Goal: Task Accomplishment & Management: Manage account settings

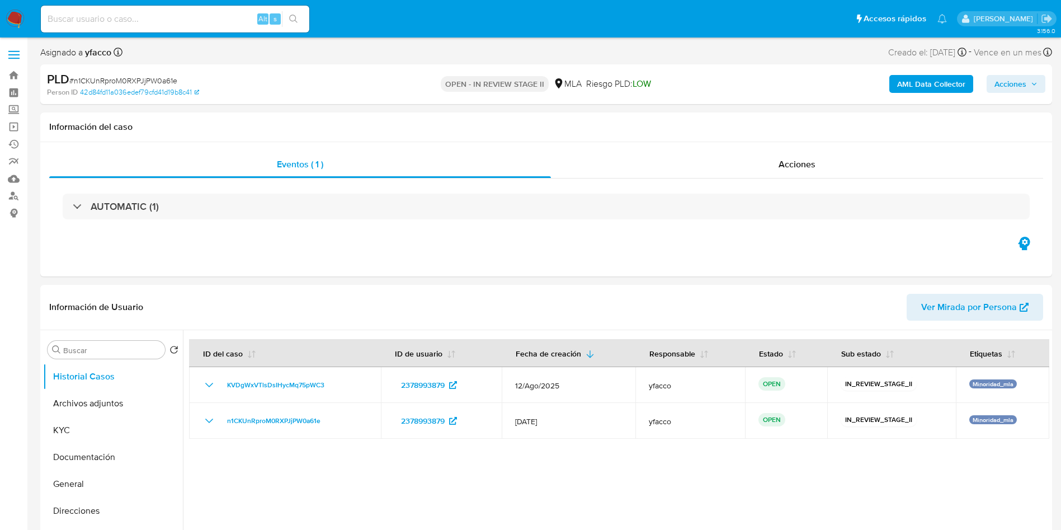
select select "10"
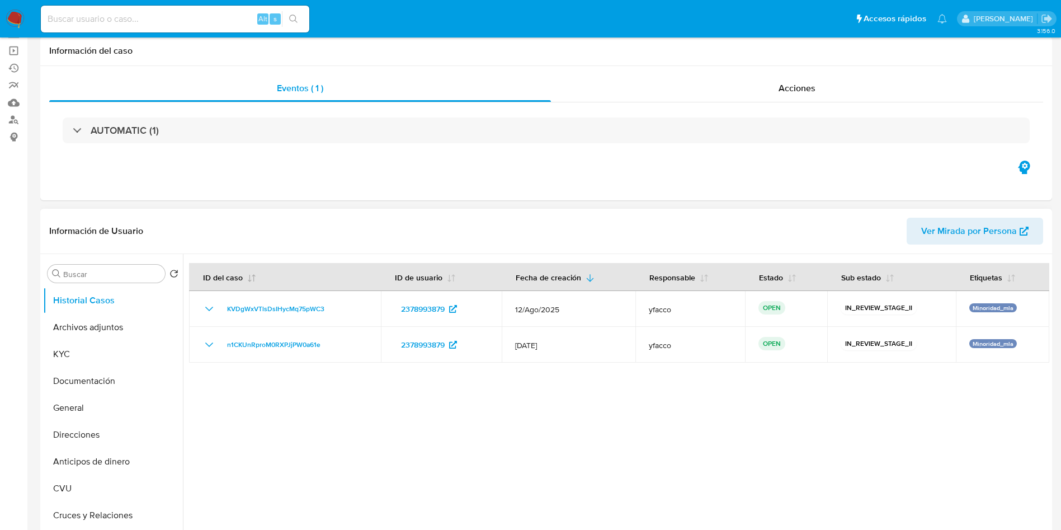
scroll to position [84, 0]
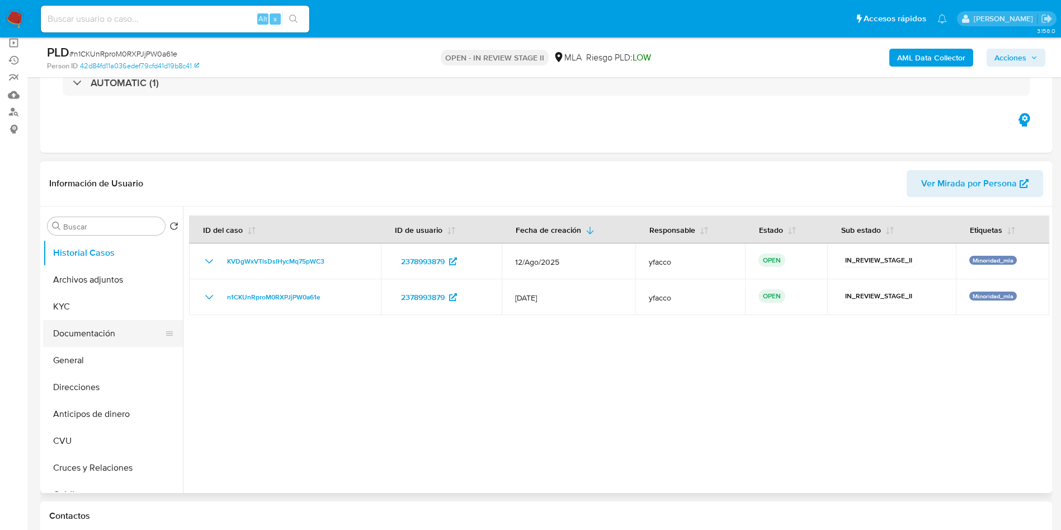
click at [135, 320] on button "Documentación" at bounding box center [108, 333] width 131 height 27
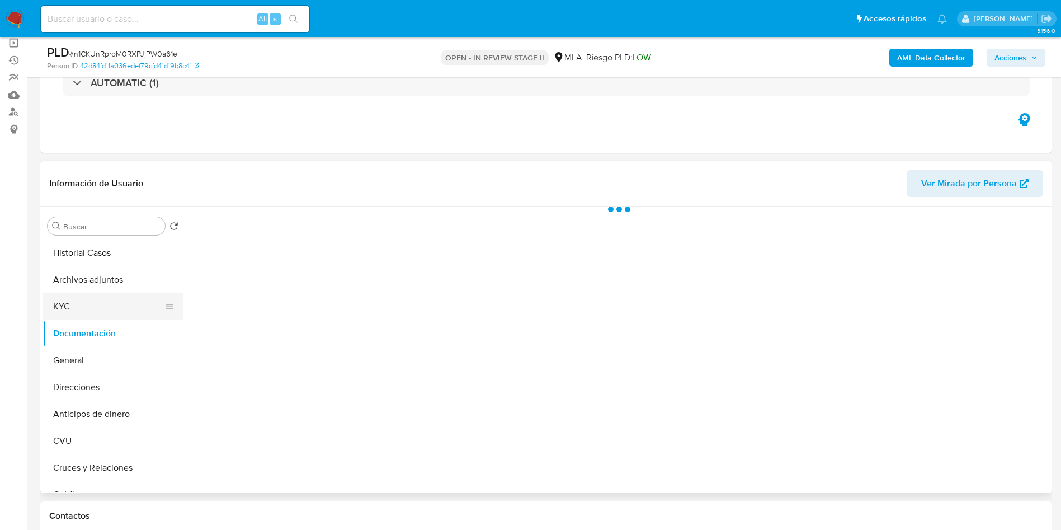
click at [133, 313] on button "KYC" at bounding box center [108, 306] width 131 height 27
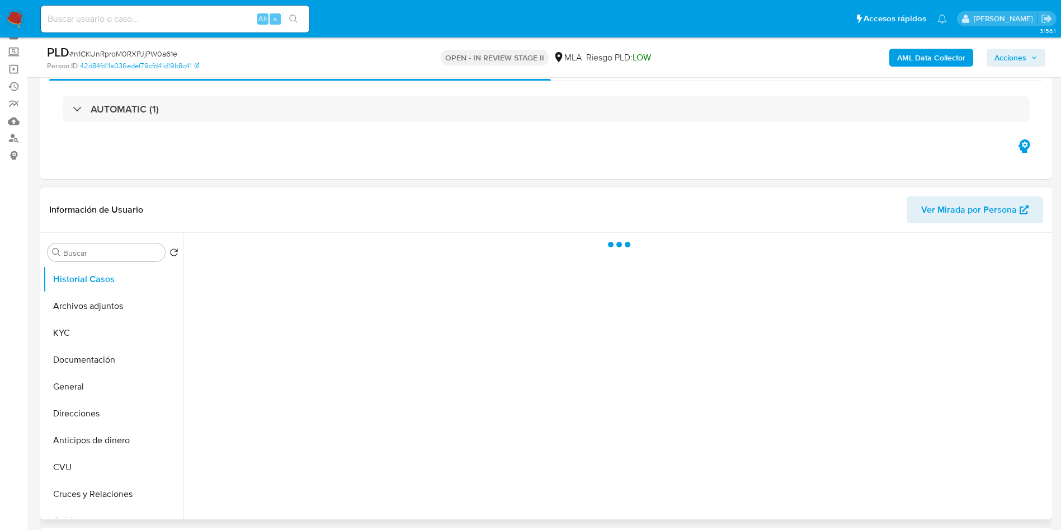
scroll to position [84, 0]
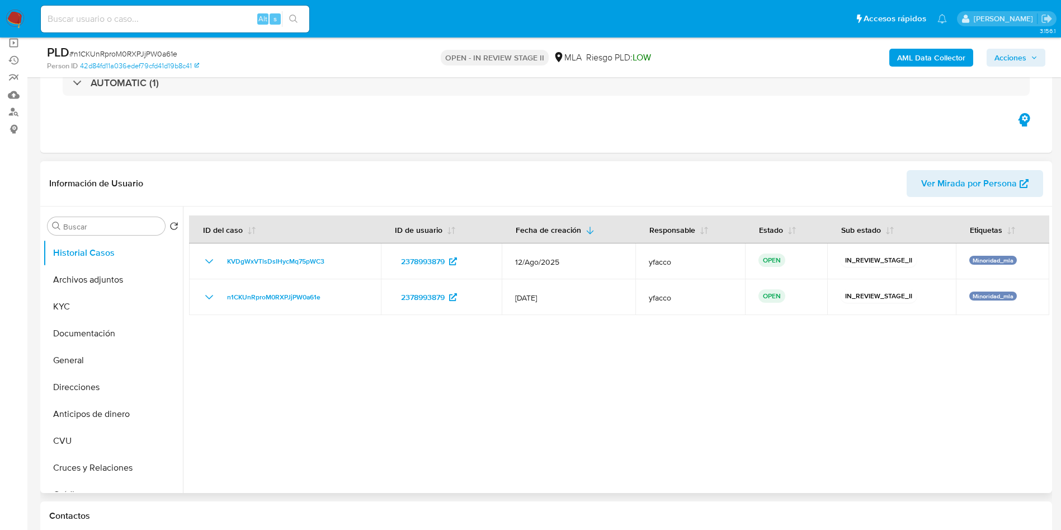
select select "10"
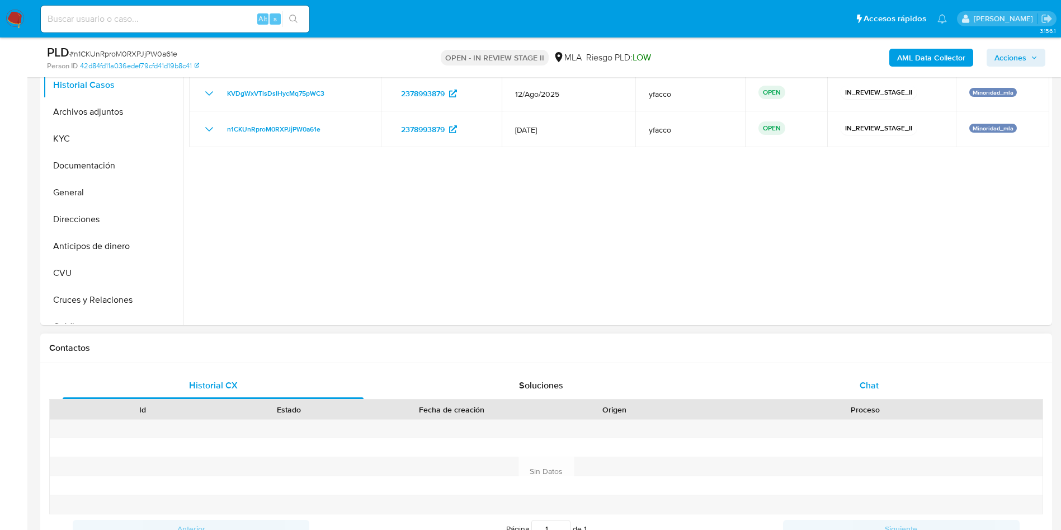
click at [843, 385] on div "Chat" at bounding box center [869, 385] width 301 height 27
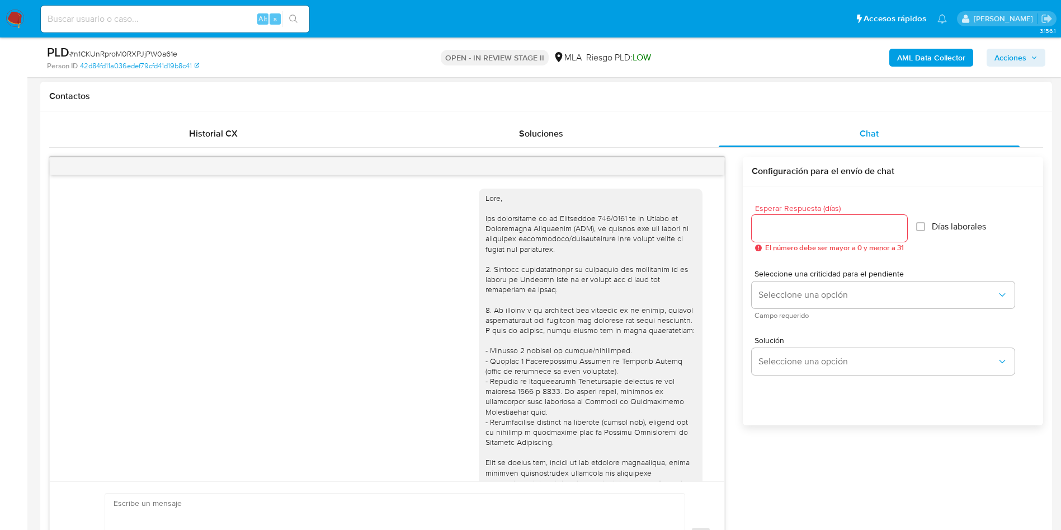
scroll to position [415, 0]
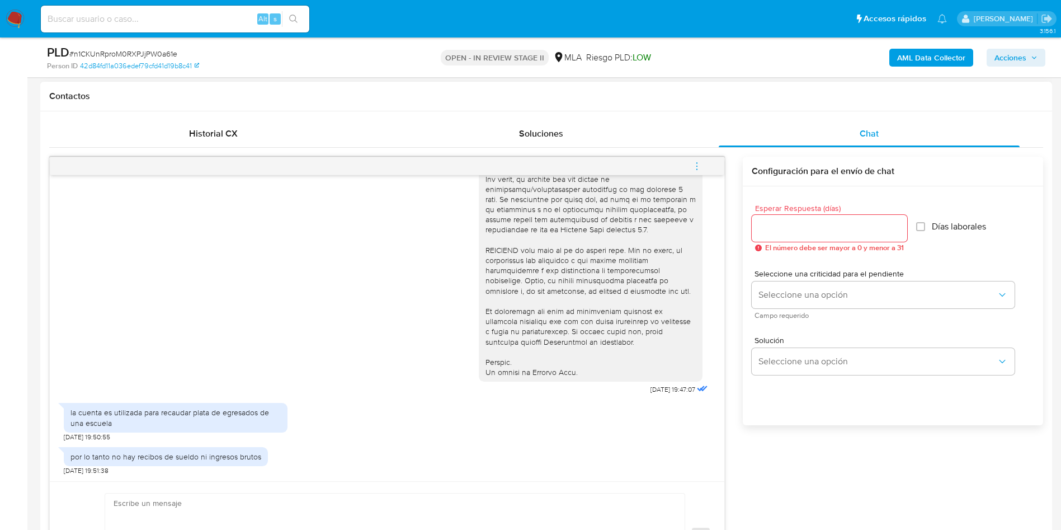
click at [75, 413] on div "la cuenta es utilizada para recaudar plata de egresados de una escuela" at bounding box center [175, 417] width 210 height 20
copy div "la cuenta es utilizada para recaudar plata de egresados de una escuela"
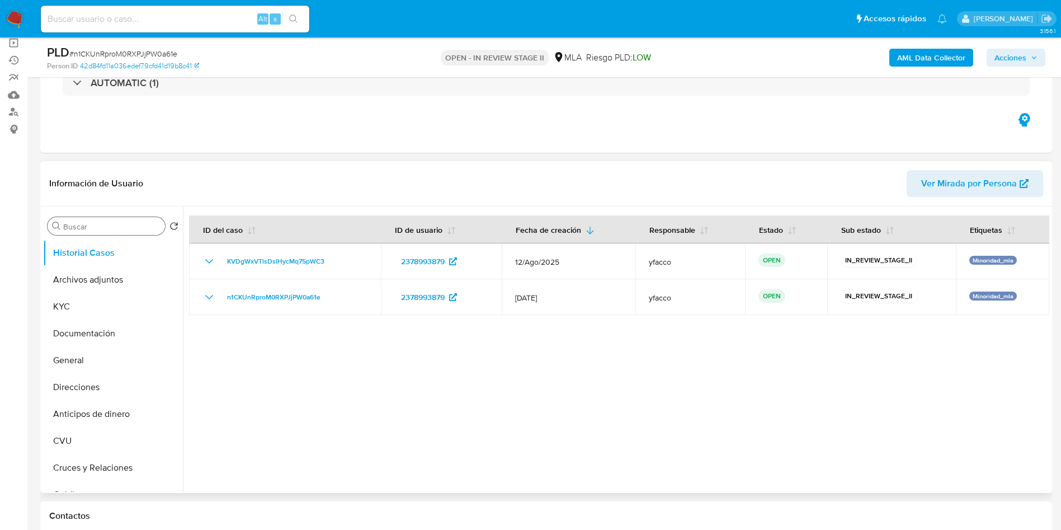
click at [115, 230] on input "Buscar" at bounding box center [111, 226] width 97 height 10
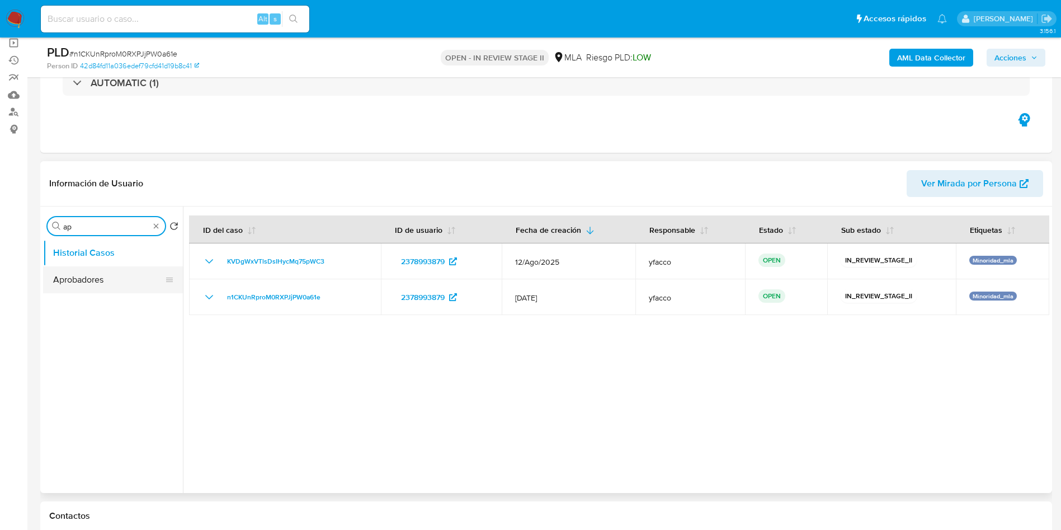
type input "ap"
click at [93, 274] on button "Aprobadores" at bounding box center [108, 279] width 131 height 27
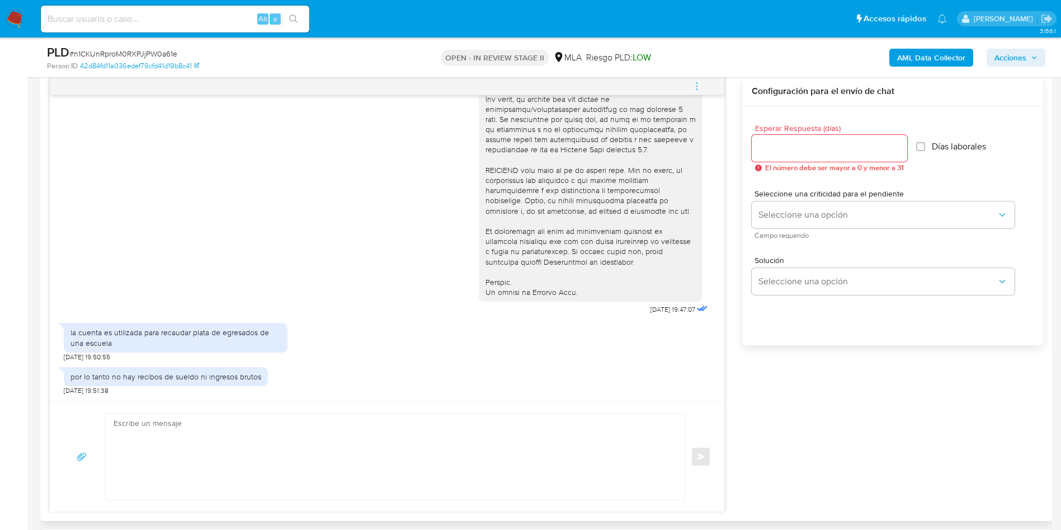
scroll to position [587, 0]
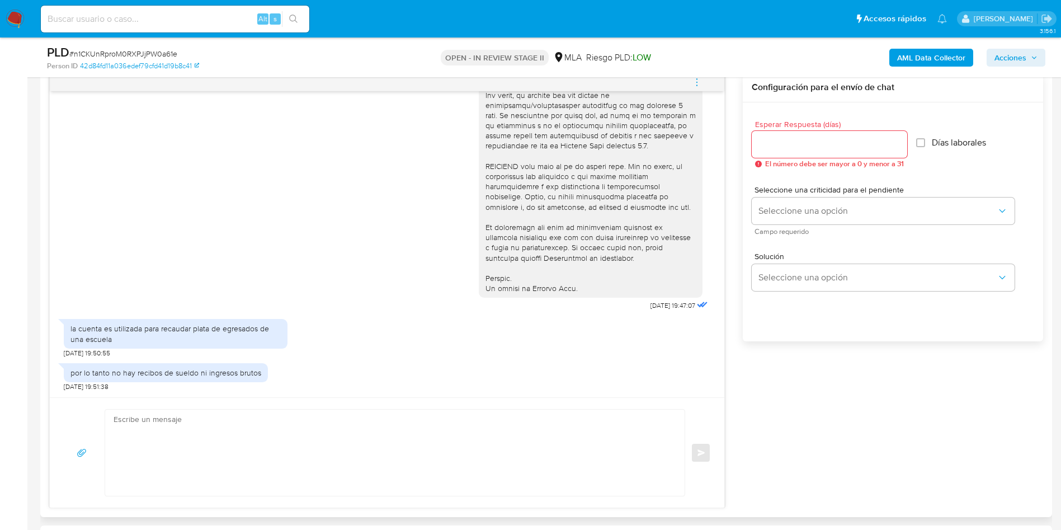
click at [77, 330] on div "la cuenta es utilizada para recaudar plata de egresados de una escuela" at bounding box center [175, 333] width 210 height 20
copy div "la cuenta es utilizada para recaudar plata de egresados de una escuela"
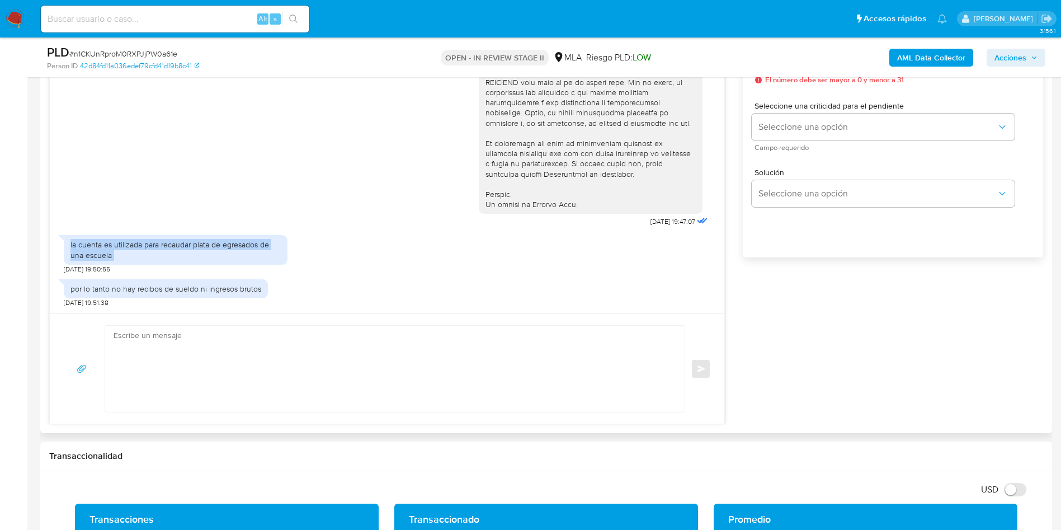
click at [174, 371] on textarea at bounding box center [392, 368] width 557 height 86
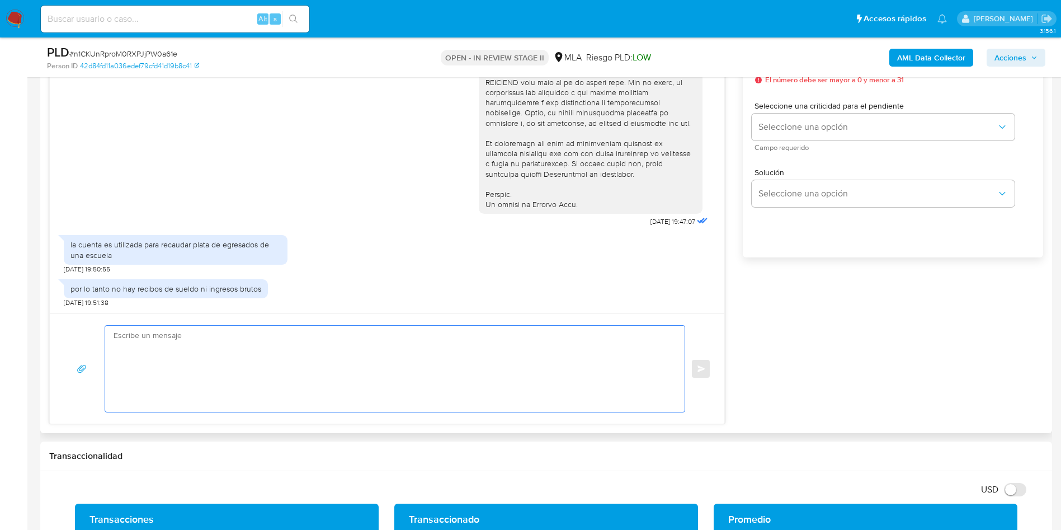
paste textarea "Hola Muchas gracias por la respuesta. Nos pondremos en contacto nuevamente en c…"
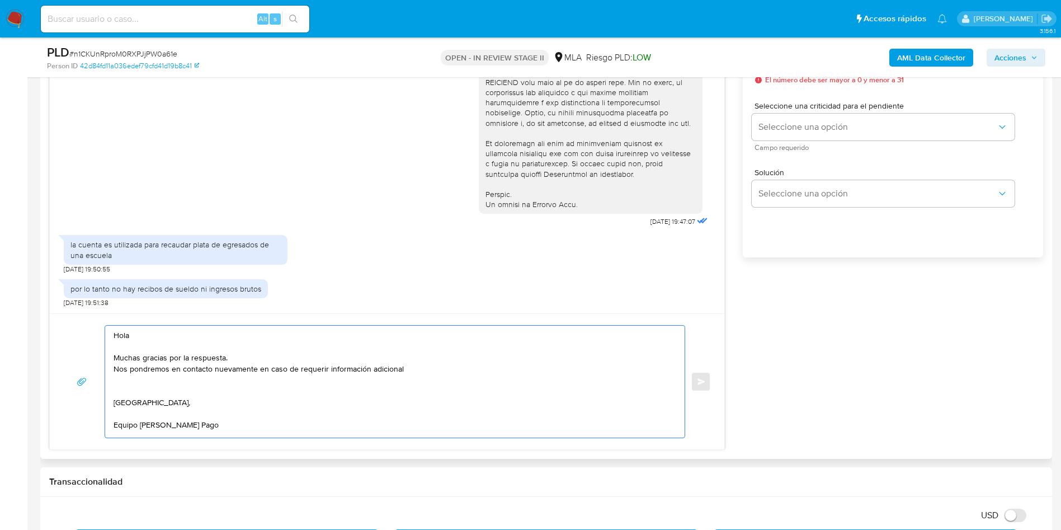
scroll to position [4, 0]
click at [442, 367] on textarea "Hola Muchas gracias por la respuesta. Nos pondremos en contacto nuevamente en c…" at bounding box center [392, 381] width 557 height 112
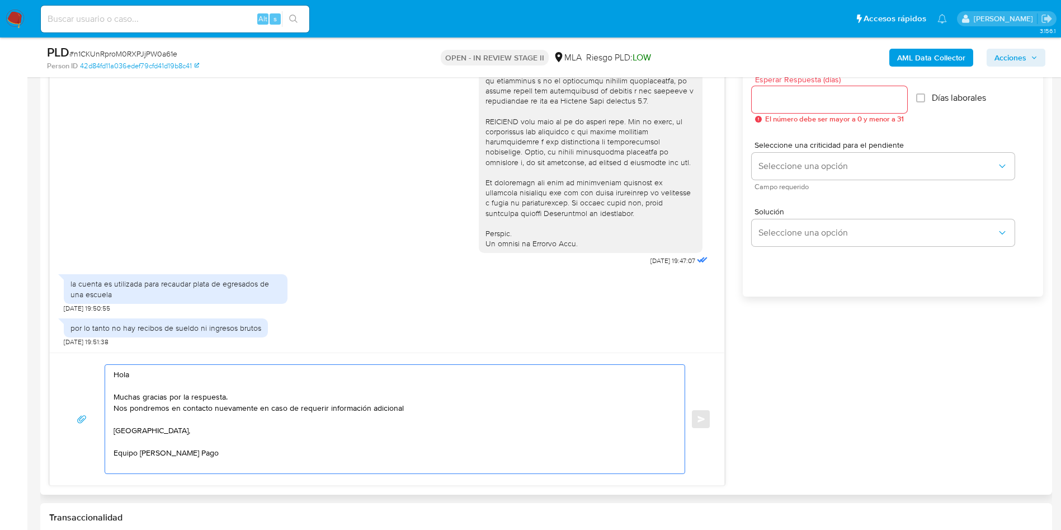
scroll to position [503, 0]
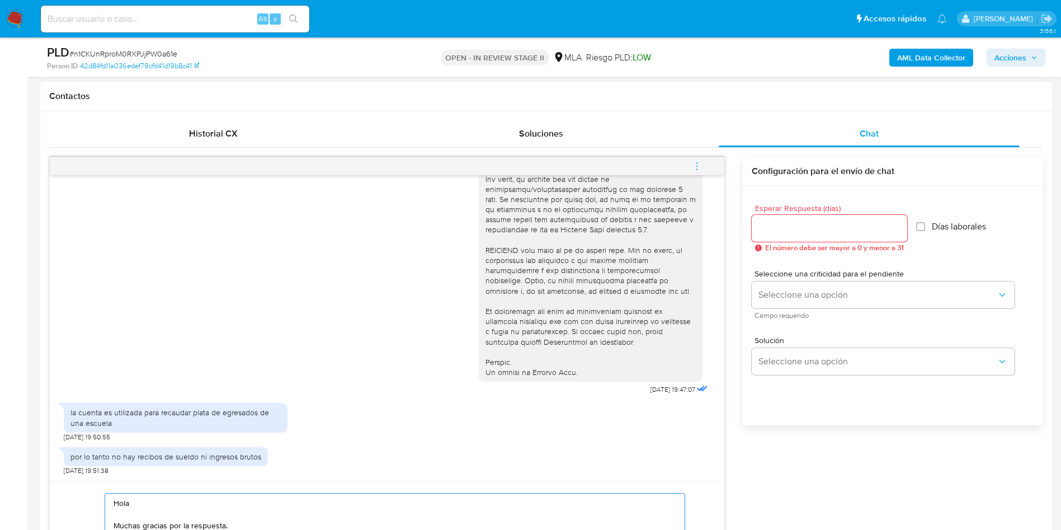
type textarea "Hola Muchas gracias por la respuesta. Nos pondremos en contacto nuevamente en c…"
click at [801, 225] on input "Esperar Respuesta (días)" at bounding box center [829, 228] width 155 height 15
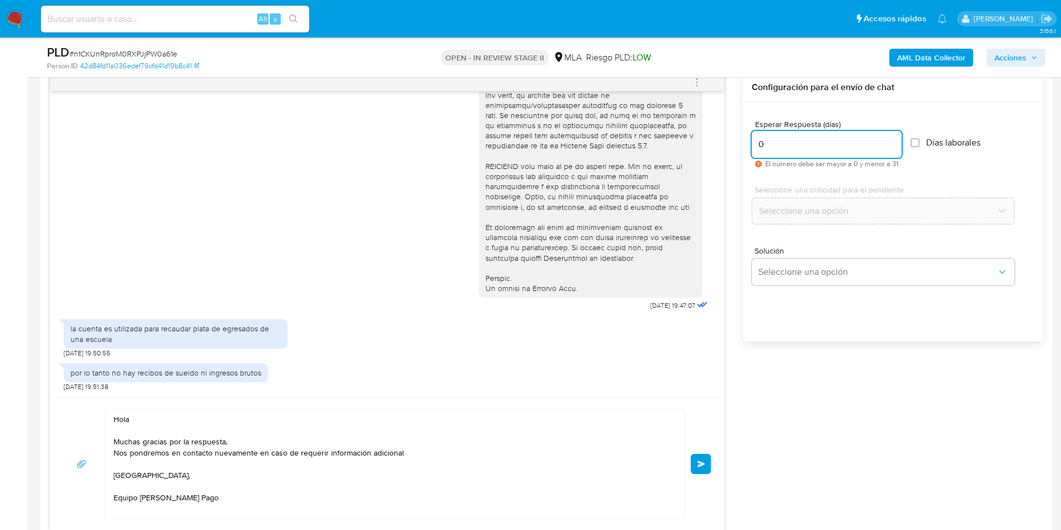
scroll to position [671, 0]
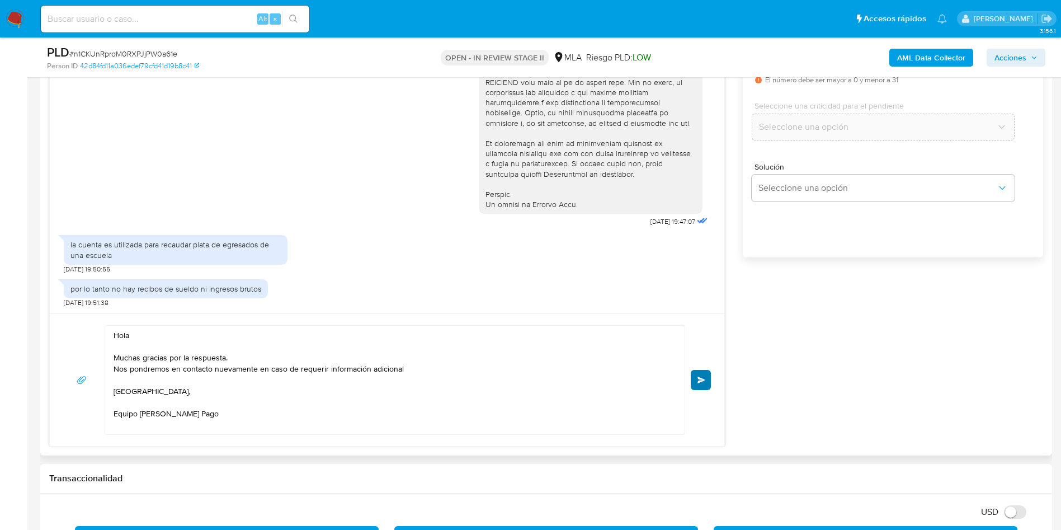
type input "0"
click at [698, 382] on span "Enviar" at bounding box center [701, 379] width 8 height 7
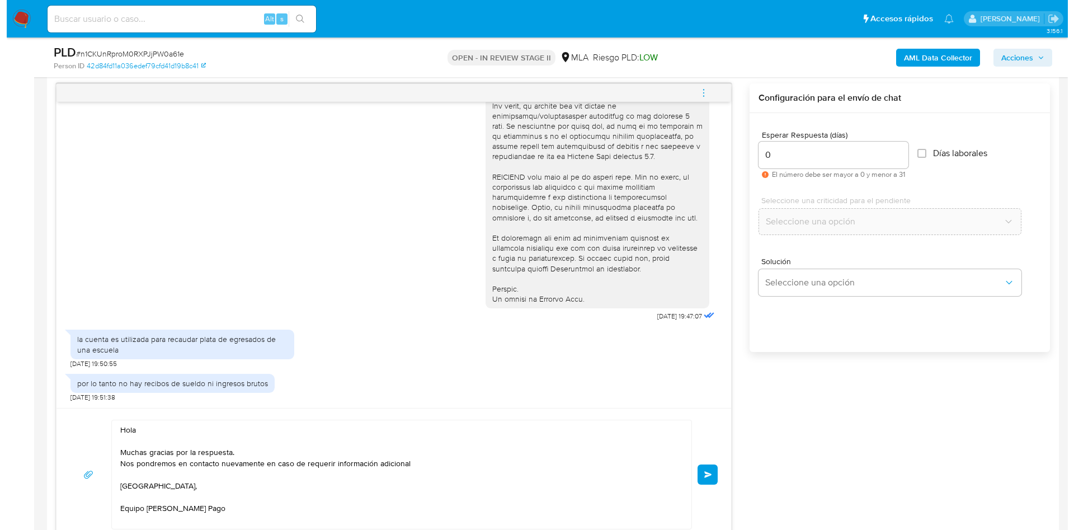
scroll to position [503, 0]
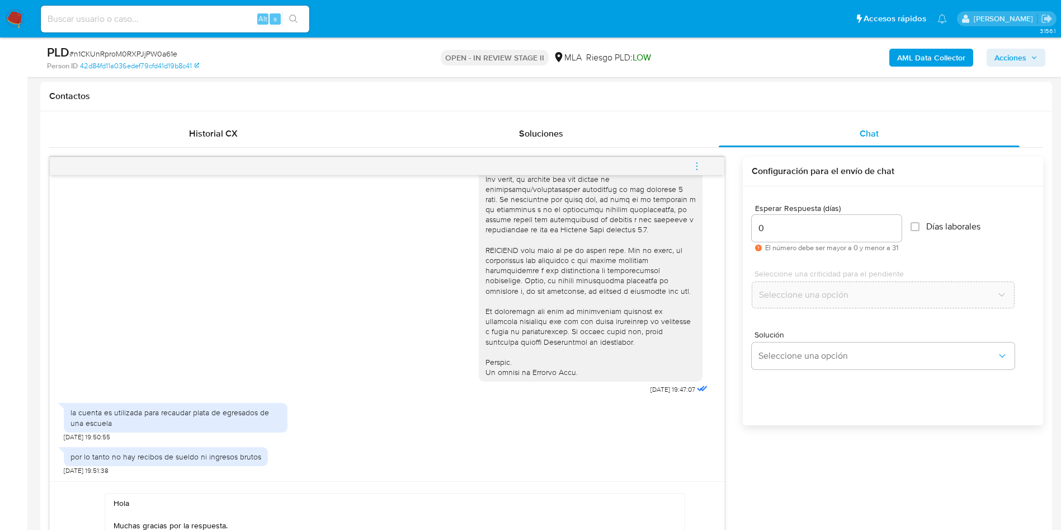
click at [702, 168] on icon "menu-action" at bounding box center [697, 166] width 10 height 10
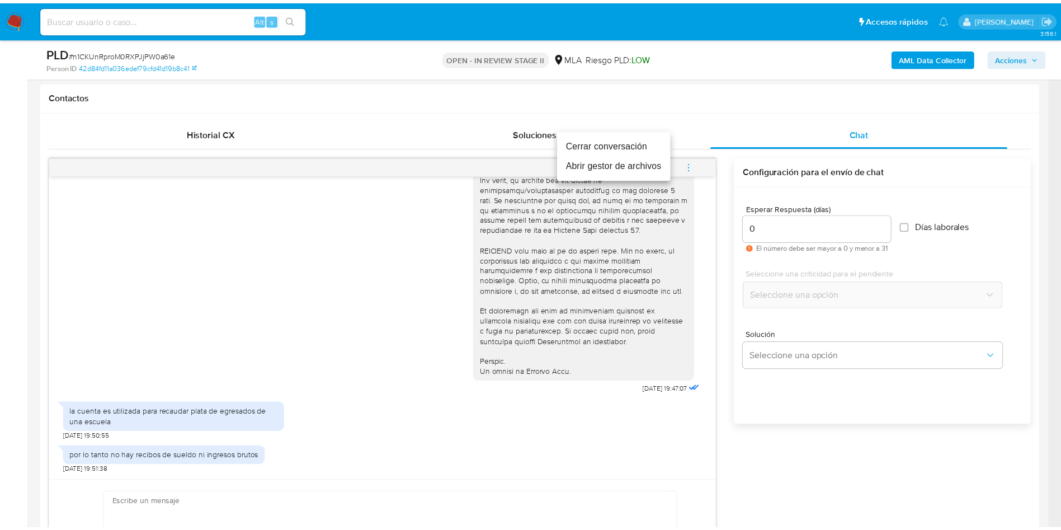
scroll to position [540, 0]
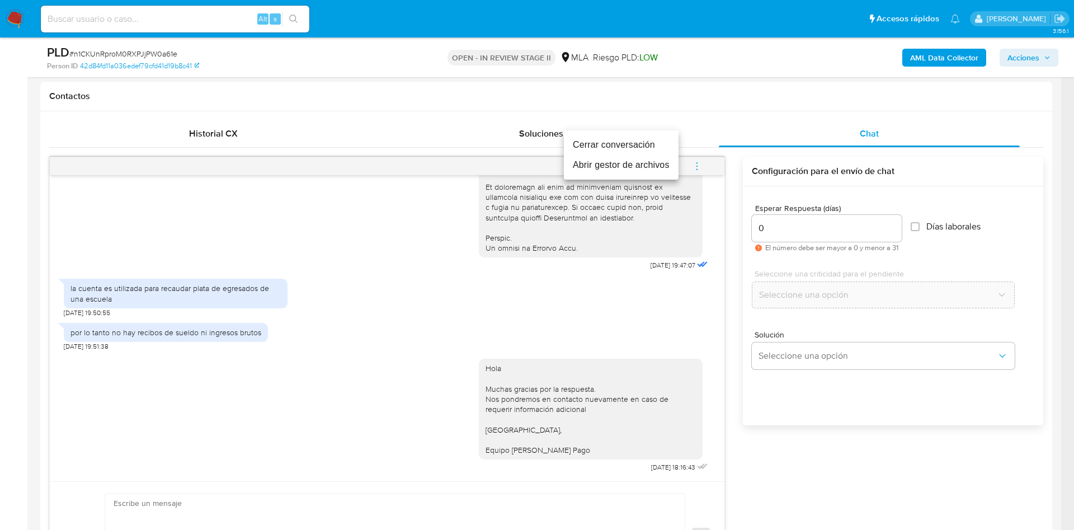
click at [641, 144] on li "Cerrar conversación" at bounding box center [621, 145] width 115 height 20
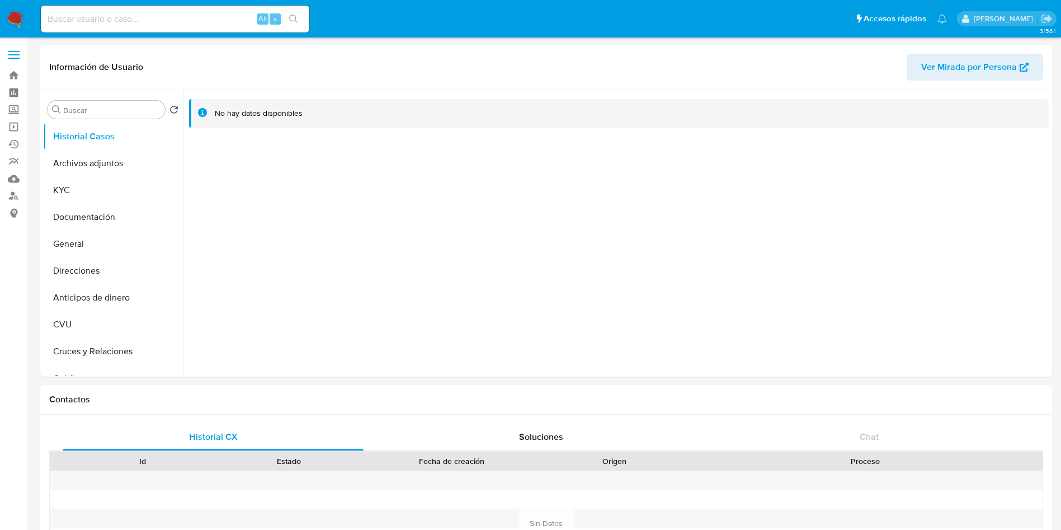
select select "10"
click at [109, 198] on button "KYC" at bounding box center [108, 190] width 131 height 27
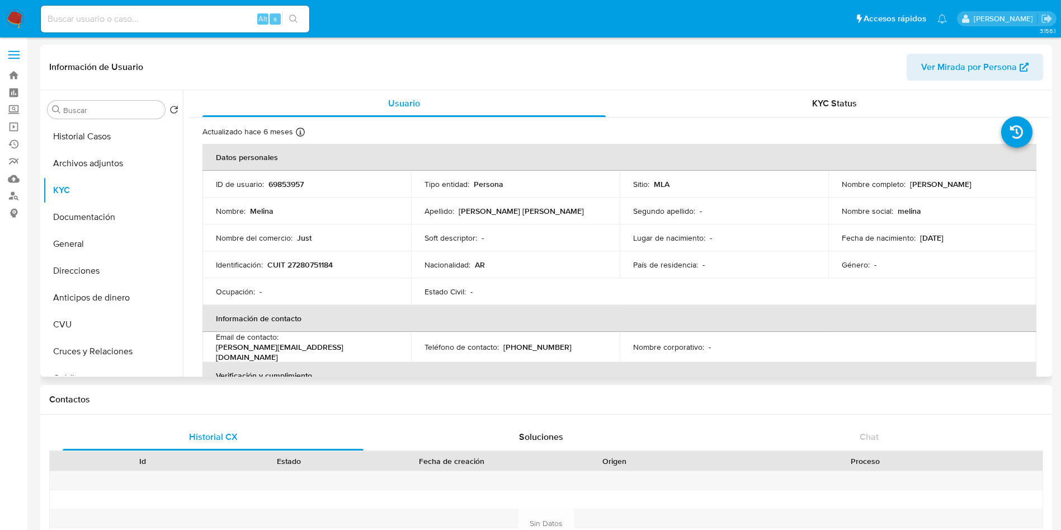
drag, startPoint x: 906, startPoint y: 185, endPoint x: 1002, endPoint y: 185, distance: 96.2
click at [1002, 185] on div "Nombre completo : Melina Fiedorowicz Kowal" at bounding box center [933, 184] width 182 height 10
copy p "Melina Fiedorowicz Kowal"
click at [329, 259] on p "CUIT 27280751184" at bounding box center [299, 264] width 65 height 10
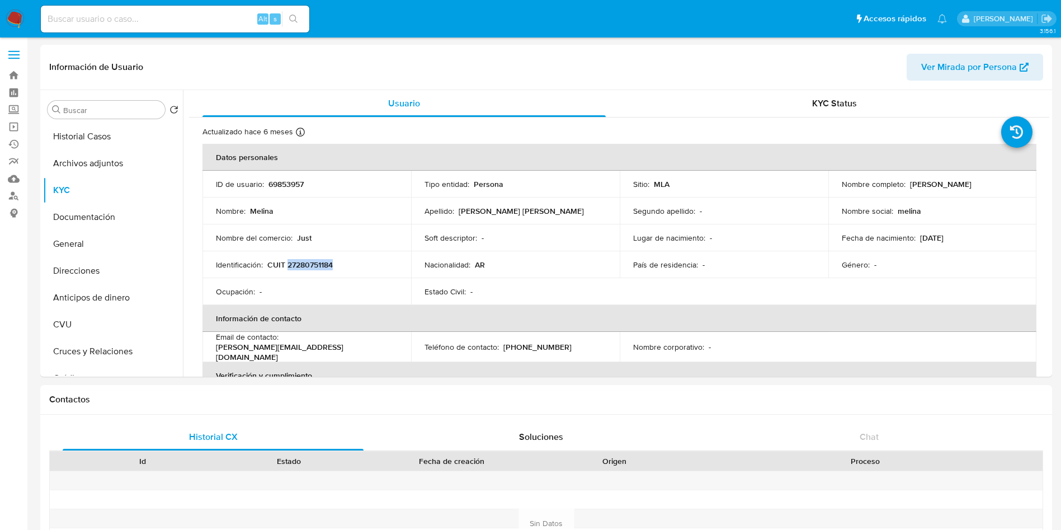
copy p "27280751184"
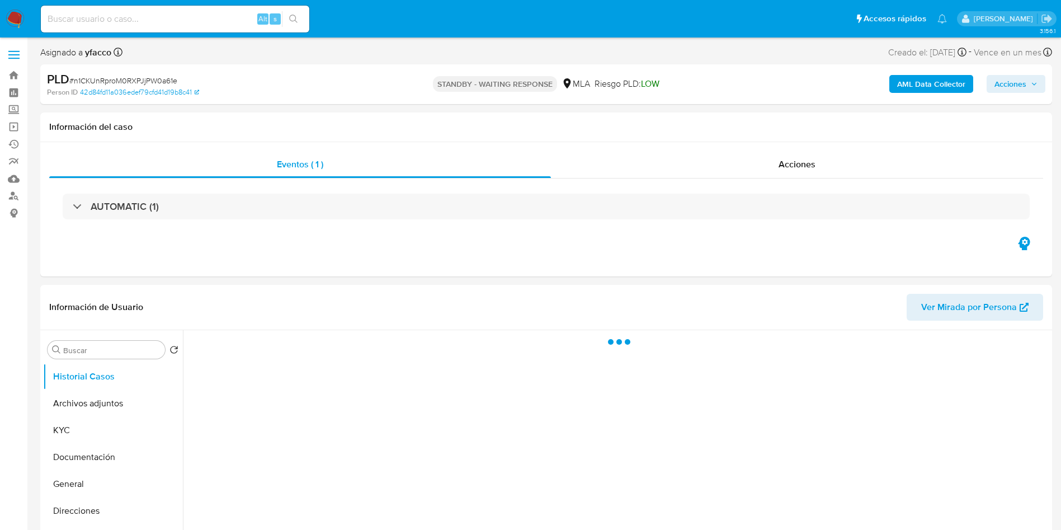
scroll to position [84, 0]
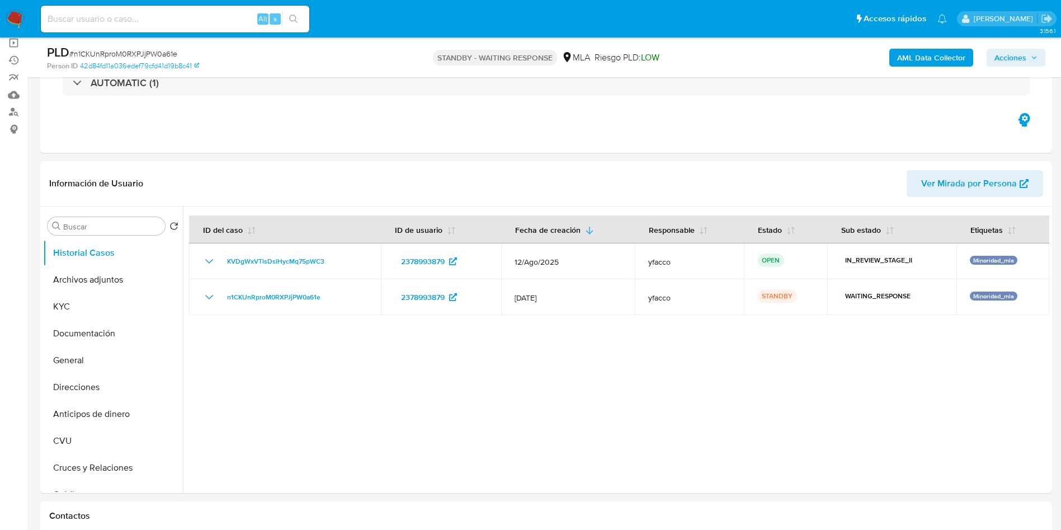
select select "10"
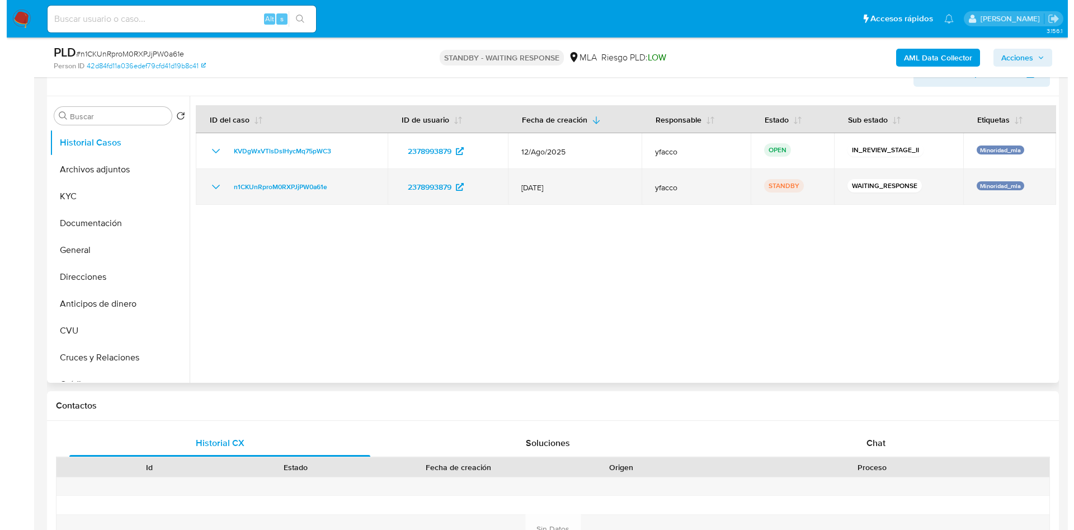
scroll to position [168, 0]
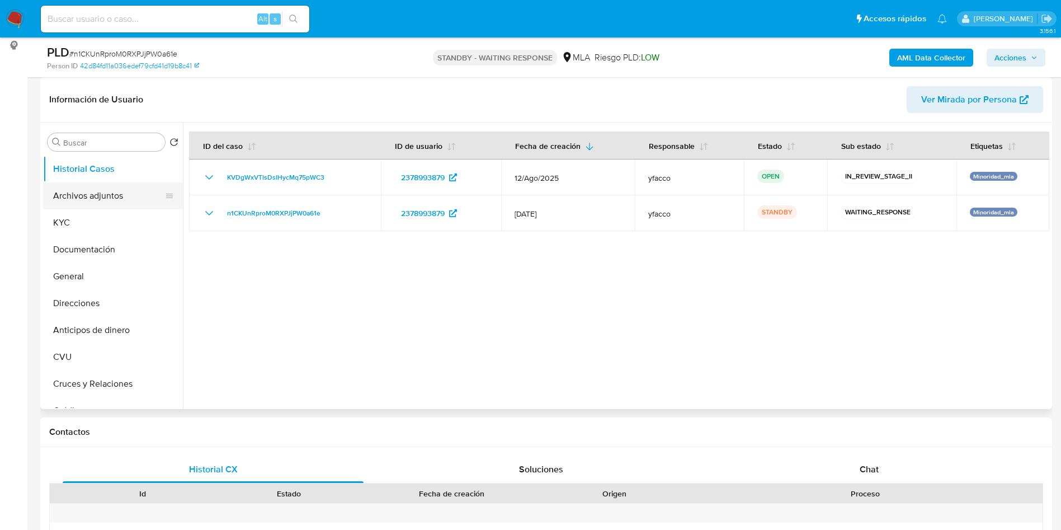
click at [108, 188] on button "Archivos adjuntos" at bounding box center [108, 195] width 131 height 27
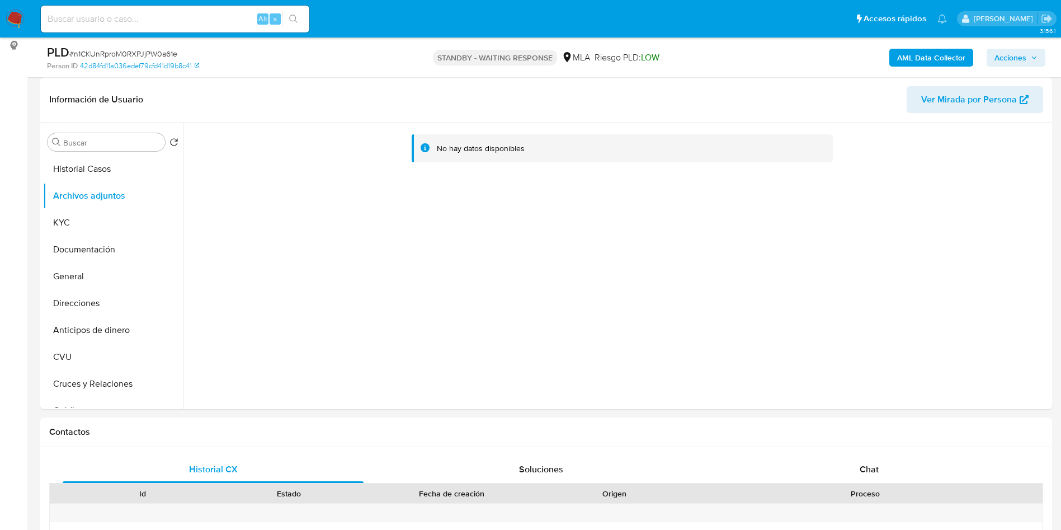
click at [905, 55] on b "AML Data Collector" at bounding box center [931, 58] width 68 height 18
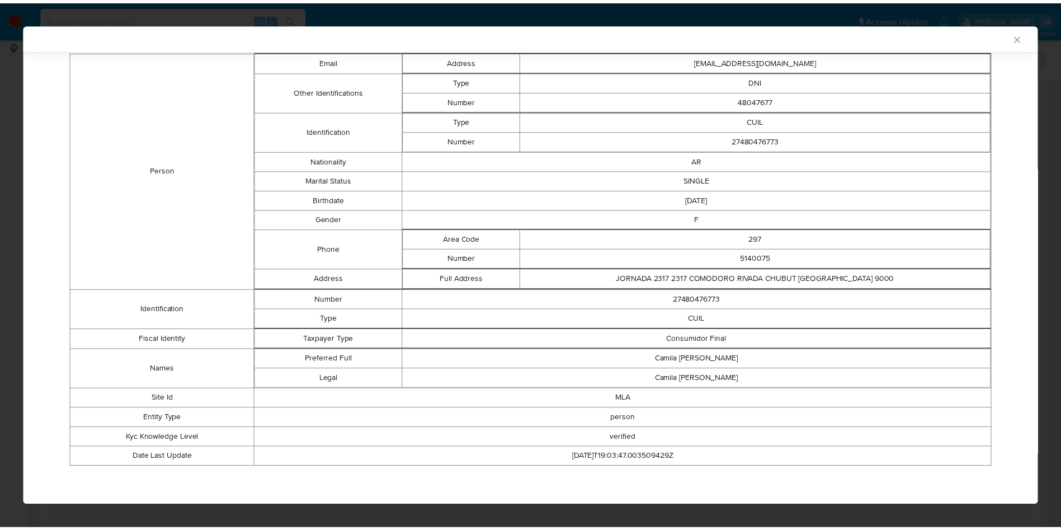
scroll to position [0, 0]
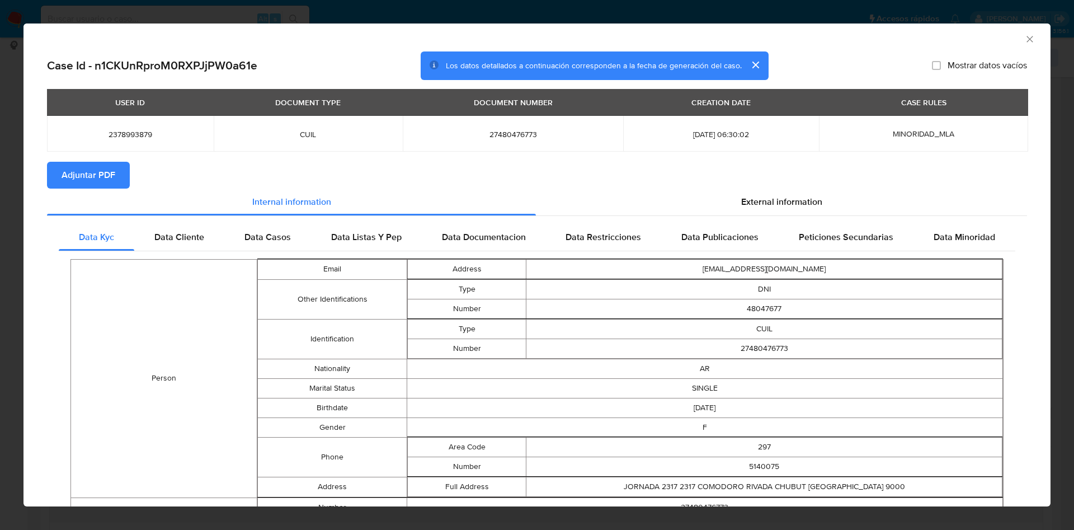
click at [1013, 32] on div "AML Data Collector" at bounding box center [536, 37] width 1027 height 28
click at [1024, 39] on icon "Cerrar ventana" at bounding box center [1029, 39] width 11 height 11
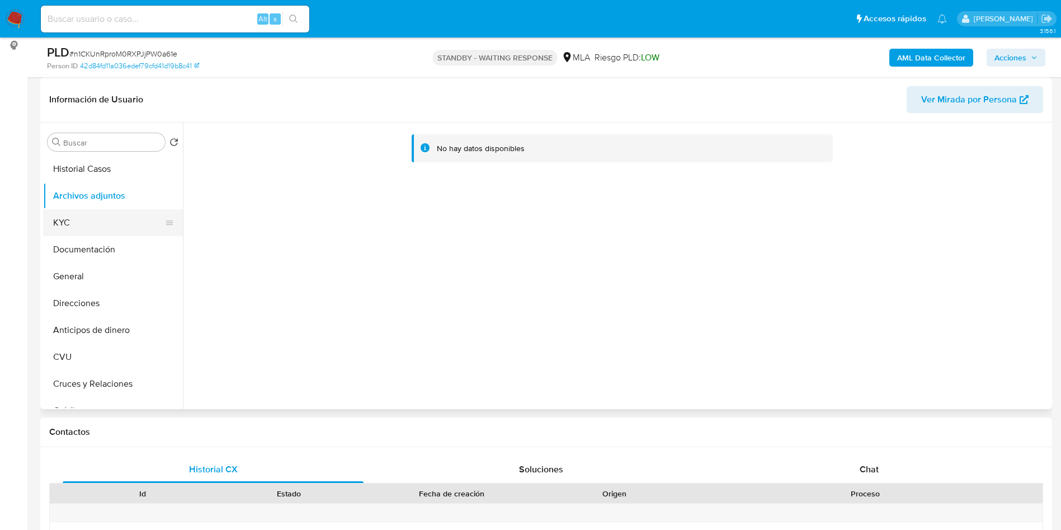
click at [84, 228] on button "KYC" at bounding box center [108, 222] width 131 height 27
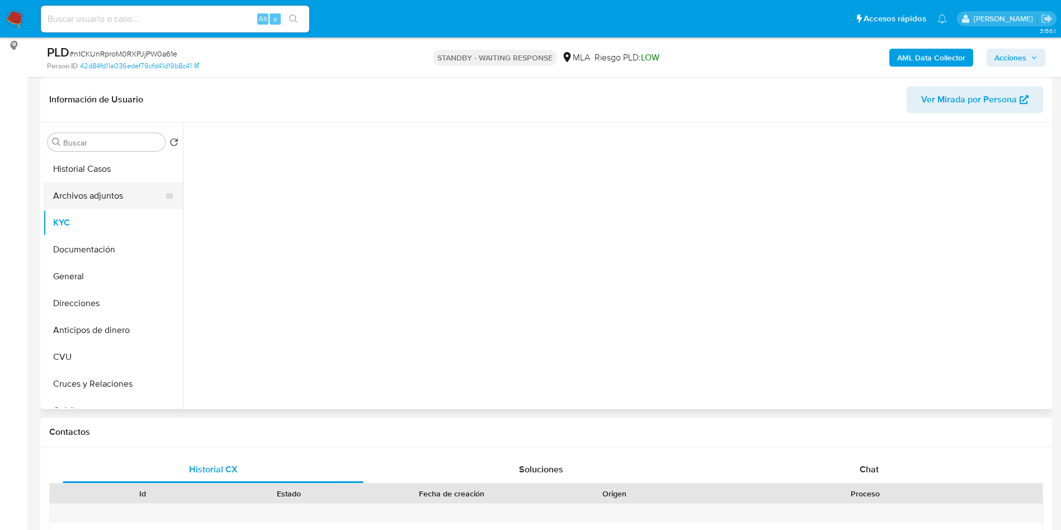
click at [96, 195] on button "Archivos adjuntos" at bounding box center [108, 195] width 131 height 27
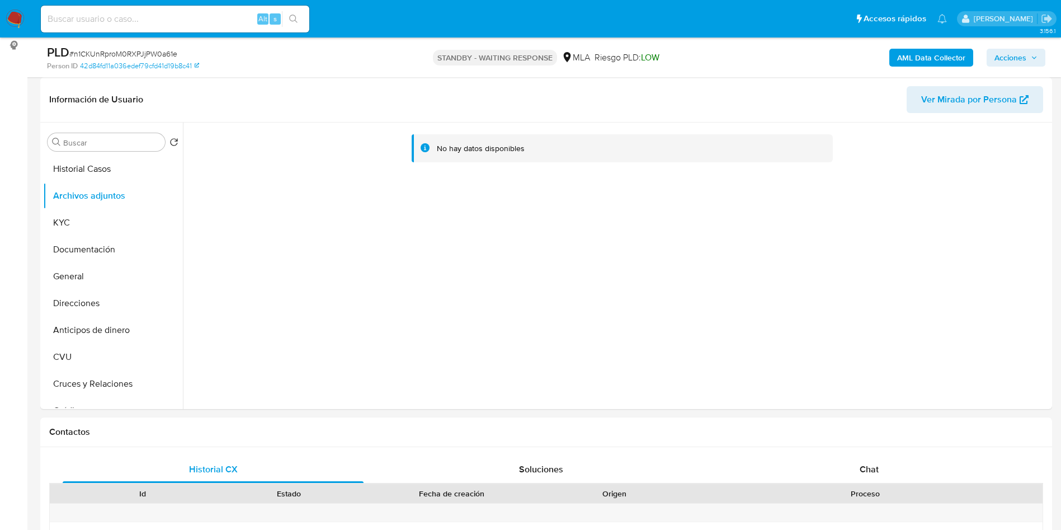
click at [922, 58] on b "AML Data Collector" at bounding box center [931, 58] width 68 height 18
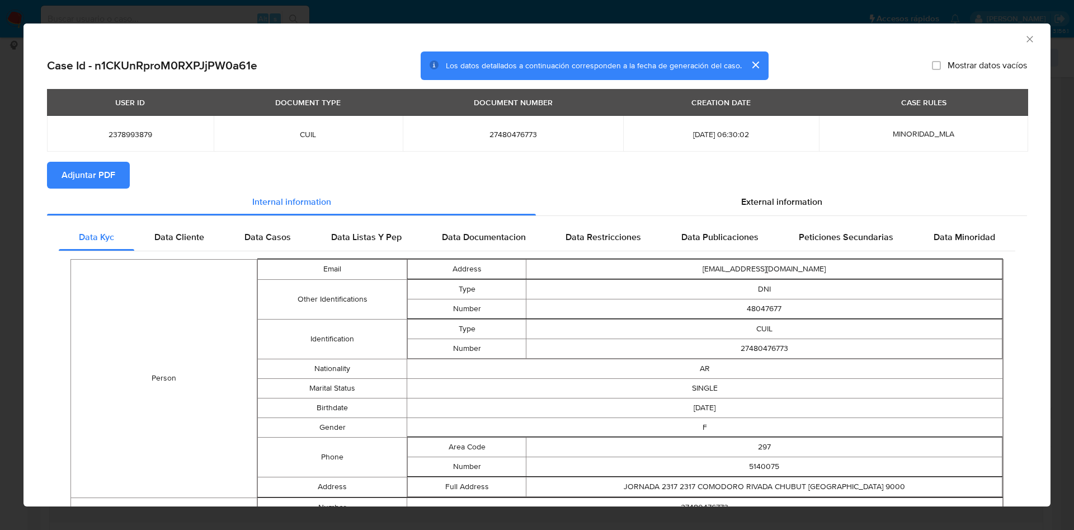
click at [100, 174] on span "Adjuntar PDF" at bounding box center [89, 175] width 54 height 25
click at [1024, 40] on icon "Cerrar ventana" at bounding box center [1029, 39] width 11 height 11
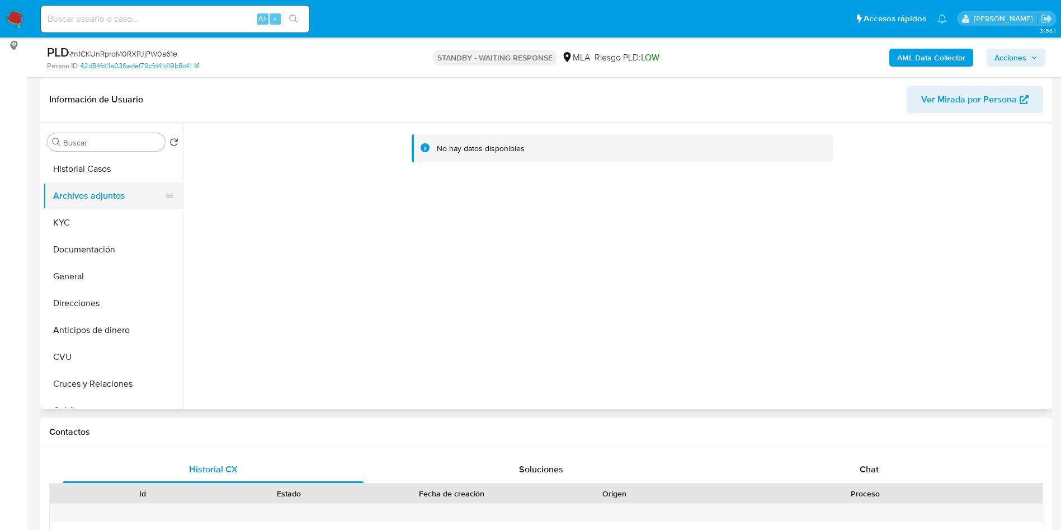
click at [99, 198] on button "Archivos adjuntos" at bounding box center [108, 195] width 131 height 27
click at [112, 221] on button "KYC" at bounding box center [108, 222] width 131 height 27
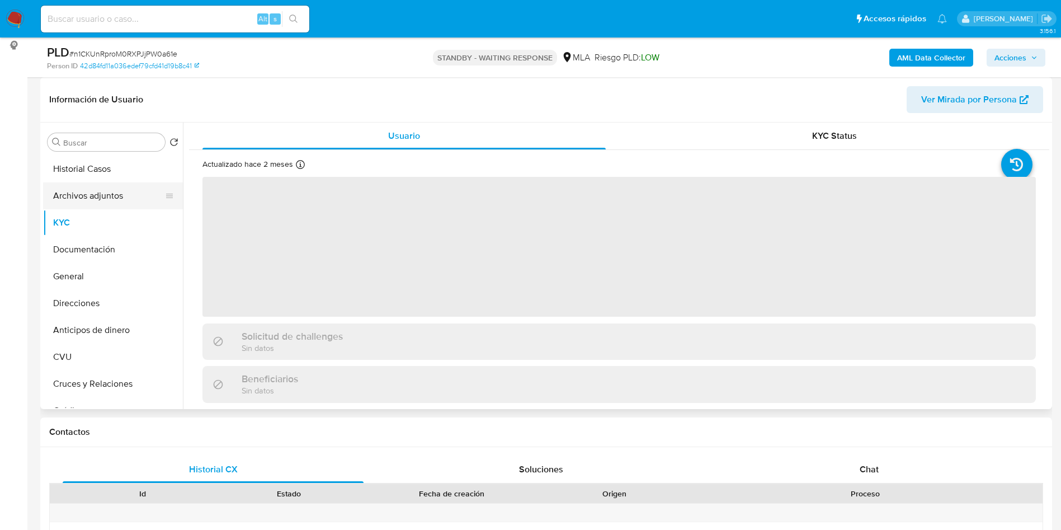
click at [114, 197] on button "Archivos adjuntos" at bounding box center [108, 195] width 131 height 27
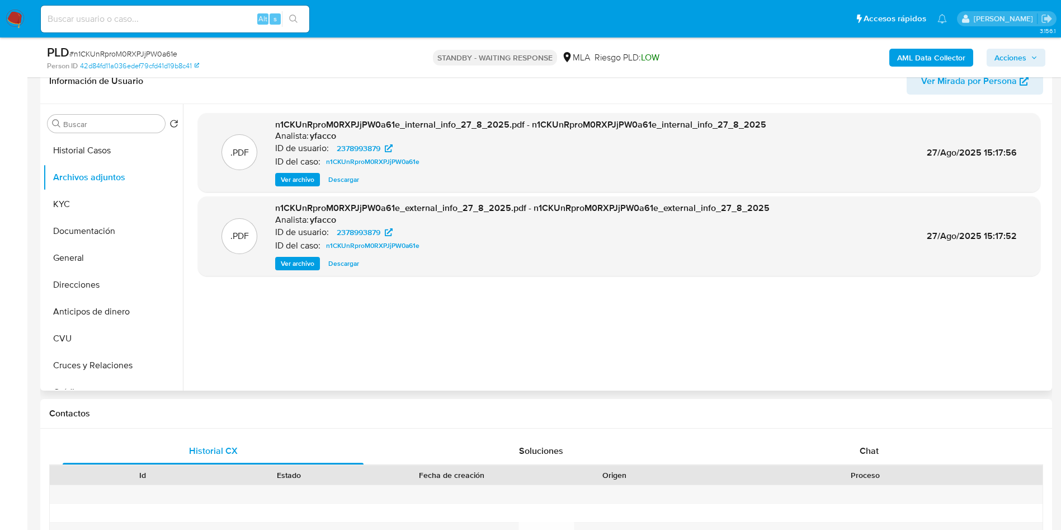
scroll to position [84, 0]
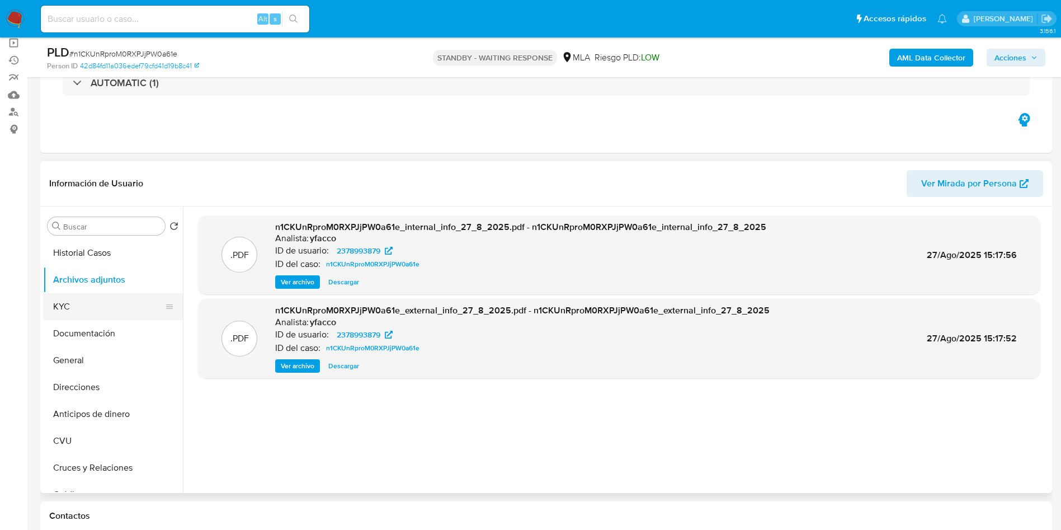
click at [99, 303] on button "KYC" at bounding box center [108, 306] width 131 height 27
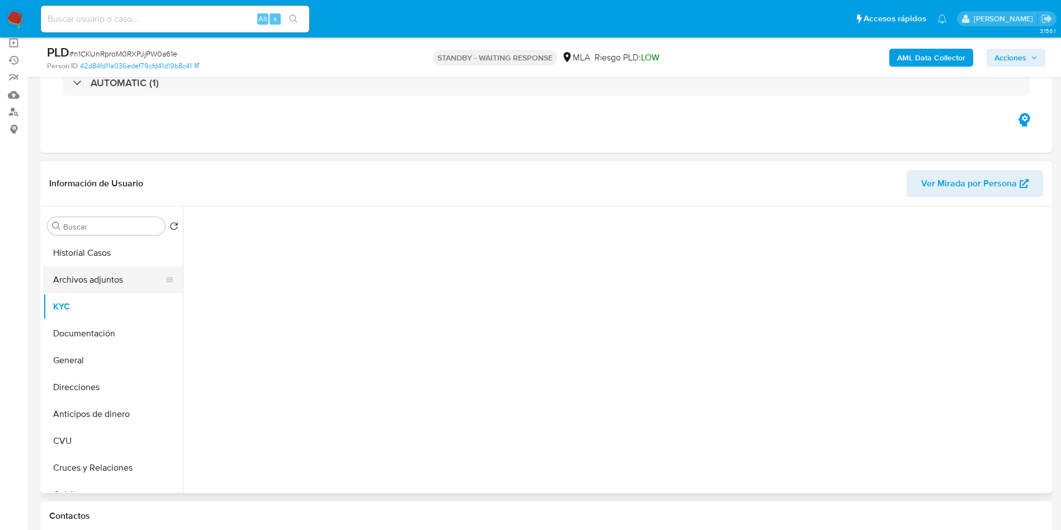
click at [112, 282] on button "Archivos adjuntos" at bounding box center [108, 279] width 131 height 27
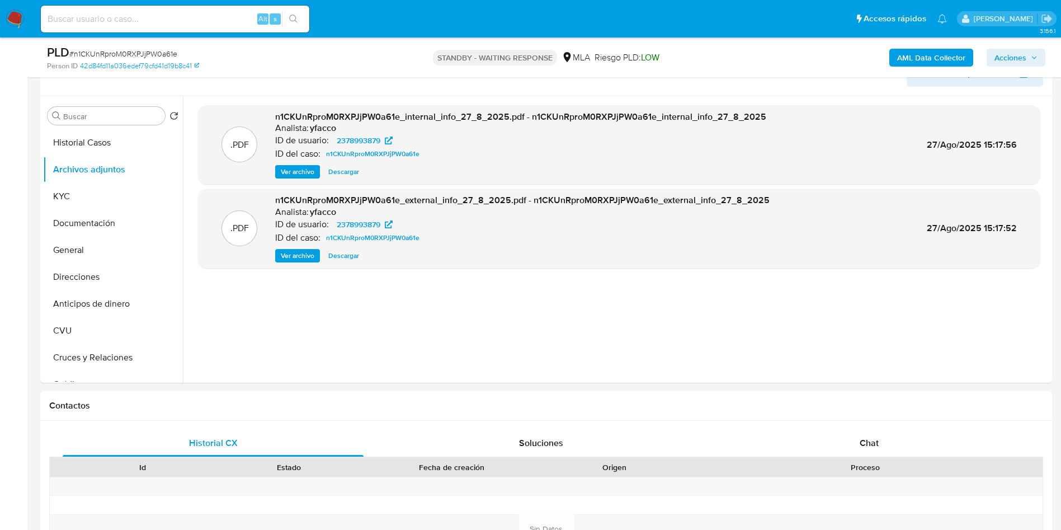
scroll to position [168, 0]
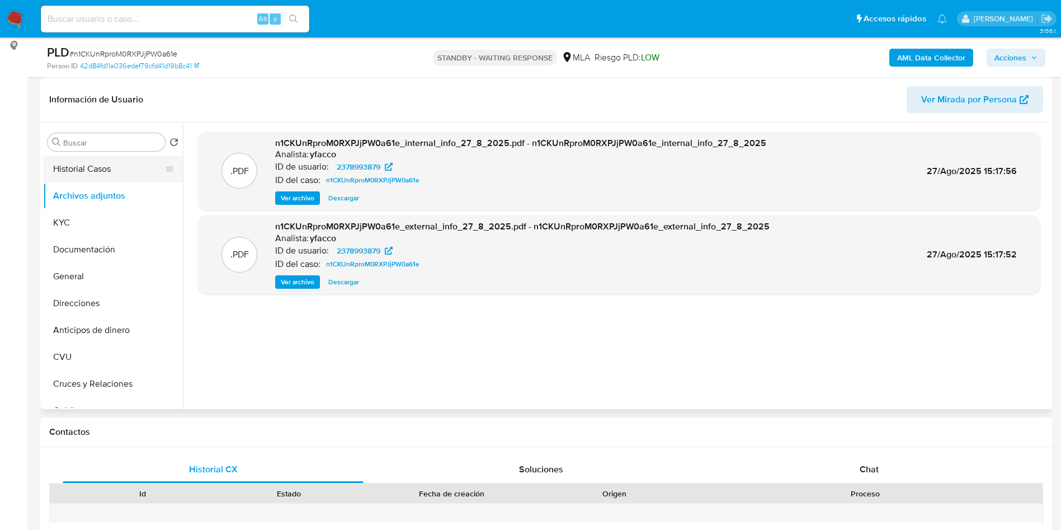
click at [50, 159] on button "Historial Casos" at bounding box center [108, 168] width 131 height 27
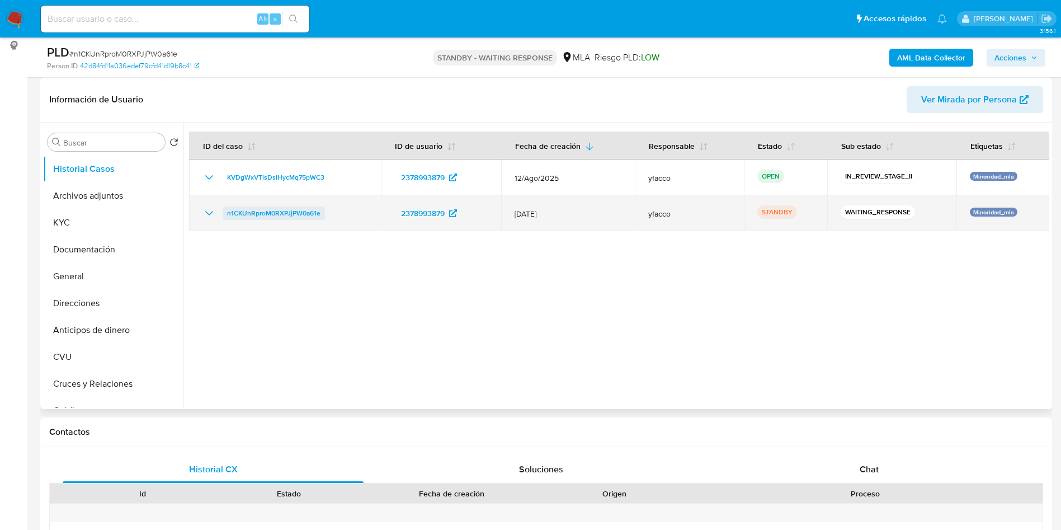
drag, startPoint x: 218, startPoint y: 216, endPoint x: 322, endPoint y: 215, distance: 103.5
click at [322, 215] on div "n1CKUnRproM0RXPJjPW0a61e" at bounding box center [284, 212] width 165 height 13
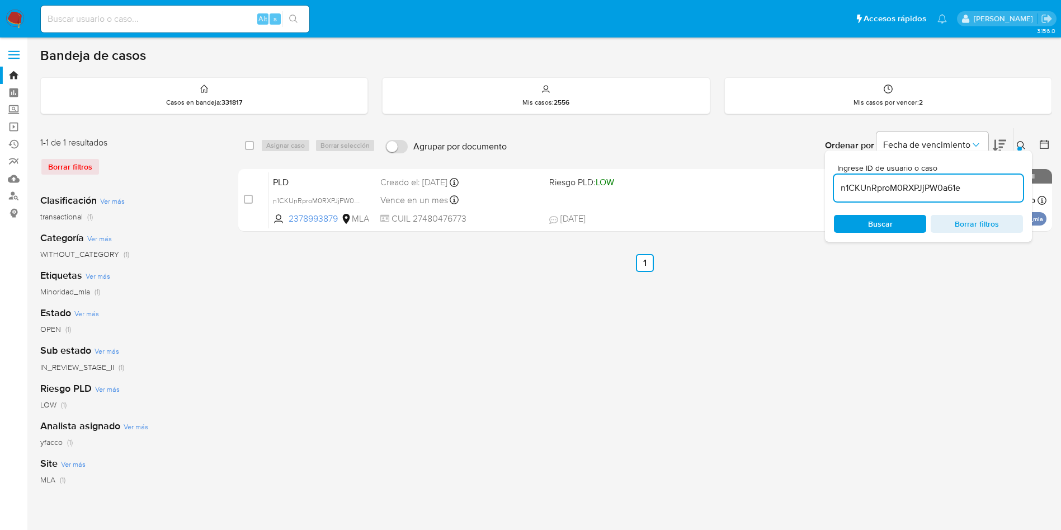
click at [966, 187] on input "n1CKUnRproM0RXPJjPW0a61e" at bounding box center [928, 188] width 189 height 15
paste input "n1CKUnRproM0RXPJjPW0a61e"
type input "n1CKUnRproM0RXPJjPW0a61e"
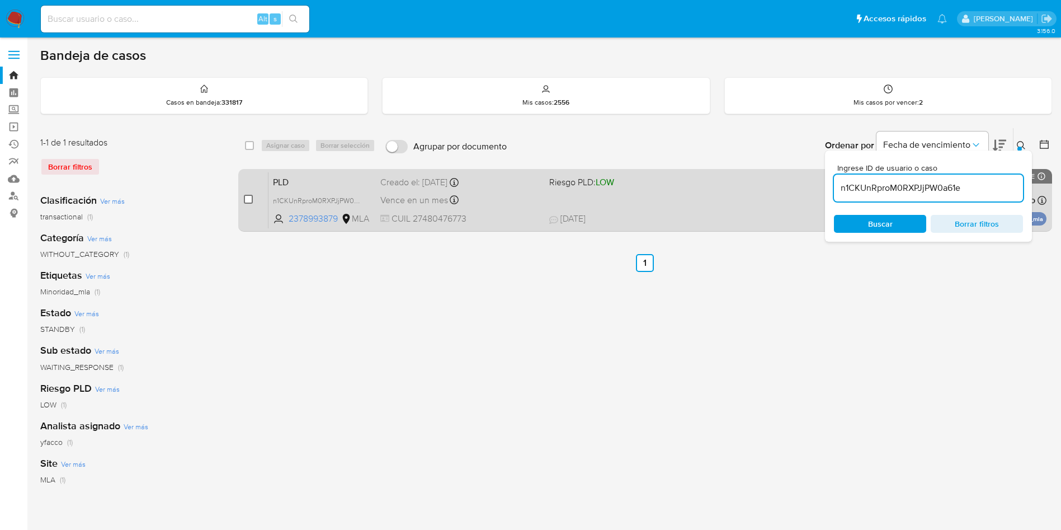
click at [250, 199] on input "checkbox" at bounding box center [248, 199] width 9 height 9
checkbox input "true"
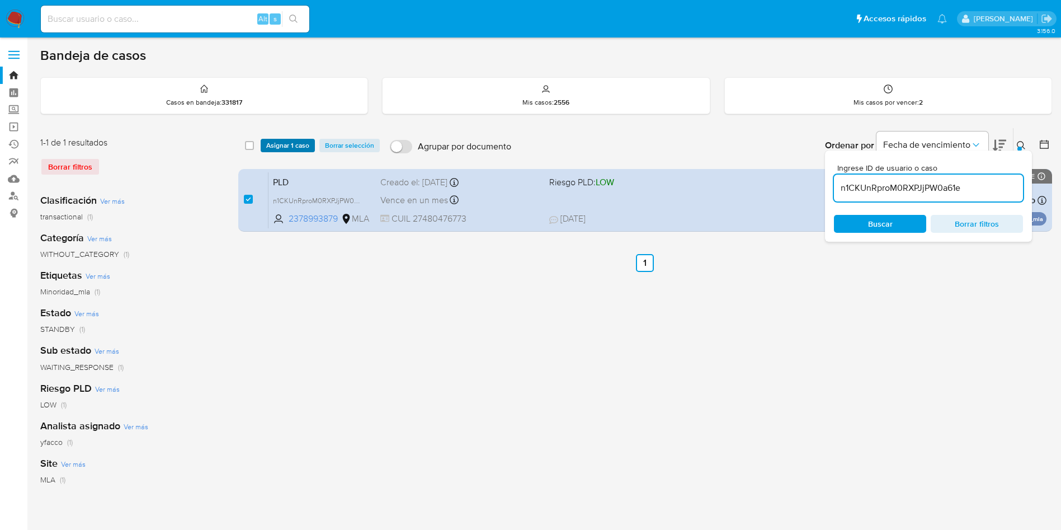
click at [283, 147] on span "Asignar 1 caso" at bounding box center [287, 145] width 43 height 11
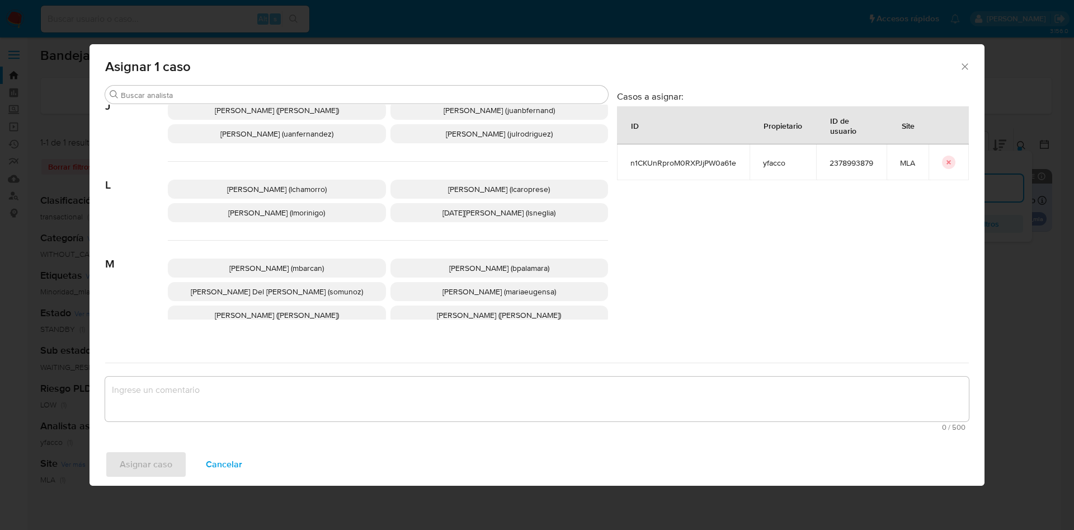
scroll to position [999, 0]
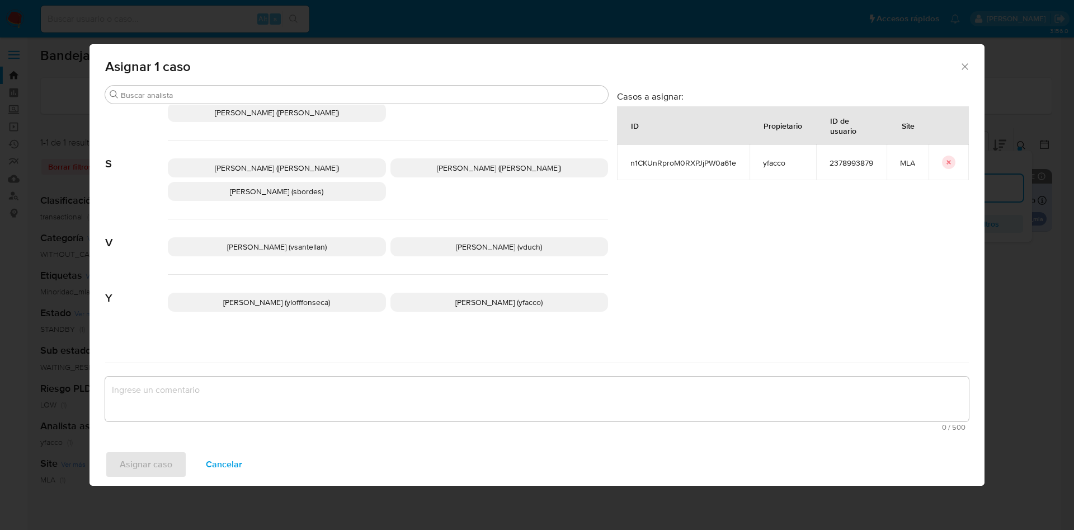
click at [455, 296] on span "[PERSON_NAME] (yfacco)" at bounding box center [498, 301] width 87 height 11
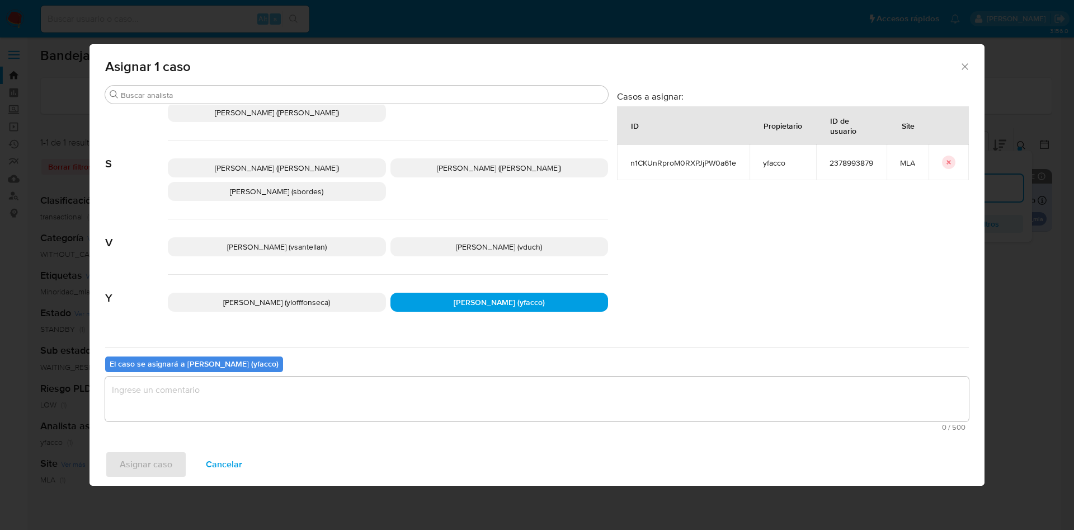
click at [183, 404] on textarea "assign-modal" at bounding box center [536, 398] width 863 height 45
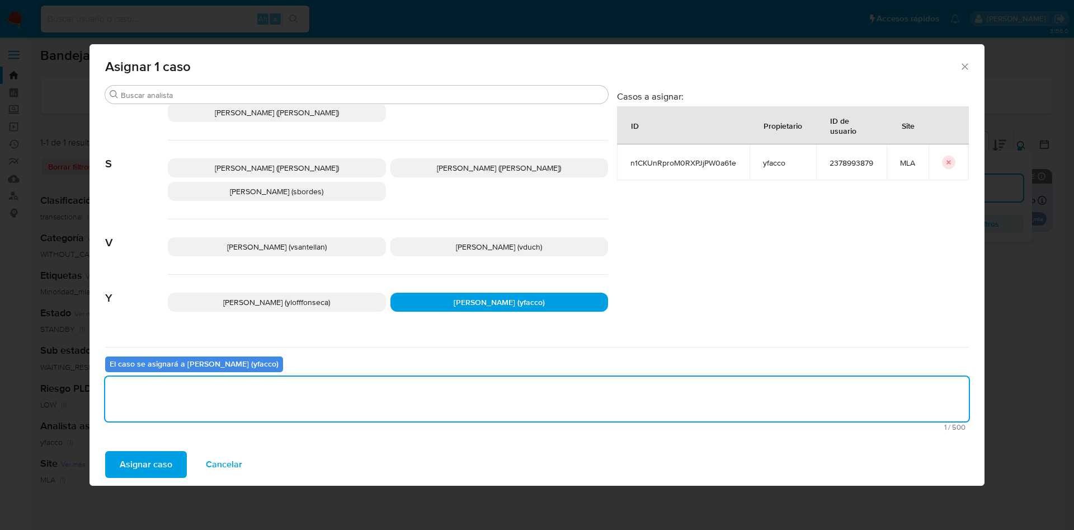
click at [174, 466] on button "Asignar caso" at bounding box center [146, 464] width 82 height 27
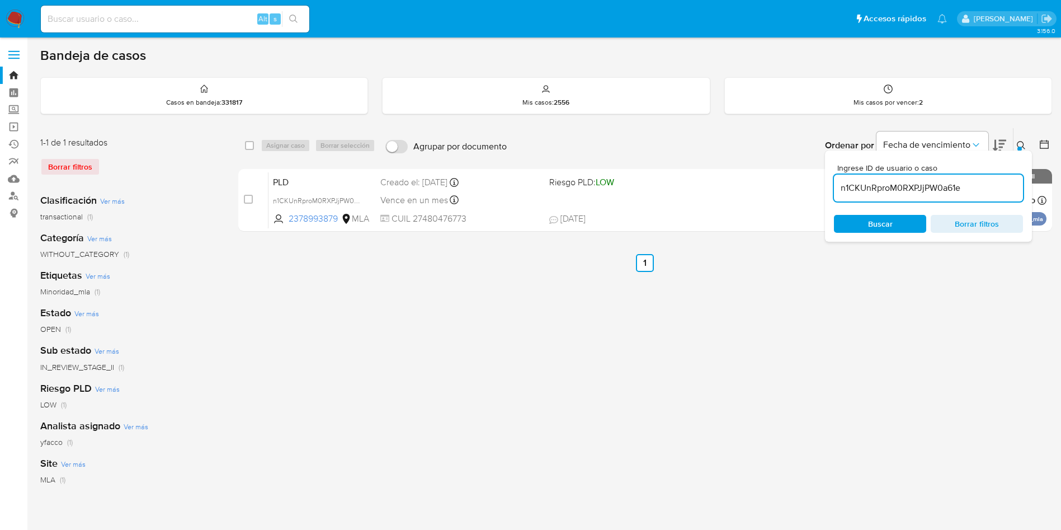
click at [990, 195] on input "n1CKUnRproM0RXPJjPW0a61e" at bounding box center [928, 188] width 189 height 15
paste input "do36woy0yEIuDaLp6GZZTHal"
type input "do36woy0yEIuDaLp6GZZTHal"
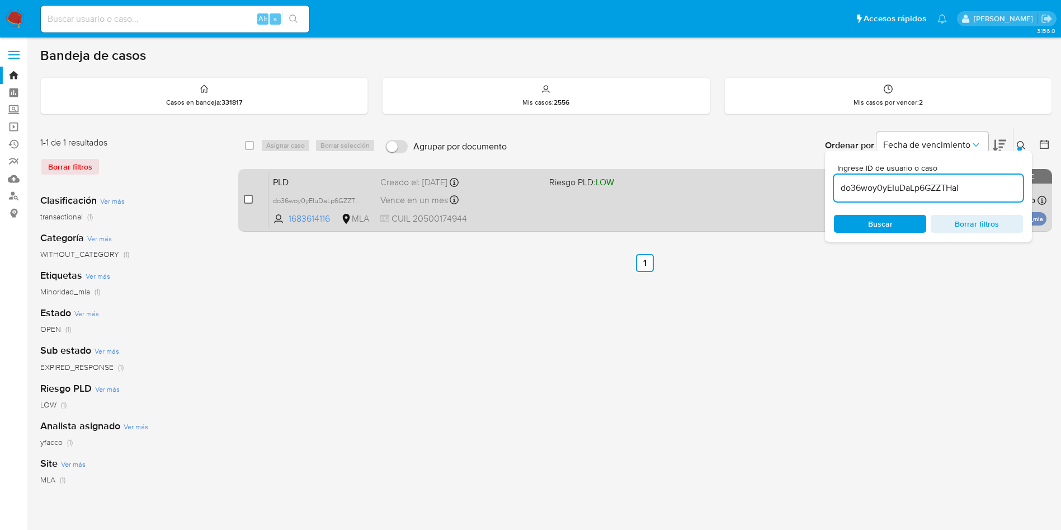
click at [245, 197] on input "checkbox" at bounding box center [248, 199] width 9 height 9
checkbox input "true"
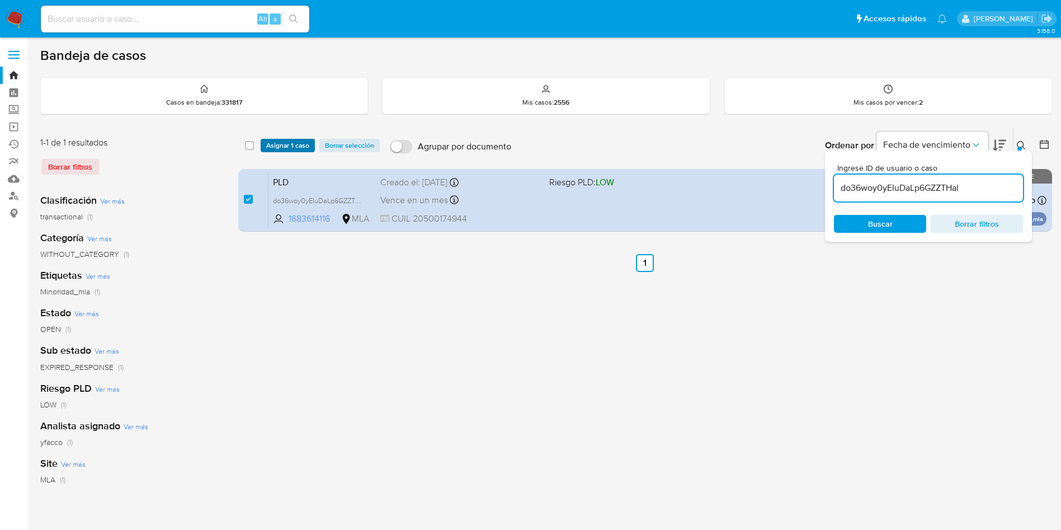
click at [289, 140] on span "Asignar 1 caso" at bounding box center [287, 145] width 43 height 11
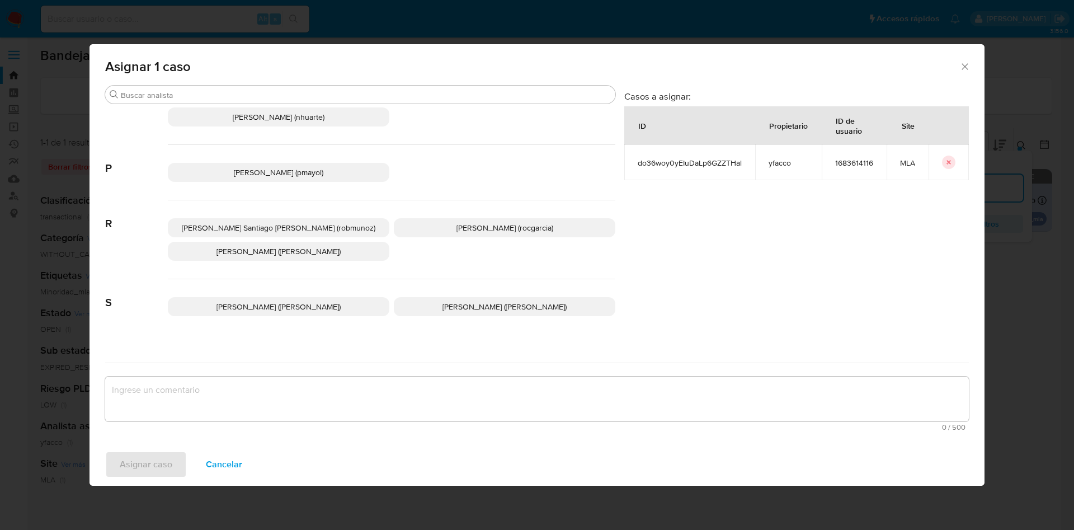
scroll to position [999, 0]
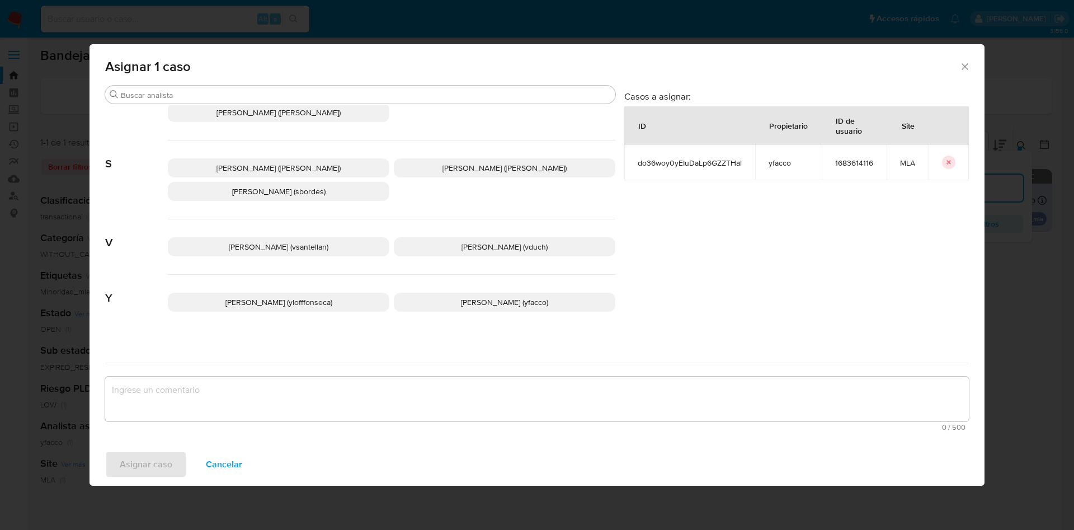
click at [461, 296] on span "[PERSON_NAME] (yfacco)" at bounding box center [504, 301] width 87 height 11
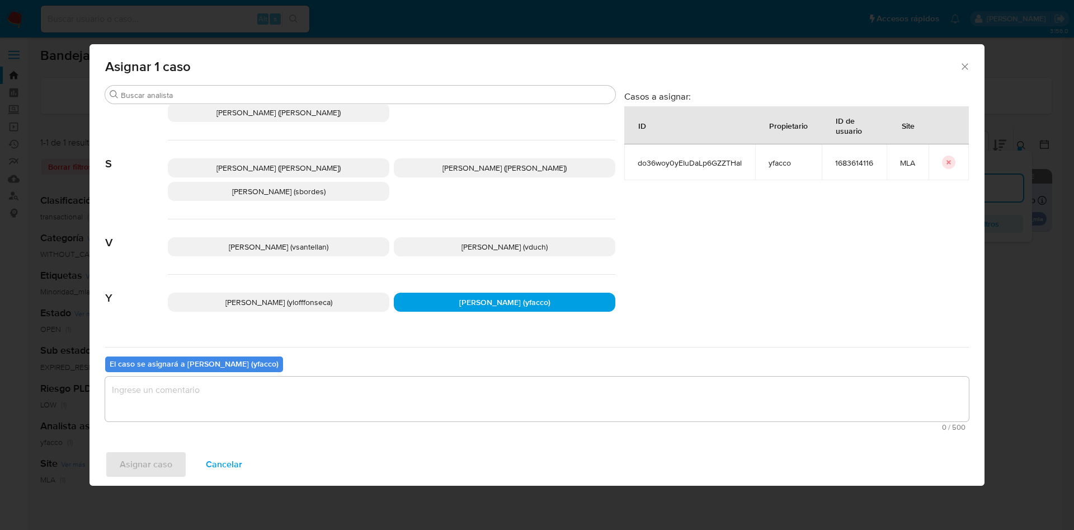
click at [295, 409] on textarea "assign-modal" at bounding box center [536, 398] width 863 height 45
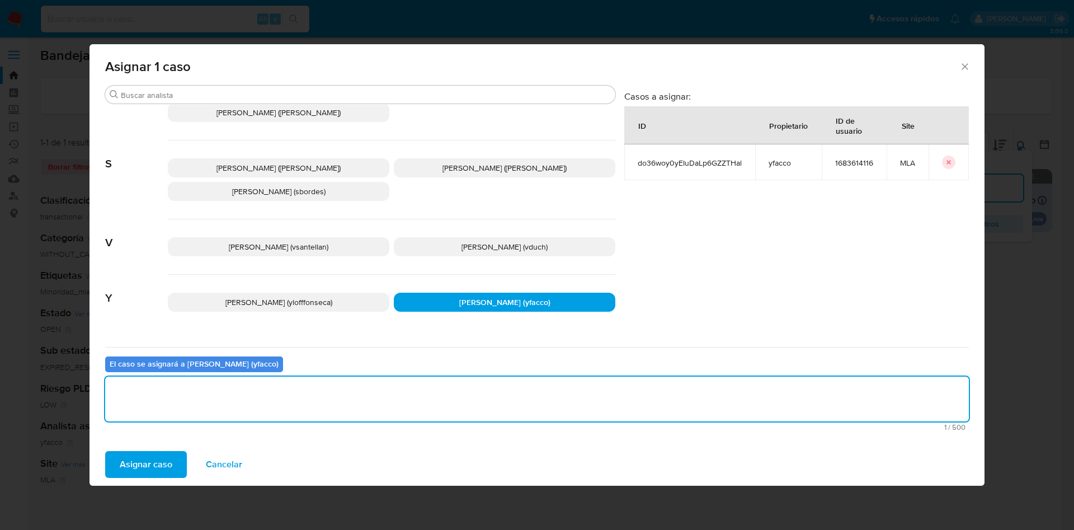
click at [138, 461] on span "Asignar caso" at bounding box center [146, 464] width 53 height 25
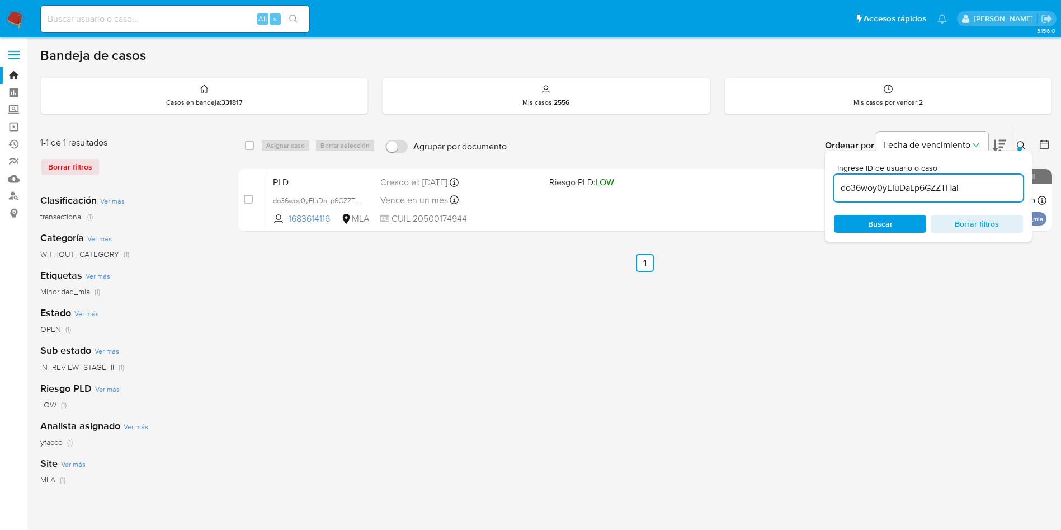
click at [982, 197] on div "do36woy0yEIuDaLp6GZZTHal" at bounding box center [928, 187] width 189 height 27
click at [980, 188] on input "do36woy0yEIuDaLp6GZZTHal" at bounding box center [928, 188] width 189 height 15
paste input "liFkFcrBwAnBukoWNJZgN5rM"
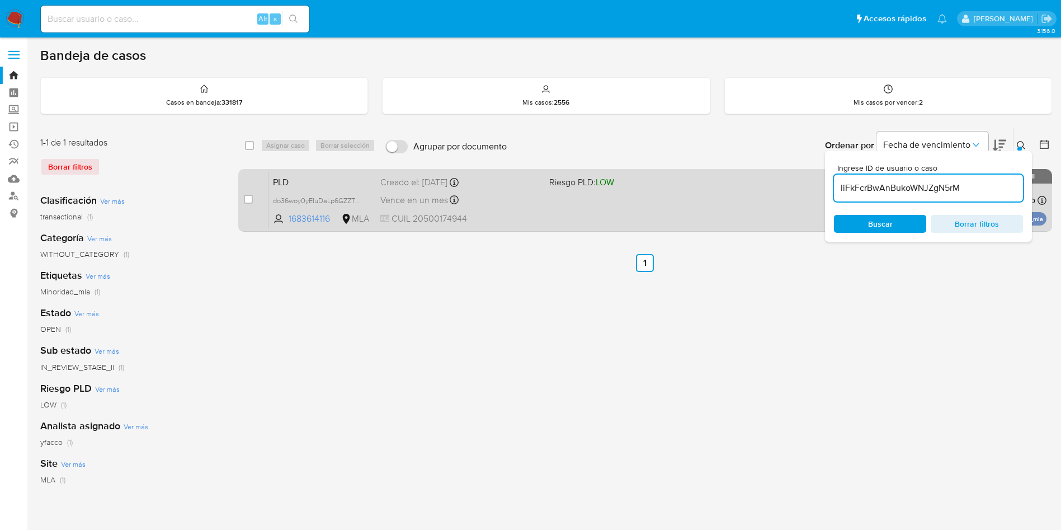
type input "liFkFcrBwAnBukoWNJZgN5rM"
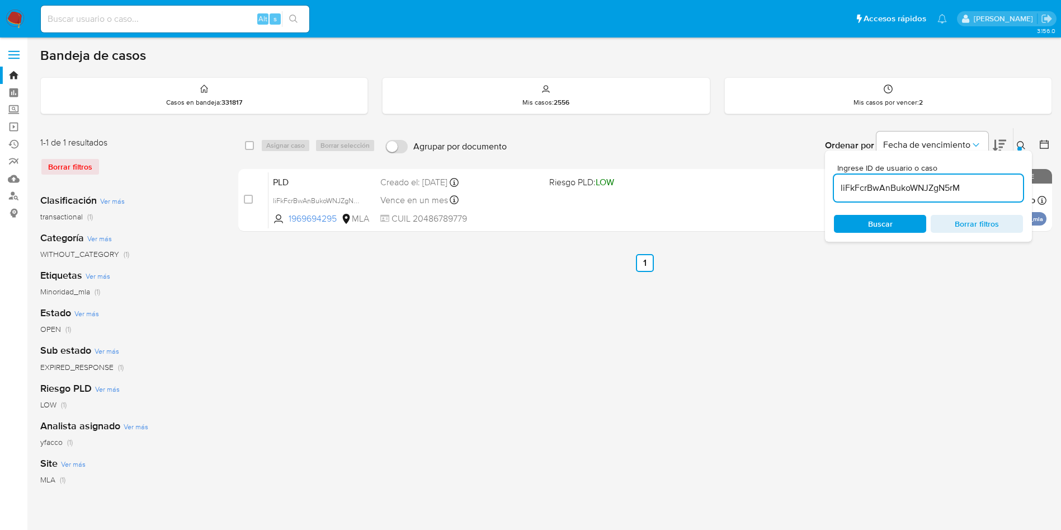
click at [247, 200] on input "checkbox" at bounding box center [248, 199] width 9 height 9
checkbox input "true"
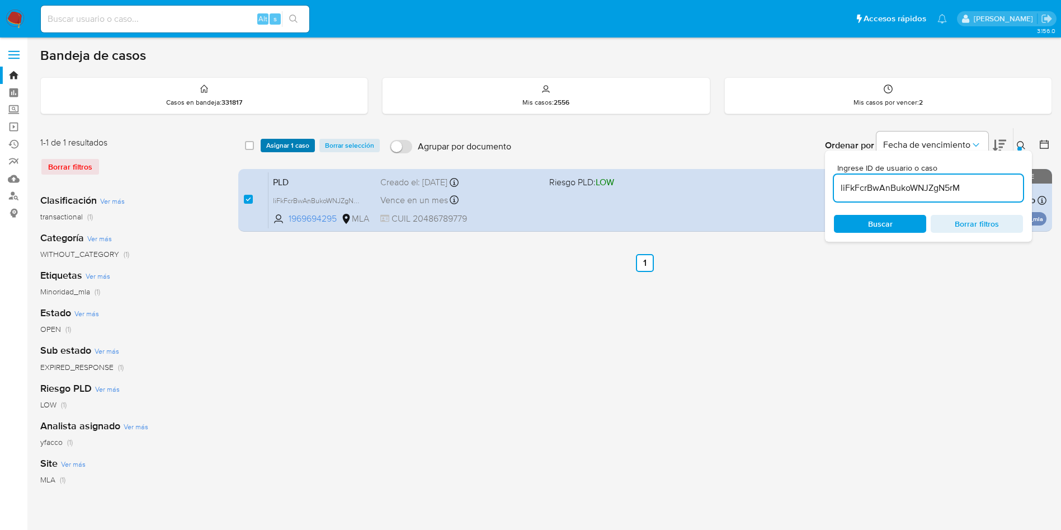
click at [275, 145] on span "Asignar 1 caso" at bounding box center [287, 145] width 43 height 11
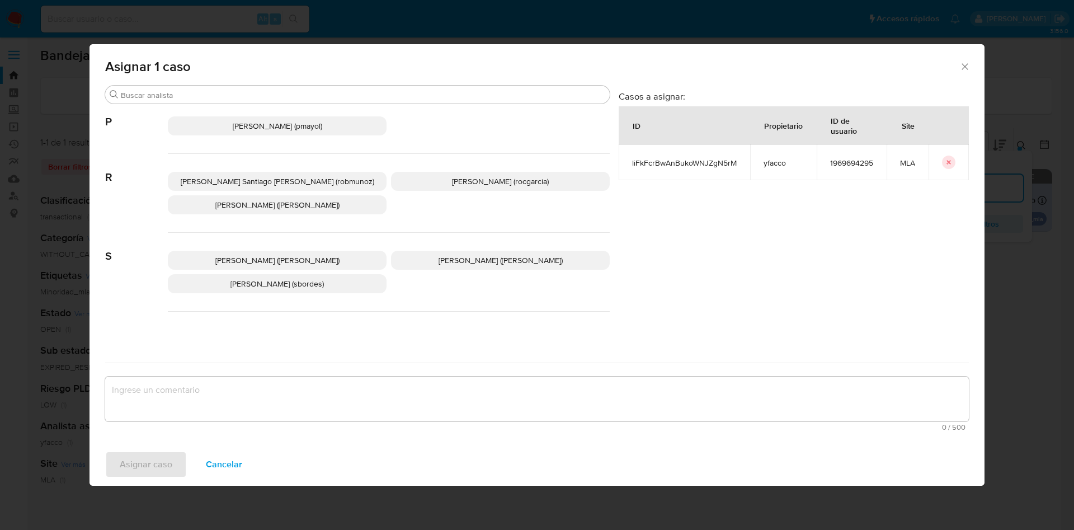
scroll to position [999, 0]
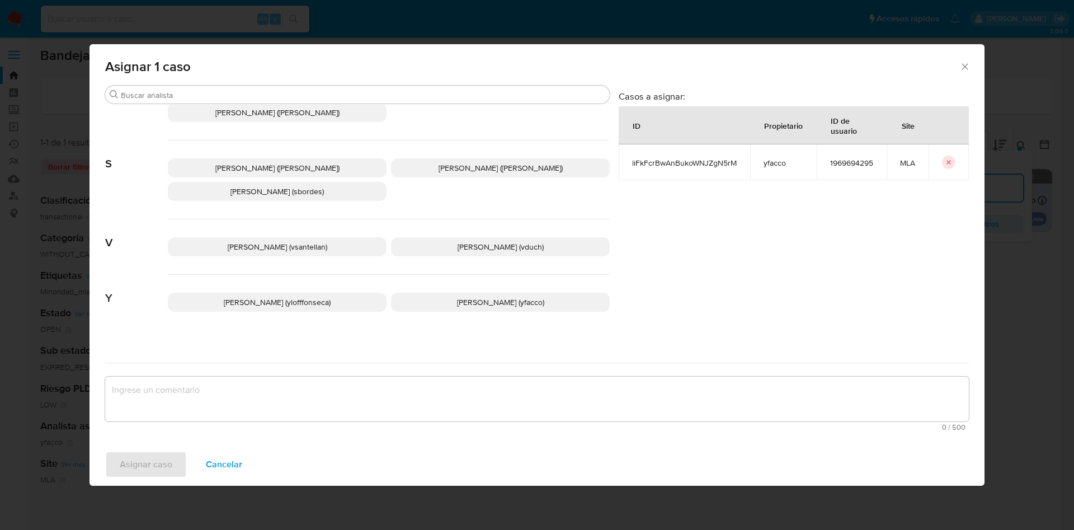
click at [460, 292] on p "[PERSON_NAME] (yfacco)" at bounding box center [500, 301] width 219 height 19
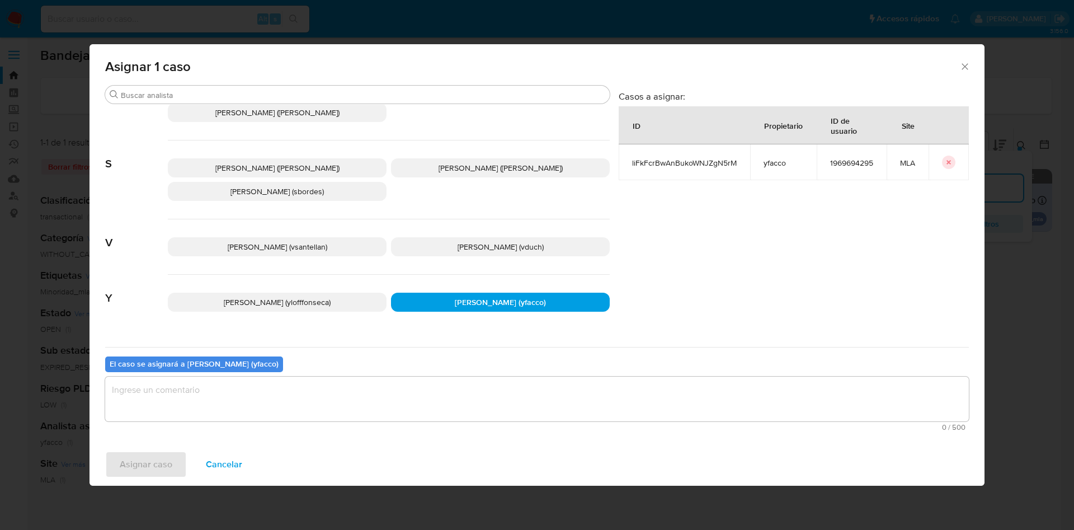
click at [313, 387] on textarea "assign-modal" at bounding box center [536, 398] width 863 height 45
click at [177, 459] on button "Asignar caso" at bounding box center [146, 464] width 82 height 27
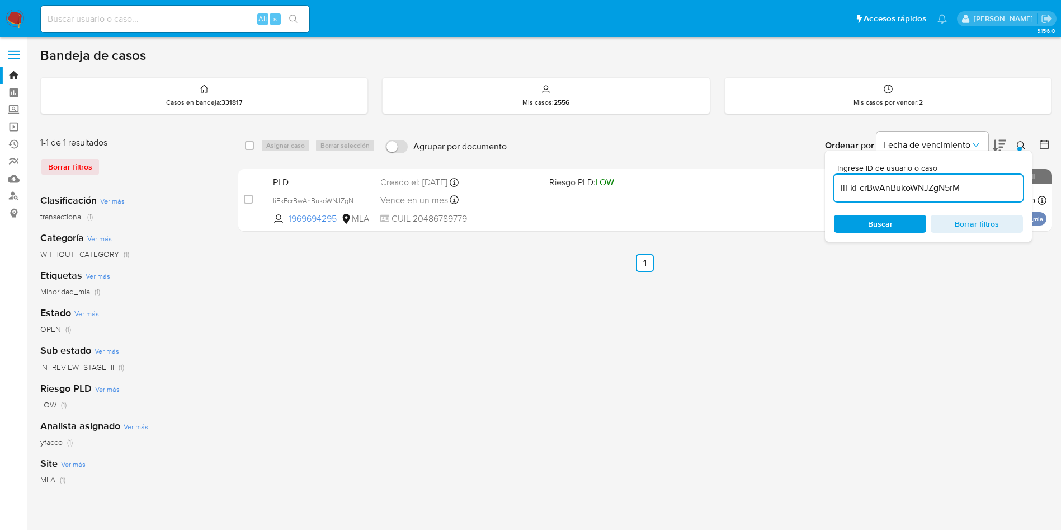
click at [977, 188] on input "liFkFcrBwAnBukoWNJZgN5rM" at bounding box center [928, 188] width 189 height 15
paste input "n24T1uFjqtnMvKJcnAqleSGi"
type input "n24T1uFjqtnMvKJcnAqleSGi"
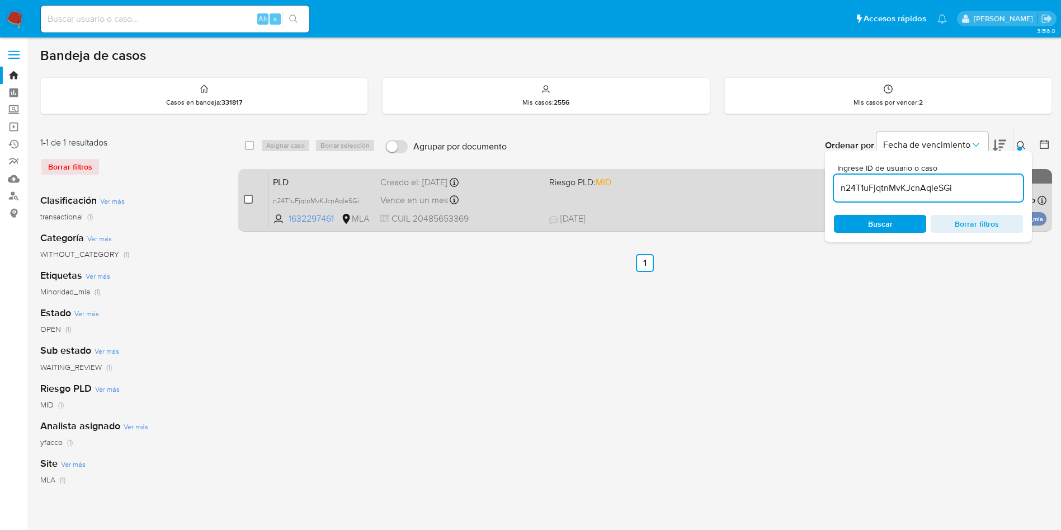
click at [248, 199] on input "checkbox" at bounding box center [248, 199] width 9 height 9
checkbox input "true"
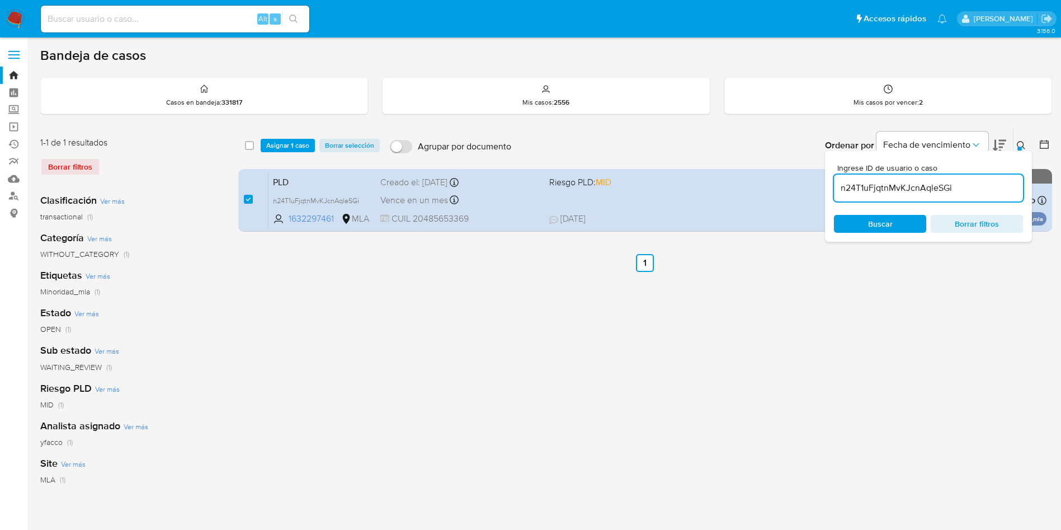
click at [294, 151] on span "Asignar 1 caso" at bounding box center [287, 145] width 43 height 11
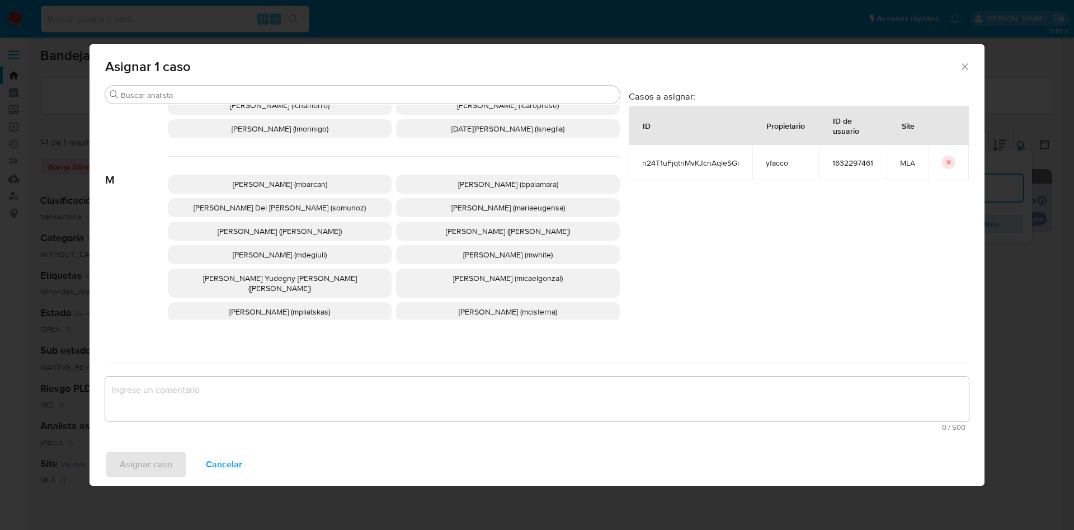
scroll to position [999, 0]
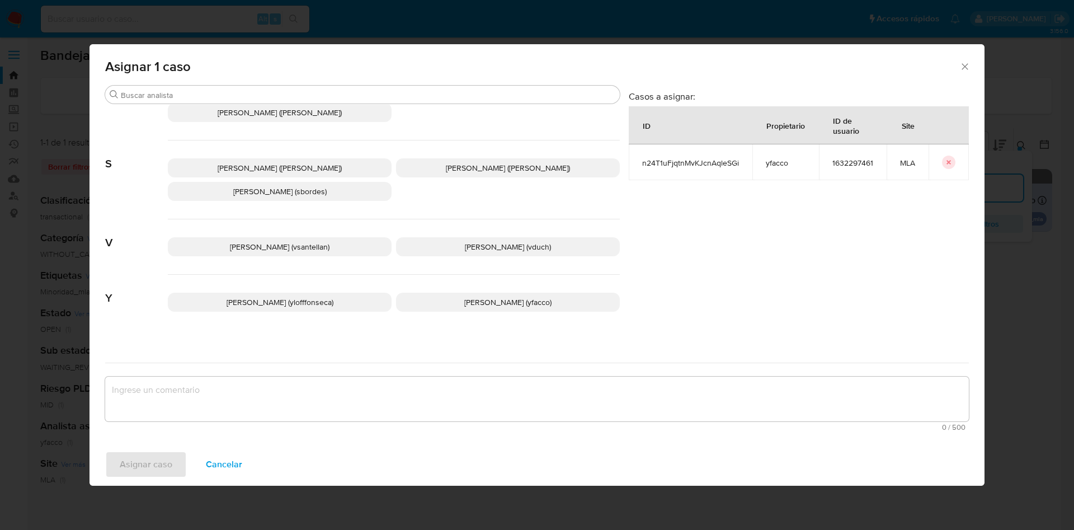
click at [509, 299] on p "Yesica Paola Facco (yfacco)" at bounding box center [508, 301] width 224 height 19
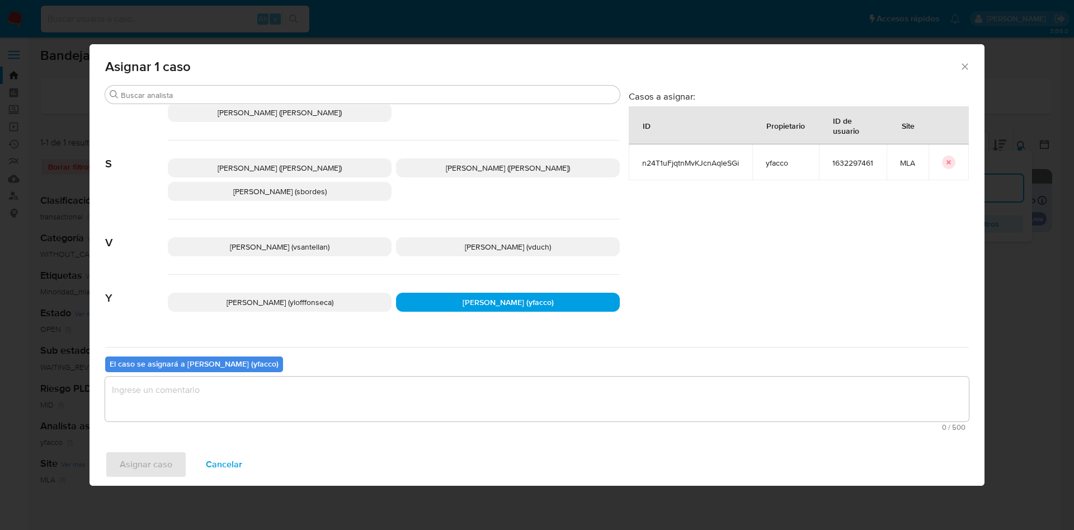
click at [376, 392] on textarea "assign-modal" at bounding box center [536, 398] width 863 height 45
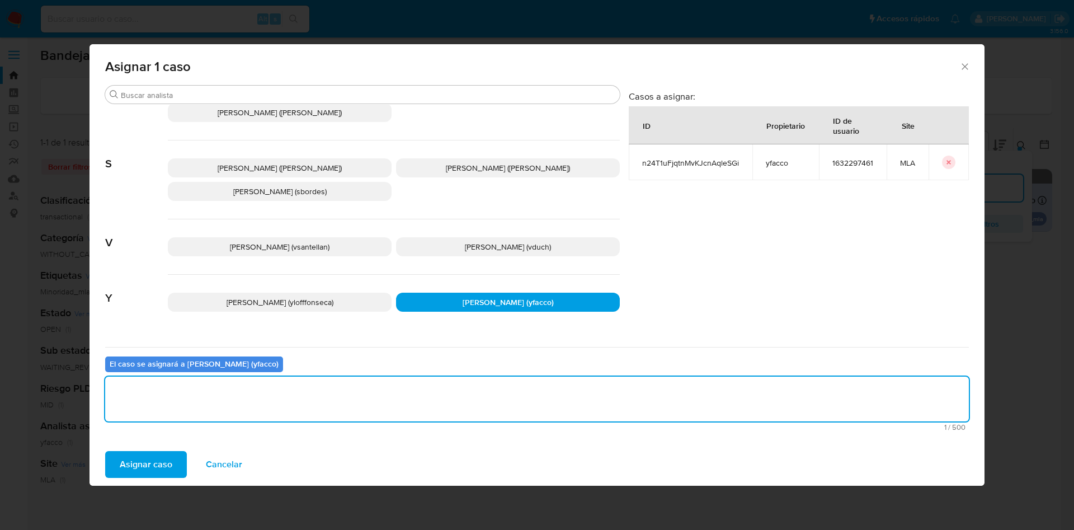
click at [149, 469] on span "Asignar caso" at bounding box center [146, 464] width 53 height 25
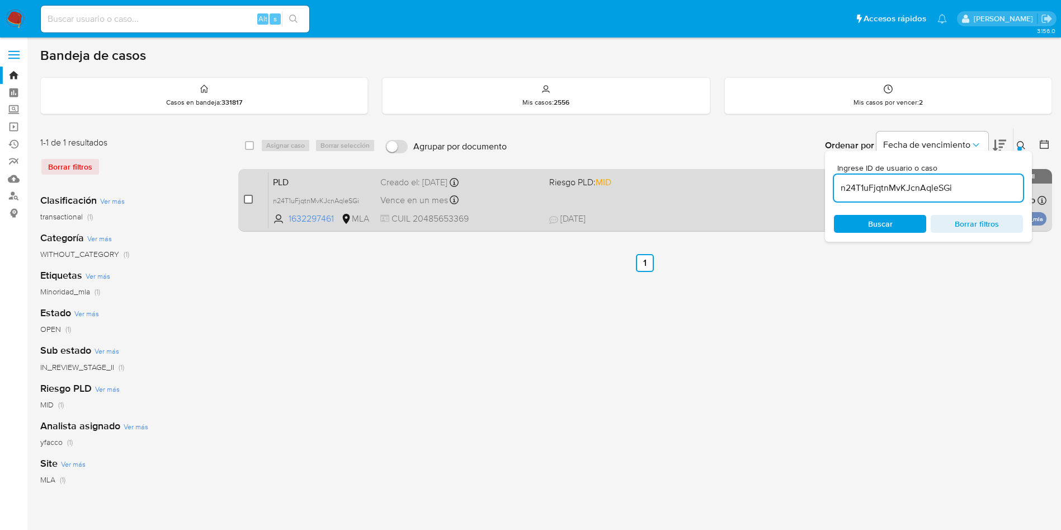
click at [252, 200] on input "checkbox" at bounding box center [248, 199] width 9 height 9
checkbox input "true"
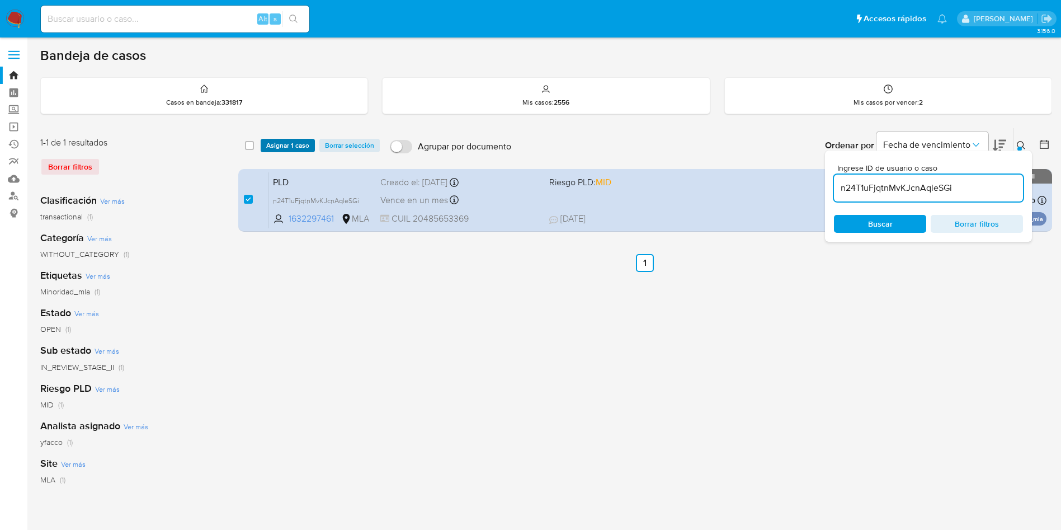
click at [283, 143] on span "Asignar 1 caso" at bounding box center [287, 145] width 43 height 11
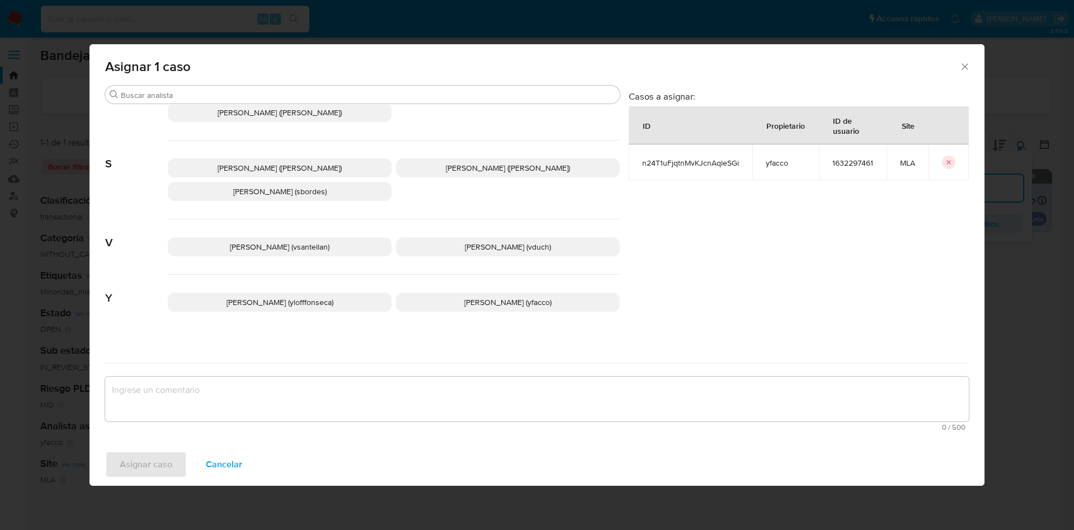
click at [448, 296] on p "Yesica Paola Facco (yfacco)" at bounding box center [508, 301] width 224 height 19
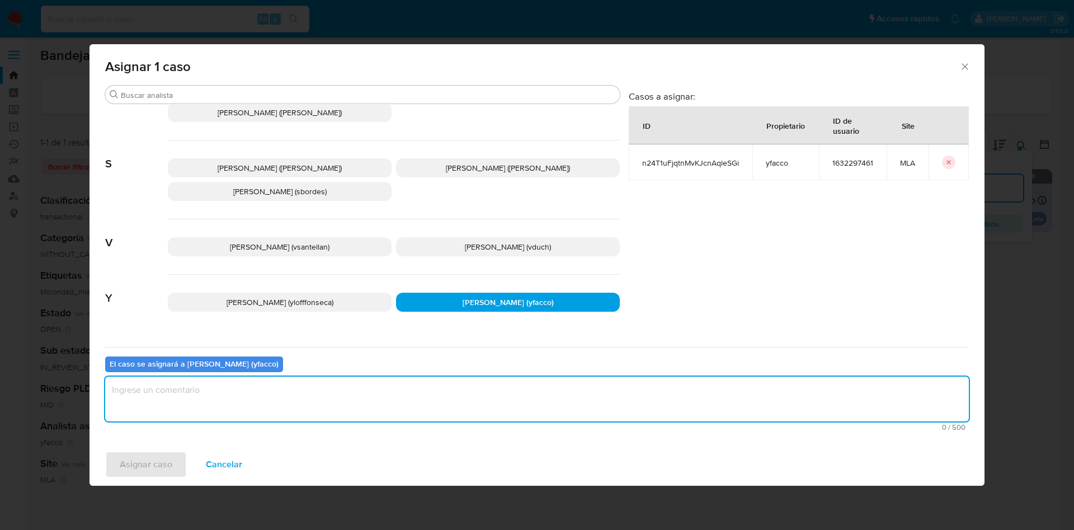
click at [394, 394] on textarea "assign-modal" at bounding box center [536, 398] width 863 height 45
click at [159, 468] on span "Asignar caso" at bounding box center [146, 464] width 53 height 25
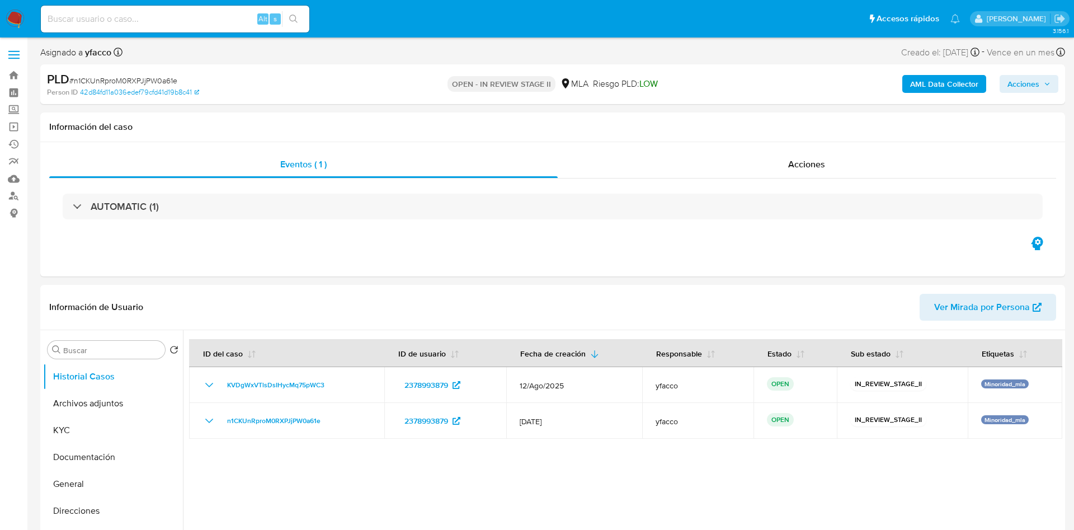
select select "10"
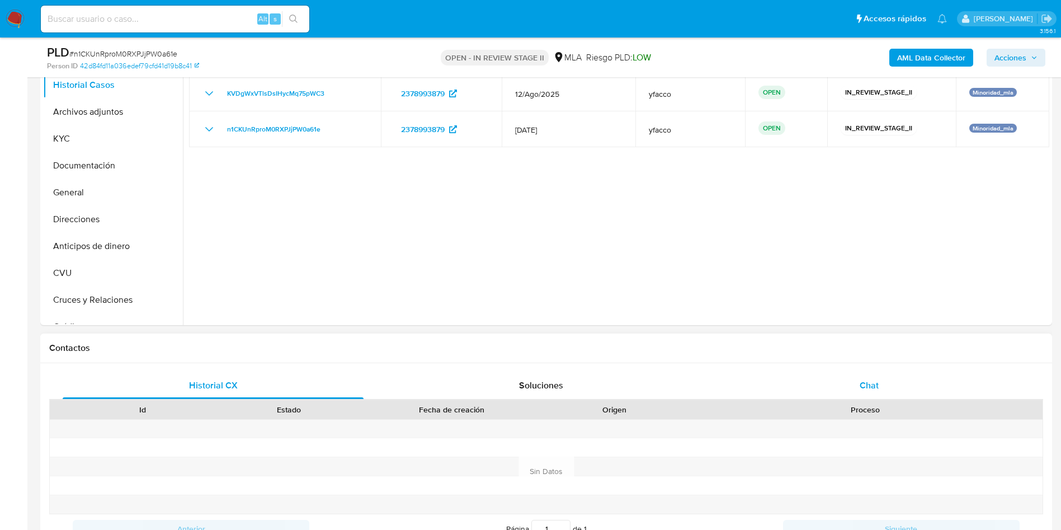
click at [877, 373] on div "Chat" at bounding box center [869, 385] width 301 height 27
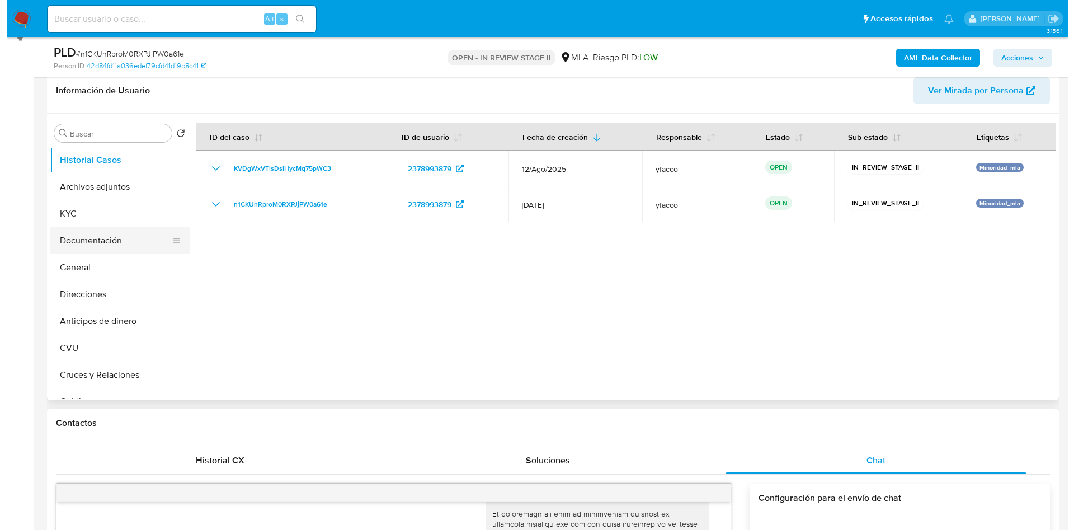
scroll to position [168, 0]
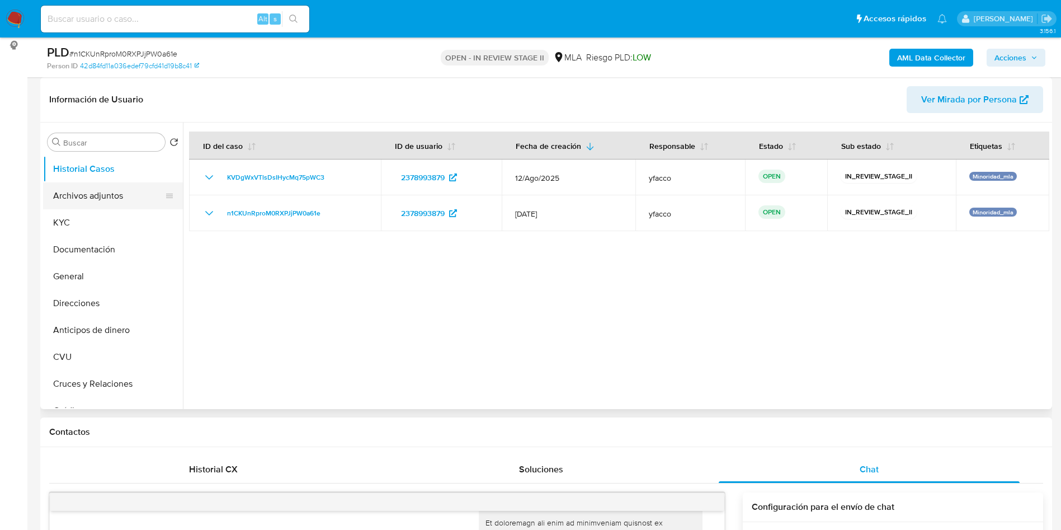
click at [77, 199] on button "Archivos adjuntos" at bounding box center [108, 195] width 131 height 27
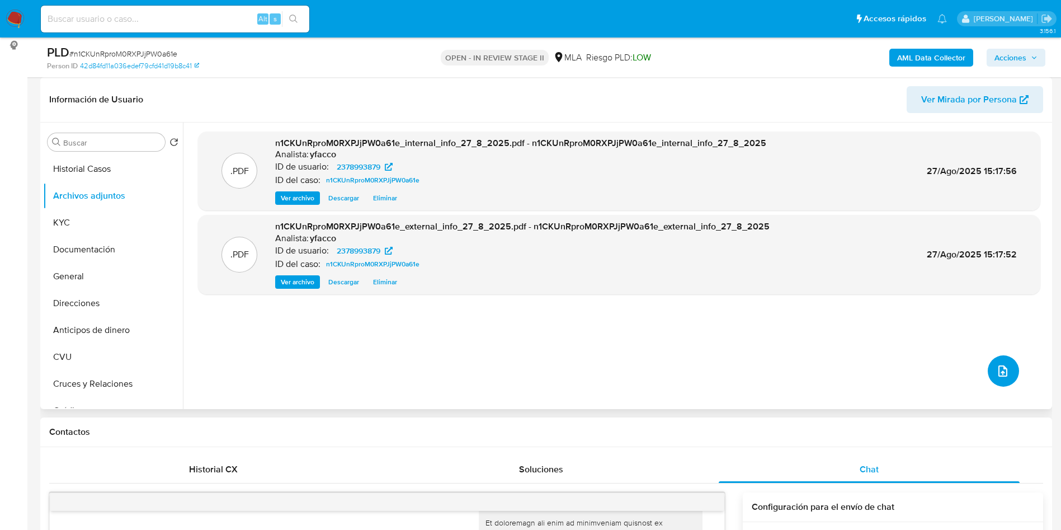
click at [1000, 371] on icon "upload-file" at bounding box center [1002, 370] width 13 height 13
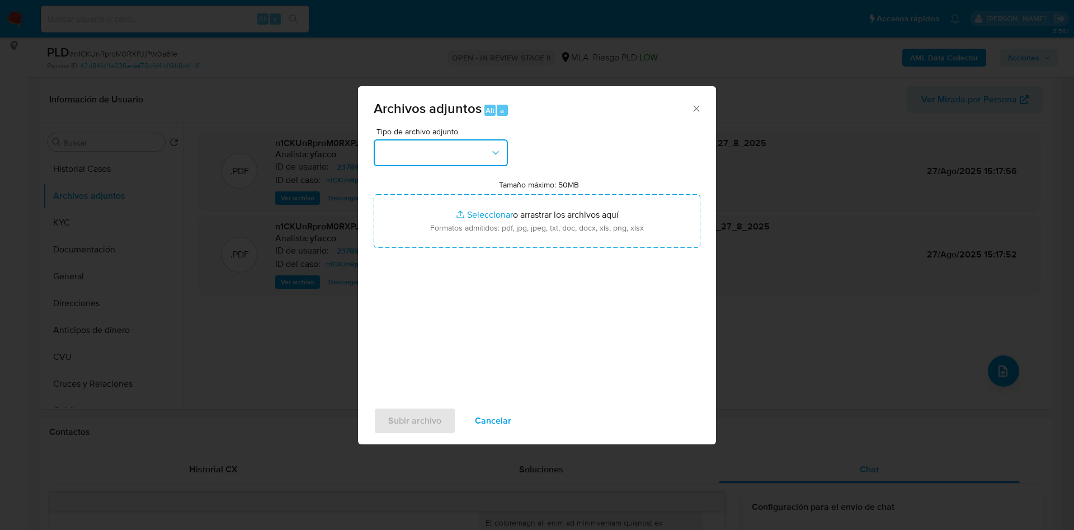
click at [498, 159] on button "button" at bounding box center [441, 152] width 134 height 27
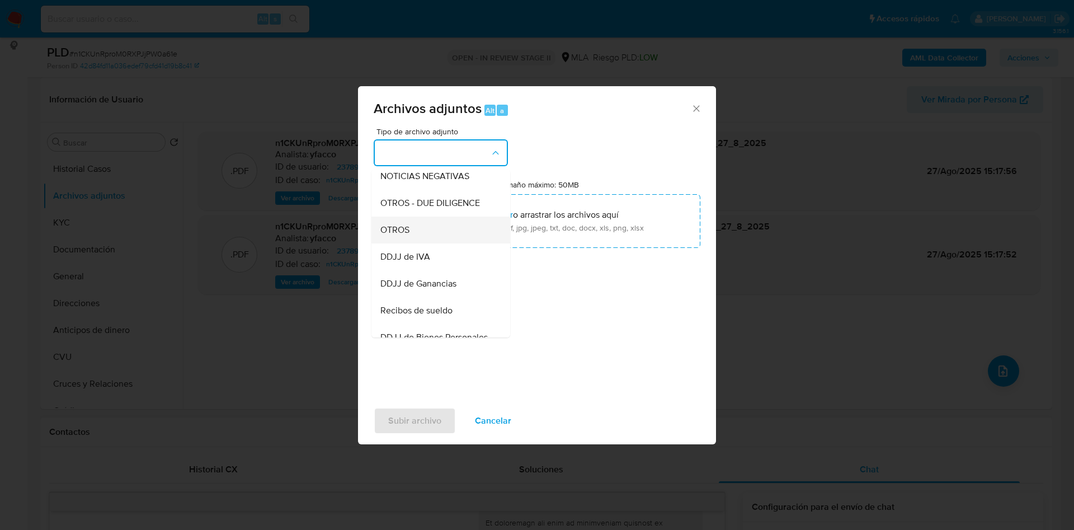
click at [396, 235] on span "OTROS" at bounding box center [394, 229] width 29 height 11
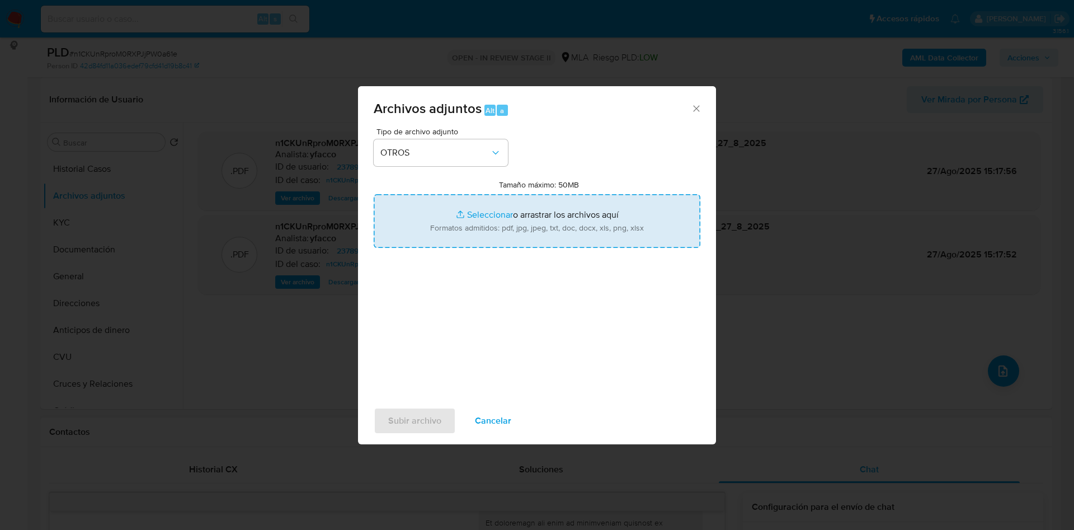
click at [478, 207] on input "Tamaño máximo: 50MB Seleccionar archivos" at bounding box center [537, 221] width 327 height 54
type input "C:\fakepath\Caselog KVDgWxVTlsDsIHycMq75pWC3_2025_08_18_20_42_07.docx"
click at [470, 216] on input "Tamaño máximo: 50MB Seleccionar archivos" at bounding box center [537, 221] width 327 height 54
type input "C:\fakepath\Movimientos 2378993879.xlsx"
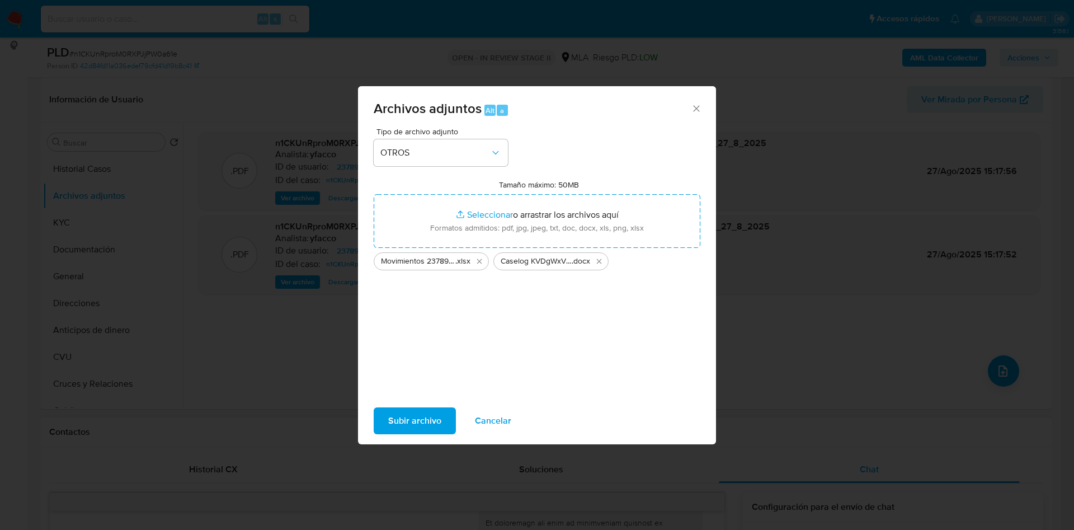
click at [405, 424] on span "Subir archivo" at bounding box center [414, 420] width 53 height 25
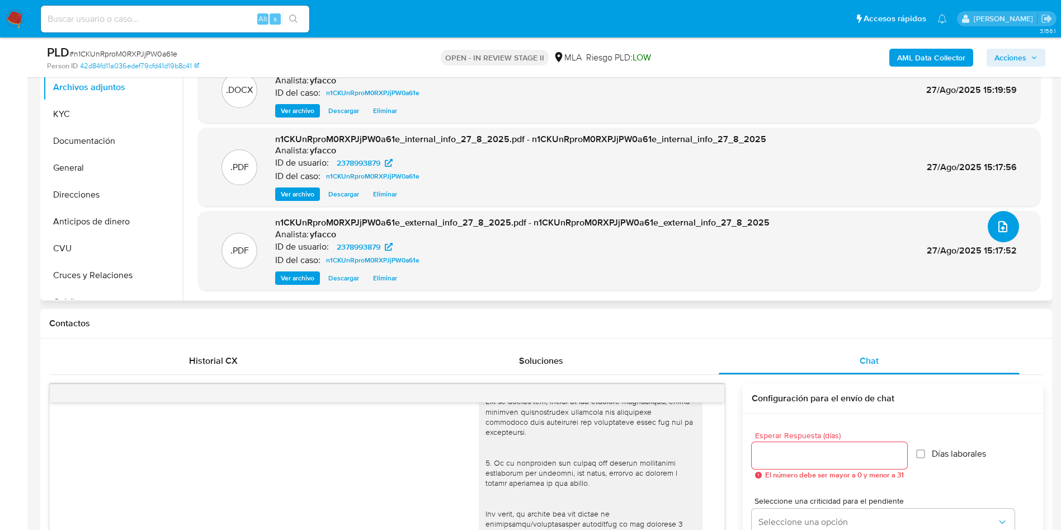
scroll to position [252, 0]
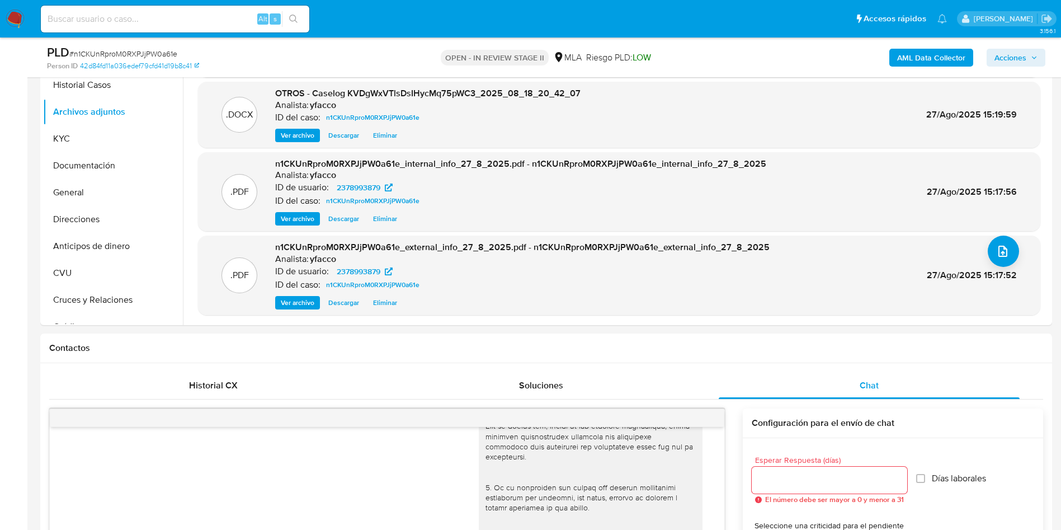
click at [1014, 54] on span "Acciones" at bounding box center [1010, 58] width 32 height 18
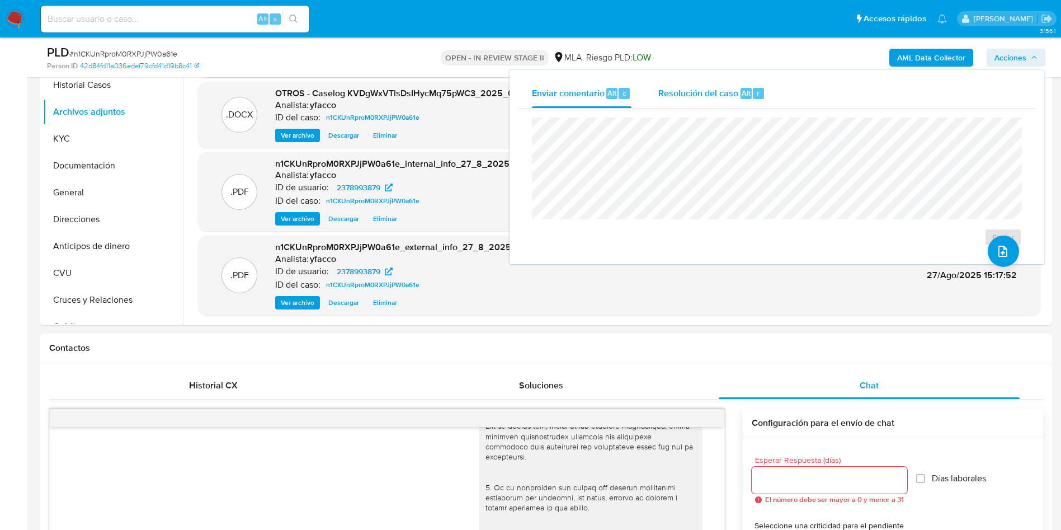
click at [725, 83] on div "Resolución del caso Alt r" at bounding box center [711, 93] width 107 height 29
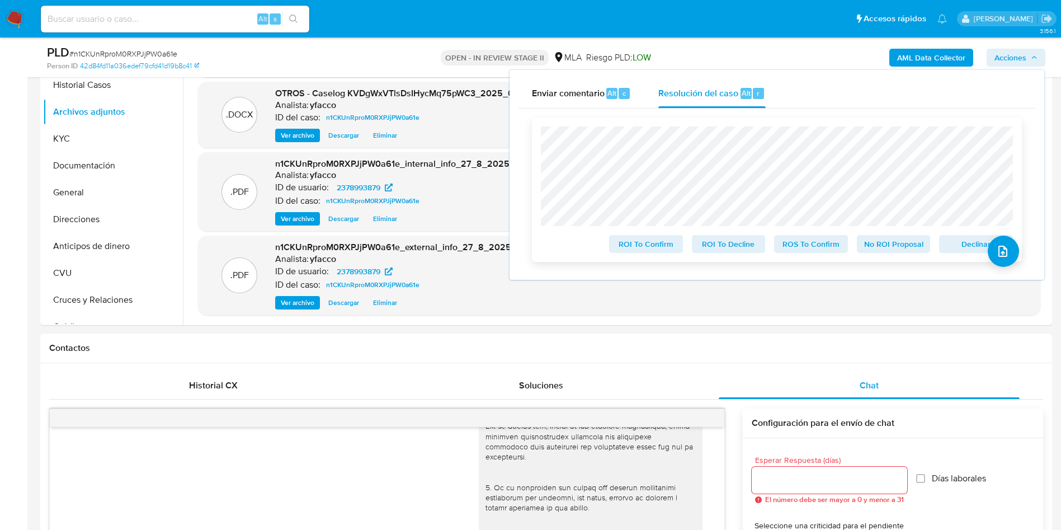
click at [894, 245] on span "No ROI Proposal" at bounding box center [893, 244] width 58 height 16
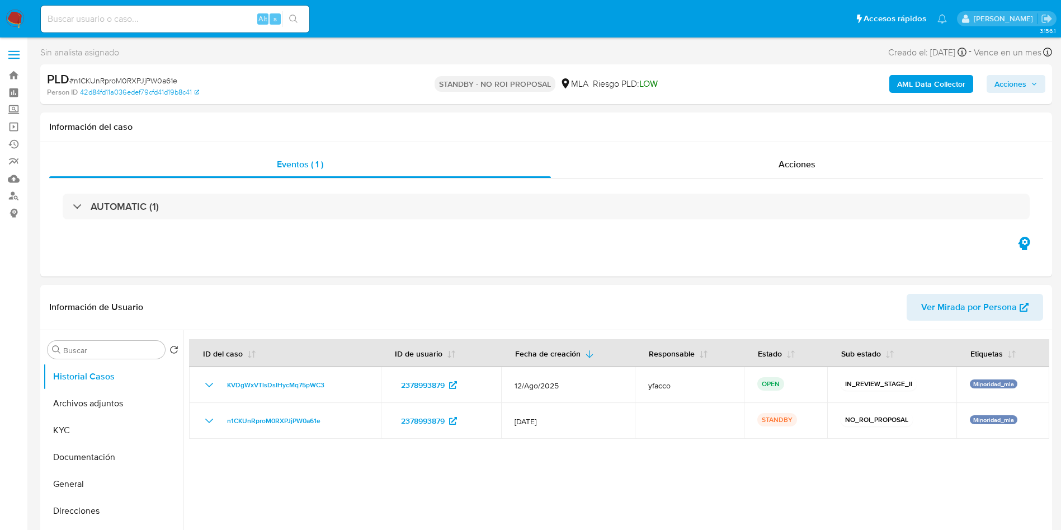
select select "10"
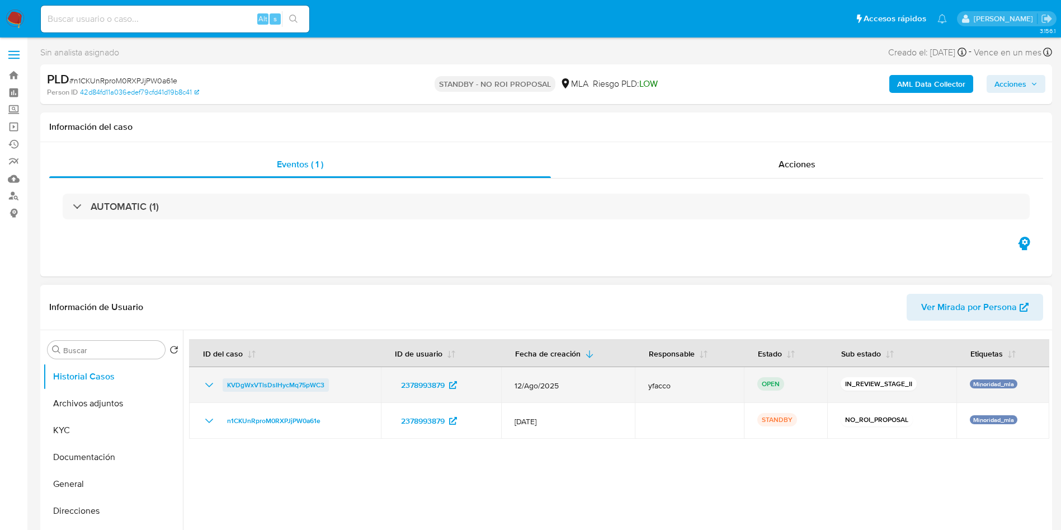
click at [280, 384] on span "KVDgWxVTlsDsIHycMq75pWC3" at bounding box center [275, 384] width 97 height 13
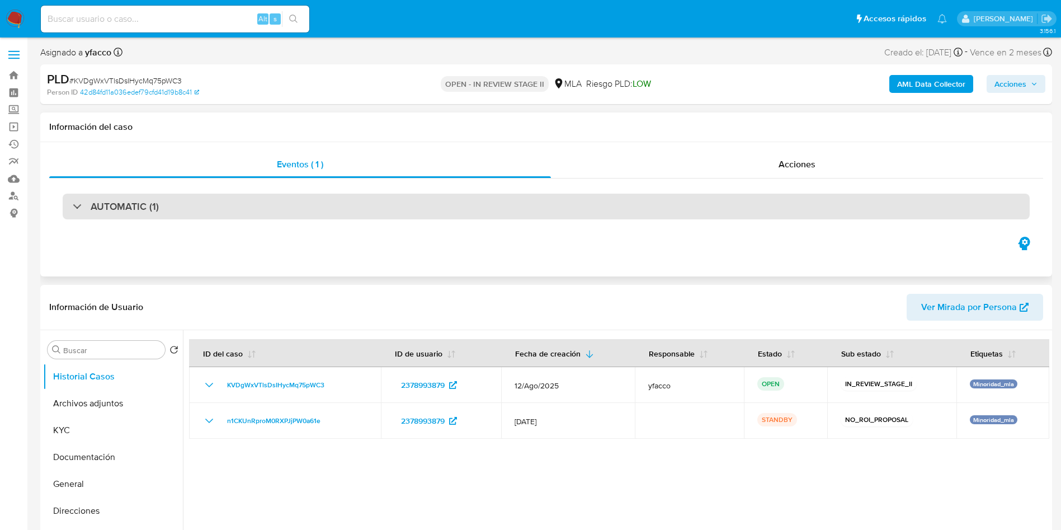
select select "10"
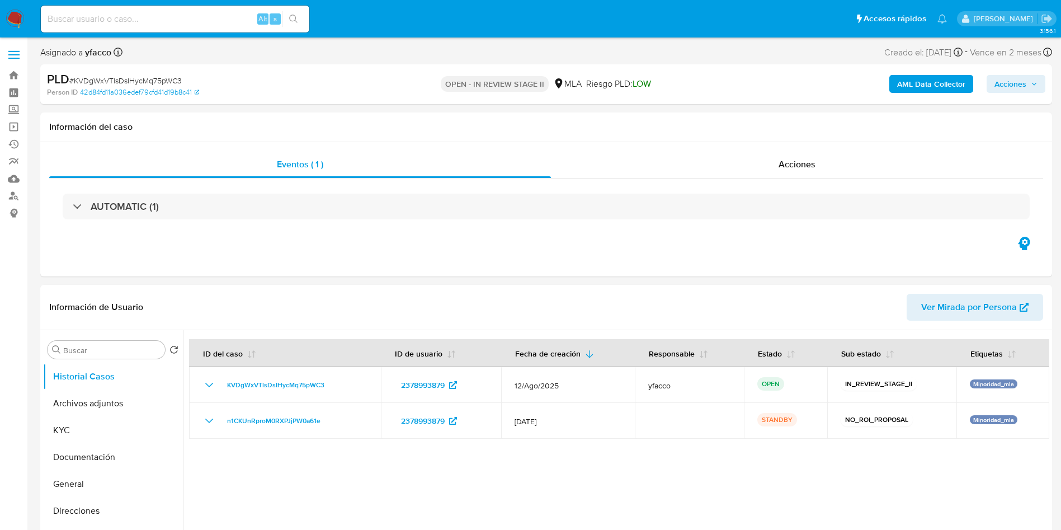
click at [999, 75] on span "Acciones" at bounding box center [1010, 84] width 32 height 18
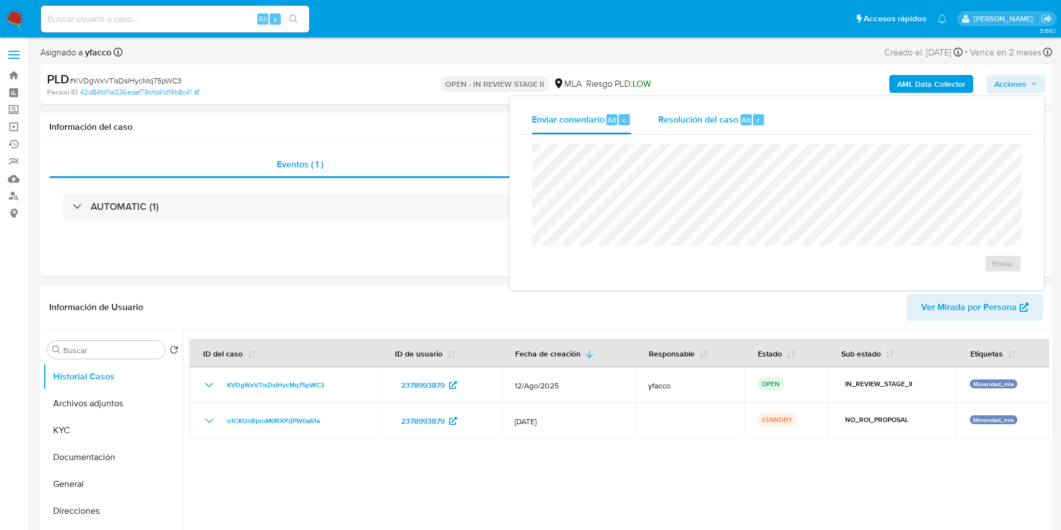
click at [733, 120] on span "Resolución del caso" at bounding box center [698, 119] width 80 height 13
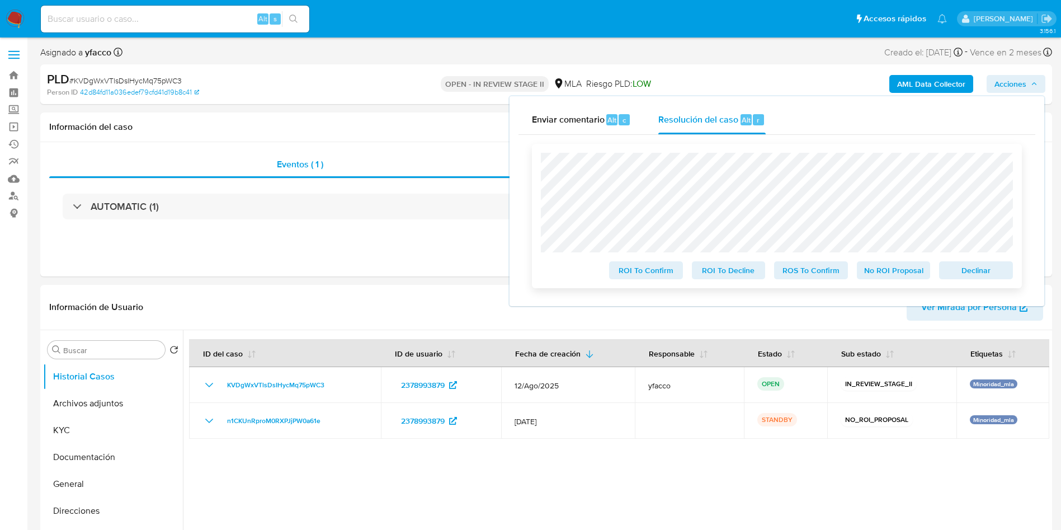
click at [891, 273] on span "No ROI Proposal" at bounding box center [893, 270] width 58 height 16
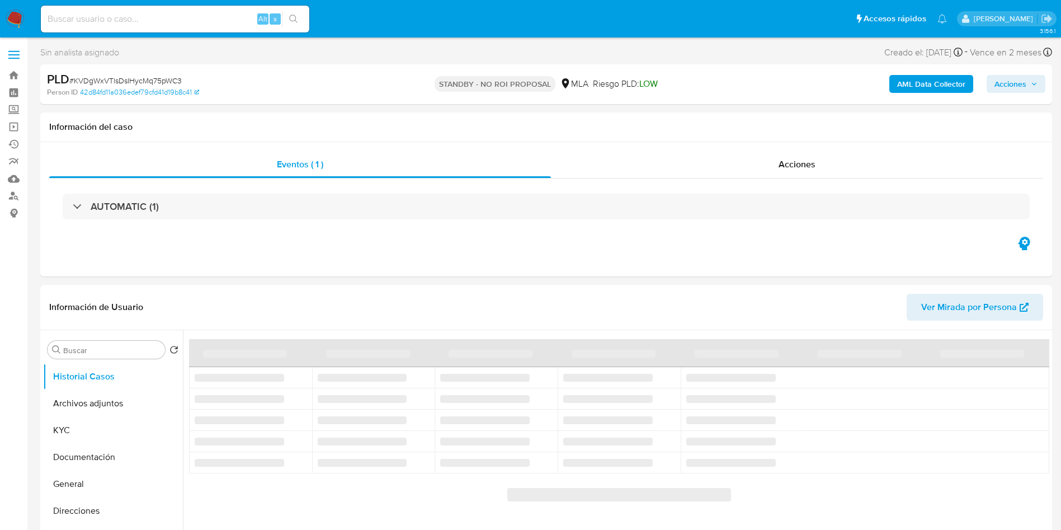
select select "10"
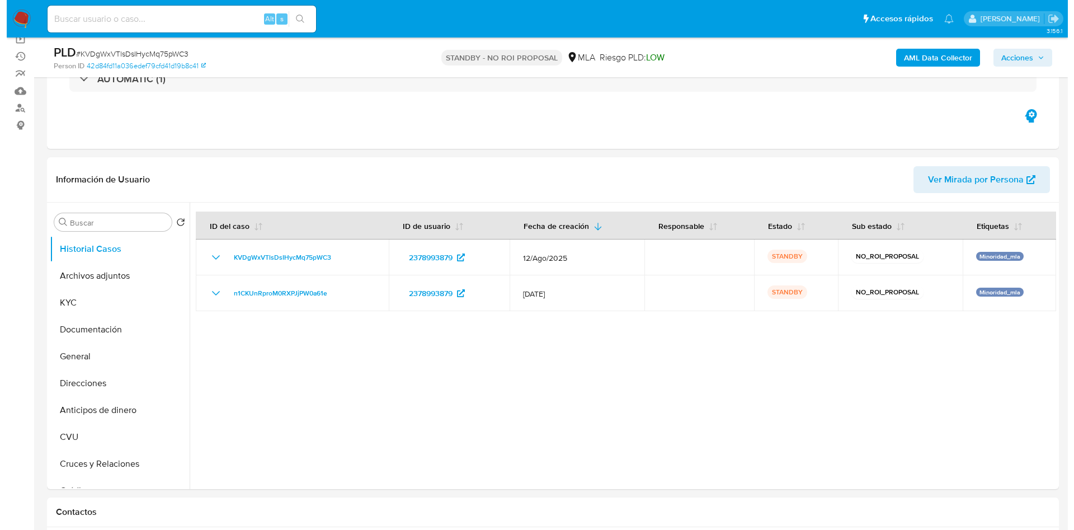
scroll to position [168, 0]
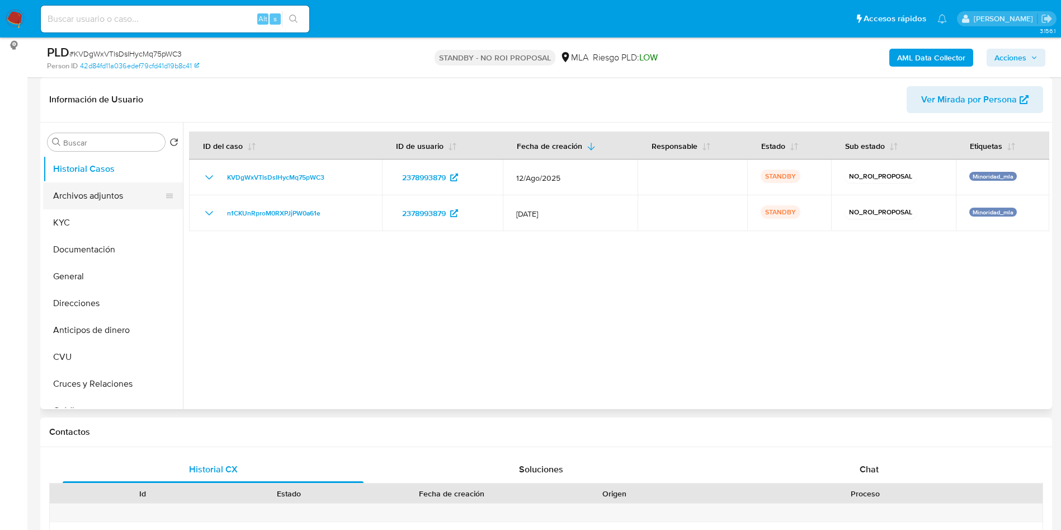
click at [101, 201] on button "Archivos adjuntos" at bounding box center [108, 195] width 131 height 27
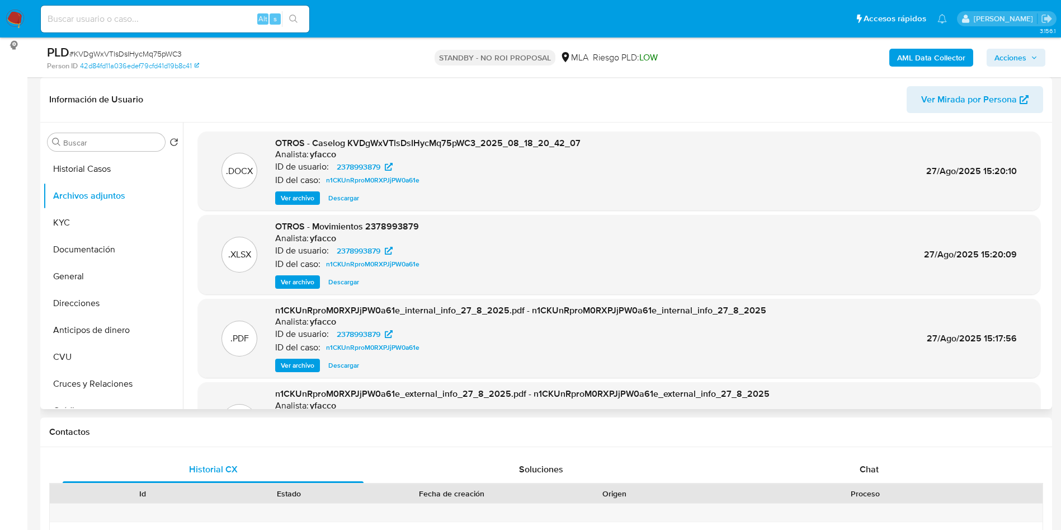
click at [308, 205] on div ".DOCX OTROS - Caselog KVDgWxVTlsDsIHycMq75pWC3_2025_08_18_20_42_07 Analista: yf…" at bounding box center [619, 170] width 842 height 79
click at [299, 197] on span "Ver archivo" at bounding box center [298, 197] width 34 height 11
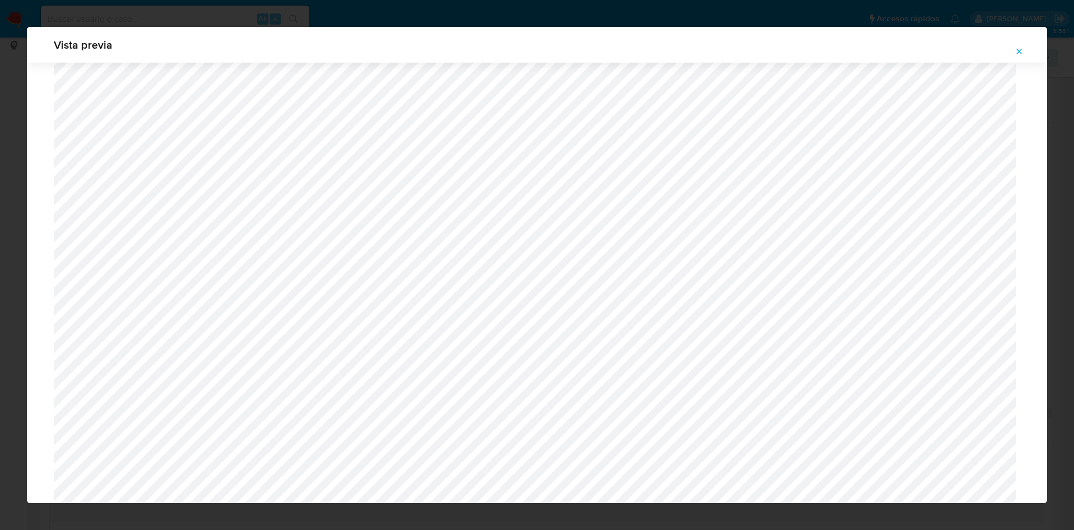
scroll to position [229, 0]
click at [1017, 53] on icon "Attachment preview" at bounding box center [1019, 51] width 5 height 5
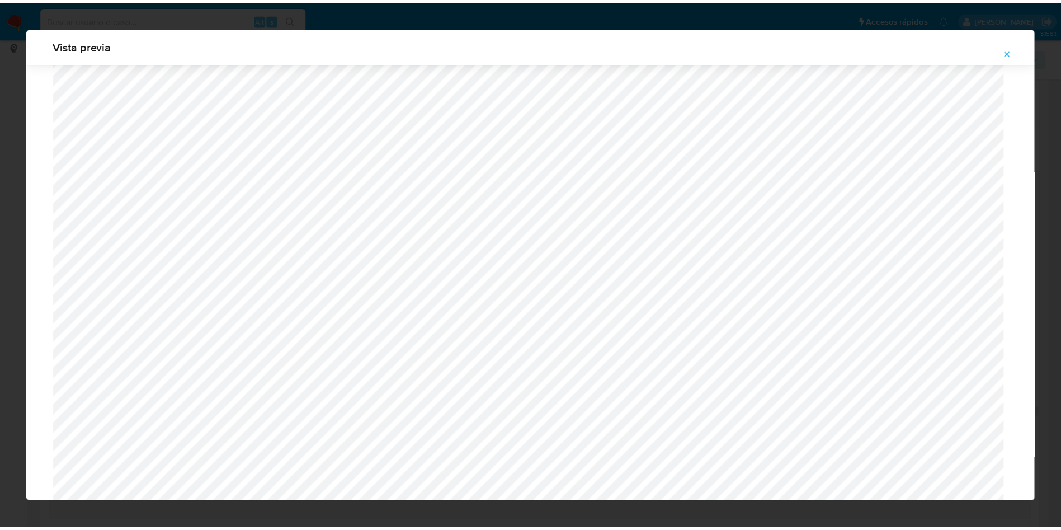
scroll to position [0, 0]
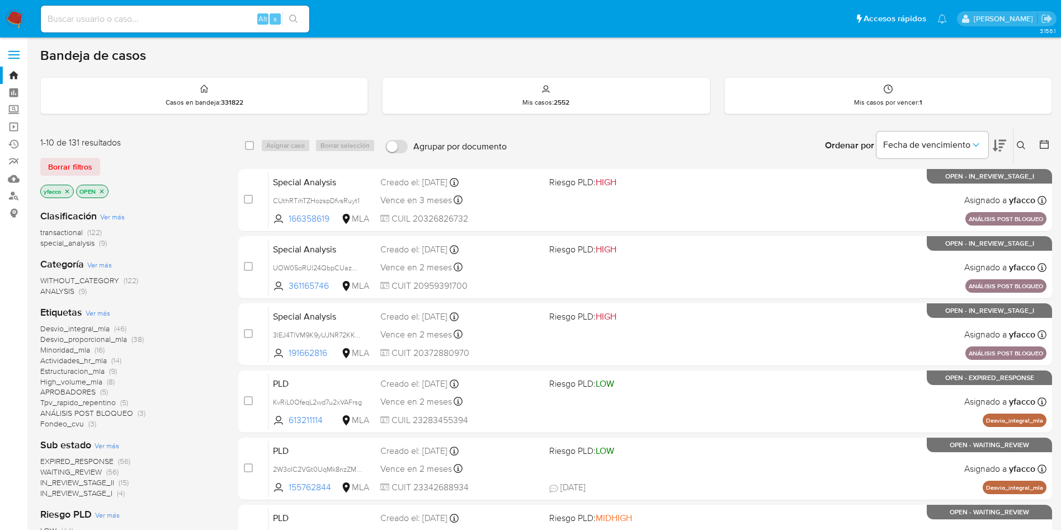
click at [205, 18] on input at bounding box center [175, 19] width 268 height 15
paste input "do36woy0yEIuDaLp6GZZTHal"
type input "do36woy0yEIuDaLp6GZZTHal"
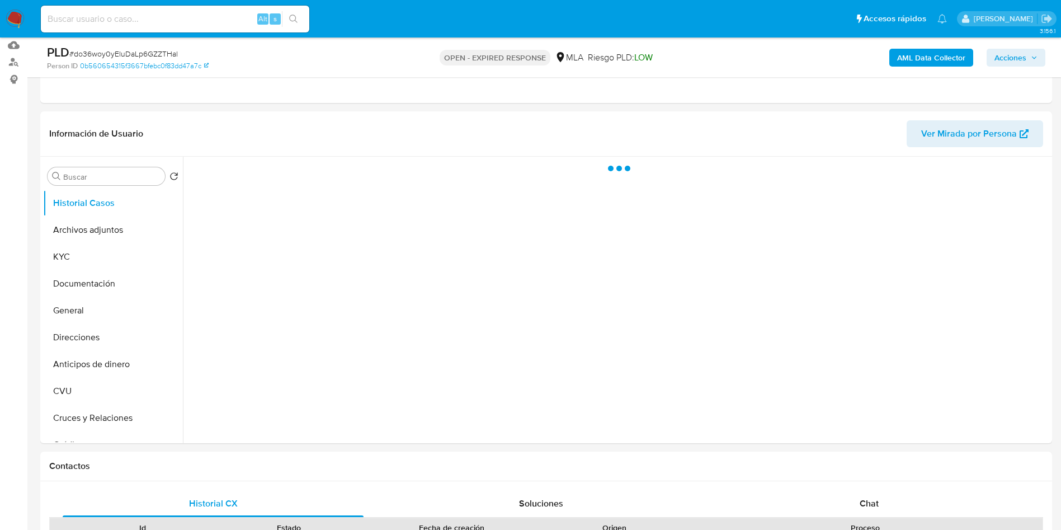
scroll to position [168, 0]
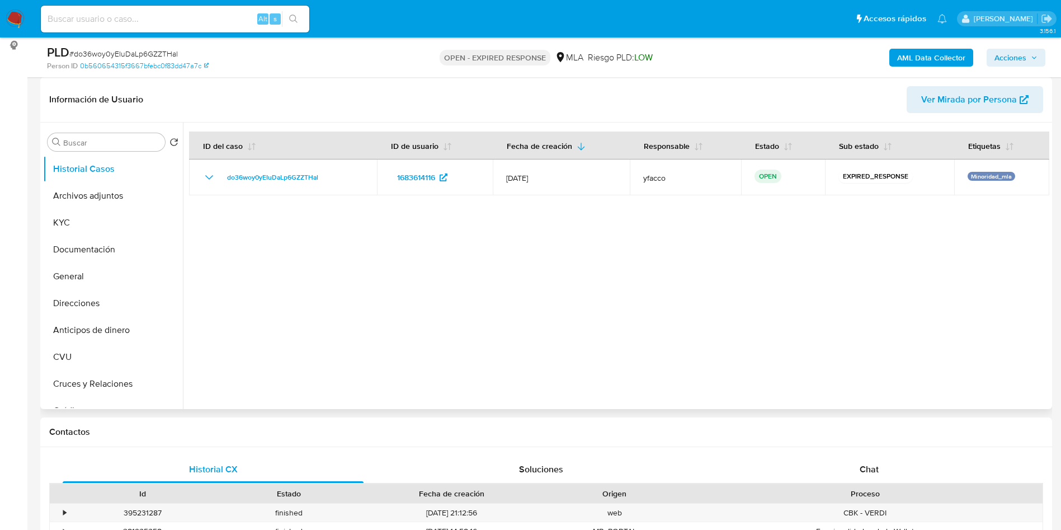
select select "10"
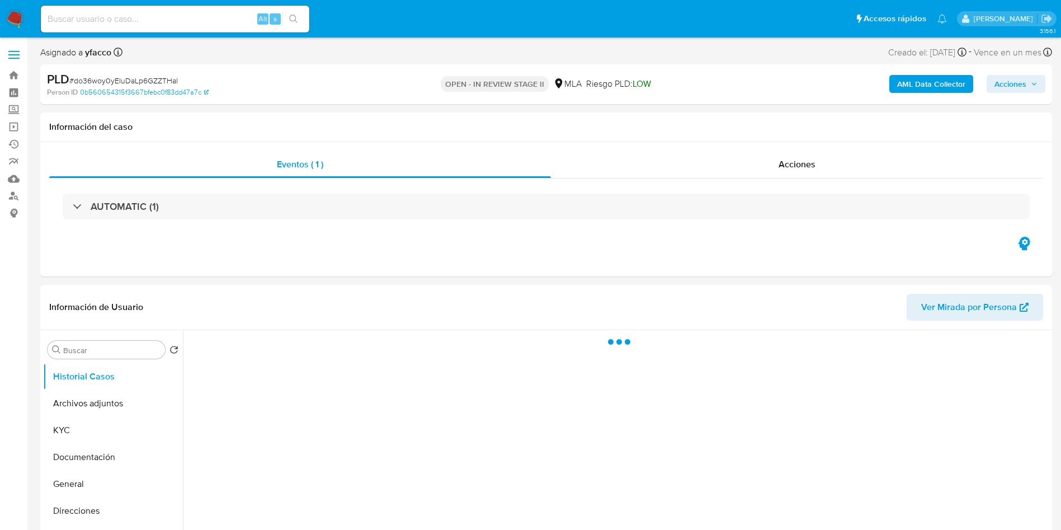
select select "10"
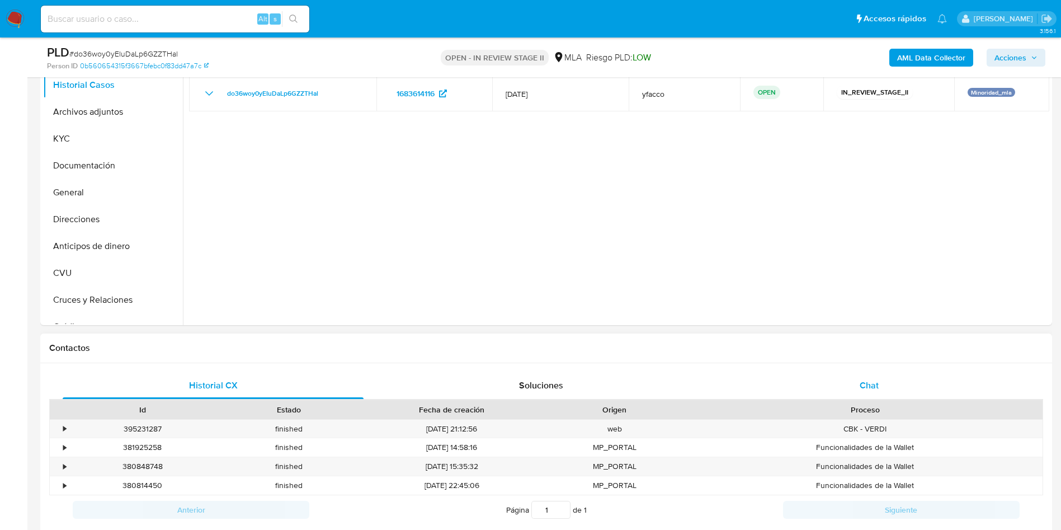
click at [876, 384] on span "Chat" at bounding box center [868, 385] width 19 height 13
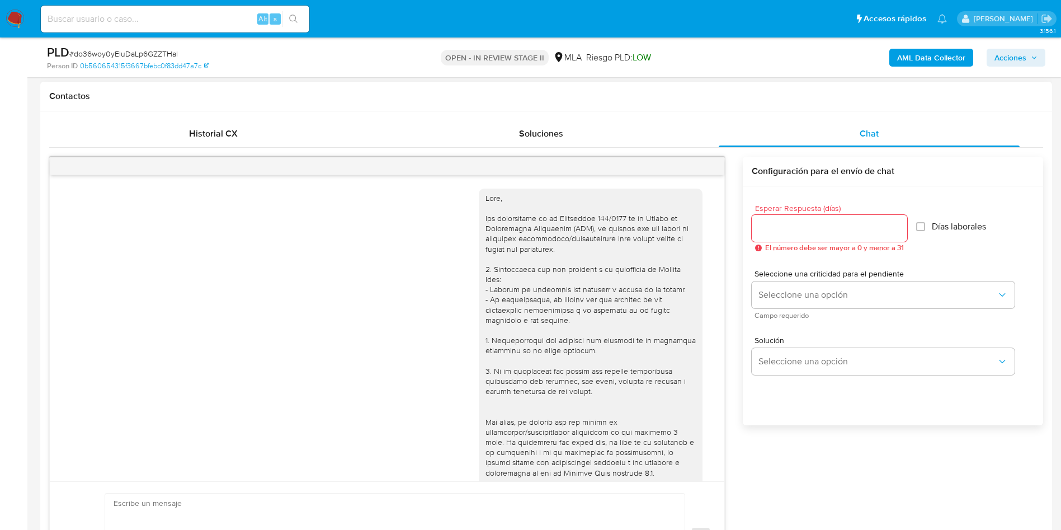
scroll to position [452, 0]
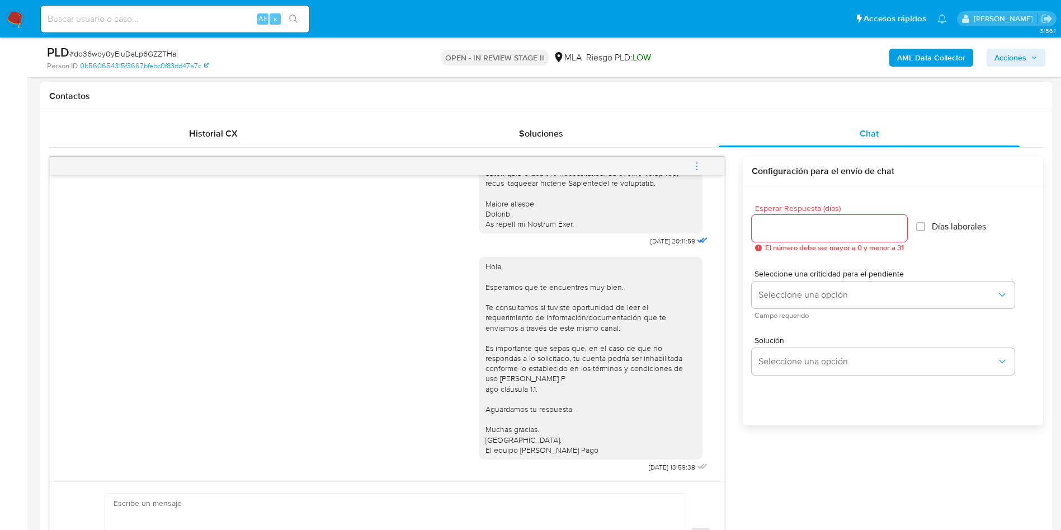
click at [694, 176] on span "menu-action" at bounding box center [697, 166] width 10 height 27
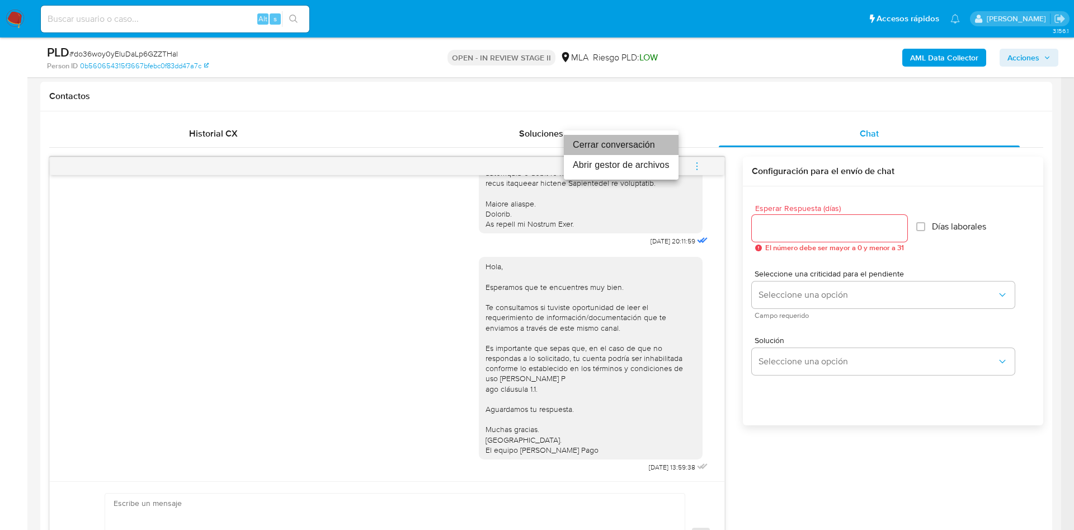
click at [596, 148] on li "Cerrar conversación" at bounding box center [621, 145] width 115 height 20
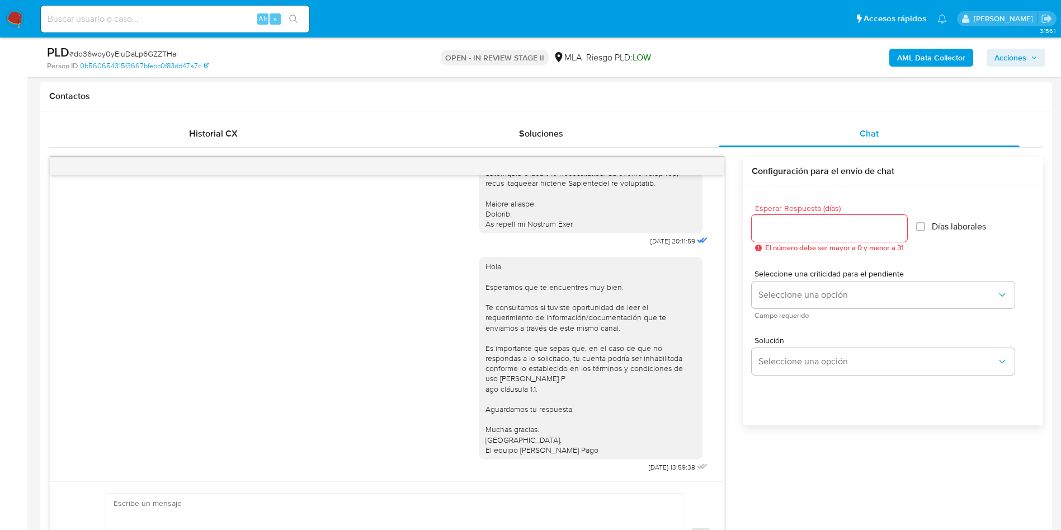
scroll to position [84, 0]
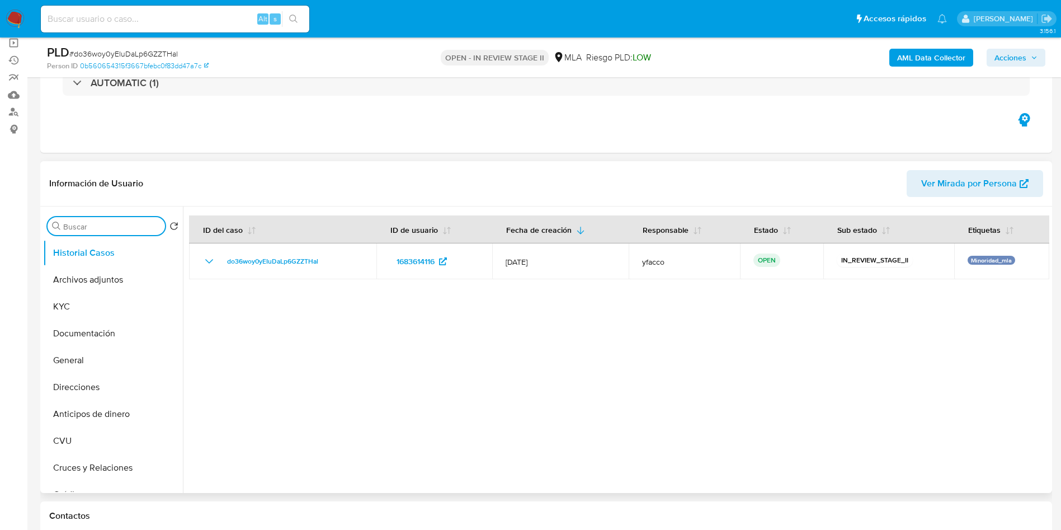
click at [83, 226] on input "Buscar" at bounding box center [111, 226] width 97 height 10
type input "ap"
click at [83, 272] on button "Aprobadores" at bounding box center [108, 279] width 131 height 27
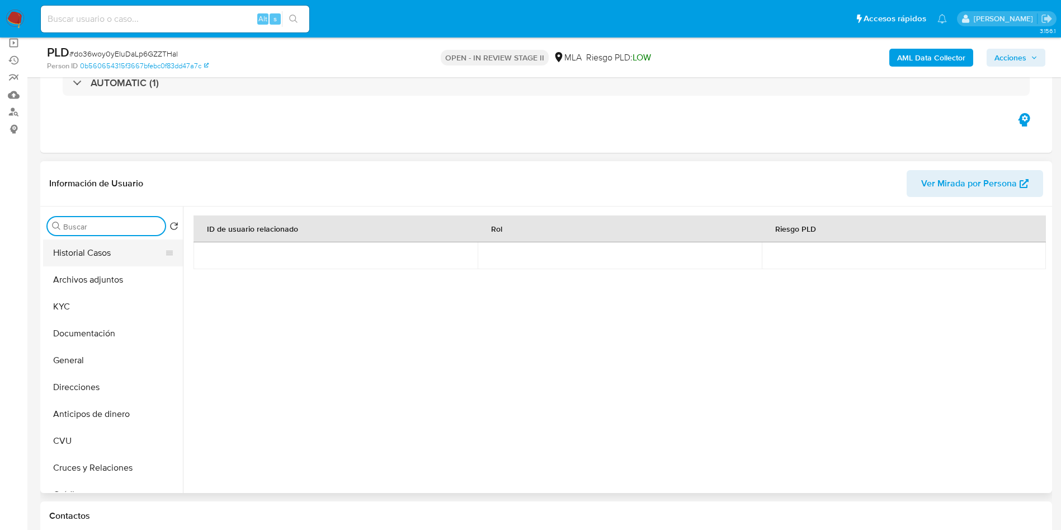
click at [72, 255] on button "Historial Casos" at bounding box center [108, 252] width 131 height 27
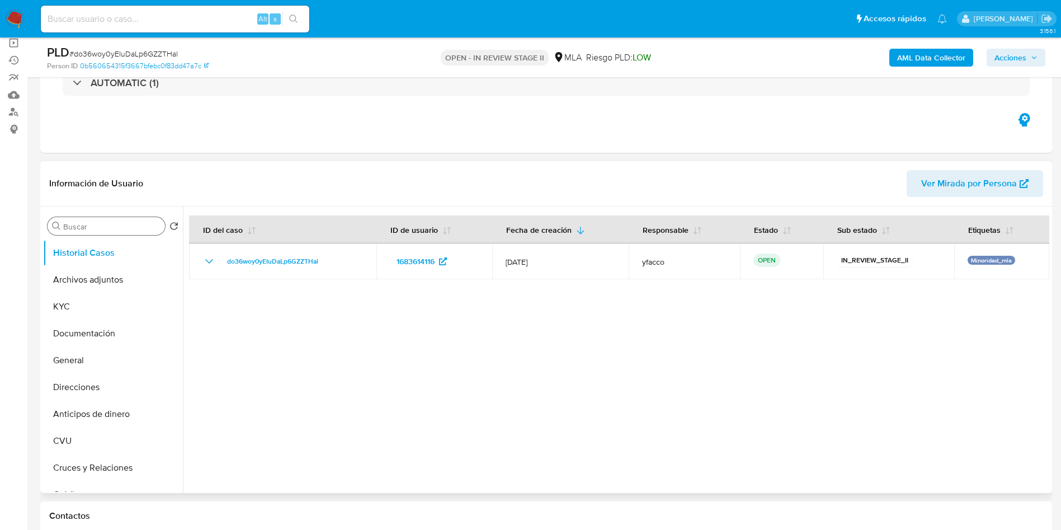
click at [459, 355] on div at bounding box center [616, 349] width 866 height 286
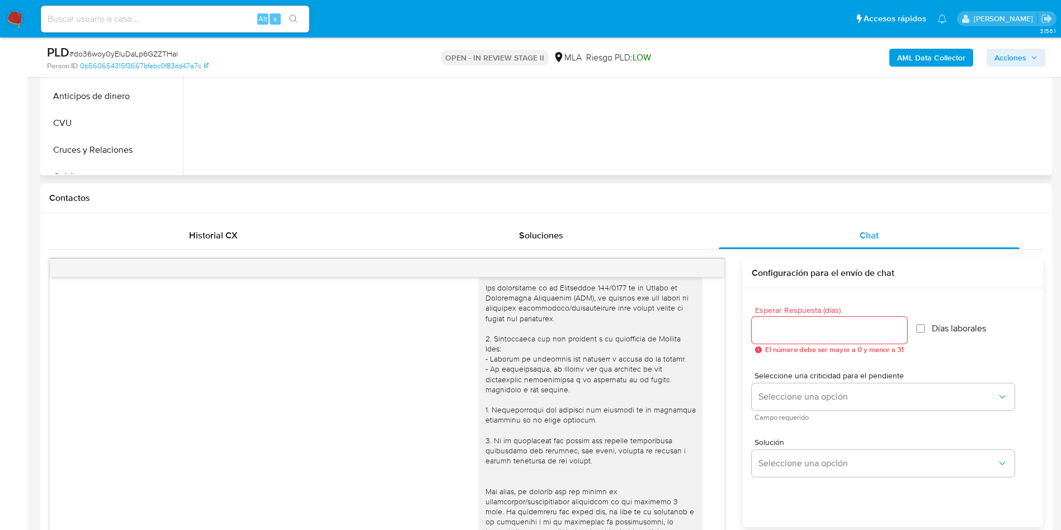
scroll to position [252, 0]
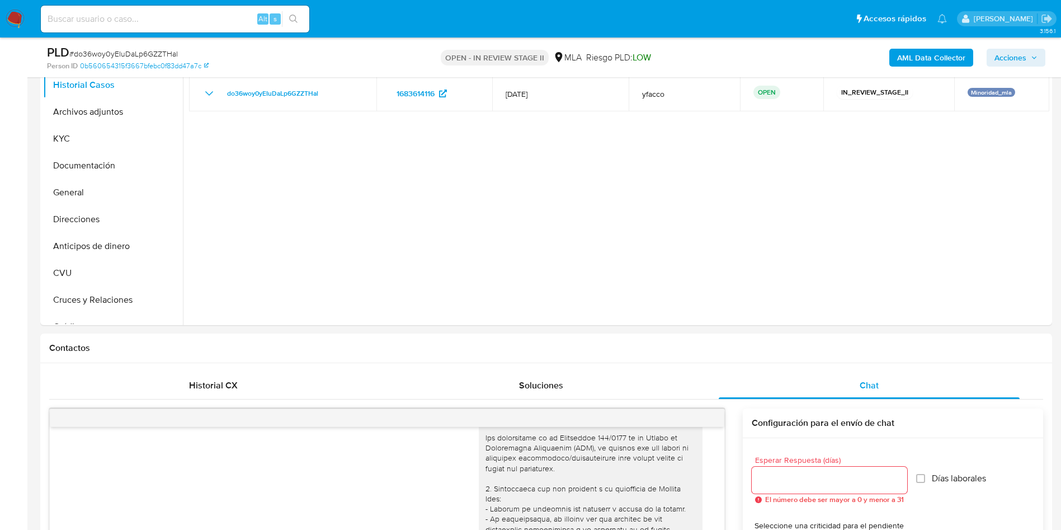
click at [939, 63] on b "AML Data Collector" at bounding box center [931, 58] width 68 height 18
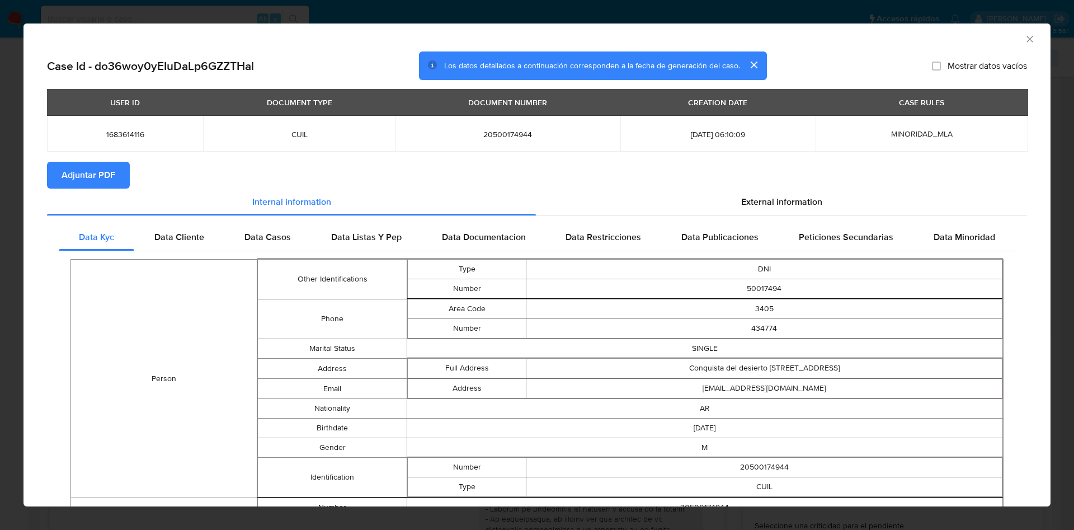
click at [80, 177] on span "Adjuntar PDF" at bounding box center [89, 175] width 54 height 25
click at [1024, 39] on icon "Cerrar ventana" at bounding box center [1029, 39] width 11 height 11
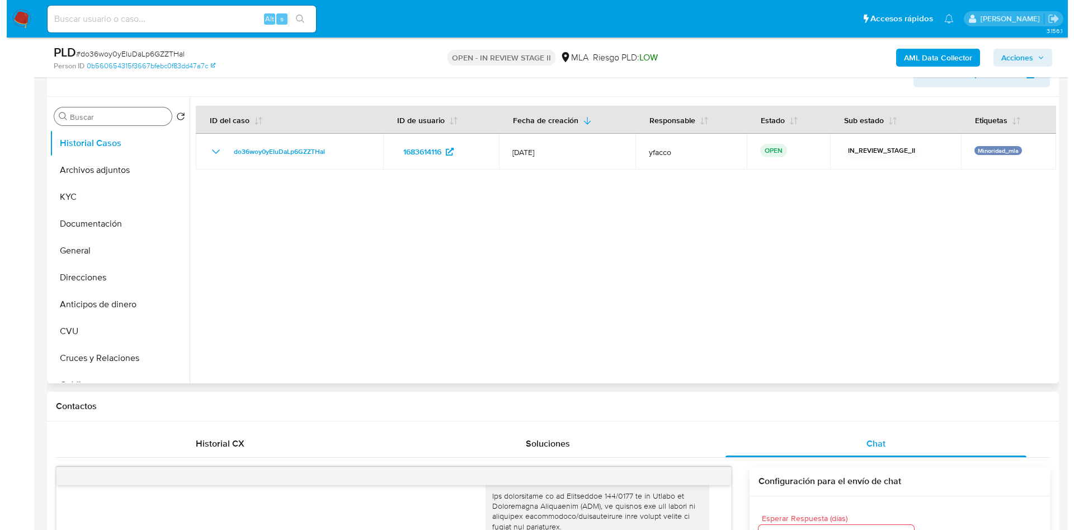
scroll to position [168, 0]
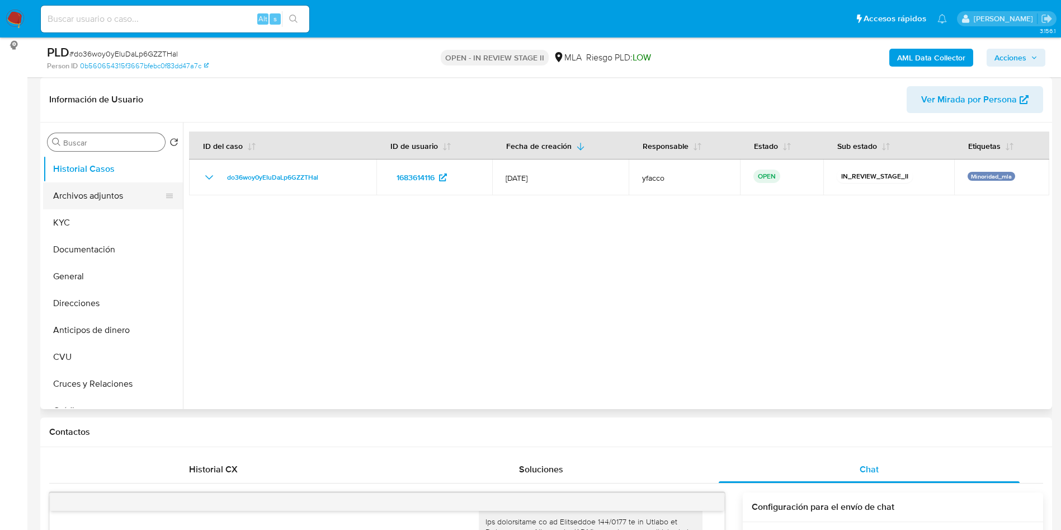
click at [89, 190] on button "Archivos adjuntos" at bounding box center [108, 195] width 131 height 27
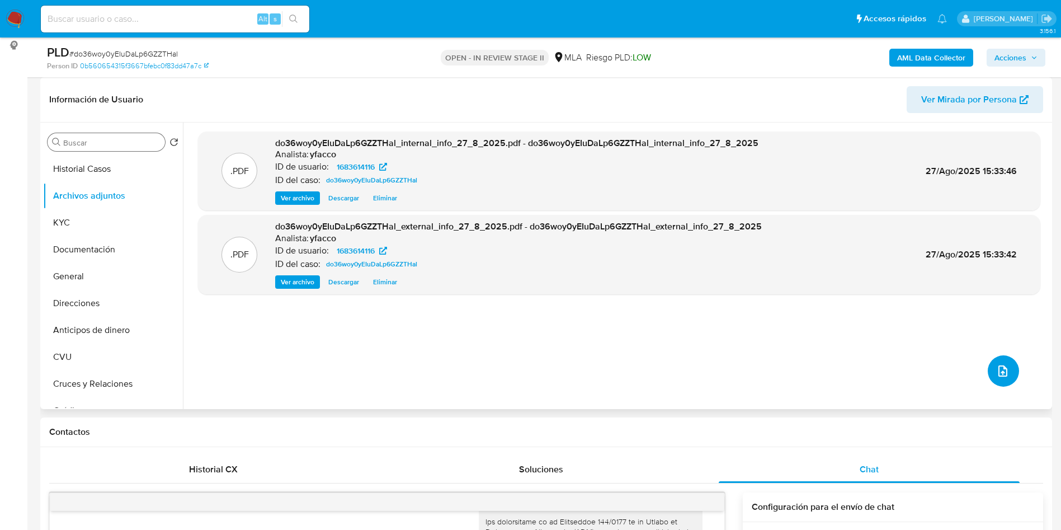
click at [998, 375] on icon "upload-file" at bounding box center [1002, 370] width 13 height 13
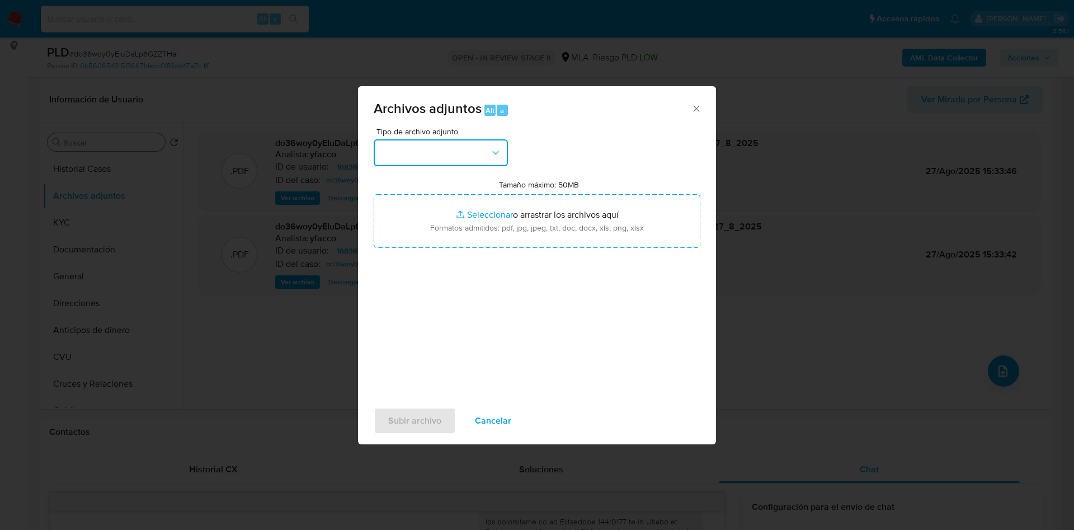
click at [432, 154] on button "button" at bounding box center [441, 152] width 134 height 27
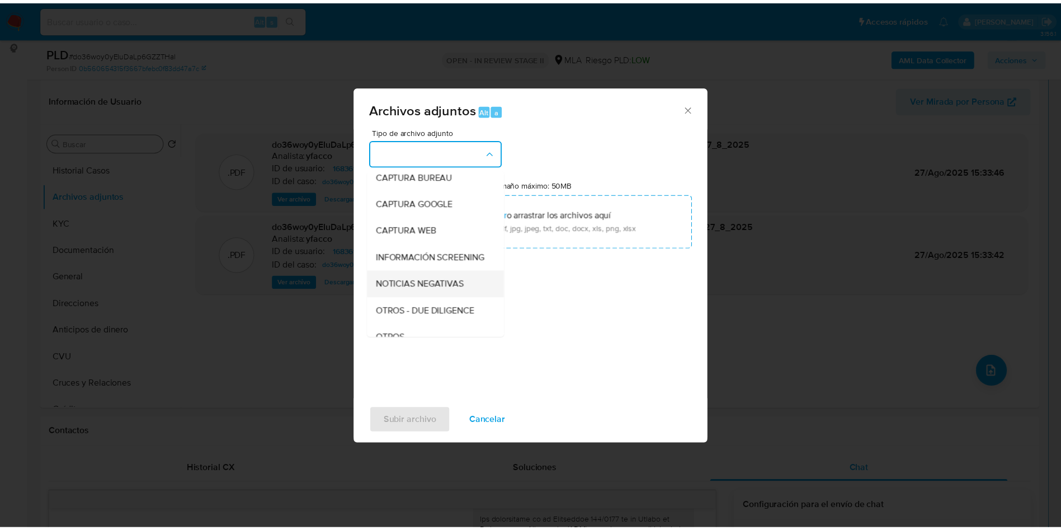
scroll to position [84, 0]
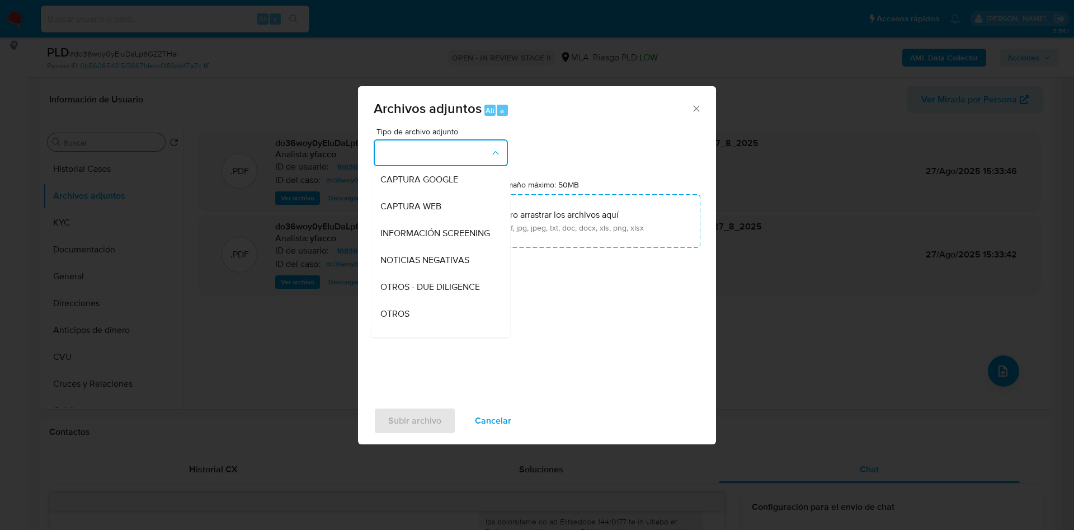
click at [429, 316] on div "OTROS" at bounding box center [437, 313] width 114 height 27
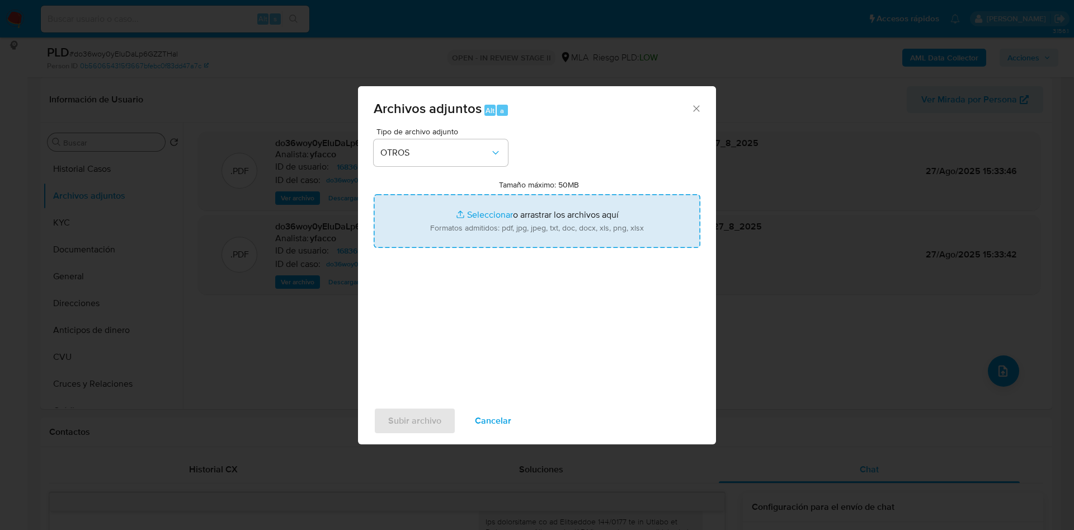
click at [477, 215] on input "Tamaño máximo: 50MB Seleccionar archivos" at bounding box center [537, 221] width 327 height 54
type input "C:\fakepath\Movimientos 1683614116.xlsx"
click at [481, 214] on input "Tamaño máximo: 50MB Seleccionar archivos" at bounding box center [537, 221] width 327 height 54
type input "C:\fakepath\Caselog do36woy0yEIuDaLp6GZZTHal_2025_07_18_06_36_16.docx"
click at [418, 417] on span "Subir archivo" at bounding box center [414, 420] width 53 height 25
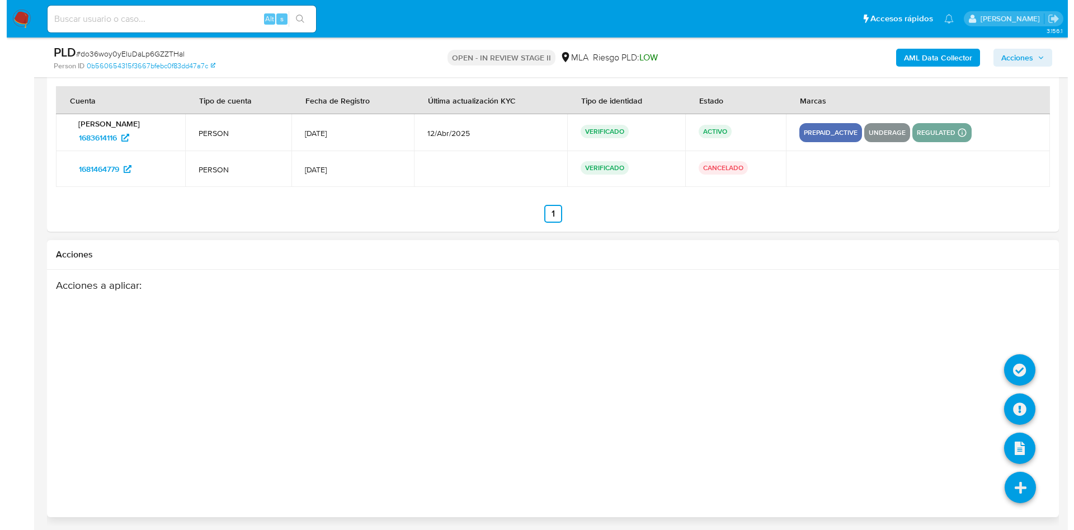
scroll to position [2002, 0]
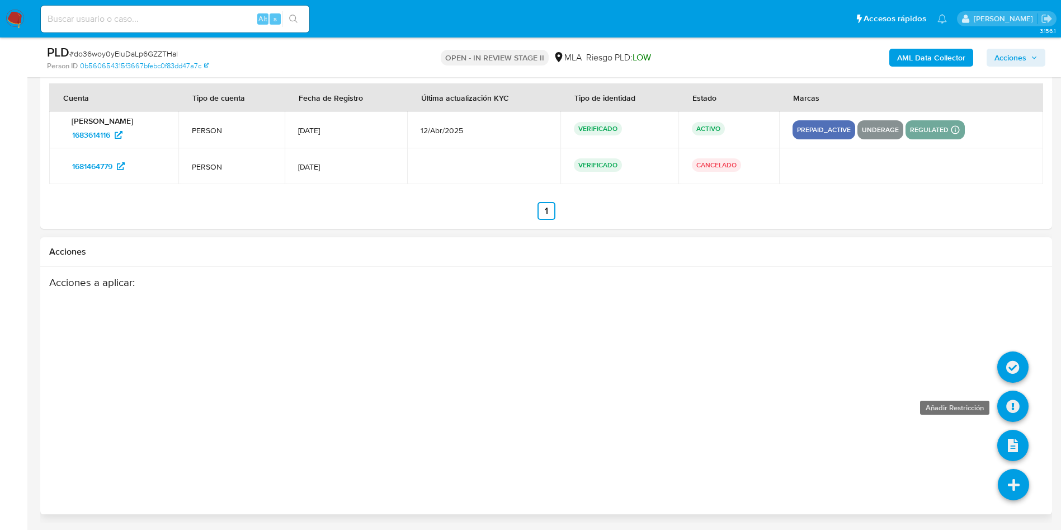
click at [1011, 395] on icon at bounding box center [1012, 405] width 31 height 31
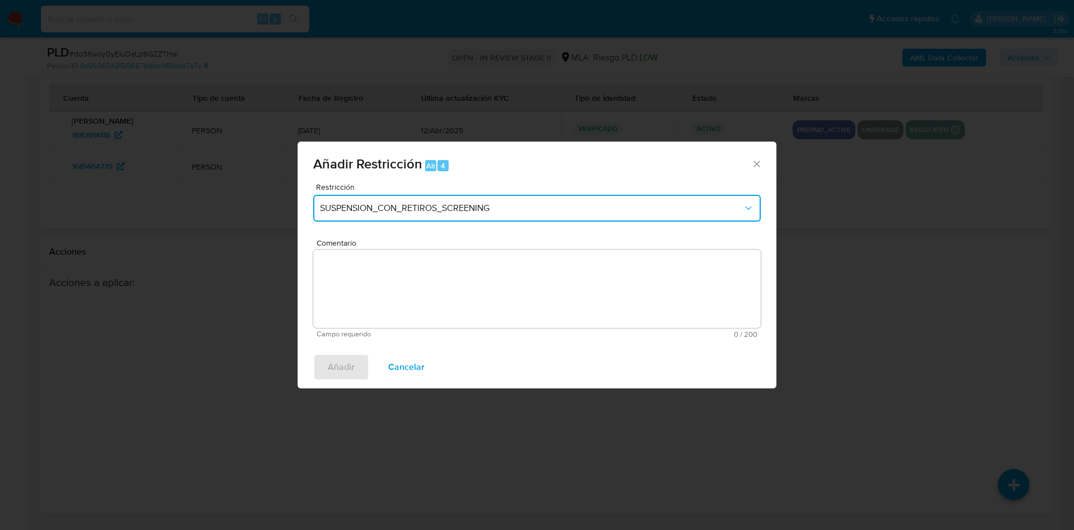
click at [381, 201] on button "SUSPENSION_CON_RETIROS_SCREENING" at bounding box center [536, 208] width 447 height 27
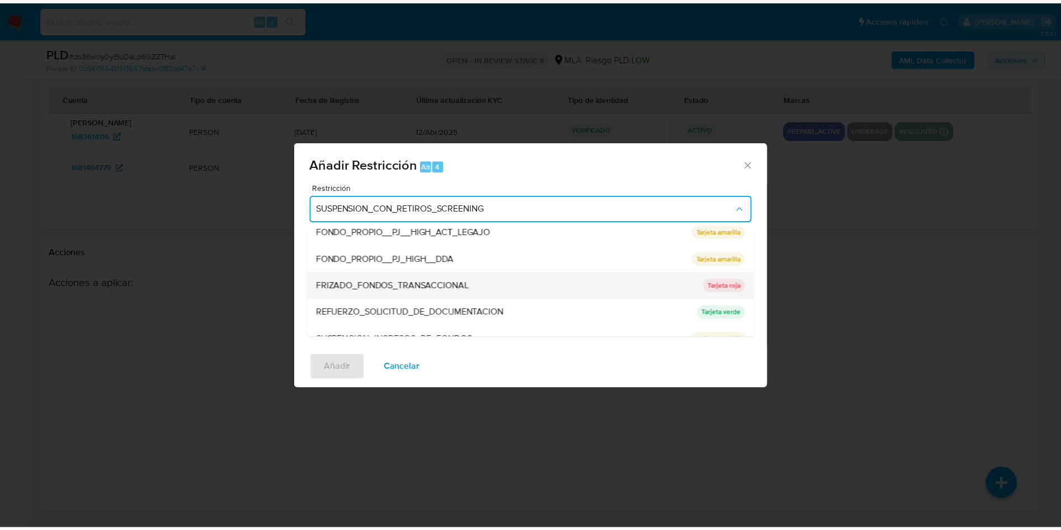
scroll to position [237, 0]
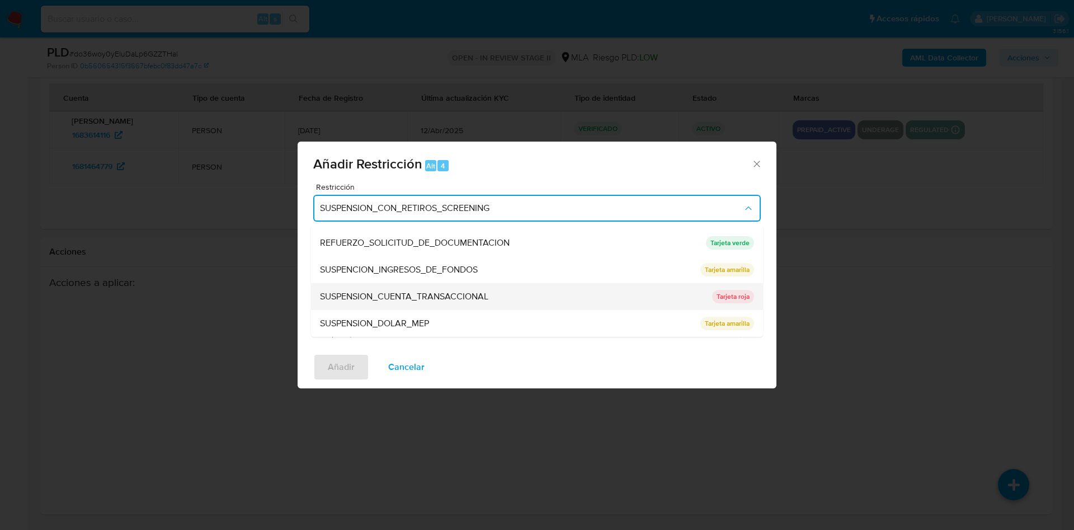
click at [429, 293] on span "SUSPENSION_CUENTA_TRANSACCIONAL" at bounding box center [404, 296] width 168 height 11
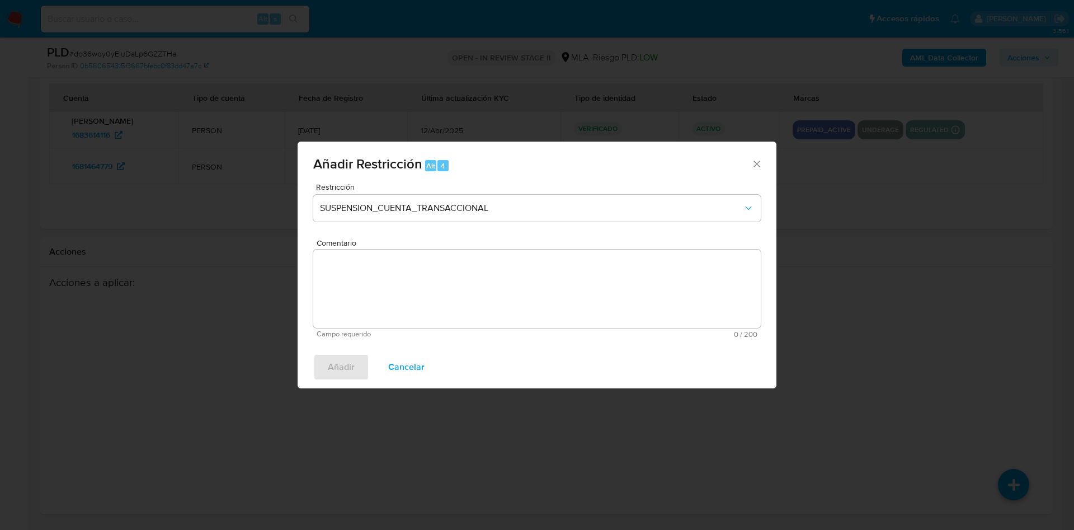
click at [429, 293] on textarea "Comentario" at bounding box center [536, 288] width 447 height 78
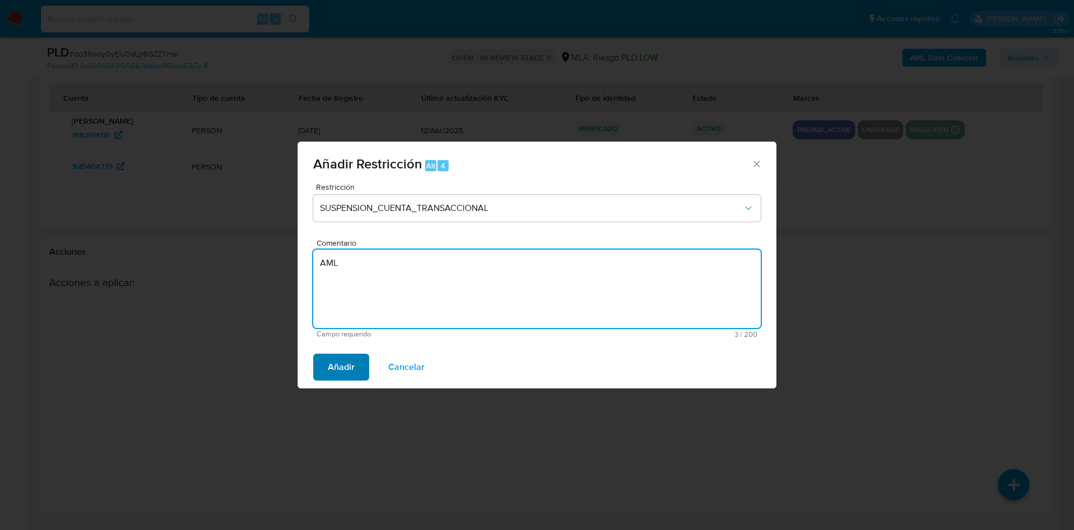
type textarea "AML"
click at [324, 364] on button "Añadir" at bounding box center [341, 366] width 56 height 27
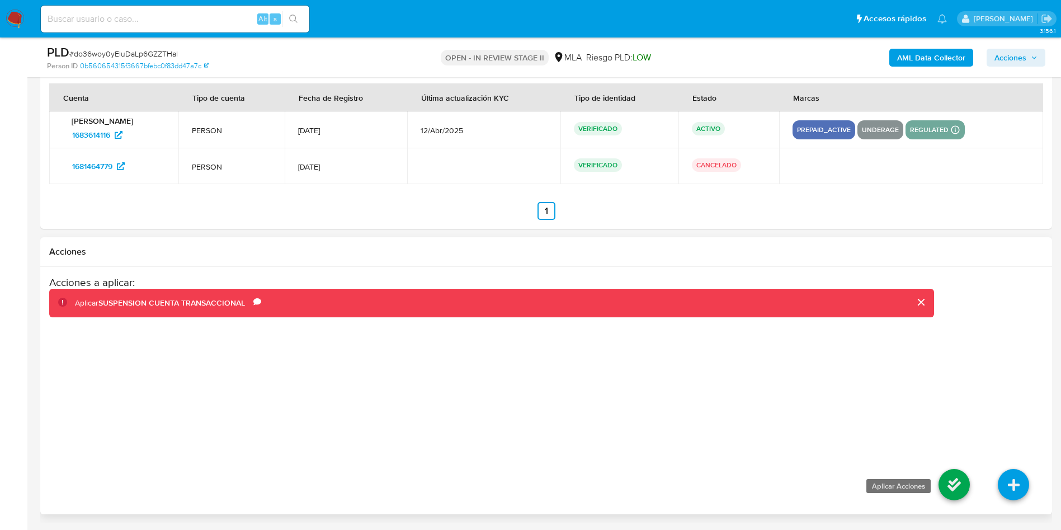
click at [960, 481] on icon at bounding box center [953, 484] width 31 height 31
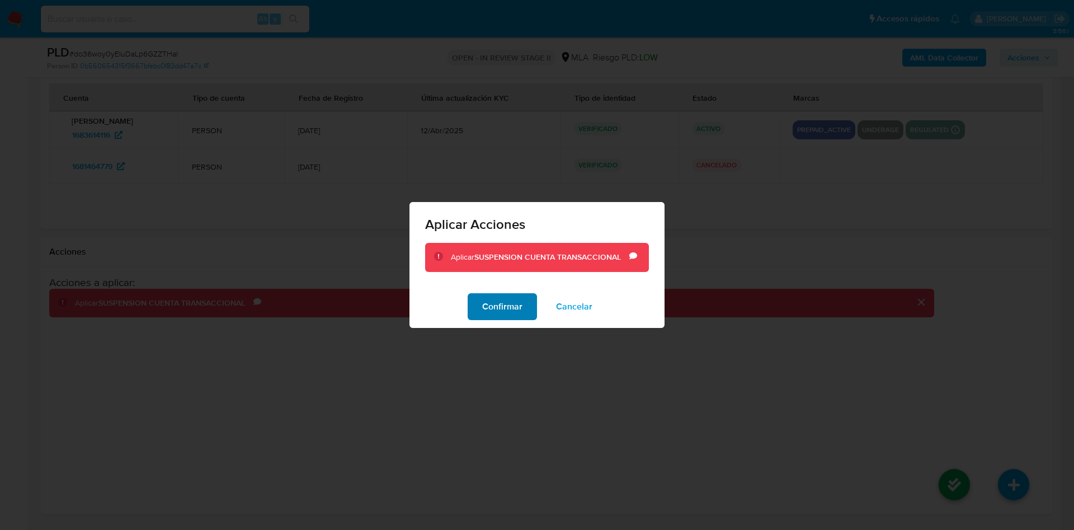
click at [505, 309] on span "Confirmar" at bounding box center [502, 306] width 40 height 25
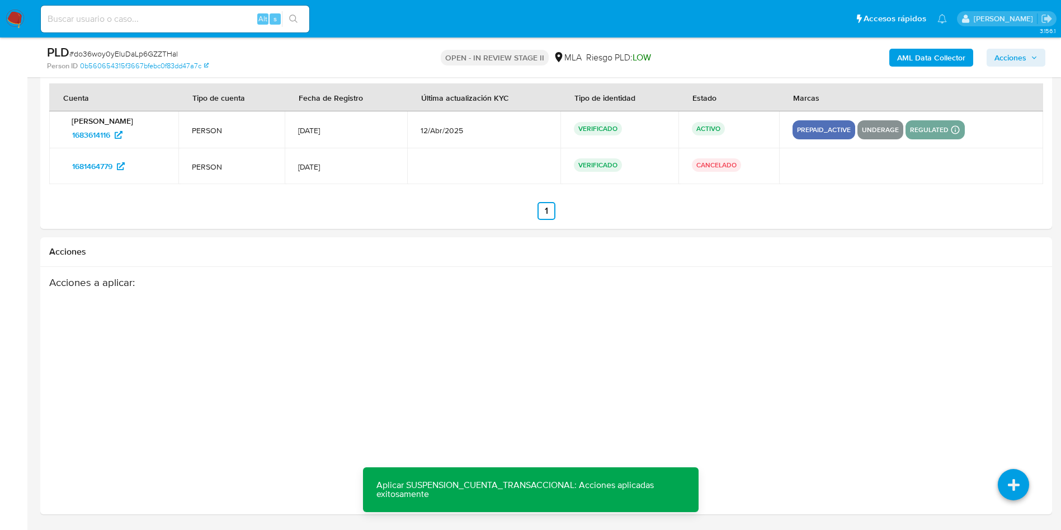
click at [1007, 57] on span "Acciones" at bounding box center [1010, 58] width 32 height 18
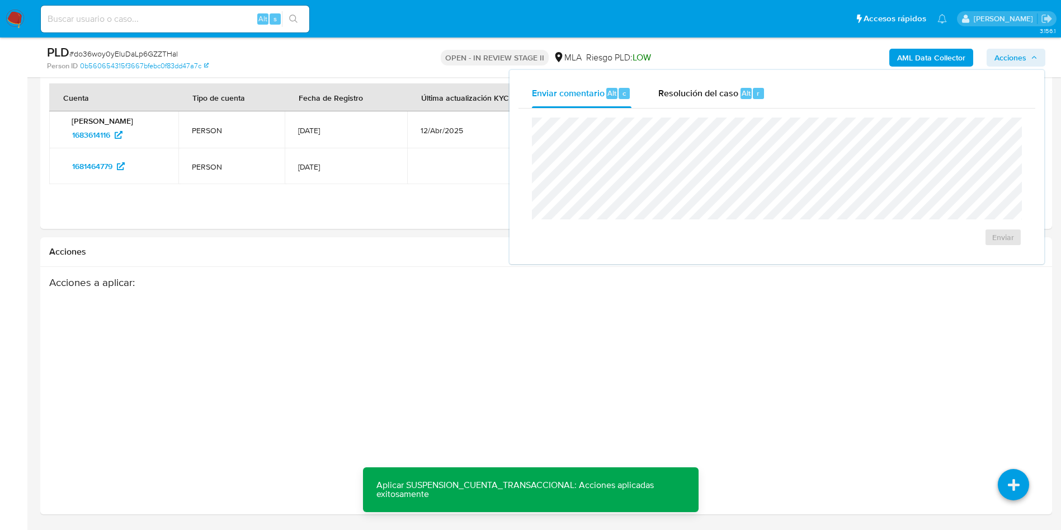
drag, startPoint x: 709, startPoint y: 97, endPoint x: 710, endPoint y: 110, distance: 12.9
click at [709, 97] on span "Resolución del caso" at bounding box center [698, 92] width 80 height 13
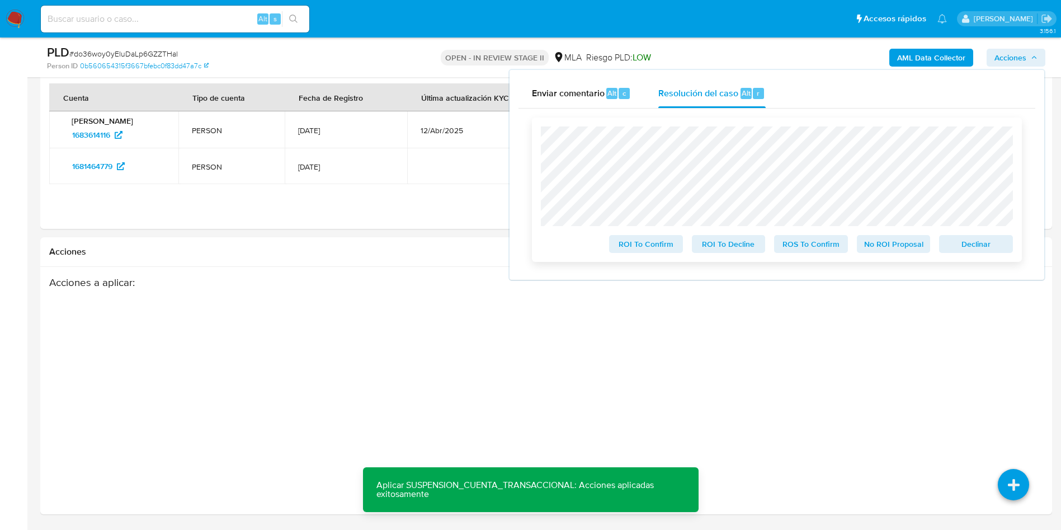
click at [799, 243] on span "ROS To Confirm" at bounding box center [811, 244] width 58 height 16
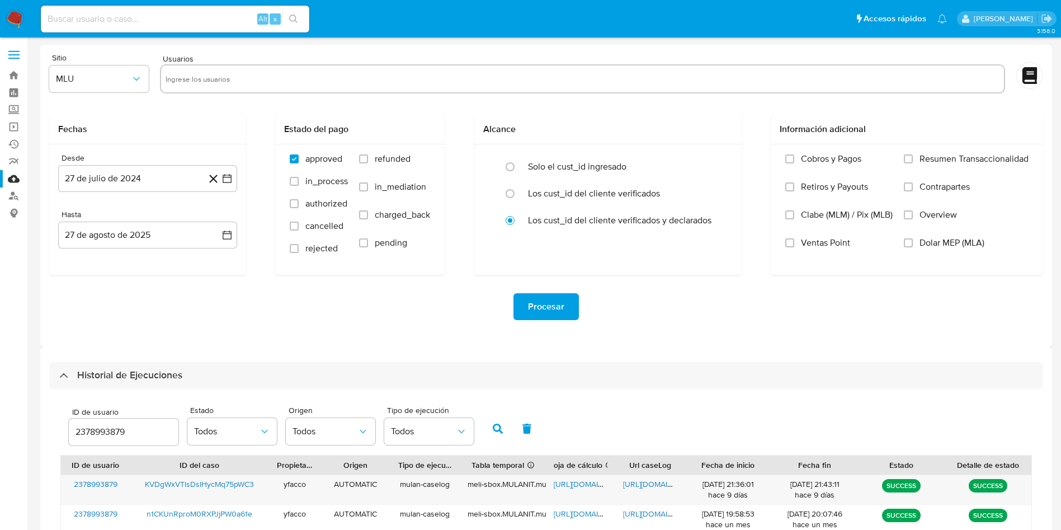
select select "10"
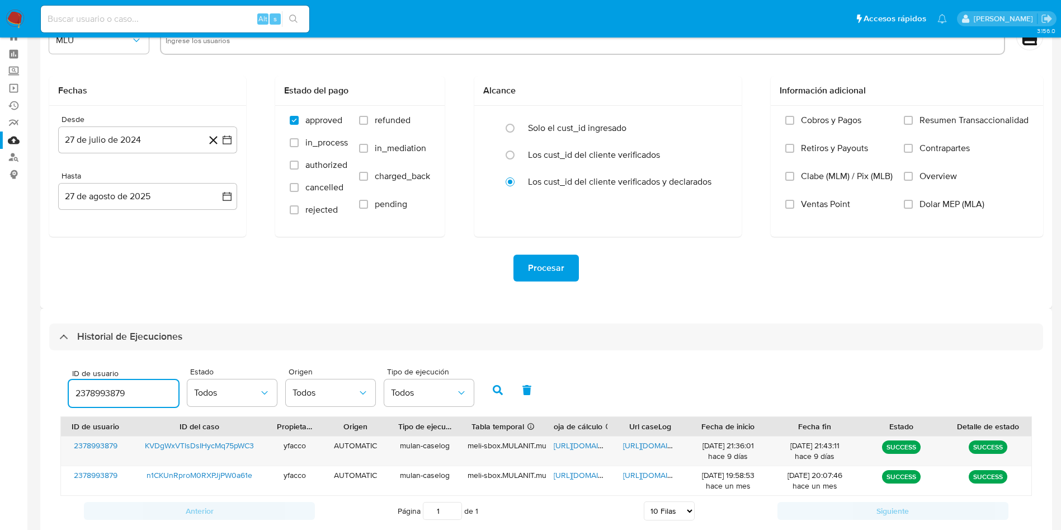
drag, startPoint x: 144, startPoint y: 391, endPoint x: 0, endPoint y: 345, distance: 151.0
click at [0, 349] on section "Bandeja Tablero Screening Búsqueda en Listas Watchlist Herramientas Operaciones…" at bounding box center [530, 259] width 1061 height 597
type input "1683614116"
click at [490, 391] on button "button" at bounding box center [497, 389] width 29 height 27
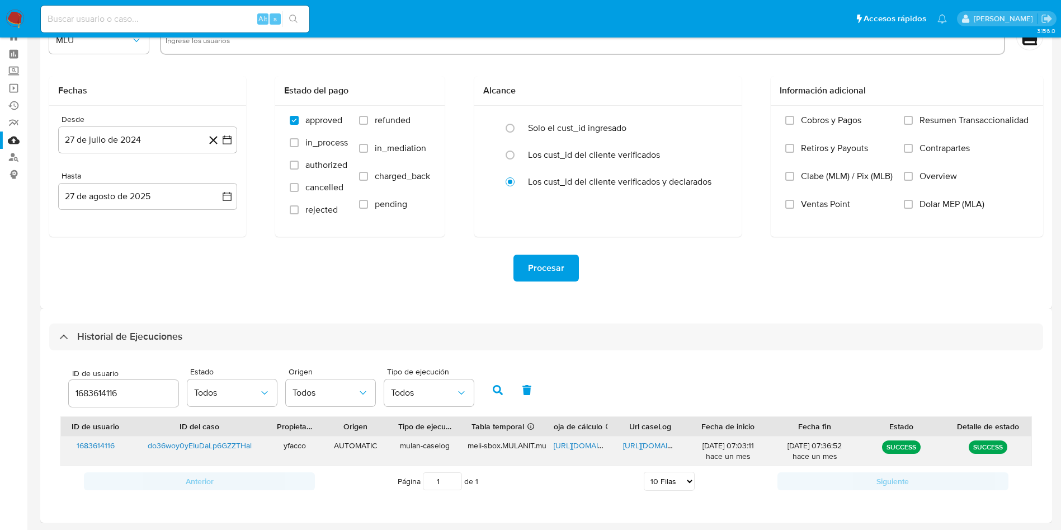
click at [573, 442] on span "[URL][DOMAIN_NAME]" at bounding box center [592, 445] width 77 height 11
click at [637, 441] on span "[URL][DOMAIN_NAME]" at bounding box center [661, 445] width 77 height 11
drag, startPoint x: 130, startPoint y: 394, endPoint x: 0, endPoint y: 311, distance: 154.0
click at [15, 363] on section "Bandeja Tablero Screening Búsqueda en Listas Watchlist Herramientas Operaciones…" at bounding box center [530, 245] width 1061 height 568
type input "1969694295"
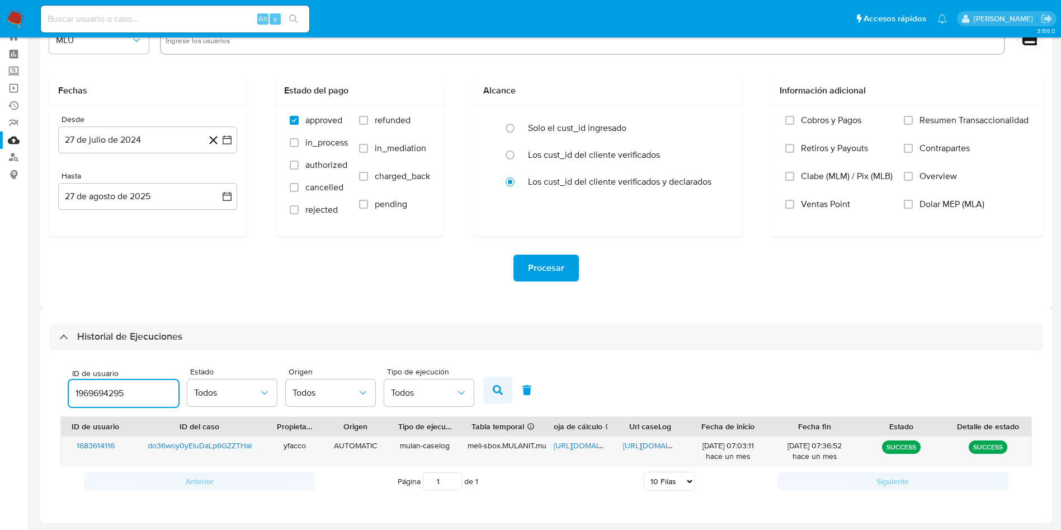
click at [491, 394] on button "button" at bounding box center [497, 389] width 29 height 27
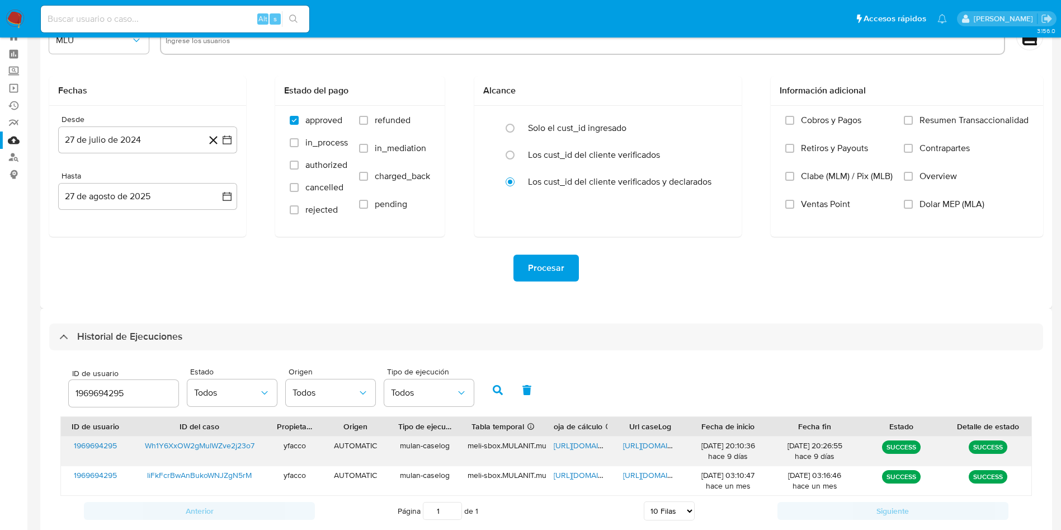
click at [568, 445] on span "[URL][DOMAIN_NAME]" at bounding box center [592, 445] width 77 height 11
click at [637, 444] on span "[URL][DOMAIN_NAME]" at bounding box center [661, 445] width 77 height 11
click at [145, 389] on input "1969694295" at bounding box center [124, 393] width 110 height 15
click at [145, 390] on input "1969694295" at bounding box center [124, 393] width 110 height 15
drag, startPoint x: 145, startPoint y: 390, endPoint x: 51, endPoint y: 370, distance: 96.1
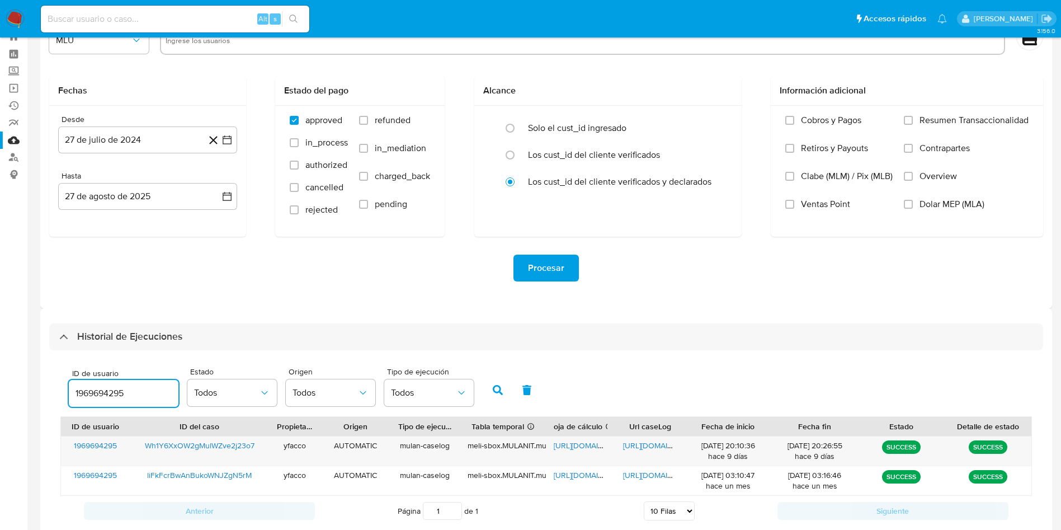
click at [55, 375] on div "ID de usuario 1969694295 Estado Todos Origen Todos Tipo de ejecución Todos ID d…" at bounding box center [546, 443] width 994 height 187
type input "746349146"
click at [509, 391] on button "button" at bounding box center [497, 389] width 29 height 27
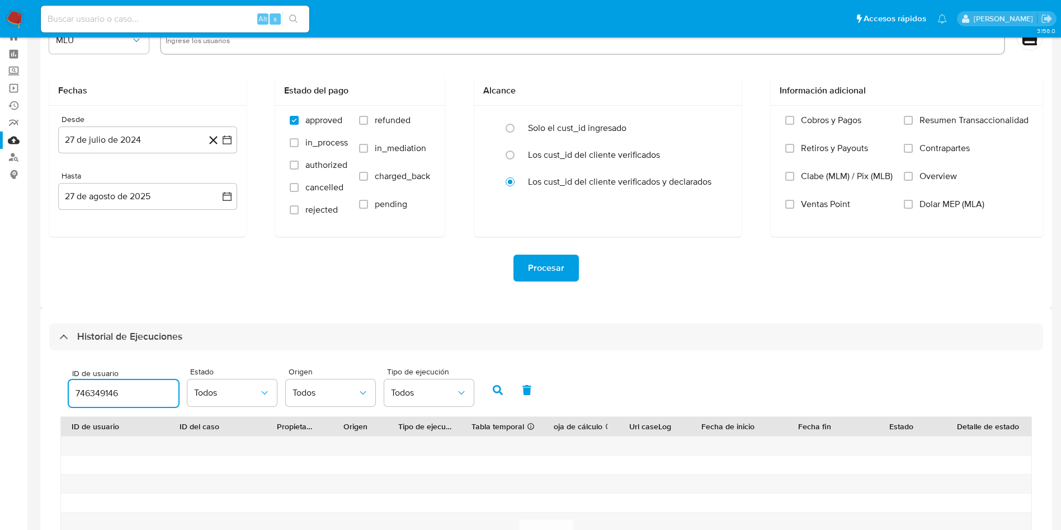
drag, startPoint x: 124, startPoint y: 391, endPoint x: 12, endPoint y: 300, distance: 143.9
click at [34, 368] on main "3.156.0" at bounding box center [530, 325] width 1061 height 728
paste input "1632297461"
type input "1632297461"
click at [502, 397] on button "button" at bounding box center [497, 389] width 29 height 27
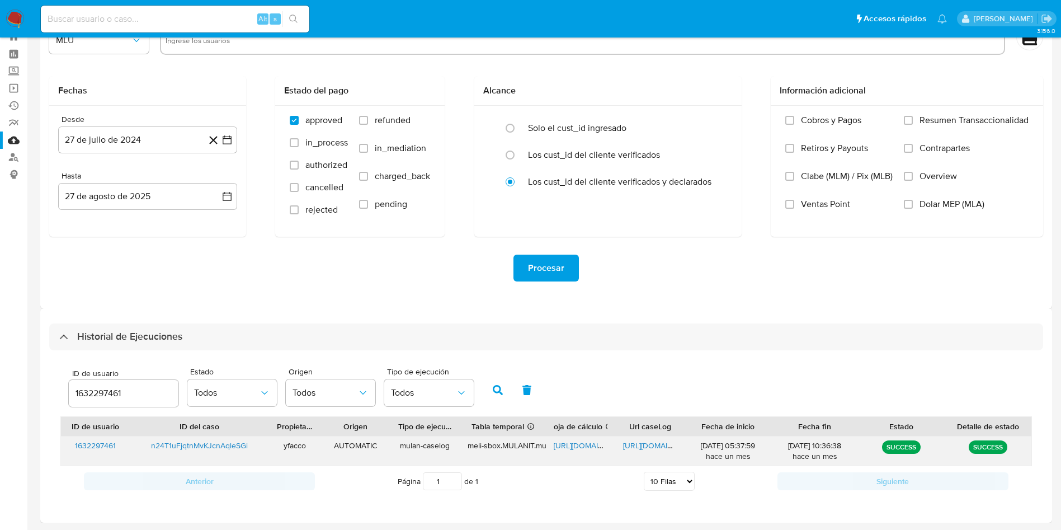
click at [568, 443] on span "https://docs.google.com/spreadsheets/d/1SsjQP27jj0AT5EYi8hzHP8PIaTzzoCSpJaGP51G…" at bounding box center [592, 445] width 77 height 11
click at [631, 451] on div "https://docs.google.com/document/d/1s5dYxN7eUz-L04S75oFISmmfuoGS9gsK6P-VcIuik8E…" at bounding box center [649, 450] width 69 height 29
click at [633, 441] on span "https://docs.google.com/document/d/1s5dYxN7eUz-L04S75oFISmmfuoGS9gsK6P-VcIuik8E…" at bounding box center [661, 445] width 77 height 11
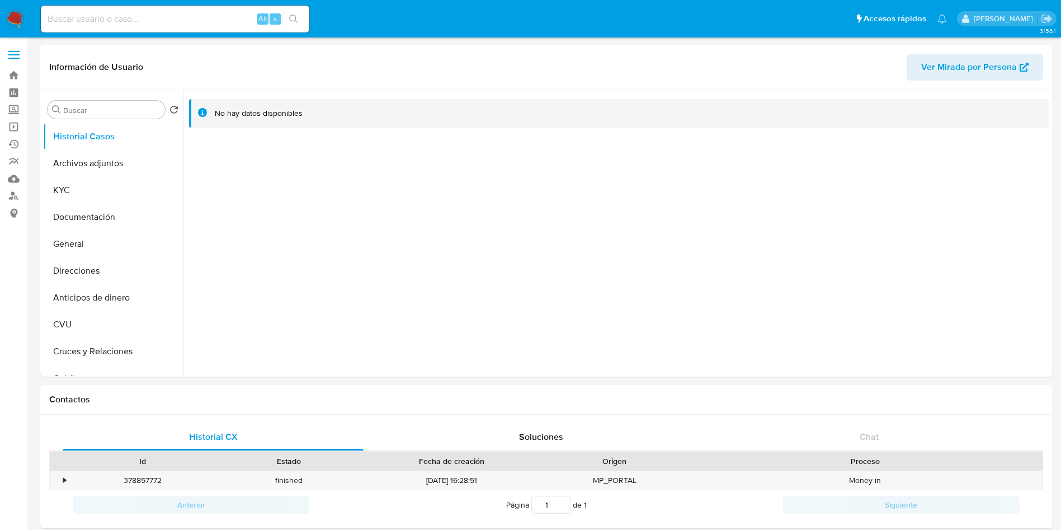
select select "10"
click at [76, 196] on button "KYC" at bounding box center [108, 190] width 131 height 27
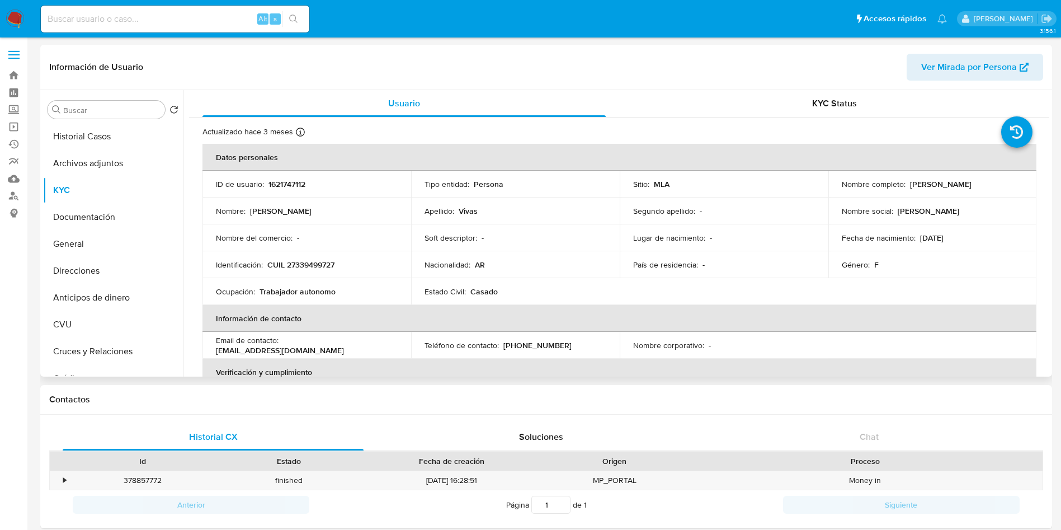
drag, startPoint x: 905, startPoint y: 182, endPoint x: 988, endPoint y: 185, distance: 82.8
click at [988, 185] on div "Nombre completo : Gisela Alejandra Vivas" at bounding box center [933, 184] width 182 height 10
copy p "Gisela Alejandra Vivas"
click at [301, 268] on p "CUIL 27339499727" at bounding box center [300, 264] width 67 height 10
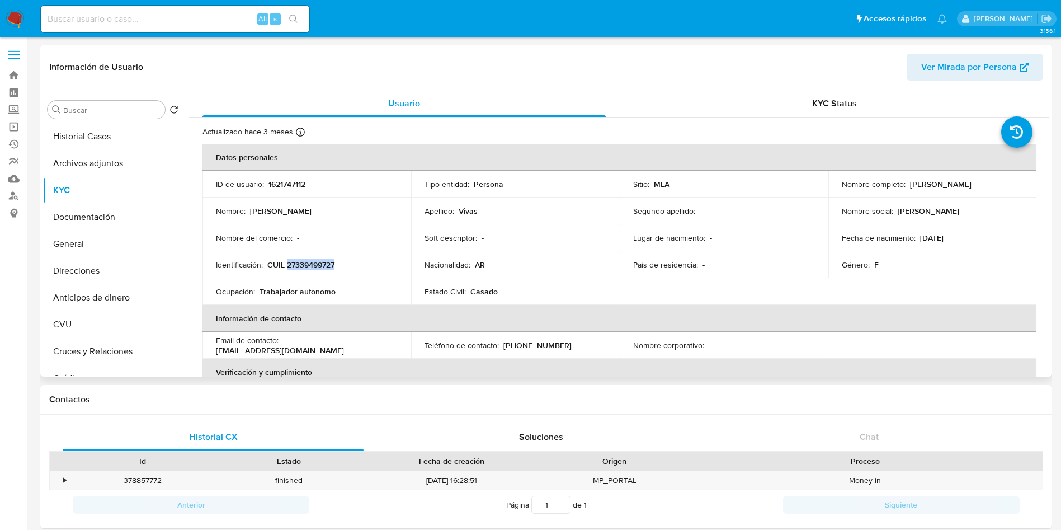
copy p "27339499727"
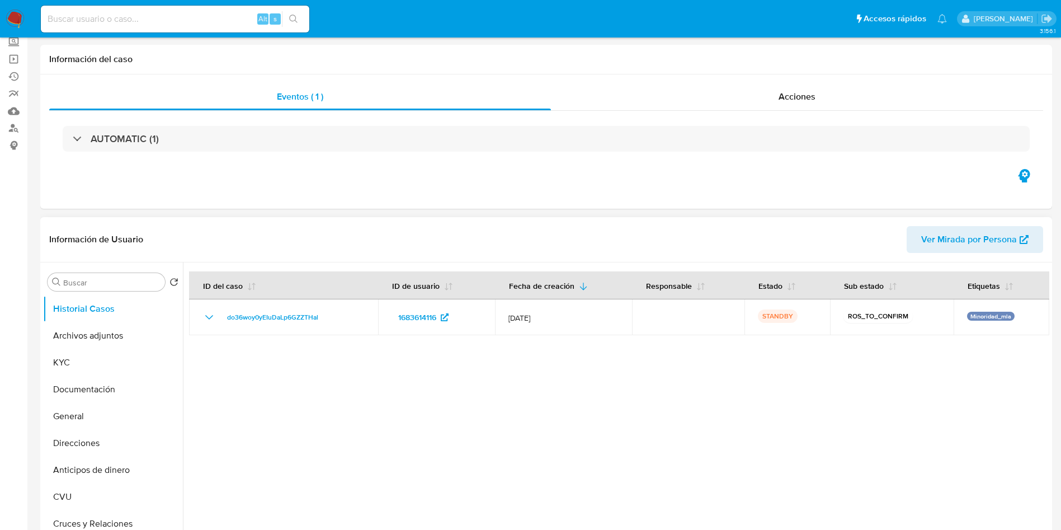
select select "10"
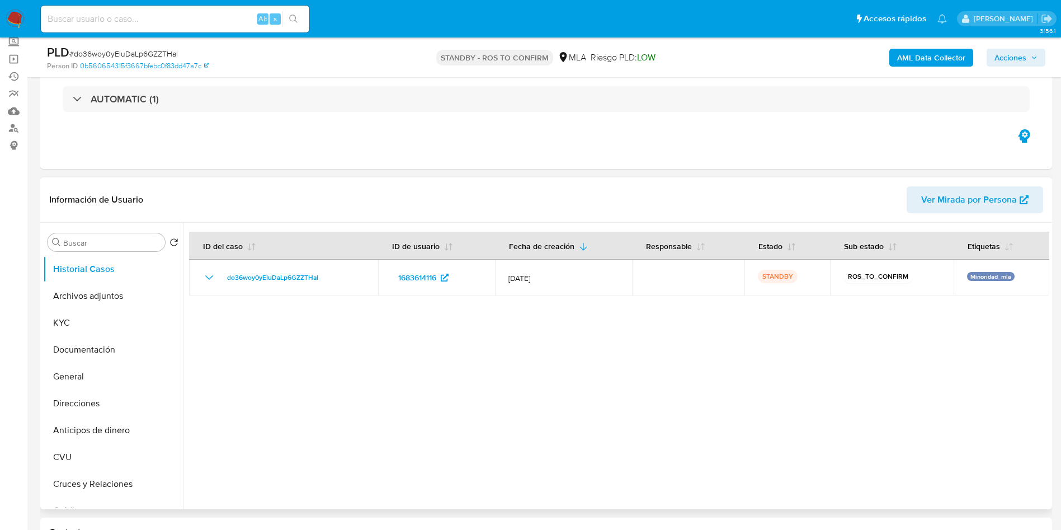
scroll to position [84, 0]
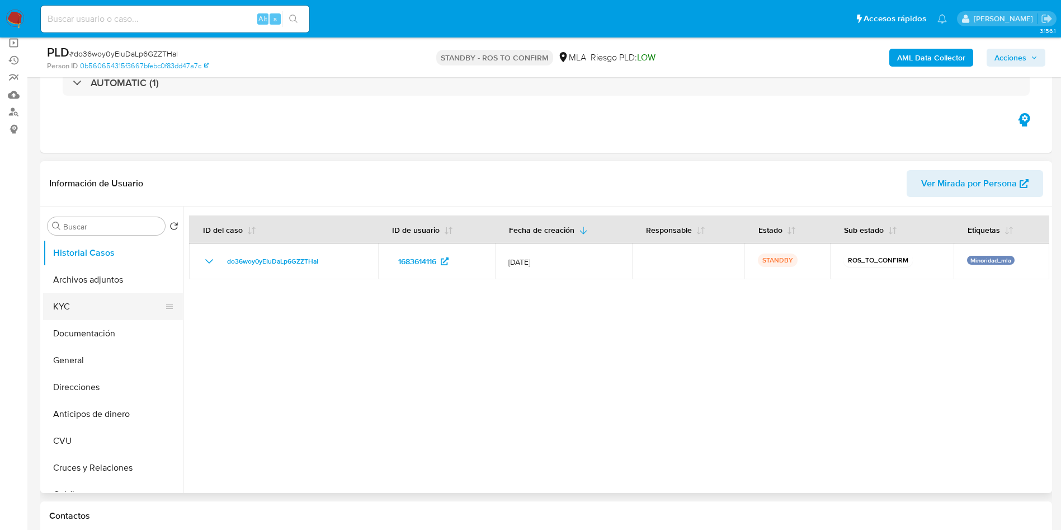
click at [133, 312] on button "KYC" at bounding box center [108, 306] width 131 height 27
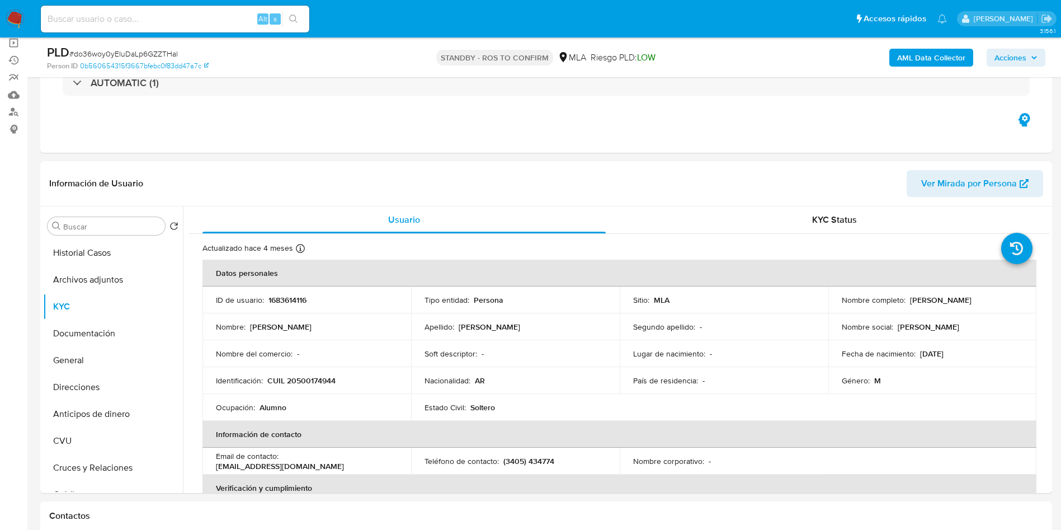
click at [225, 29] on div "Alt s" at bounding box center [175, 19] width 268 height 27
click at [224, 26] on div "Alt s" at bounding box center [175, 19] width 268 height 27
click at [223, 20] on input at bounding box center [175, 19] width 268 height 15
paste input "KRYFbDJKLBxCtQ74pGMViAWG"
type input "KRYFbDJKLBxCtQ74pGMViAWG"
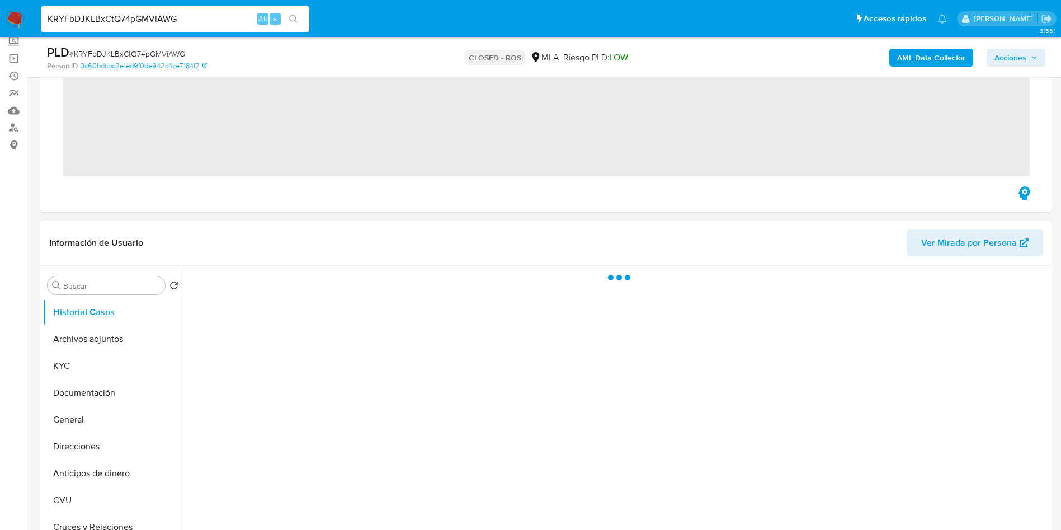
scroll to position [84, 0]
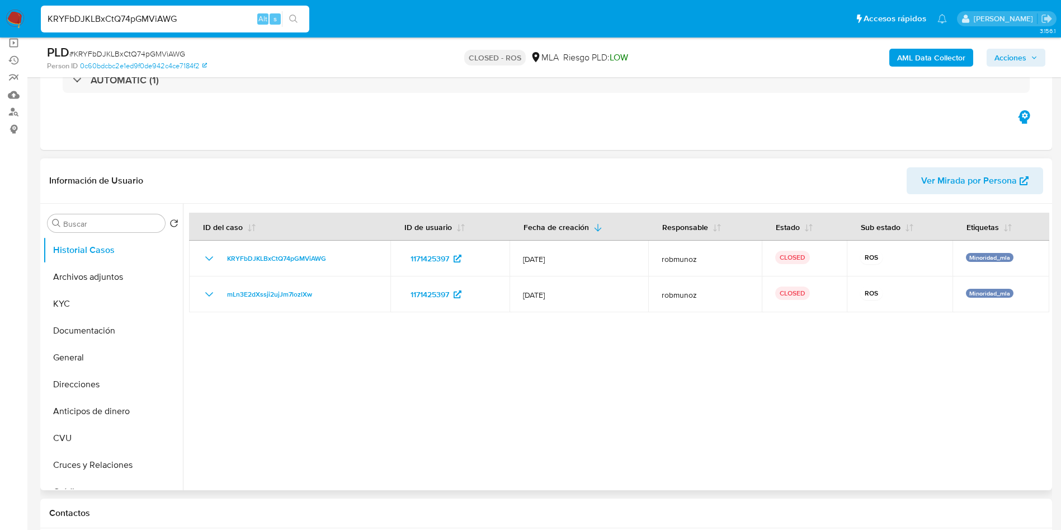
select select "10"
click at [209, 16] on input "KRYFbDJKLBxCtQ74pGMViAWG" at bounding box center [175, 19] width 268 height 15
paste input "liFkFcrBwAnBukoWNJZgN5rM"
type input "liFkFcrBwAnBukoWNJZgN5rM"
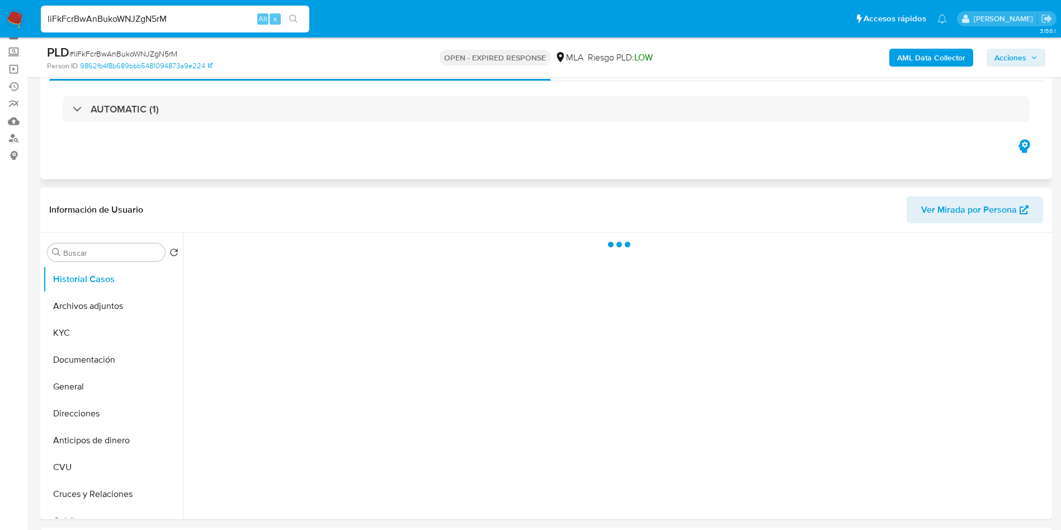
scroll to position [84, 0]
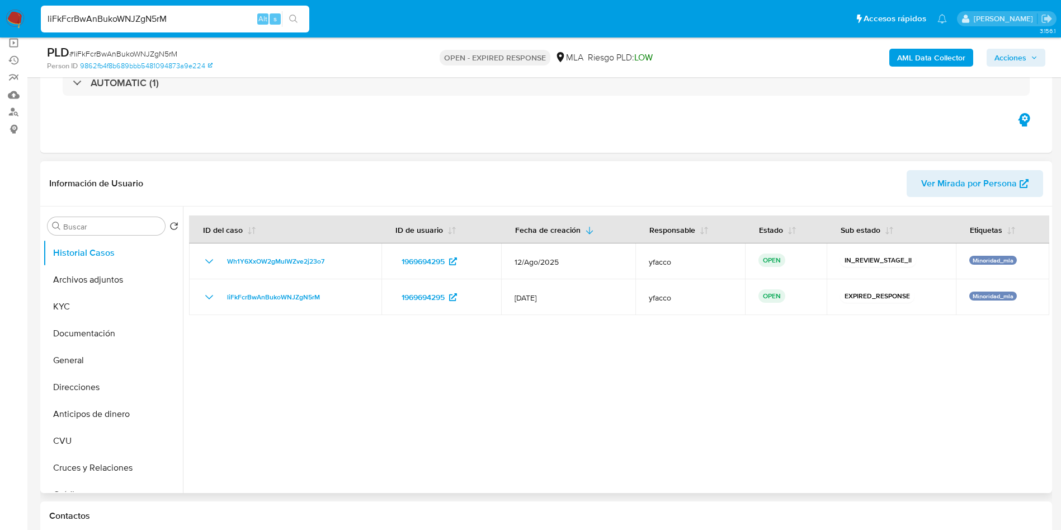
select select "10"
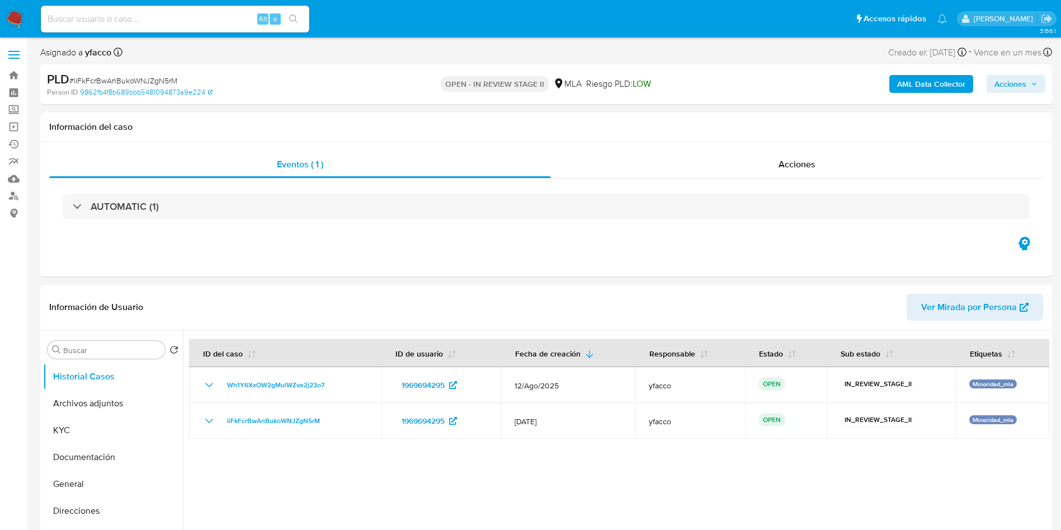
select select "10"
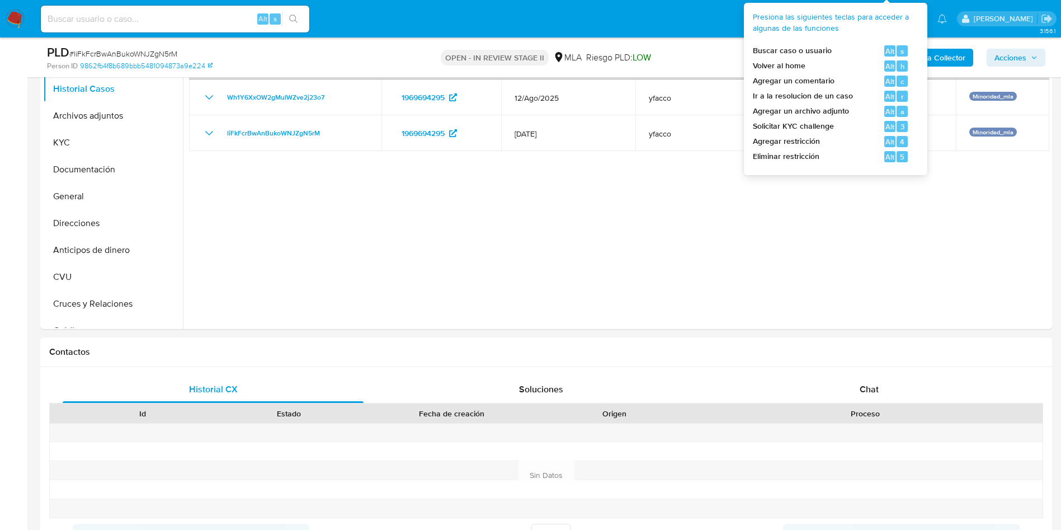
scroll to position [252, 0]
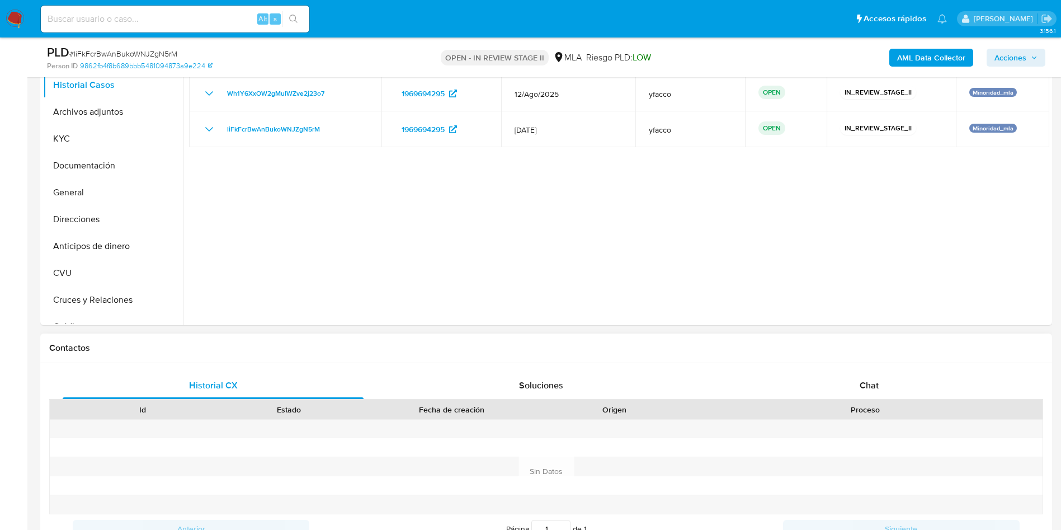
click at [881, 400] on div "Proceso" at bounding box center [865, 409] width 355 height 19
drag, startPoint x: 877, startPoint y: 389, endPoint x: 796, endPoint y: 351, distance: 89.6
click at [877, 389] on span "Chat" at bounding box center [868, 385] width 19 height 13
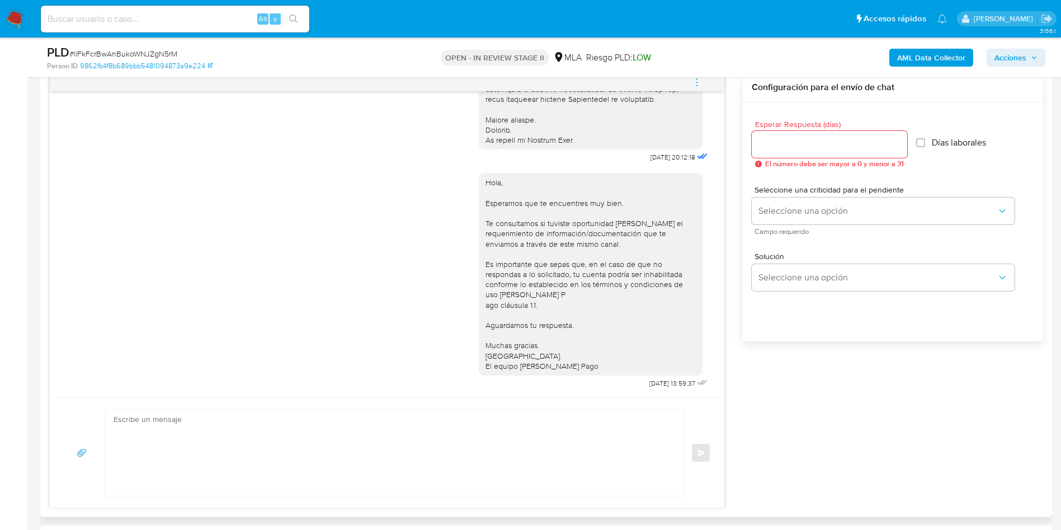
scroll to position [503, 0]
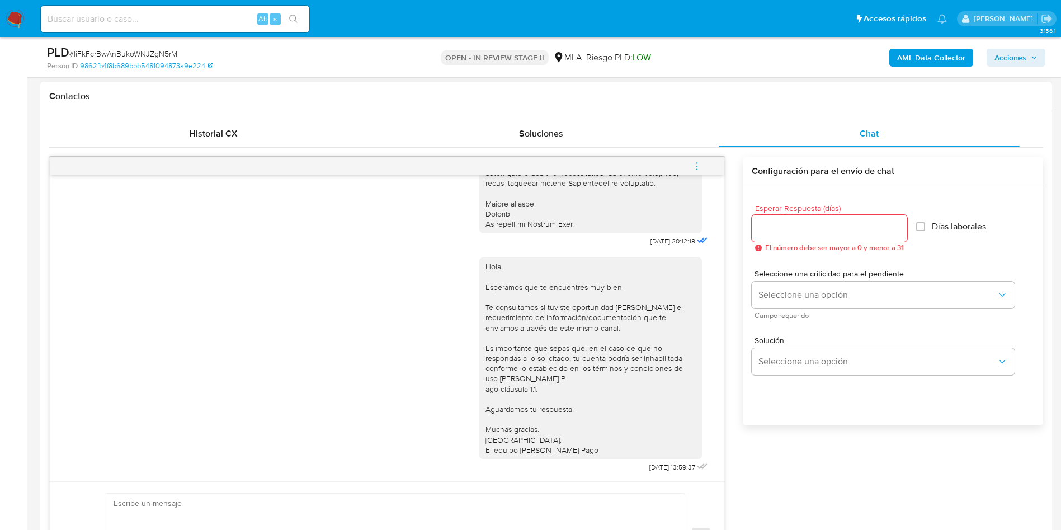
click at [691, 159] on button "menu-action" at bounding box center [696, 166] width 37 height 27
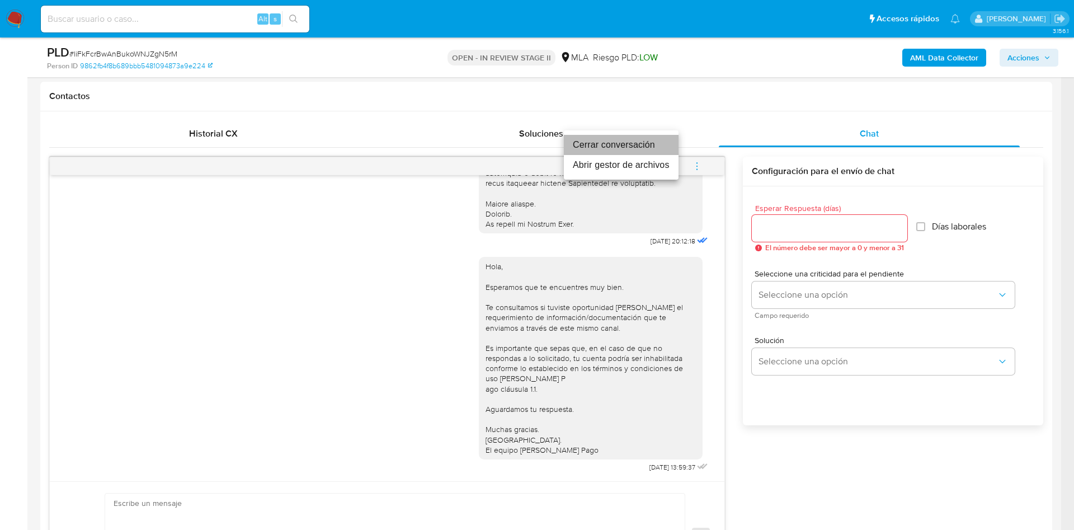
click at [631, 146] on li "Cerrar conversación" at bounding box center [621, 145] width 115 height 20
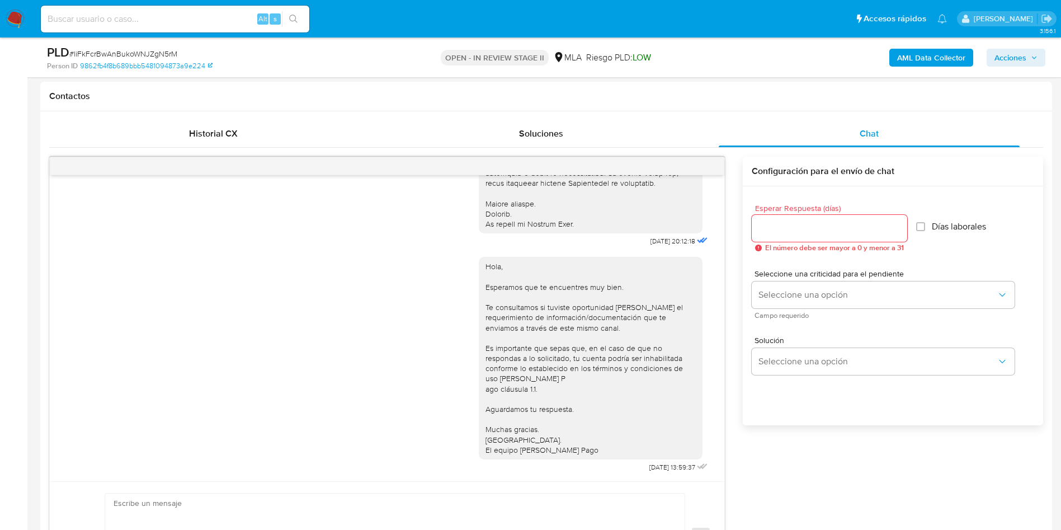
scroll to position [84, 0]
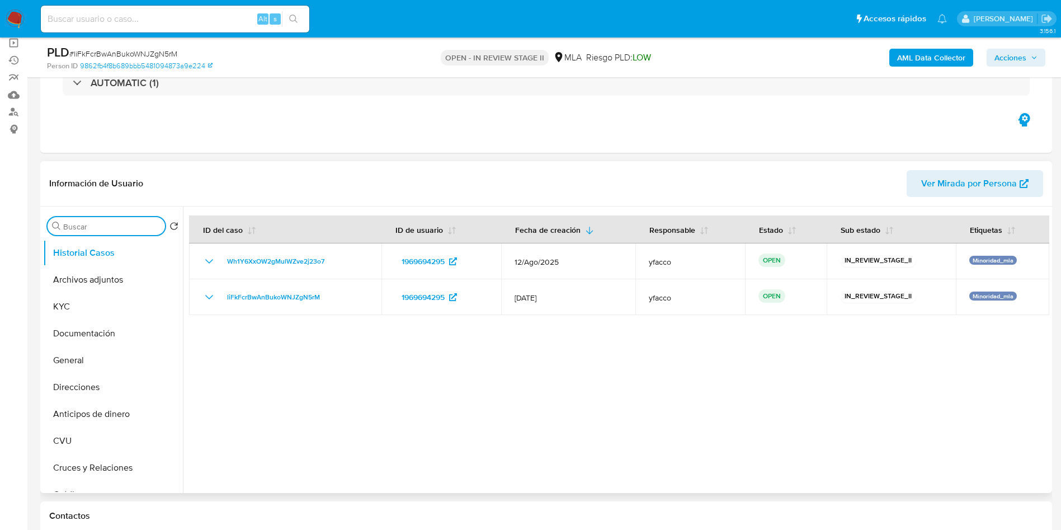
click at [112, 229] on input "Buscar" at bounding box center [111, 226] width 97 height 10
type input "AP"
click at [89, 281] on button "Aprobadores" at bounding box center [108, 279] width 131 height 27
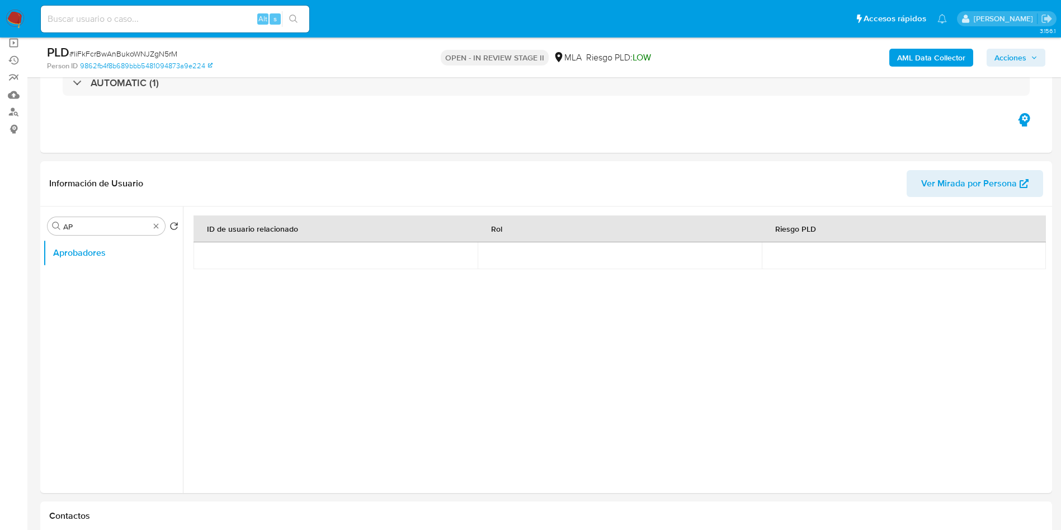
click at [203, 23] on input at bounding box center [175, 19] width 268 height 15
paste input "n24T1uFjqtnMvKJcnAqleSGi"
type input "n24T1uFjqtnMvKJcnAqleSGi"
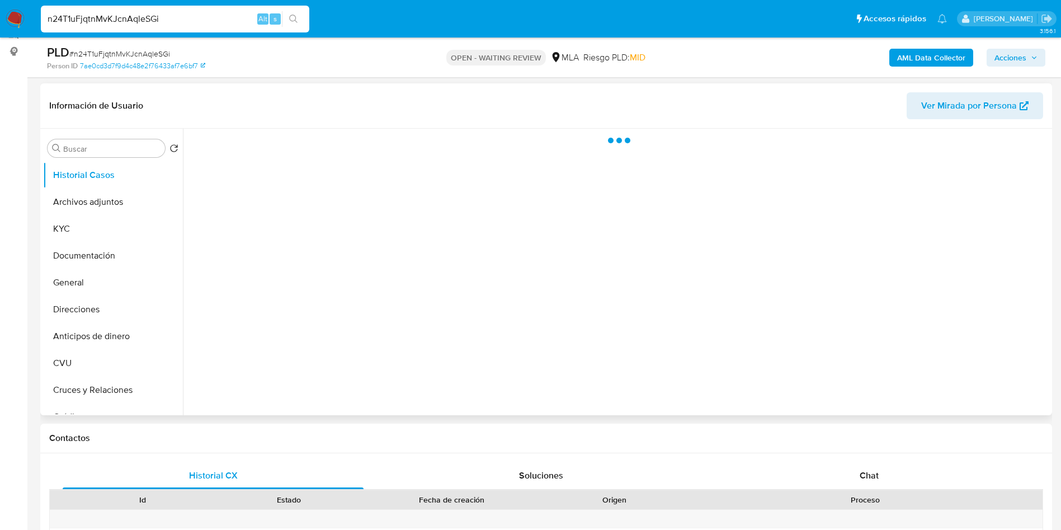
scroll to position [168, 0]
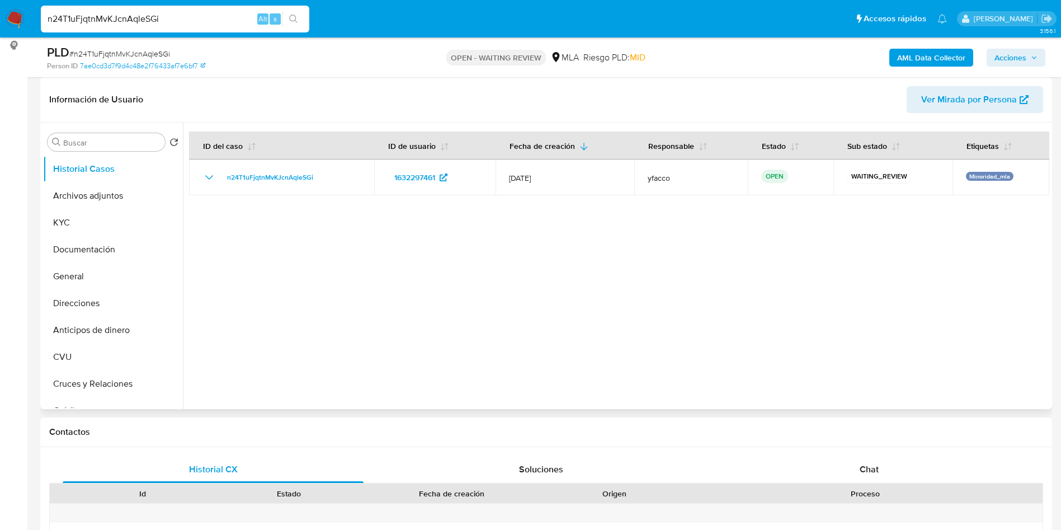
select select "10"
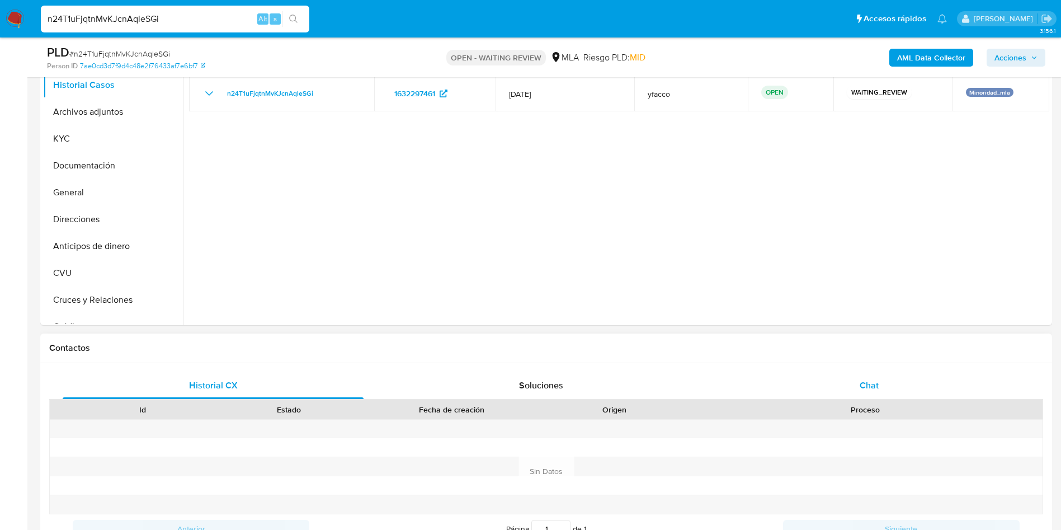
click at [870, 384] on span "Chat" at bounding box center [868, 385] width 19 height 13
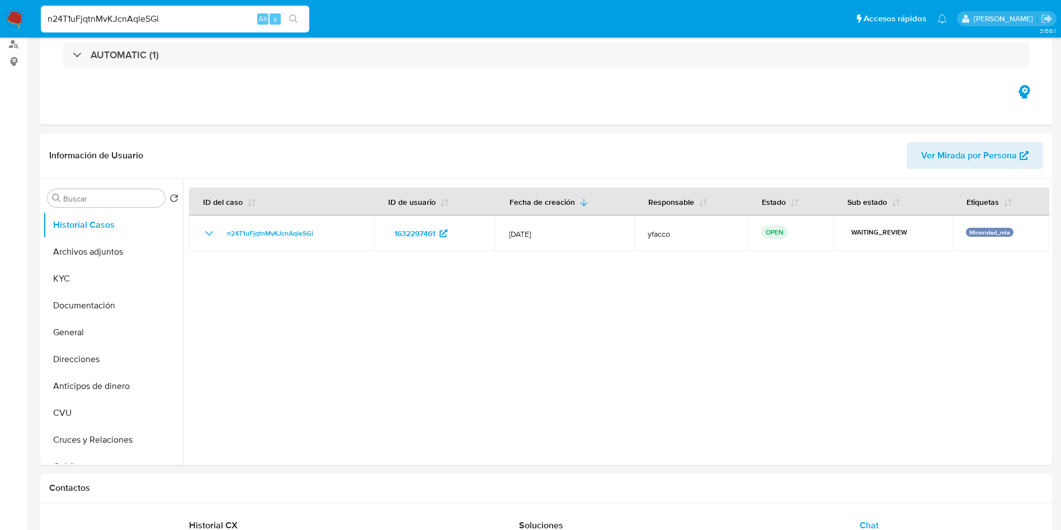
scroll to position [0, 0]
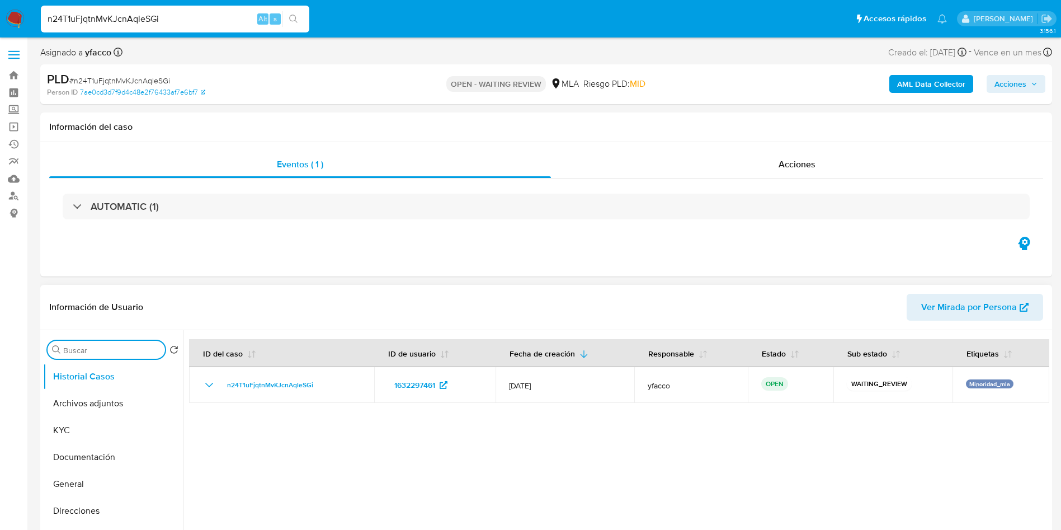
click at [87, 347] on input "Buscar" at bounding box center [111, 350] width 97 height 10
type input "AP"
click at [88, 397] on button "Aprobadores" at bounding box center [108, 403] width 131 height 27
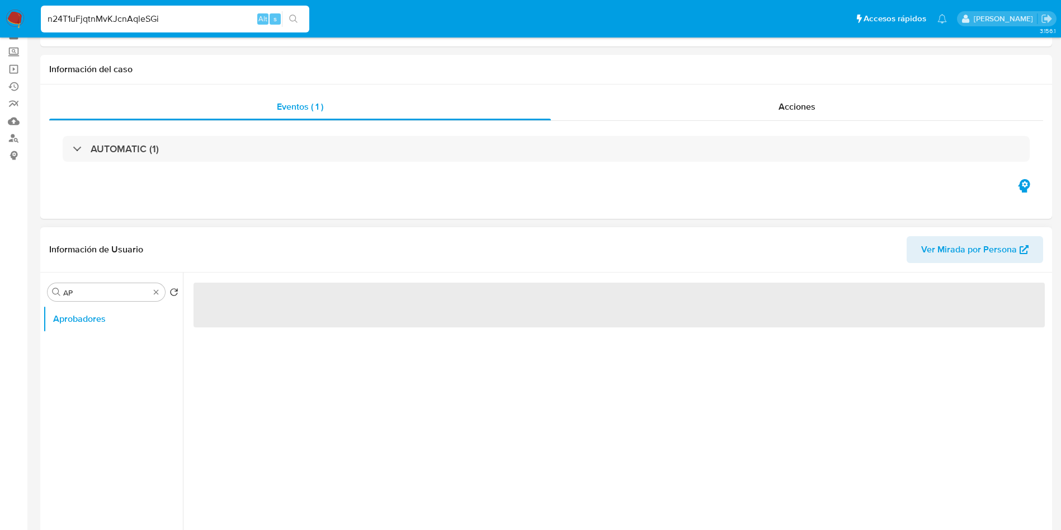
scroll to position [84, 0]
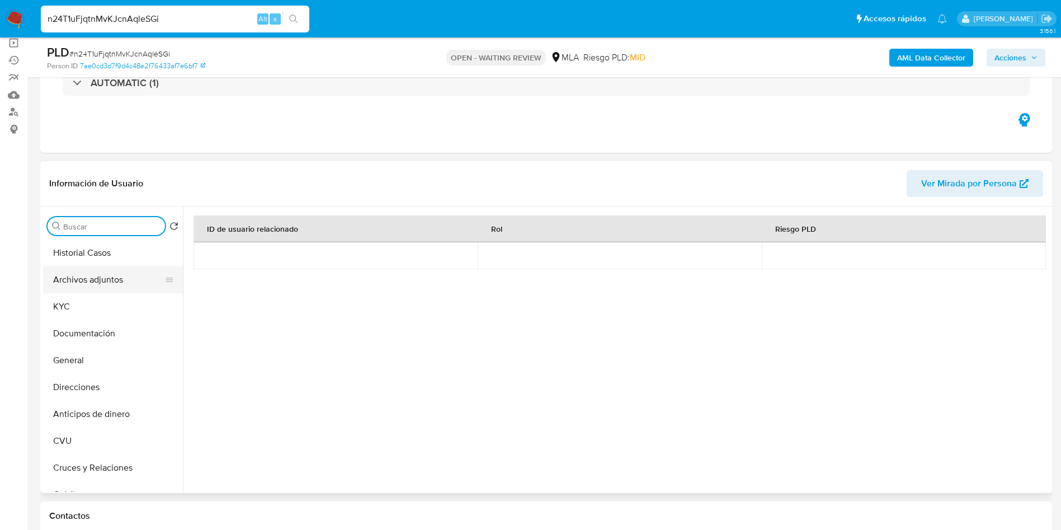
click at [102, 291] on button "Archivos adjuntos" at bounding box center [108, 279] width 131 height 27
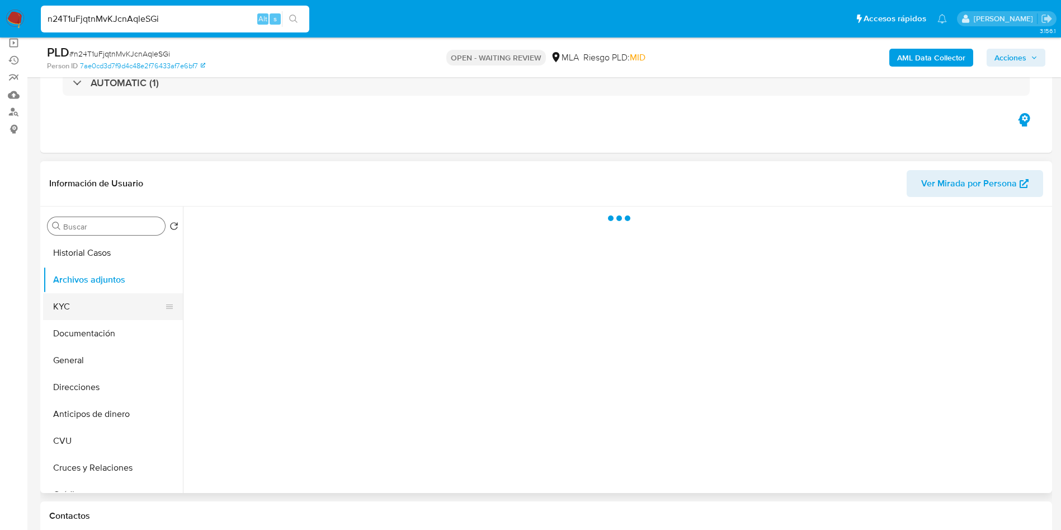
click at [121, 311] on button "KYC" at bounding box center [108, 306] width 131 height 27
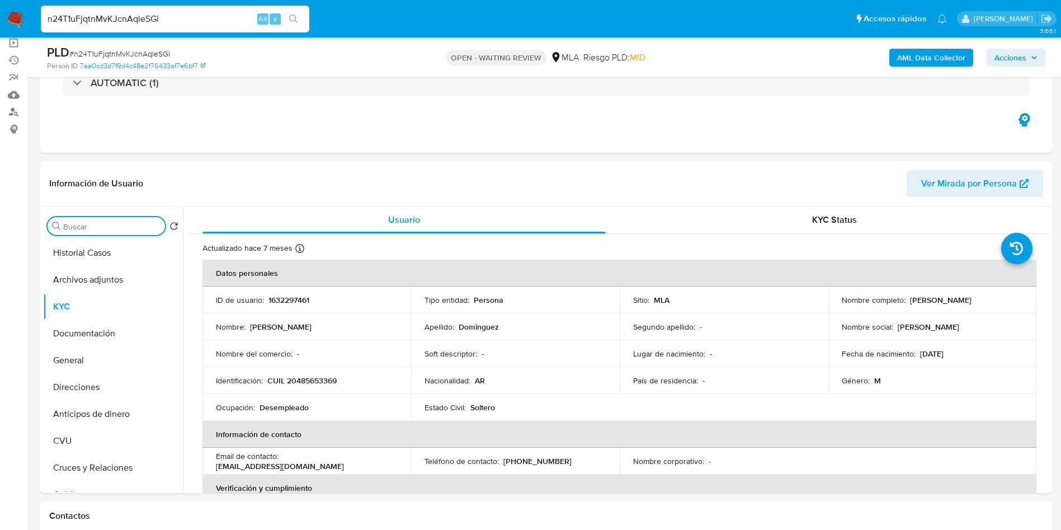
click at [130, 228] on input "Buscar" at bounding box center [111, 226] width 97 height 10
type input "AP"
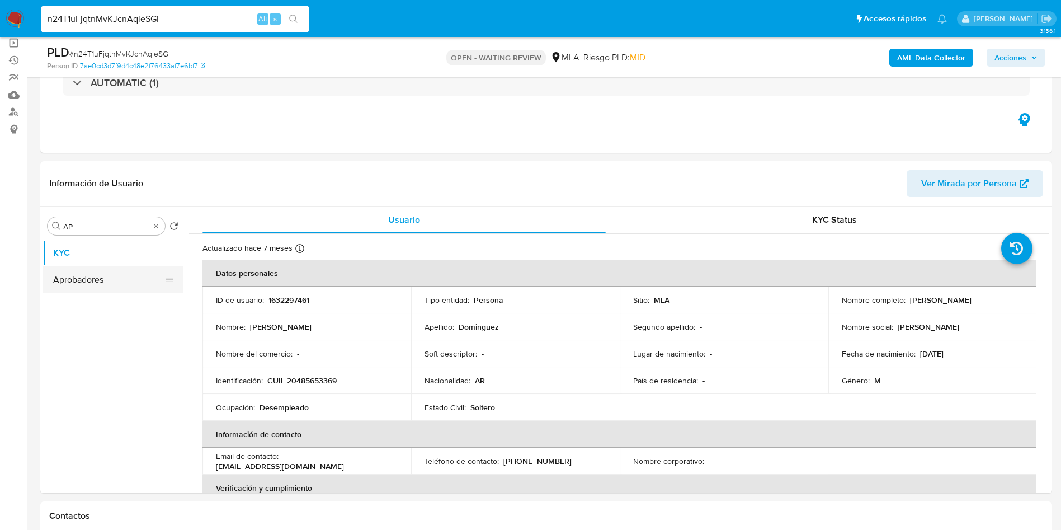
click at [92, 290] on button "Aprobadores" at bounding box center [108, 279] width 131 height 27
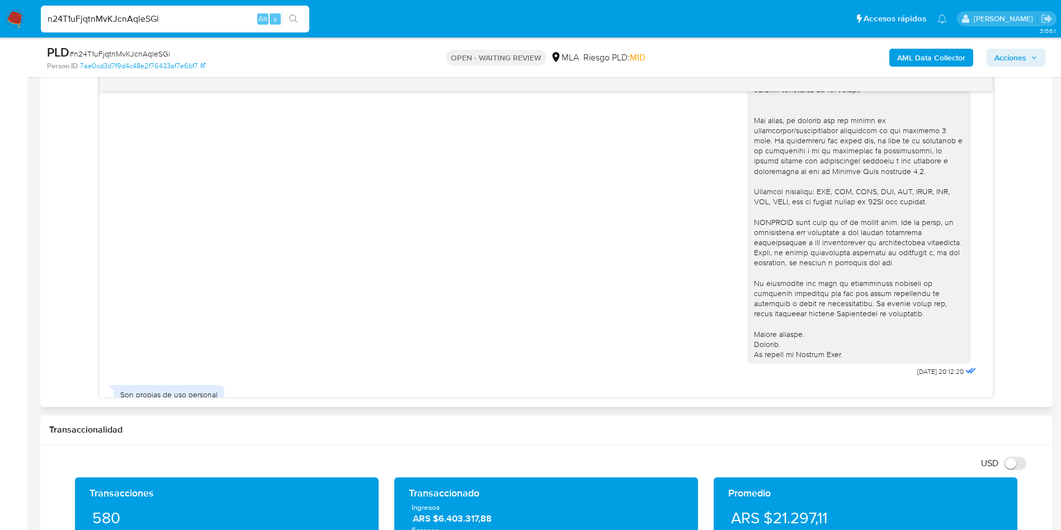
scroll to position [249, 0]
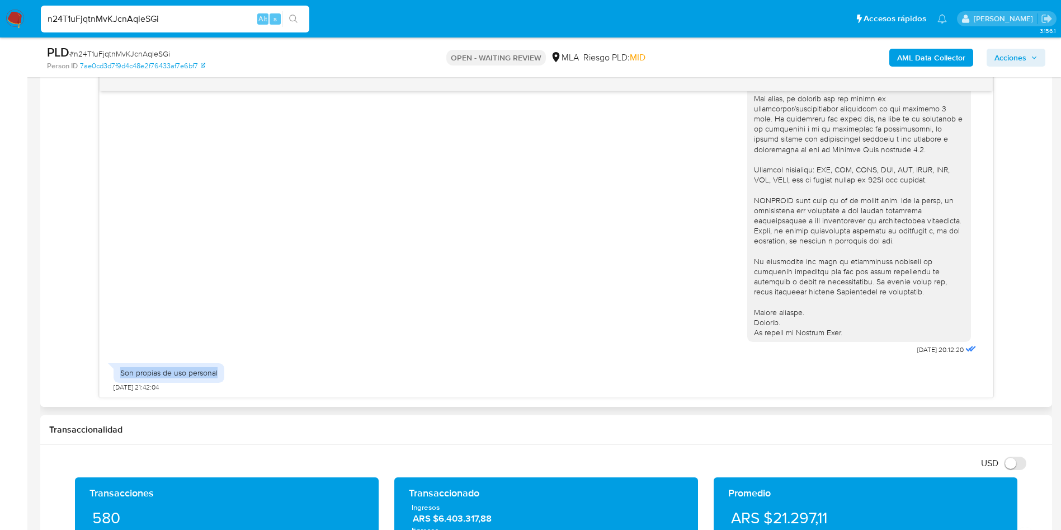
drag, startPoint x: 121, startPoint y: 375, endPoint x: 219, endPoint y: 371, distance: 97.9
click at [219, 371] on div "Son propias de uso personal" at bounding box center [169, 372] width 111 height 19
copy div "Son propias de uso personal"
click at [925, 62] on b "AML Data Collector" at bounding box center [931, 58] width 68 height 18
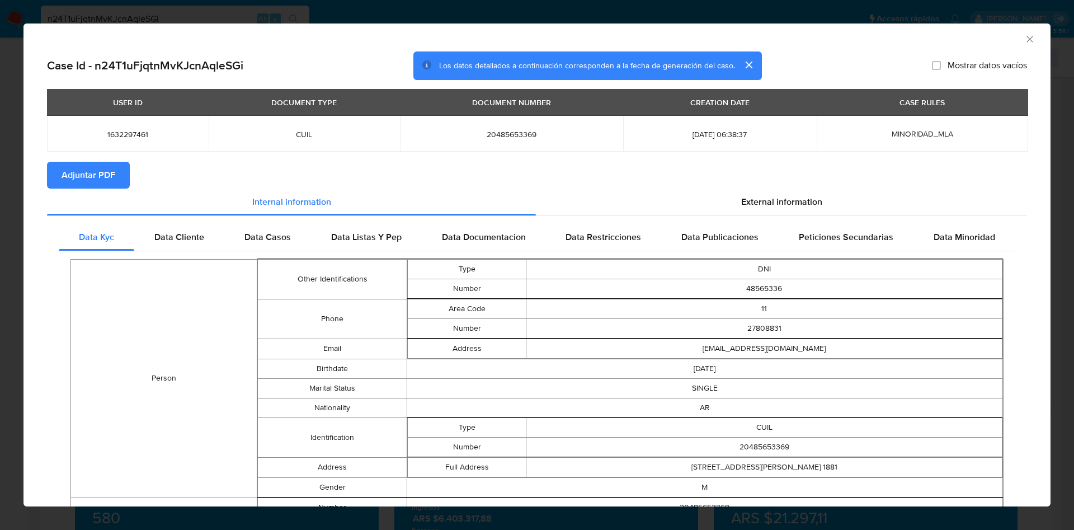
click at [74, 173] on span "Adjuntar PDF" at bounding box center [89, 175] width 54 height 25
click at [1009, 39] on div "AML Data Collector" at bounding box center [527, 37] width 993 height 12
click at [1024, 39] on icon "Cerrar ventana" at bounding box center [1029, 39] width 11 height 11
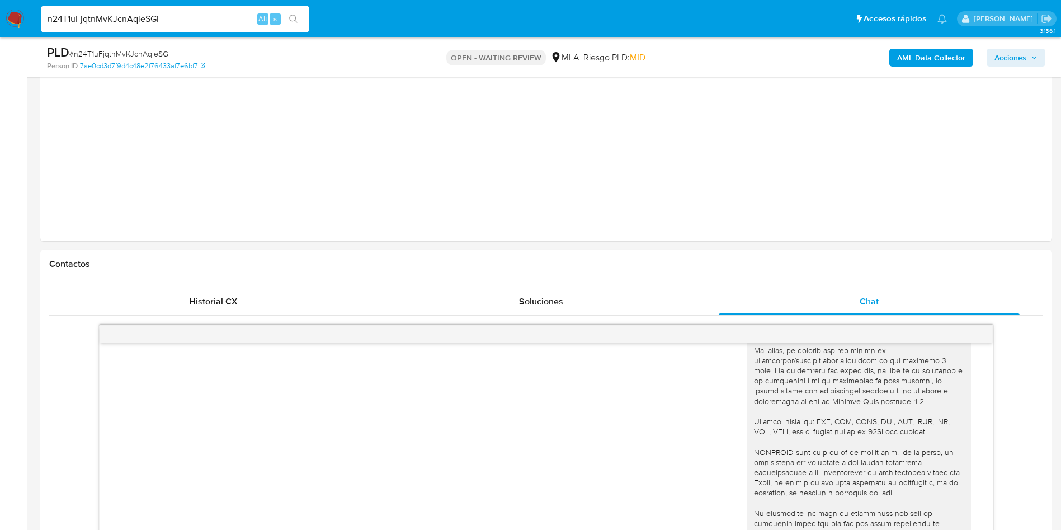
scroll to position [84, 0]
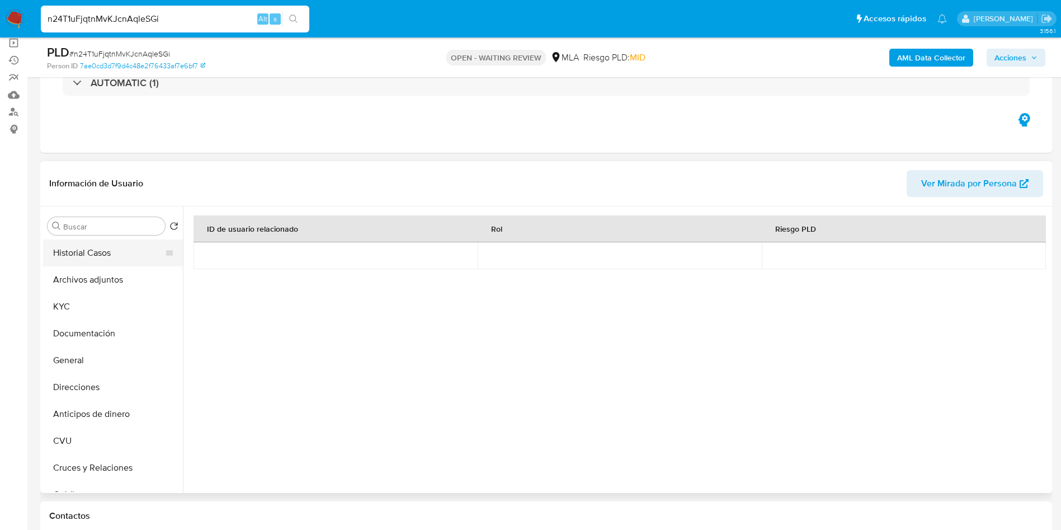
click at [115, 254] on button "Historial Casos" at bounding box center [108, 252] width 131 height 27
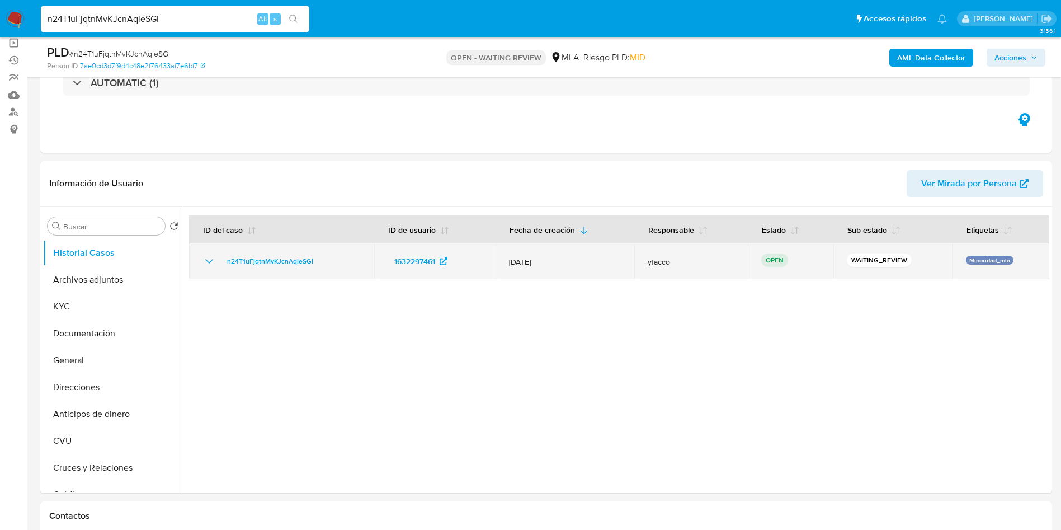
drag, startPoint x: 220, startPoint y: 262, endPoint x: 321, endPoint y: 261, distance: 101.2
click at [321, 261] on div "n24T1uFjqtnMvKJcnAqleSGi" at bounding box center [281, 260] width 158 height 13
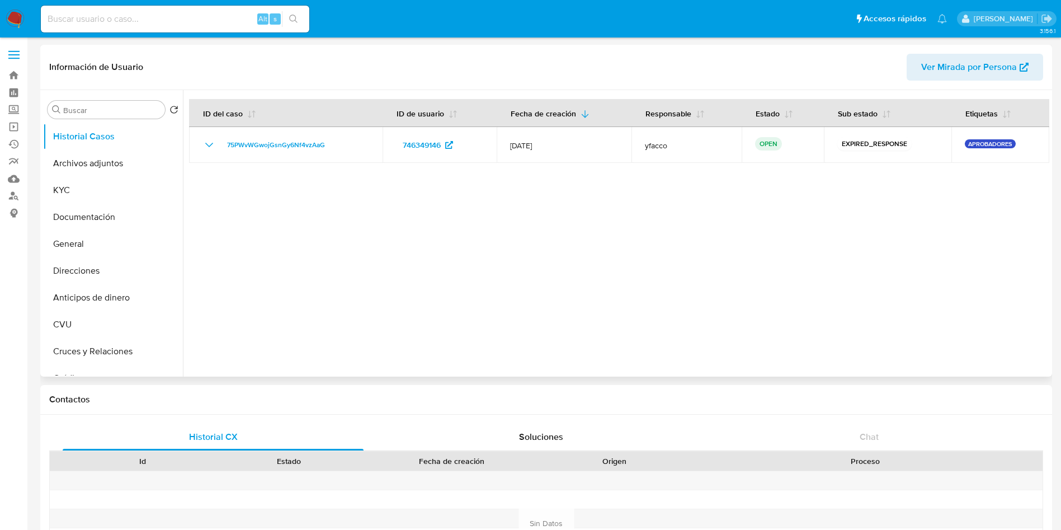
select select "10"
click at [108, 193] on button "KYC" at bounding box center [108, 190] width 131 height 27
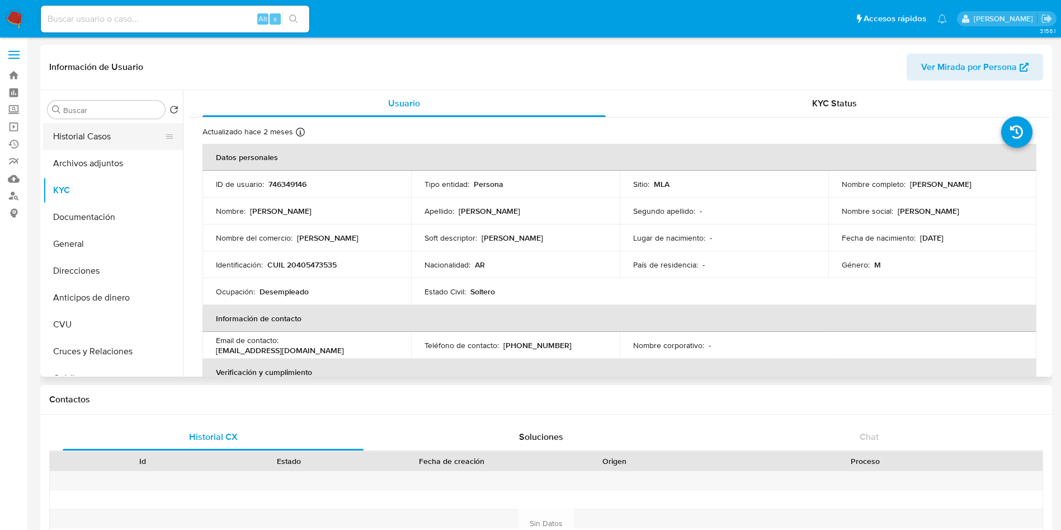
click at [118, 127] on button "Historial Casos" at bounding box center [108, 136] width 131 height 27
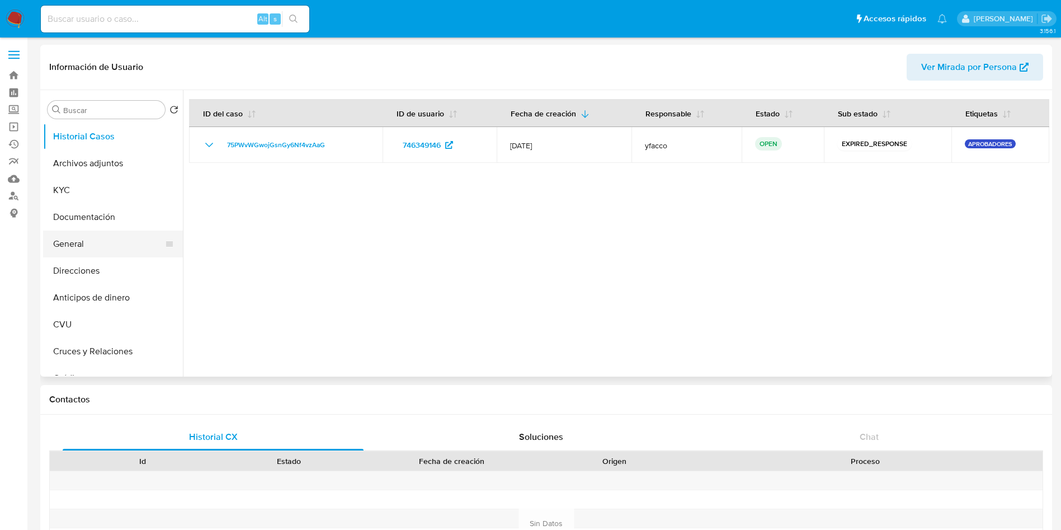
click at [101, 247] on button "General" at bounding box center [108, 243] width 131 height 27
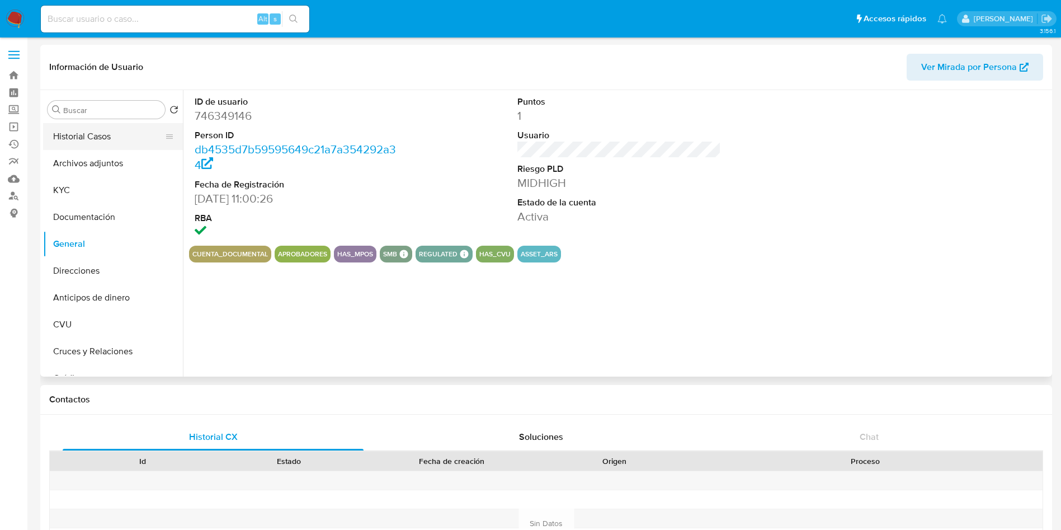
click at [93, 140] on button "Historial Casos" at bounding box center [108, 136] width 131 height 27
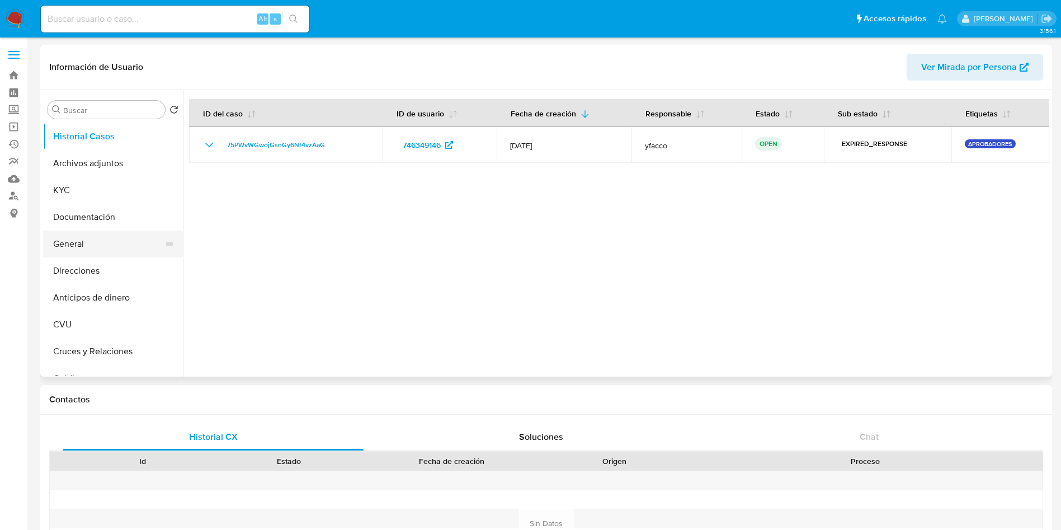
click at [116, 242] on button "General" at bounding box center [108, 243] width 131 height 27
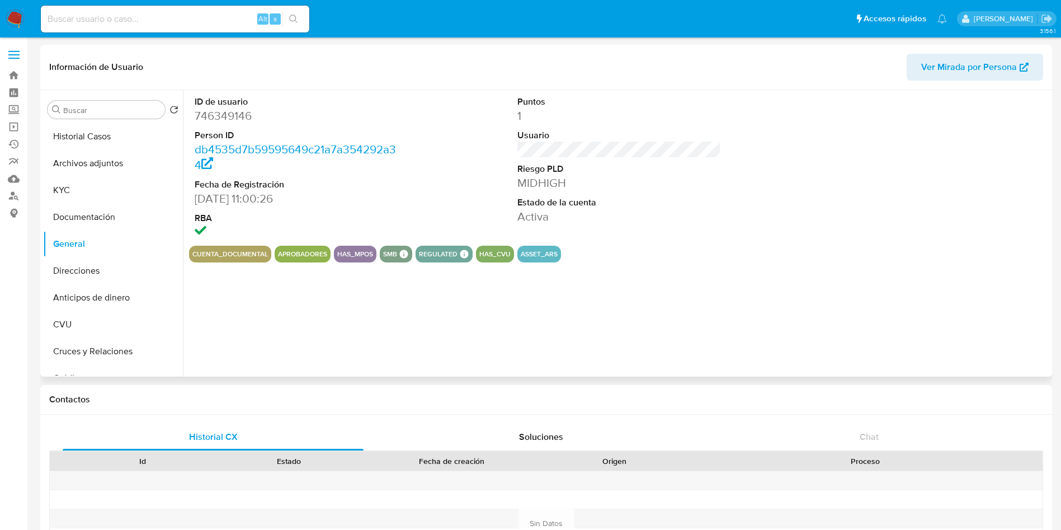
click at [224, 120] on dd "746349146" at bounding box center [297, 116] width 204 height 16
copy dd "746349146"
click at [92, 125] on button "Historial Casos" at bounding box center [108, 136] width 131 height 27
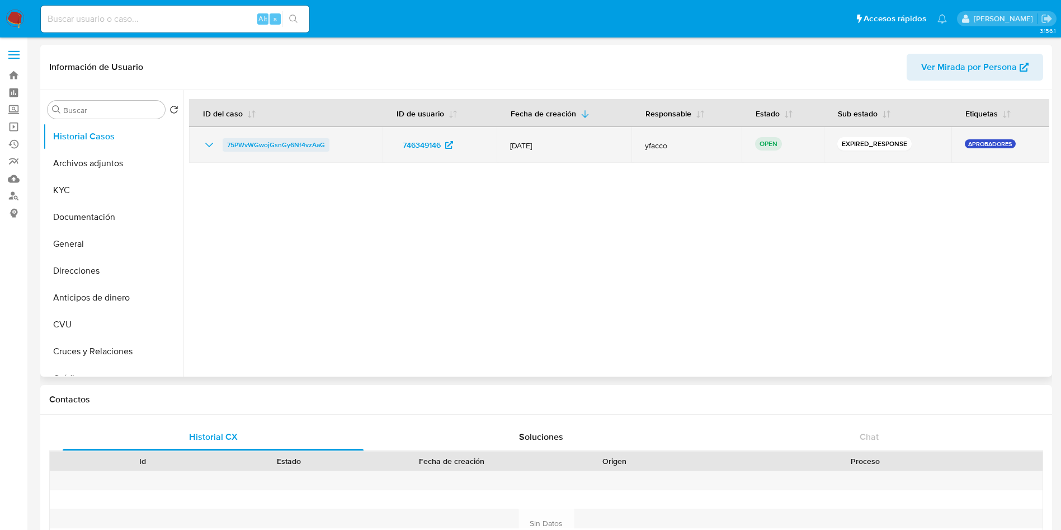
click at [276, 144] on span "75PWvWGwojGsnGy6Nf4vzAaG" at bounding box center [276, 144] width 98 height 13
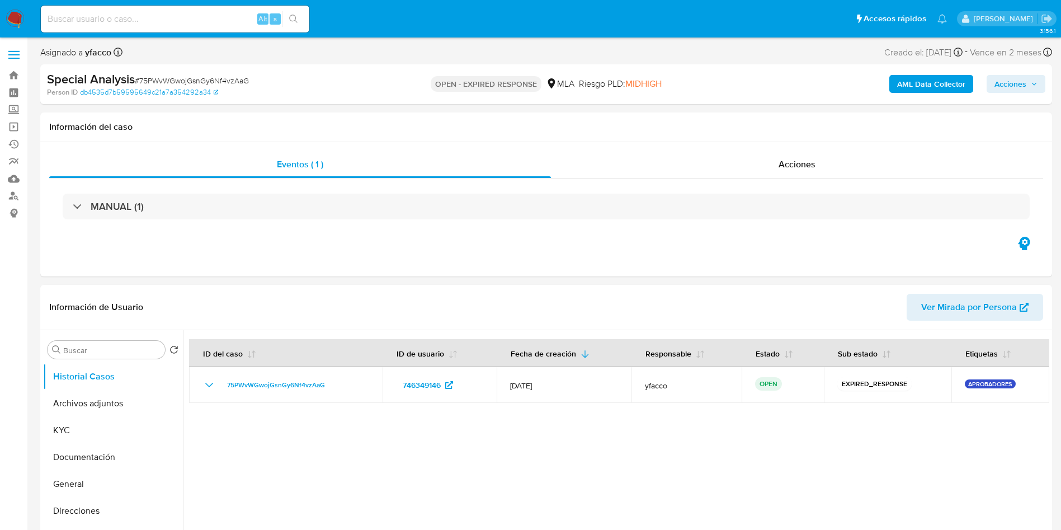
select select "10"
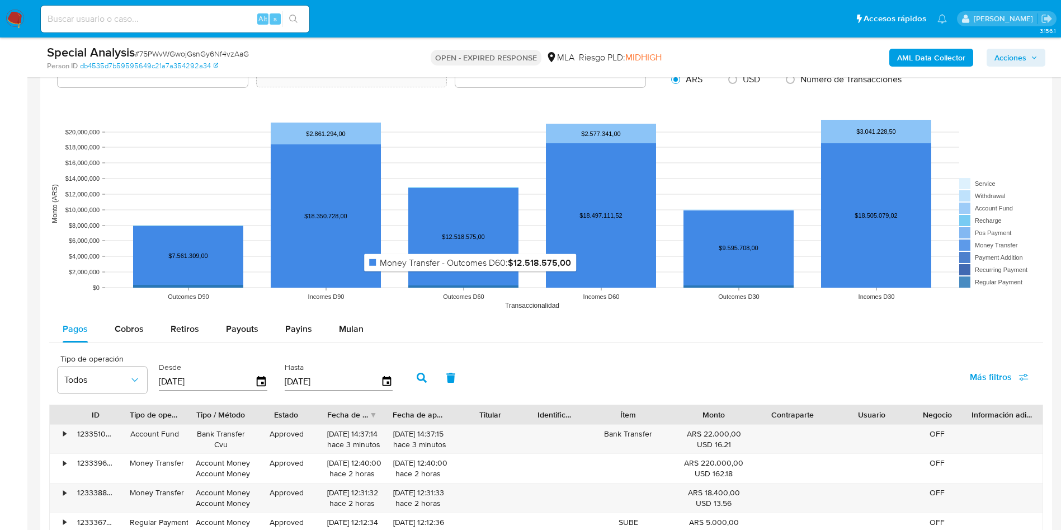
scroll to position [1007, 0]
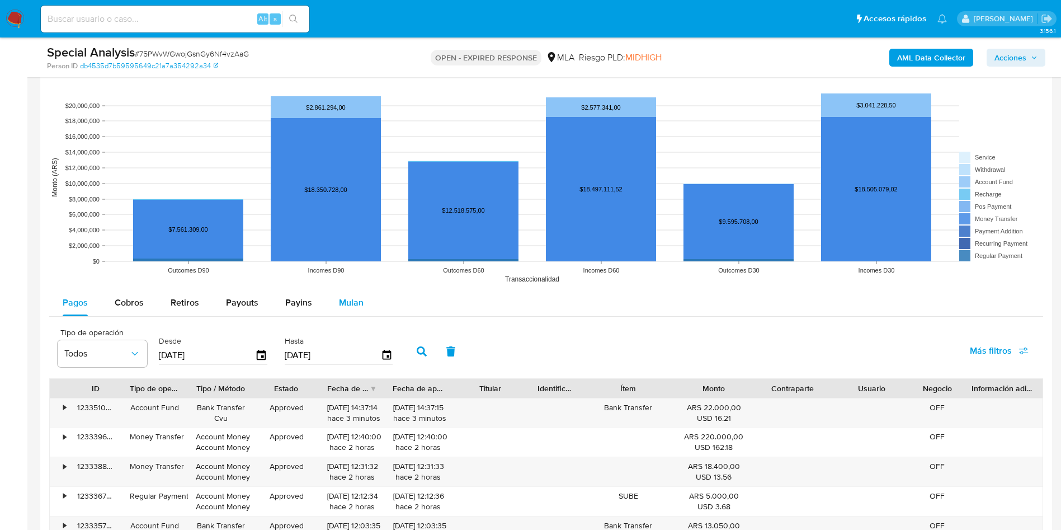
click at [358, 301] on span "Mulan" at bounding box center [351, 302] width 25 height 13
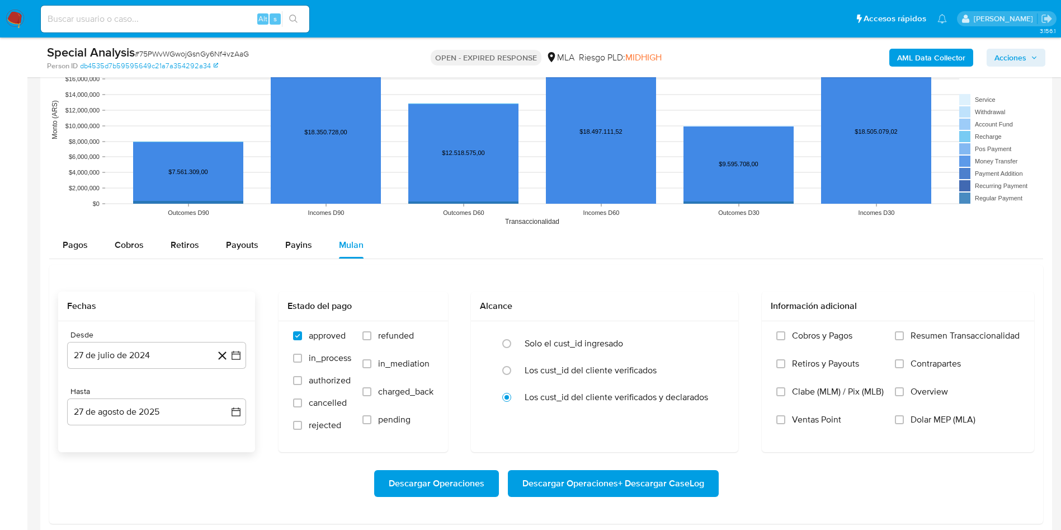
scroll to position [1090, 0]
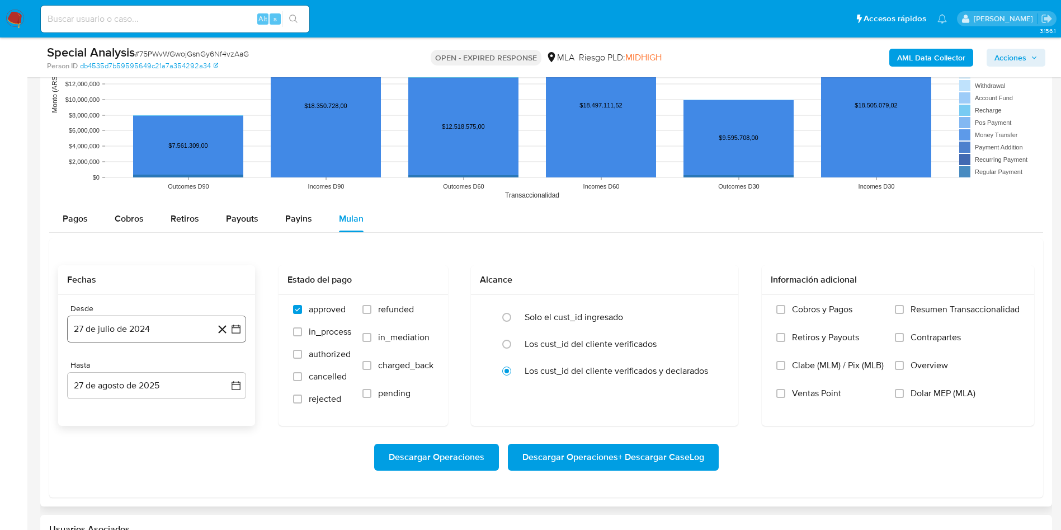
click at [134, 329] on button "27 de julio de 2024" at bounding box center [156, 328] width 179 height 27
click at [157, 363] on span "julio 2024" at bounding box center [151, 368] width 42 height 11
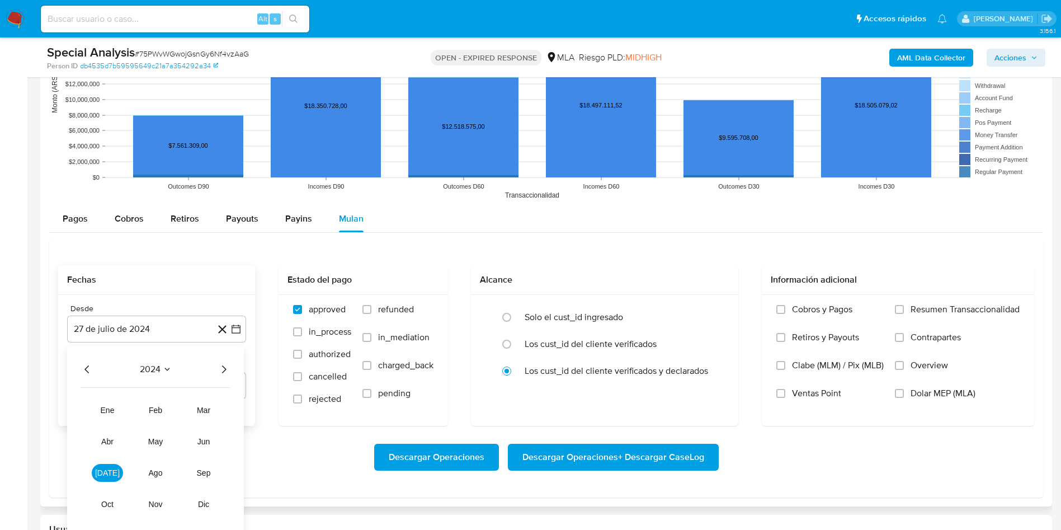
click at [226, 371] on icon "Año siguiente" at bounding box center [223, 368] width 13 height 13
click at [108, 440] on span "abr" at bounding box center [107, 441] width 12 height 9
click at [116, 412] on button "1" at bounding box center [112, 410] width 18 height 18
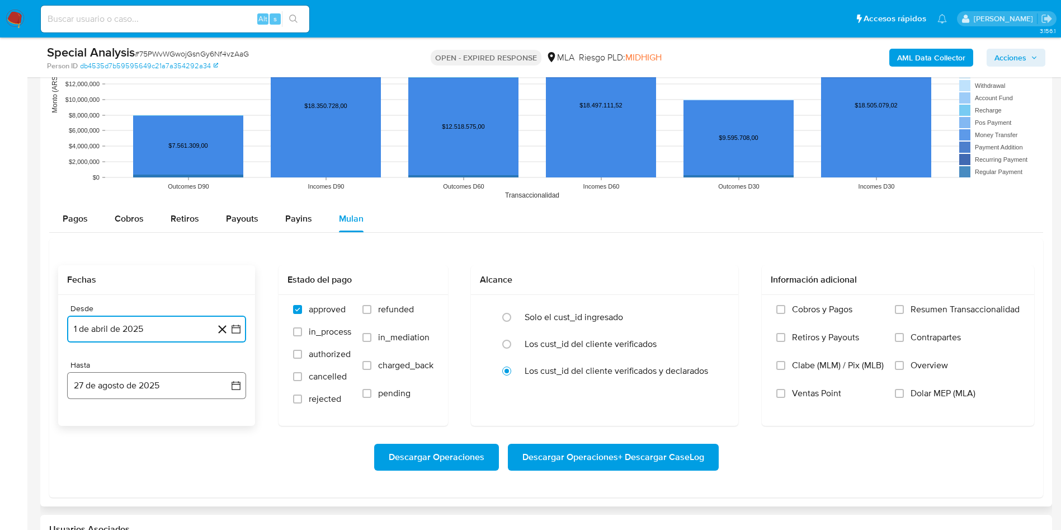
click at [130, 394] on button "27 de agosto de 2025" at bounding box center [156, 385] width 179 height 27
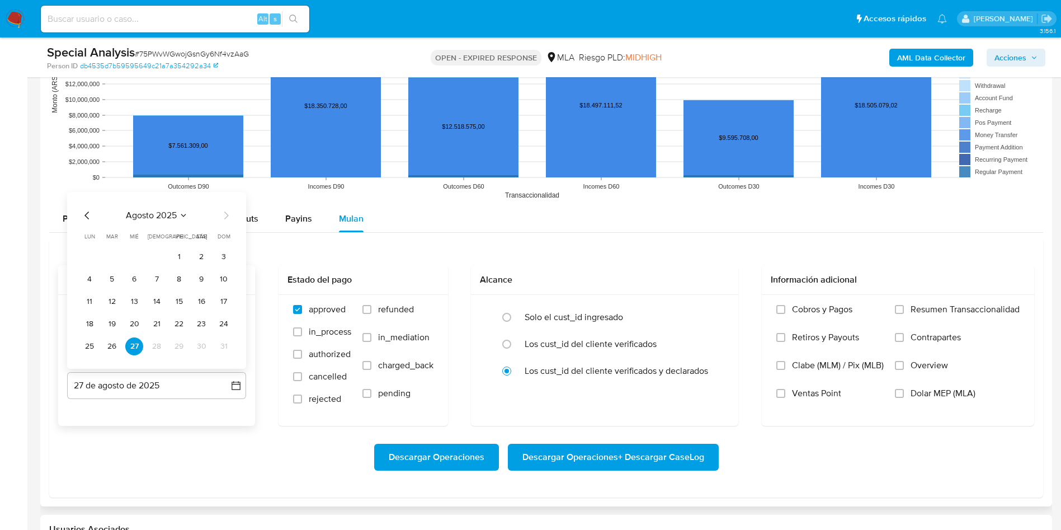
click at [78, 211] on div "agosto 2025 agosto 2025 lun lunes mar martes mié miércoles jue jueves vie viern…" at bounding box center [156, 280] width 179 height 177
click at [80, 215] on div "agosto 2025 agosto 2025 lun lunes mar martes mié miércoles jue jueves vie viern…" at bounding box center [156, 280] width 179 height 177
click at [84, 216] on icon "Mes anterior" at bounding box center [87, 215] width 13 height 13
click at [154, 348] on button "31" at bounding box center [157, 346] width 18 height 18
click at [378, 310] on span "refunded" at bounding box center [396, 309] width 36 height 11
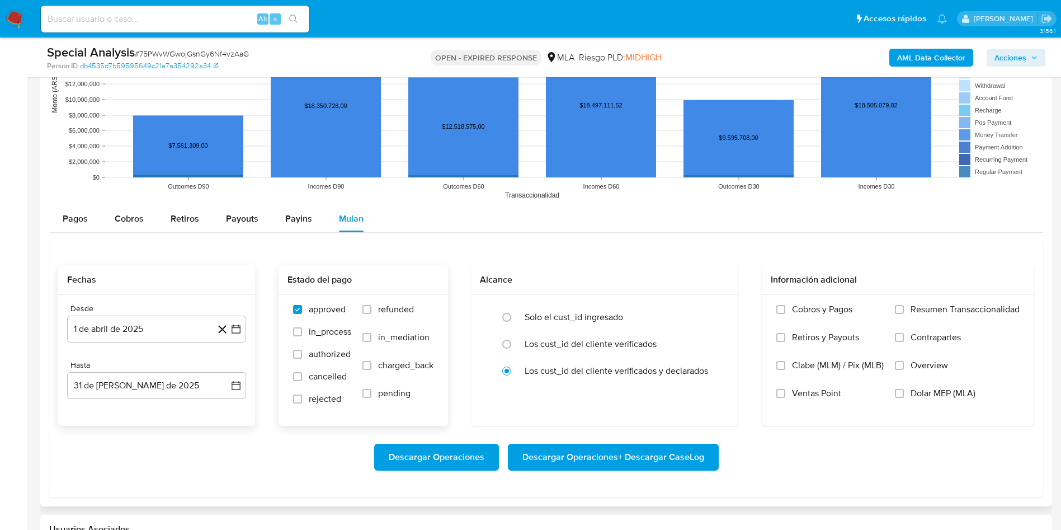
click at [371, 310] on input "refunded" at bounding box center [366, 309] width 9 height 9
checkbox input "true"
click at [902, 395] on input "Dolar MEP (MLA)" at bounding box center [899, 393] width 9 height 9
click at [556, 455] on span "Descargar Operaciones + Descargar CaseLog" at bounding box center [613, 457] width 182 height 25
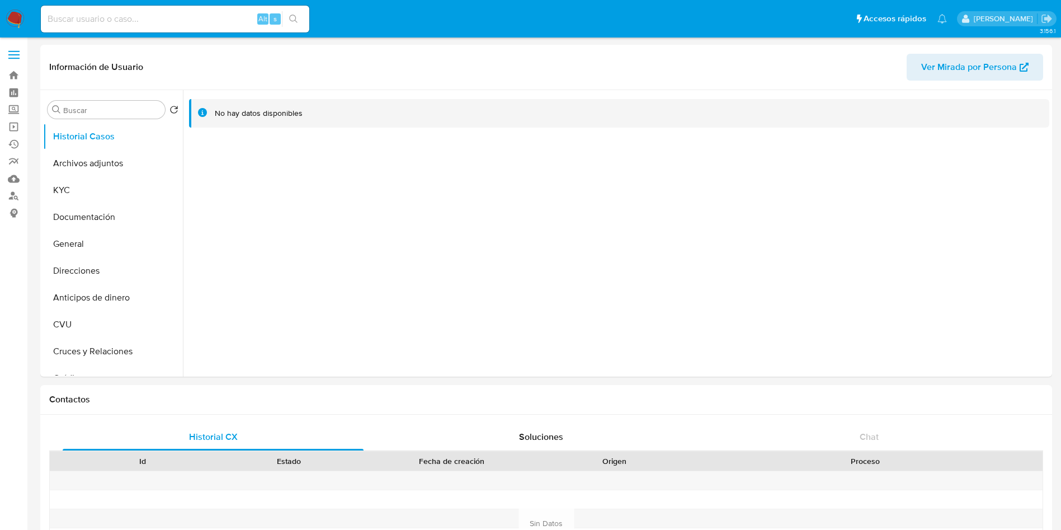
select select "10"
click at [86, 187] on button "KYC" at bounding box center [108, 190] width 131 height 27
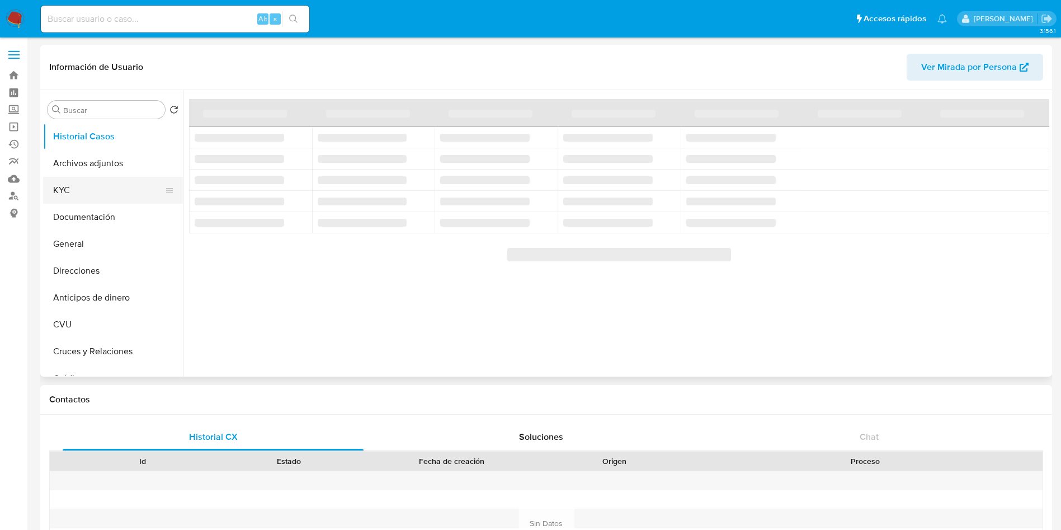
click at [100, 188] on button "KYC" at bounding box center [108, 190] width 131 height 27
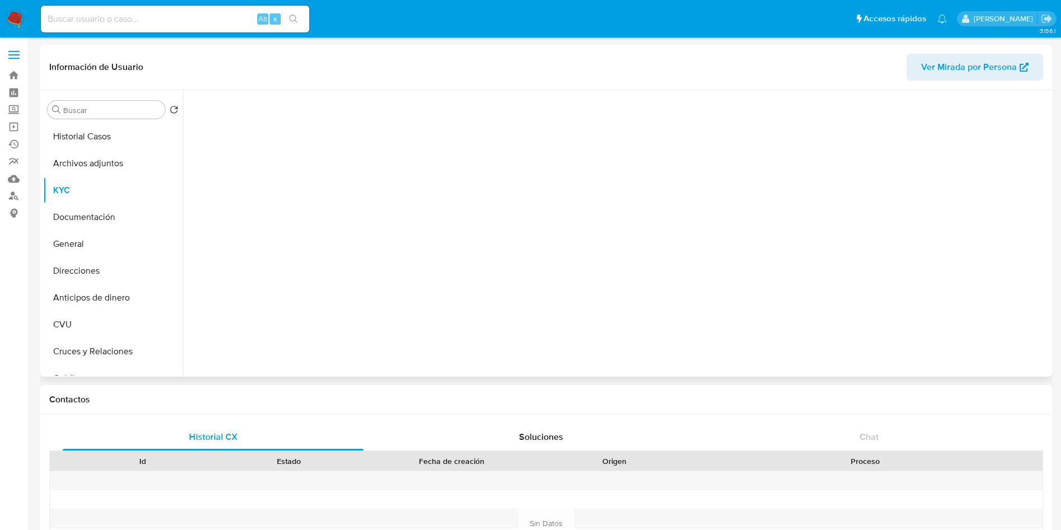
select select "10"
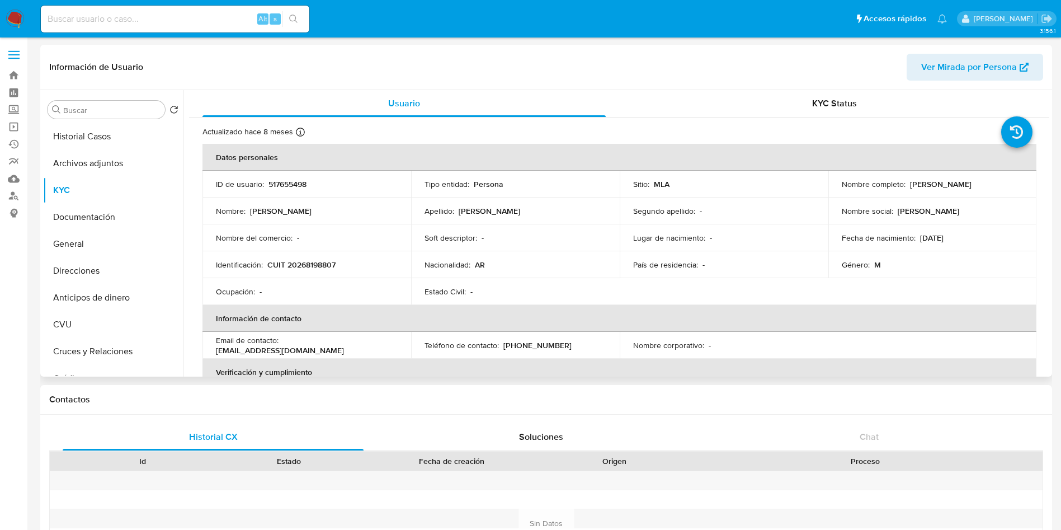
drag, startPoint x: 915, startPoint y: 182, endPoint x: 983, endPoint y: 185, distance: 68.3
click at [983, 185] on div "Nombre completo : Matias Manuel Garcia" at bounding box center [933, 184] width 182 height 10
copy p "Matias Manuel Garcia"
click at [319, 254] on td "Identificación : CUIT 20268198807" at bounding box center [306, 264] width 209 height 27
click at [318, 259] on p "CUIT 20268198807" at bounding box center [301, 264] width 68 height 10
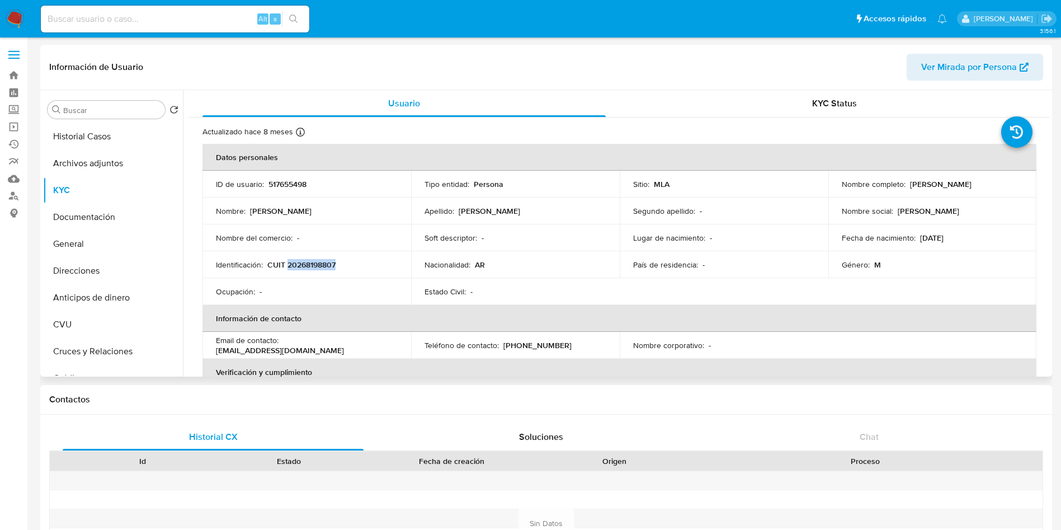
click at [318, 259] on p "CUIT 20268198807" at bounding box center [301, 264] width 68 height 10
click at [325, 267] on p "CUIT 20268198807" at bounding box center [301, 264] width 68 height 10
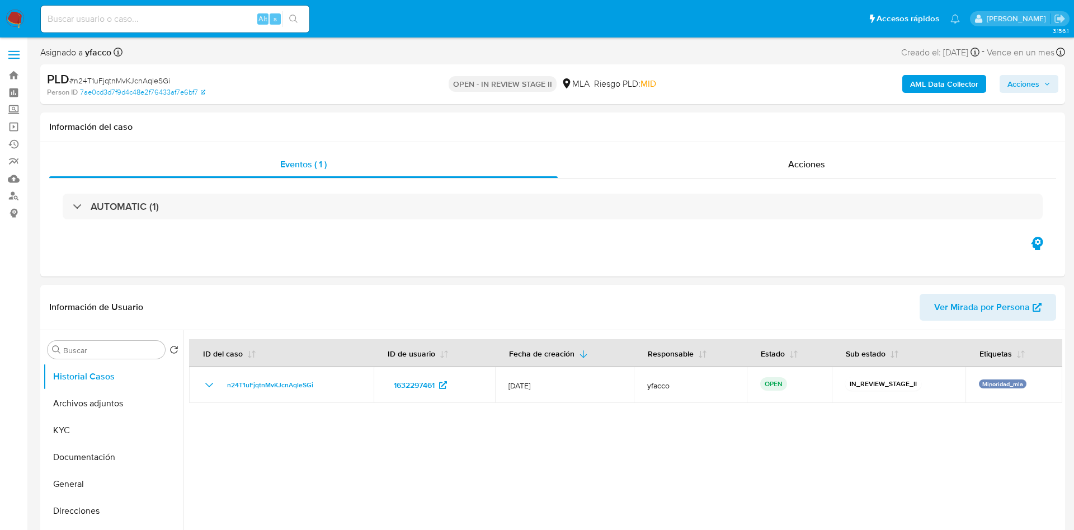
select select "10"
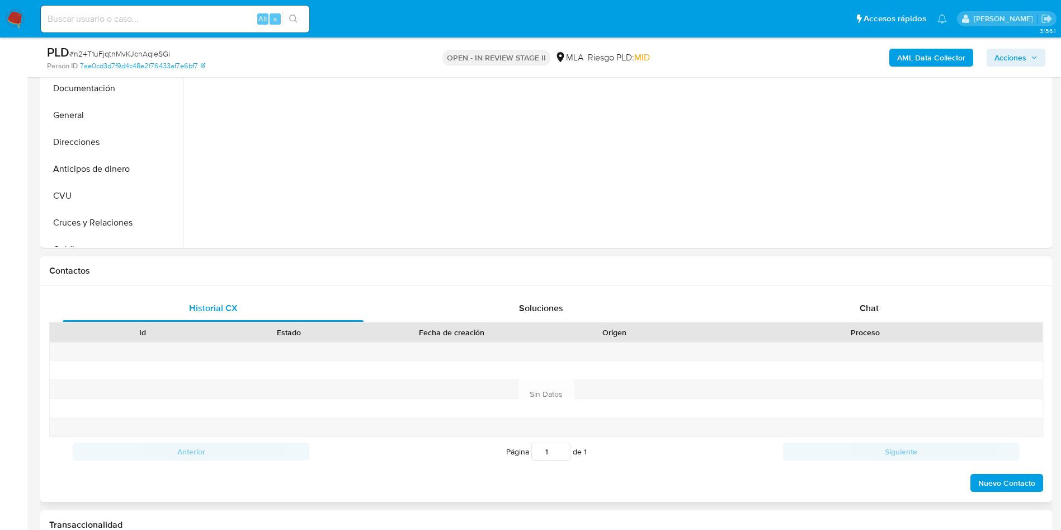
scroll to position [336, 0]
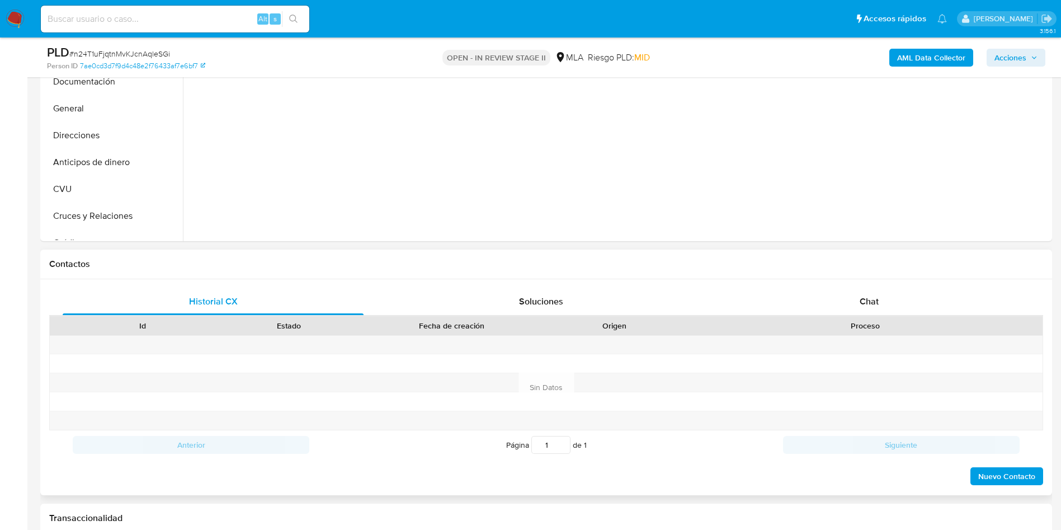
click at [890, 319] on div "Proceso" at bounding box center [865, 325] width 355 height 19
click at [862, 304] on span "Chat" at bounding box center [868, 301] width 19 height 13
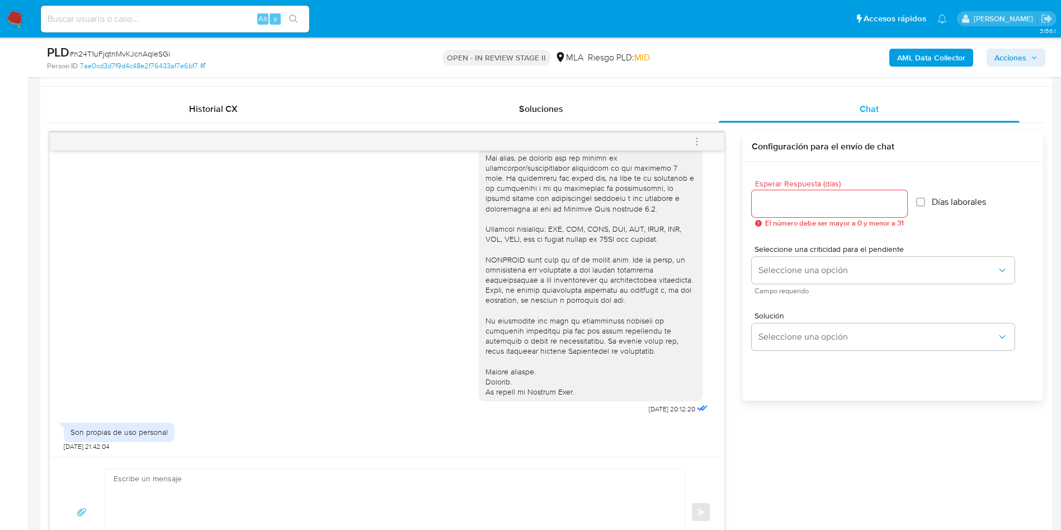
scroll to position [755, 0]
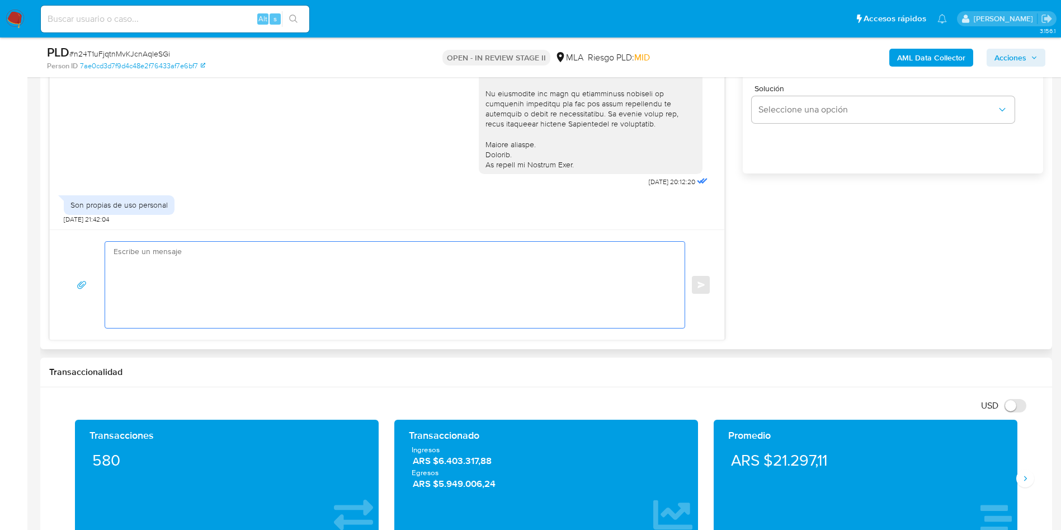
paste textarea "Hola XXX, Muchas gracias por la respuesta. Analizamos tu caso y verificamos que…"
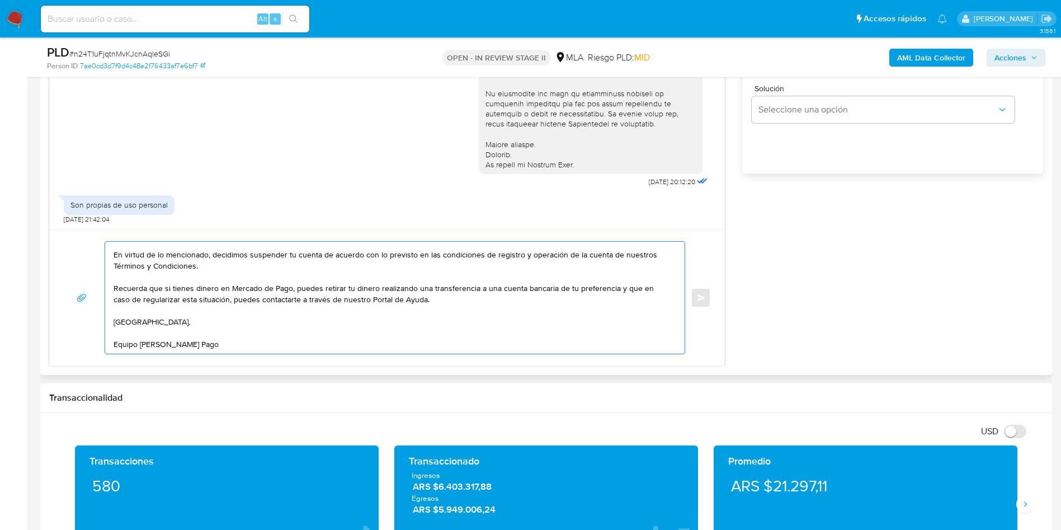
scroll to position [0, 0]
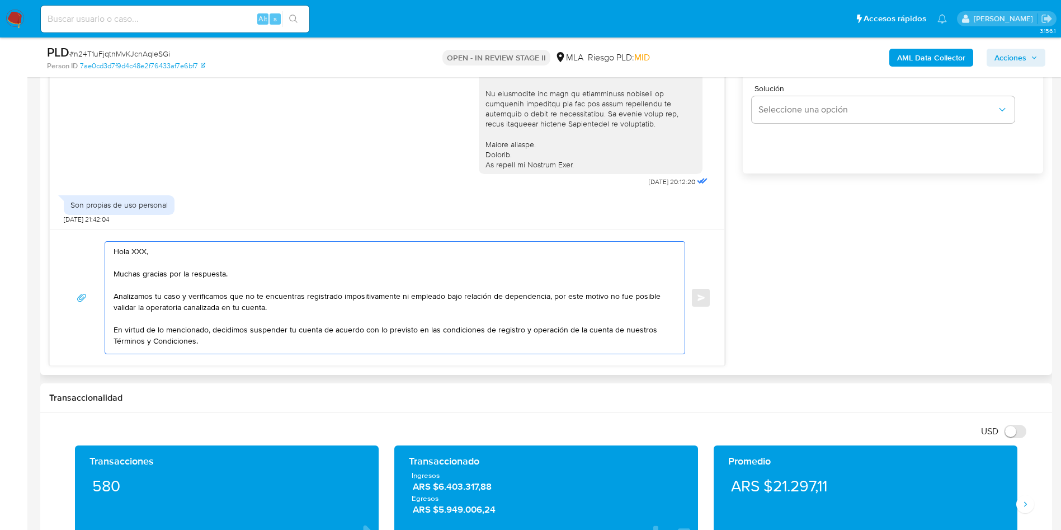
click at [149, 253] on textarea "Hola XXX, Muchas gracias por la respuesta. Analizamos tu caso y verificamos que…" at bounding box center [392, 298] width 557 height 112
click at [240, 297] on textarea "Hola, Muchas gracias por la respuesta. Analizamos tu caso y verificamos que no …" at bounding box center [392, 298] width 557 height 112
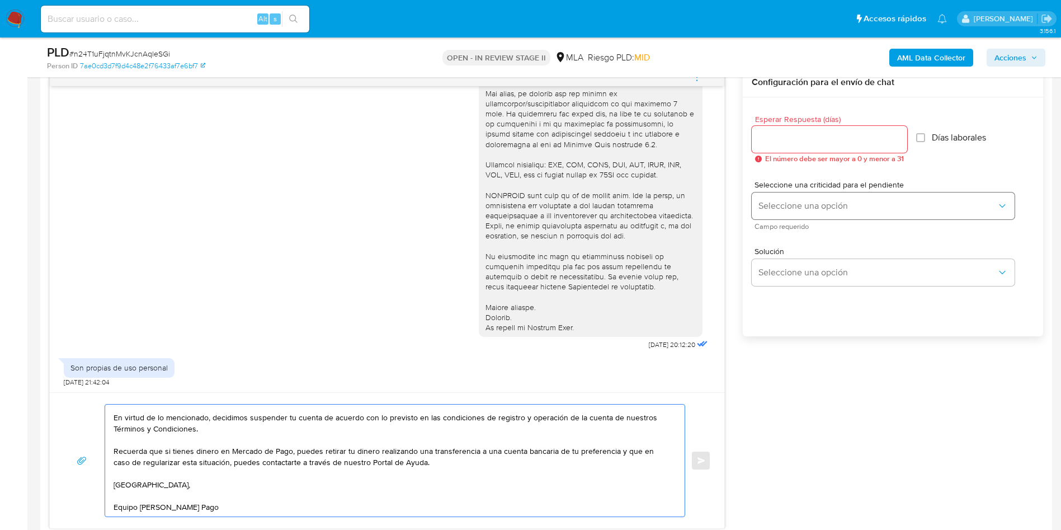
scroll to position [587, 0]
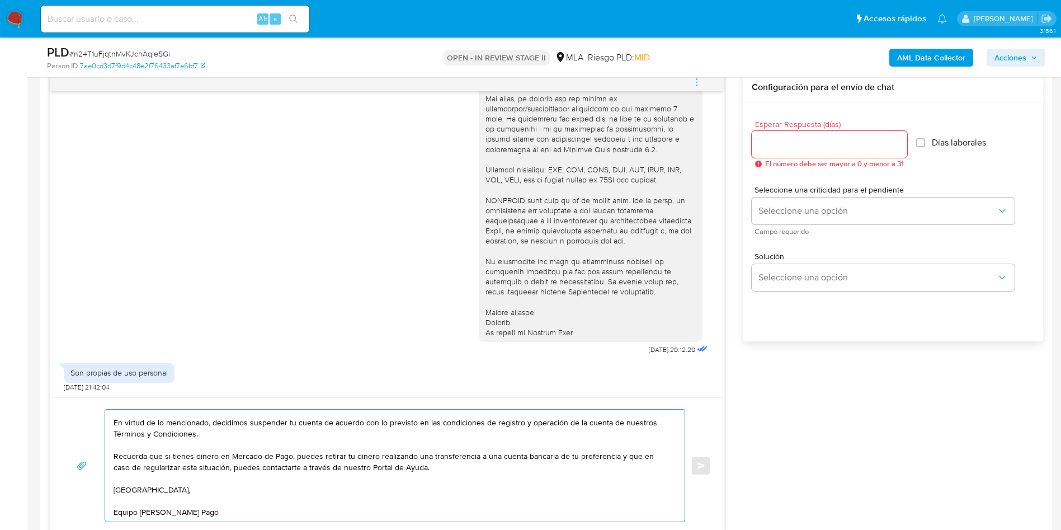
type textarea "Hola, Muchas gracias por la respuesta. Analizamos tu caso y verificamos que sos…"
click at [796, 147] on input "Esperar Respuesta (días)" at bounding box center [829, 144] width 155 height 15
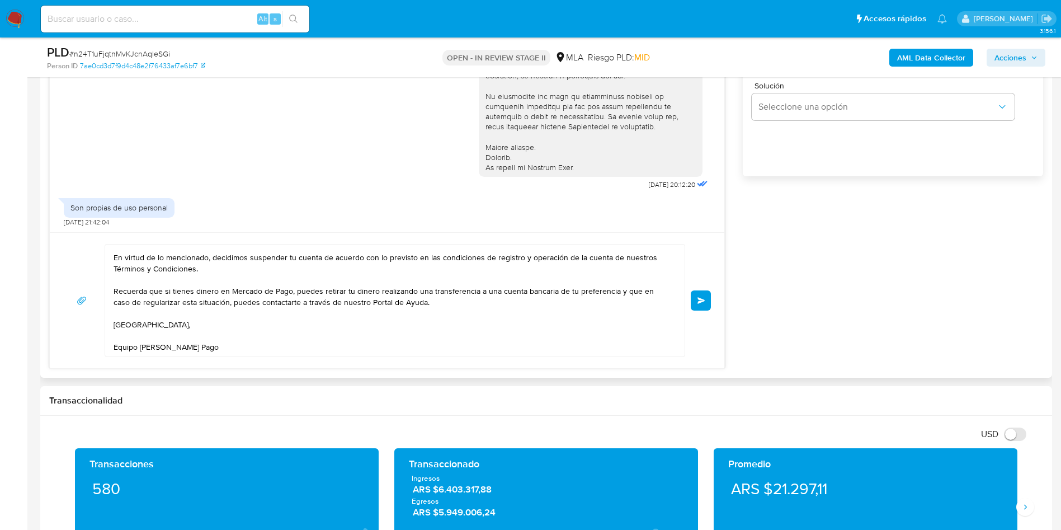
scroll to position [755, 0]
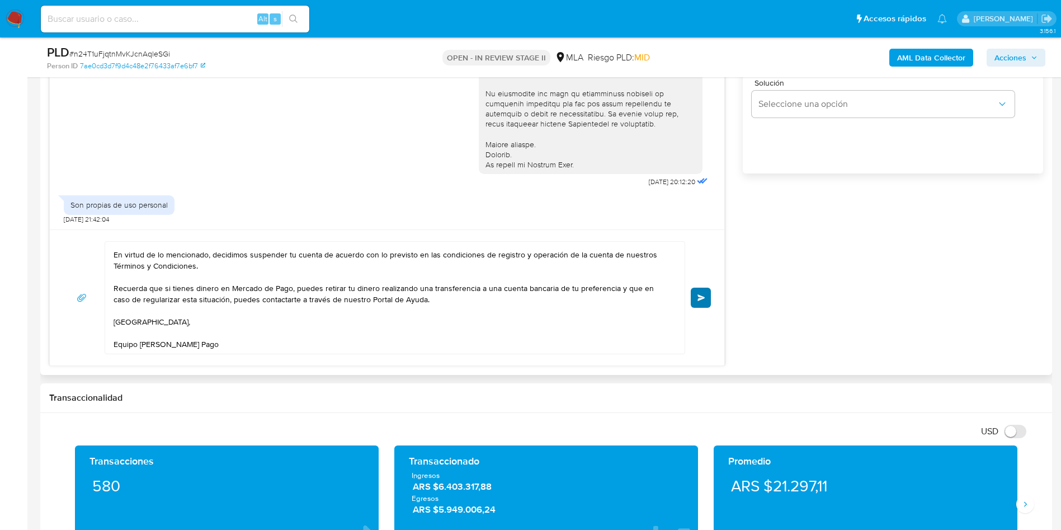
type input "0"
click at [703, 299] on span "Enviar" at bounding box center [701, 297] width 8 height 7
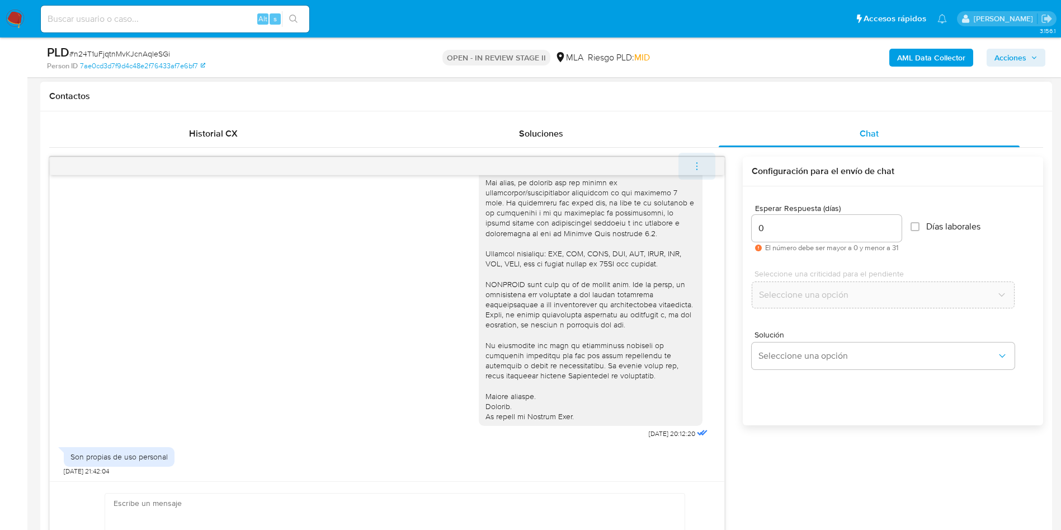
scroll to position [506, 0]
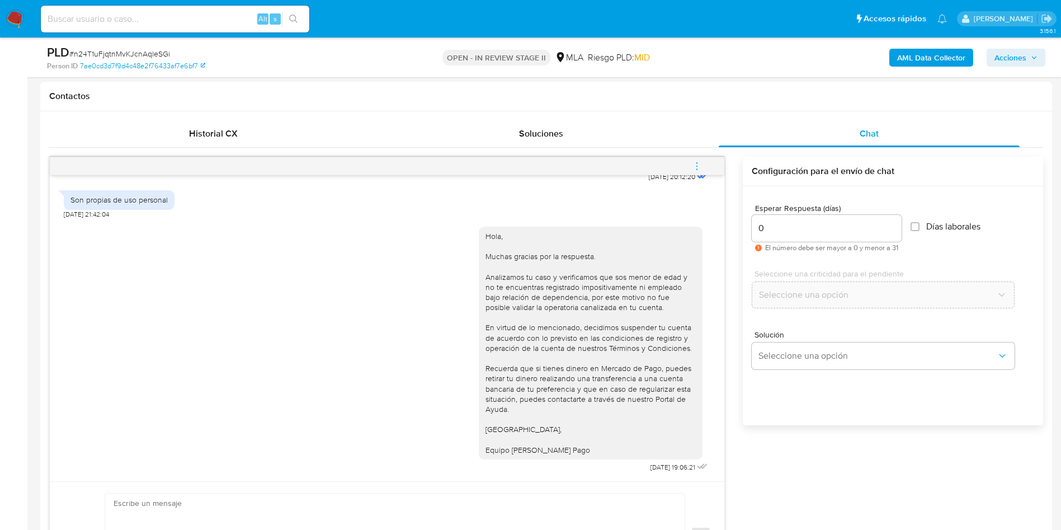
click at [696, 165] on icon "menu-action" at bounding box center [697, 166] width 10 height 10
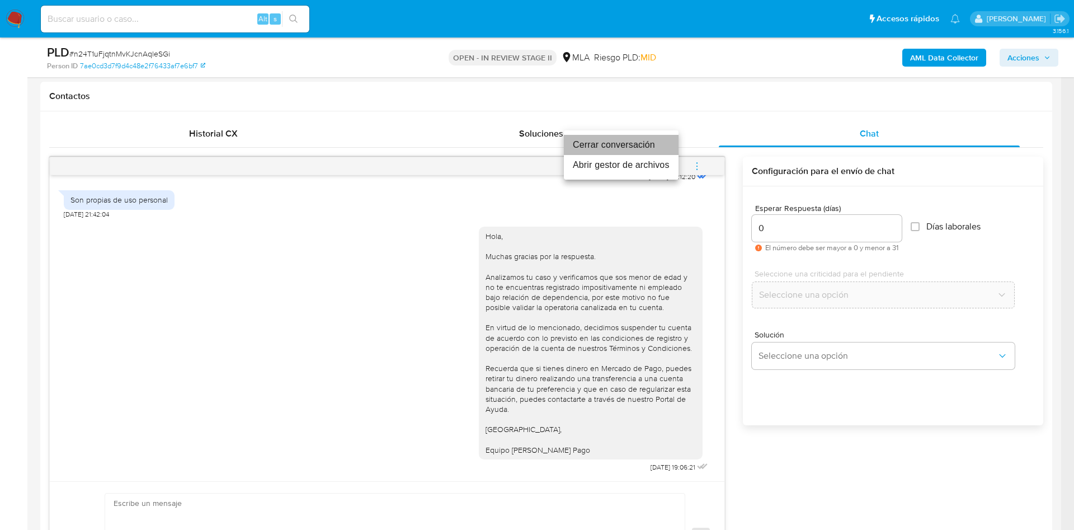
click at [626, 135] on li "Cerrar conversación" at bounding box center [621, 145] width 115 height 20
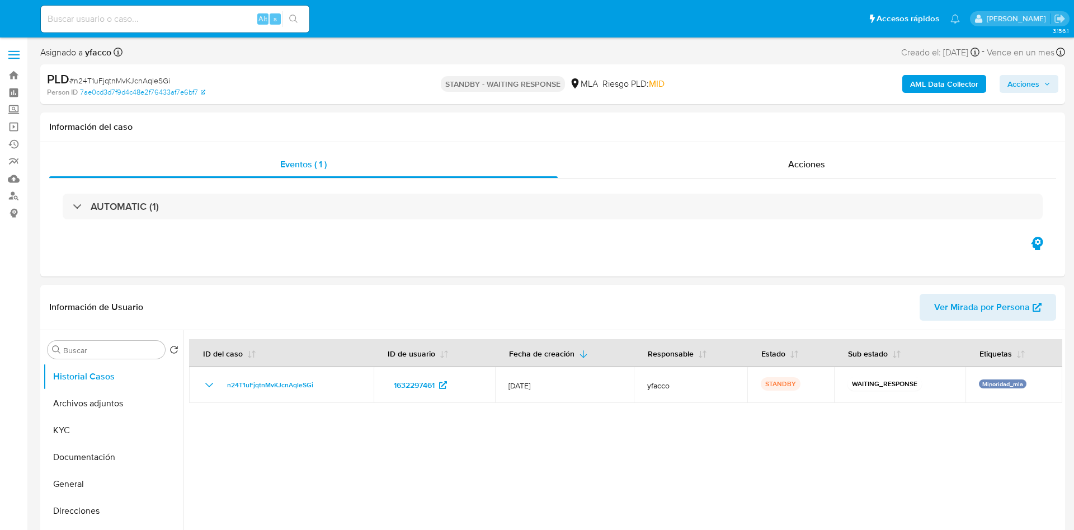
select select "10"
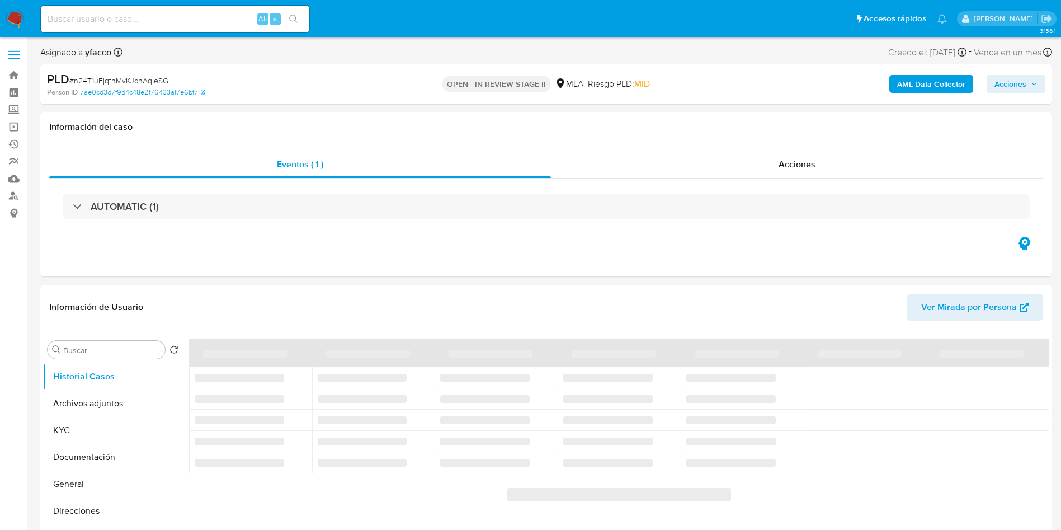
select select "10"
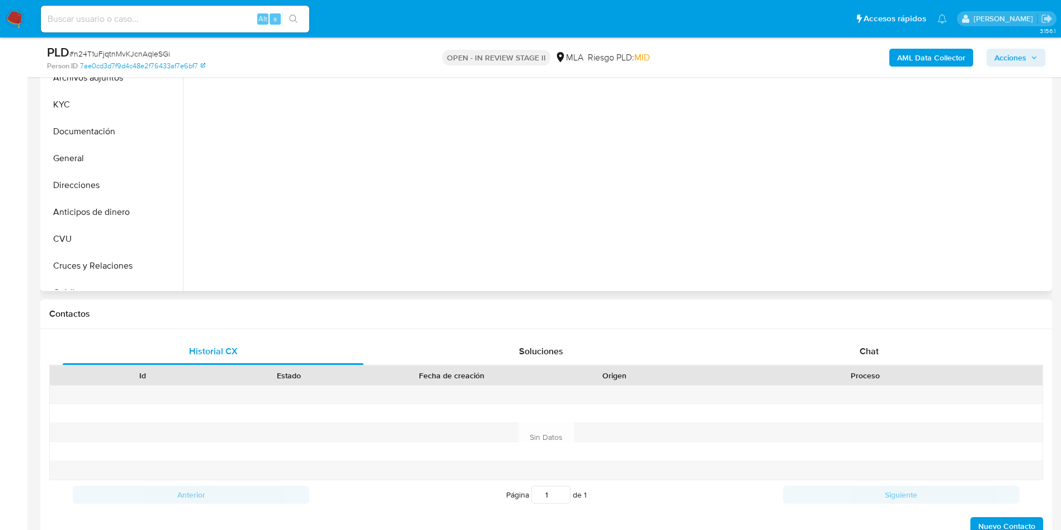
scroll to position [336, 0]
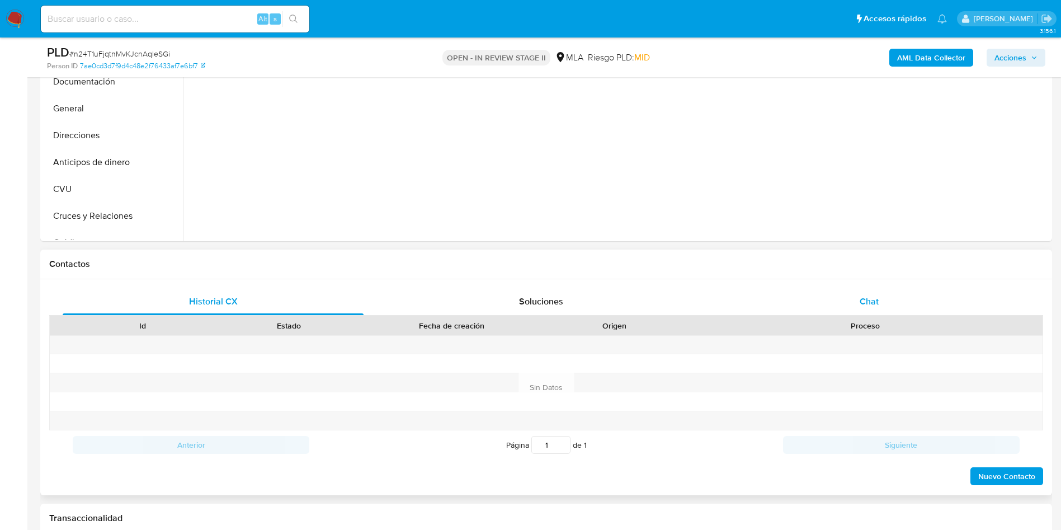
click at [863, 313] on div "Chat" at bounding box center [869, 301] width 301 height 27
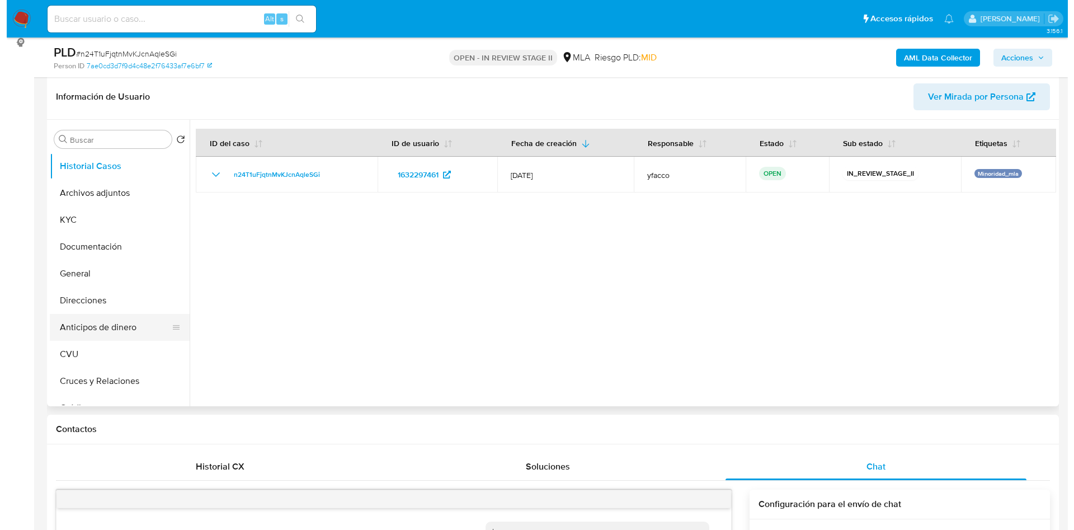
scroll to position [168, 0]
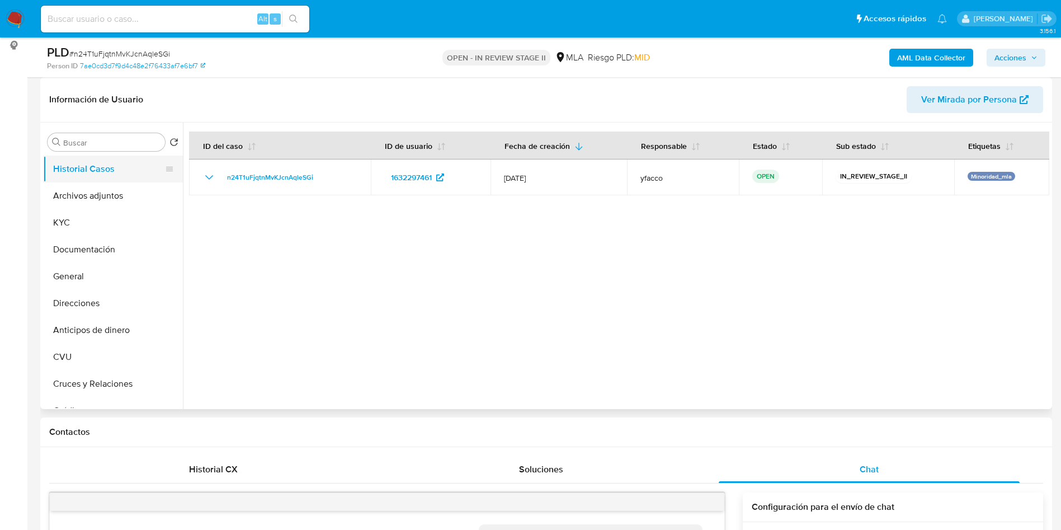
click at [119, 180] on button "Historial Casos" at bounding box center [108, 168] width 131 height 27
click at [147, 196] on button "Archivos adjuntos" at bounding box center [108, 195] width 131 height 27
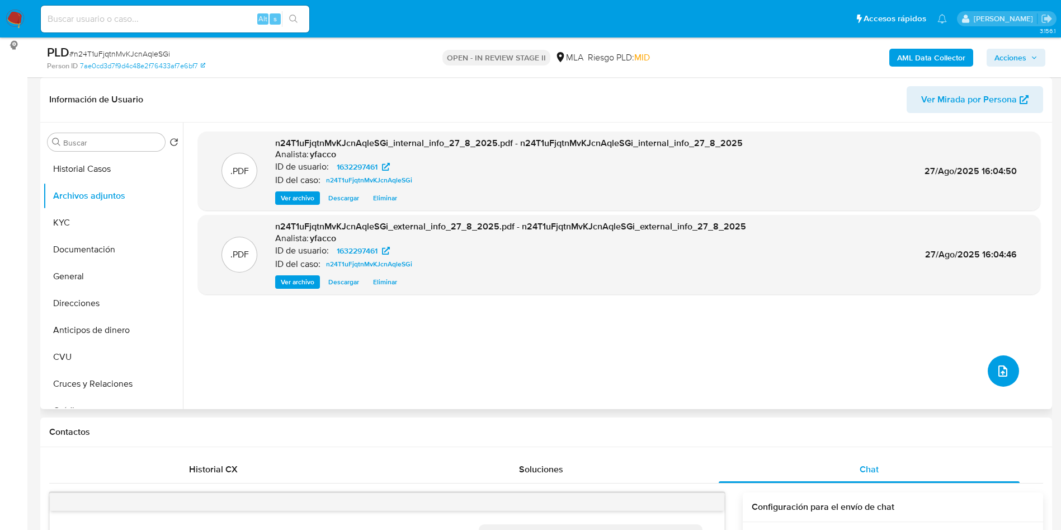
click at [996, 377] on span "upload-file" at bounding box center [1002, 370] width 13 height 13
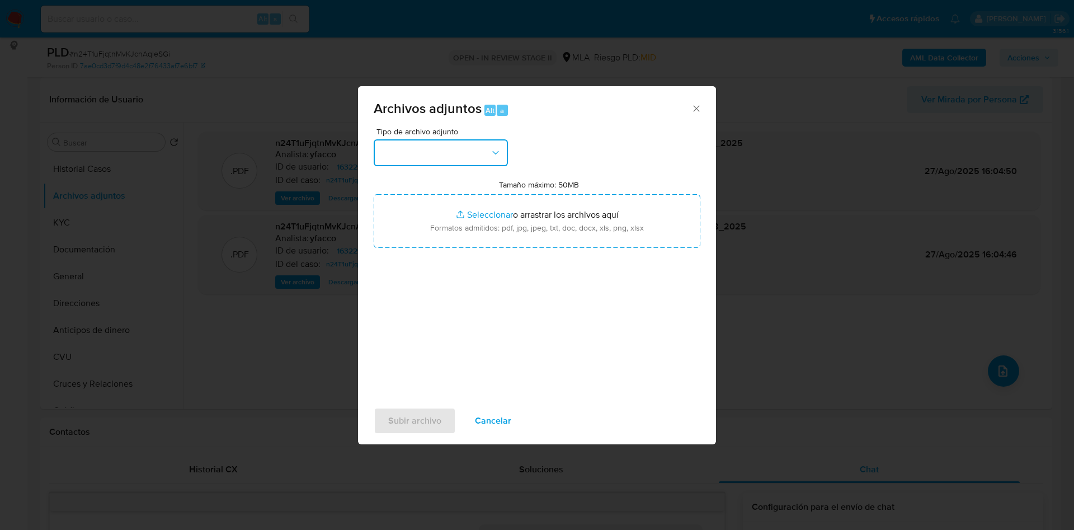
click at [466, 164] on button "button" at bounding box center [441, 152] width 134 height 27
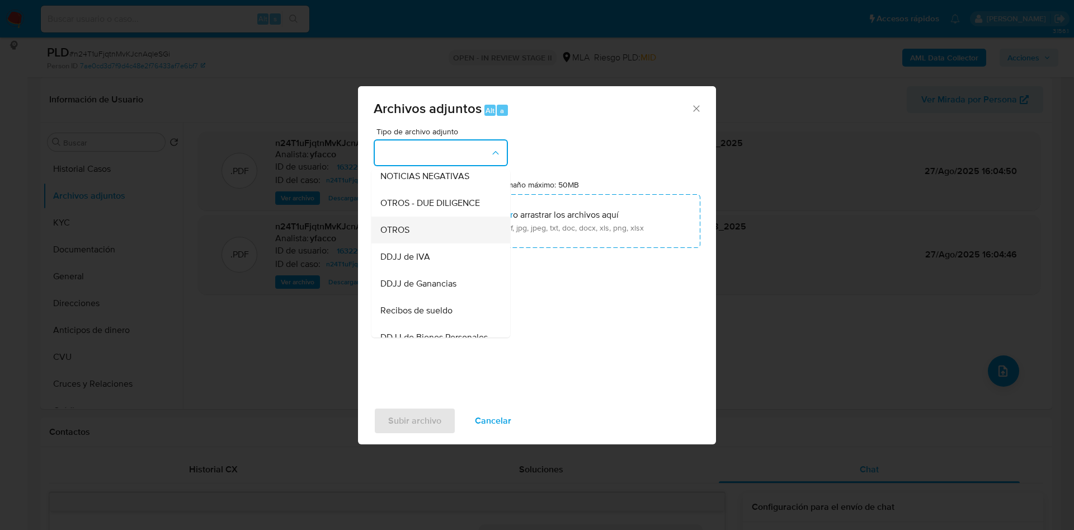
click at [401, 243] on div "OTROS" at bounding box center [437, 229] width 114 height 27
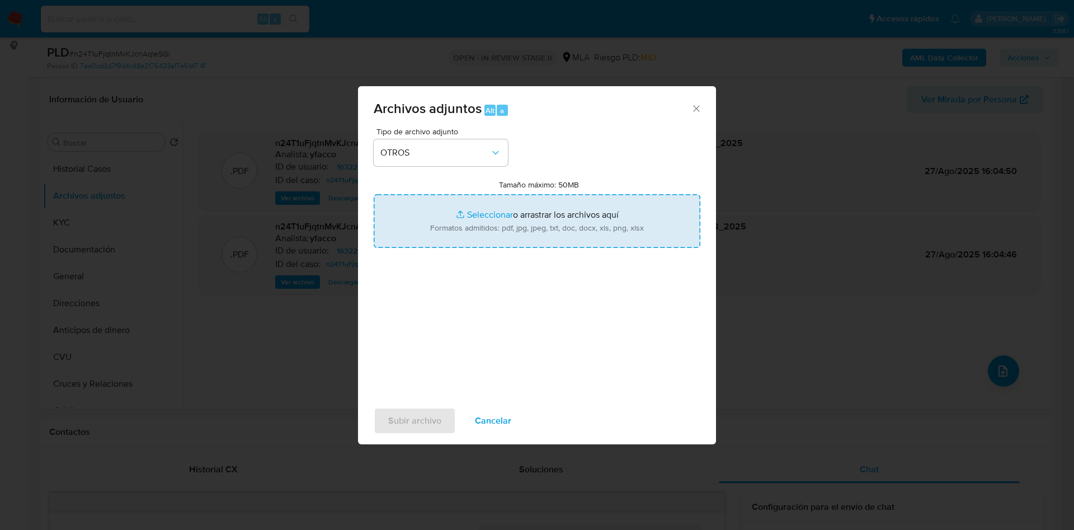
click at [495, 218] on input "Tamaño máximo: 50MB Seleccionar archivos" at bounding box center [537, 221] width 327 height 54
type input "C:\fakepath\Caselog n24T1uFjqtnMvKJcnAqleSGi_2025_07_18_09_35_26.docx"
click at [479, 210] on input "Tamaño máximo: 50MB Seleccionar archivos" at bounding box center [537, 221] width 327 height 54
type input "C:\fakepath\Movimientos 1632297461.xlsx"
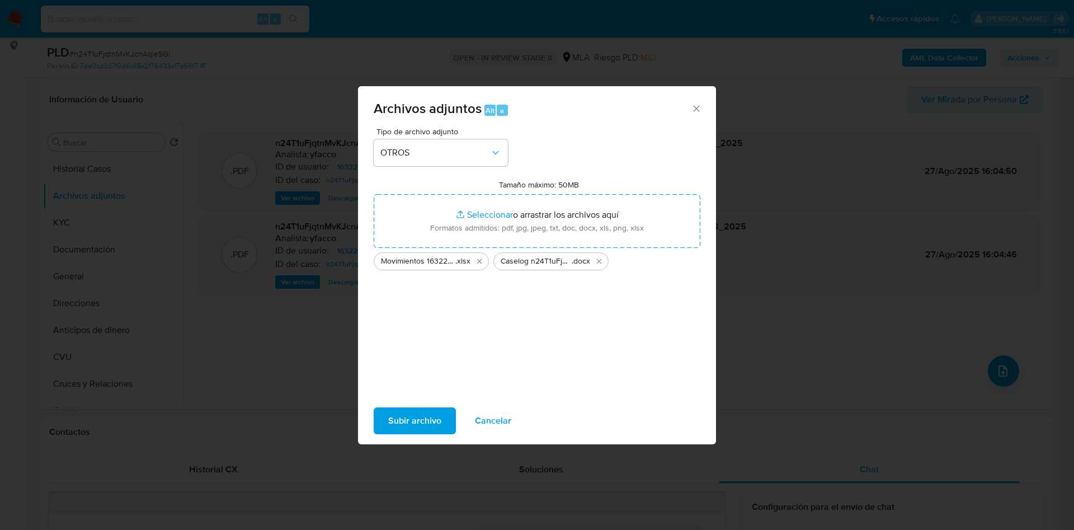
click at [419, 417] on span "Subir archivo" at bounding box center [414, 420] width 53 height 25
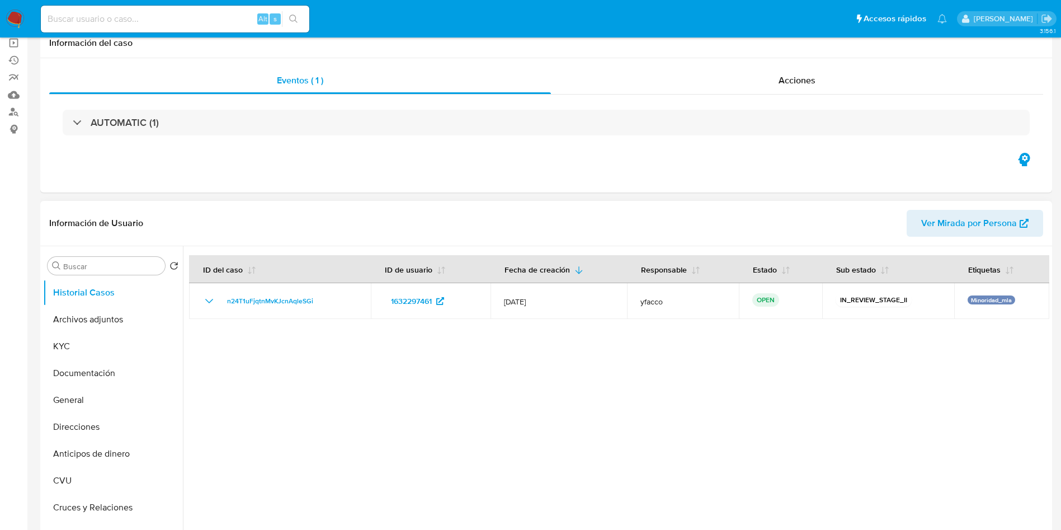
select select "10"
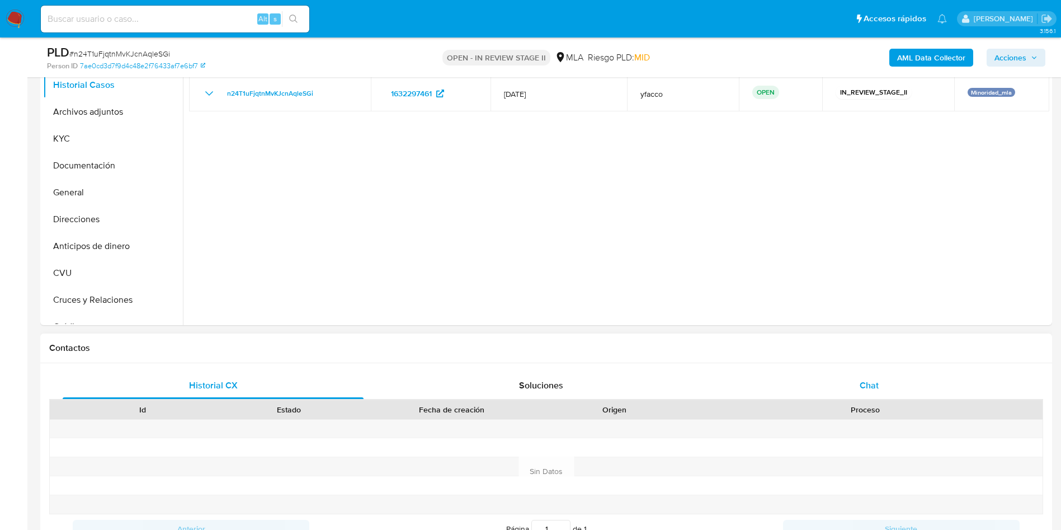
click at [853, 383] on div "Chat" at bounding box center [869, 385] width 301 height 27
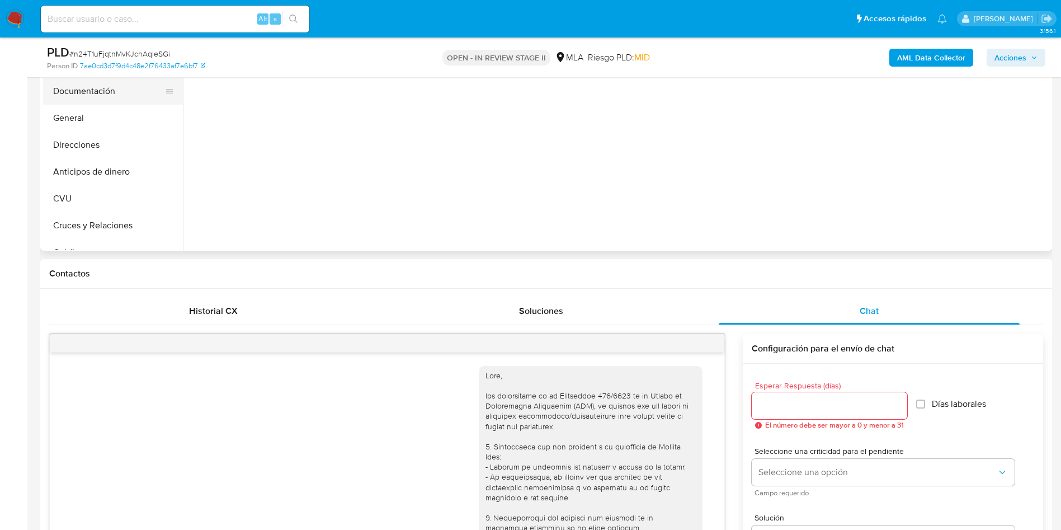
scroll to position [168, 0]
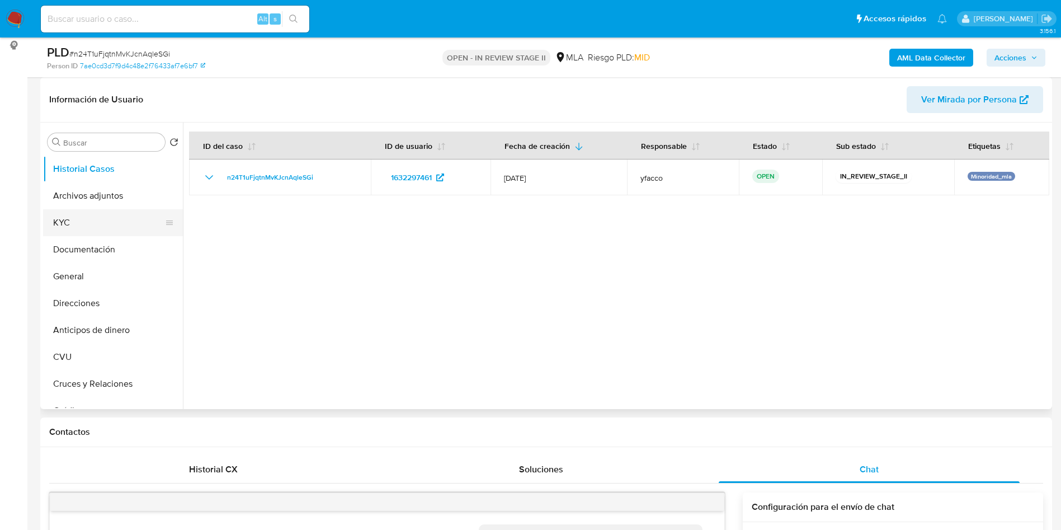
click at [94, 209] on button "KYC" at bounding box center [108, 222] width 131 height 27
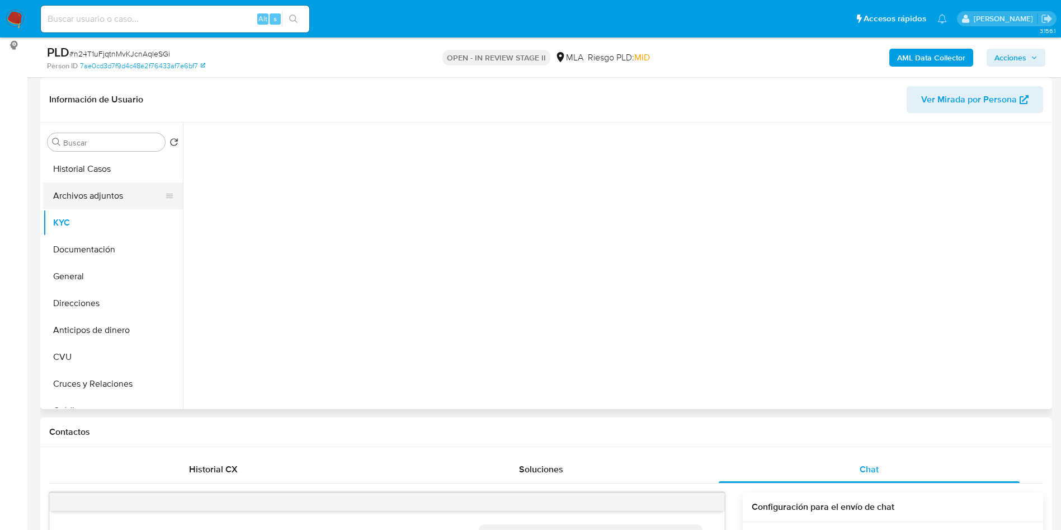
click at [95, 200] on button "Archivos adjuntos" at bounding box center [108, 195] width 131 height 27
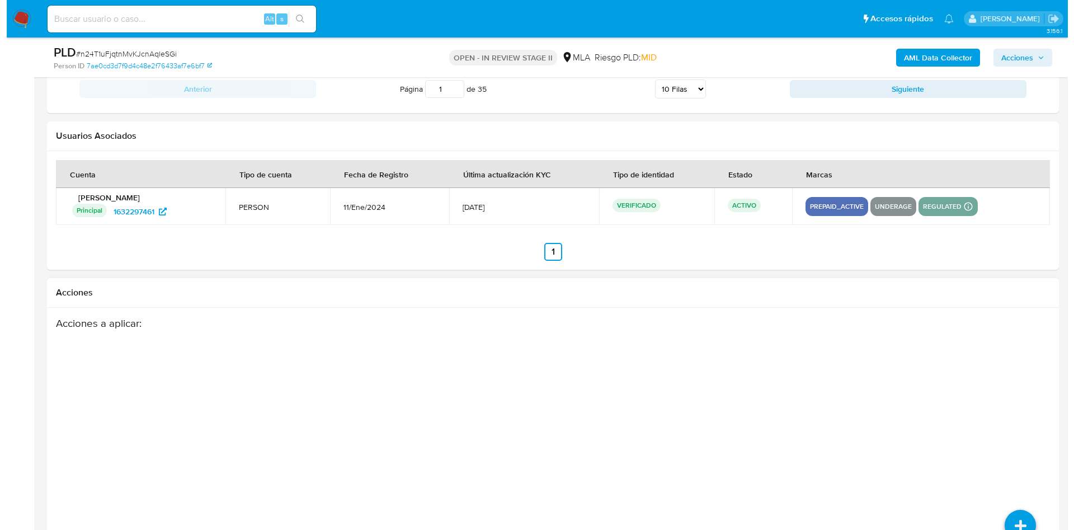
scroll to position [1967, 0]
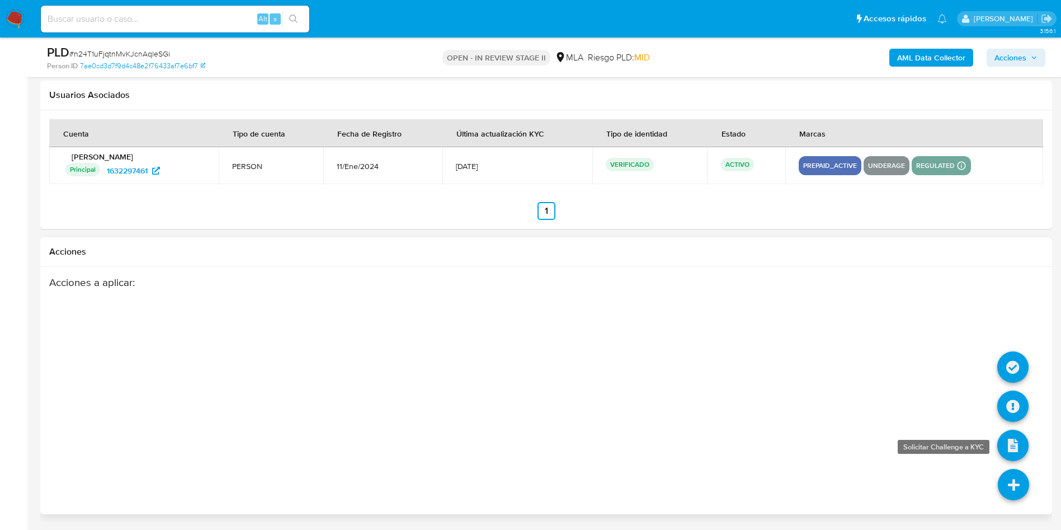
drag, startPoint x: 1002, startPoint y: 485, endPoint x: 1005, endPoint y: 457, distance: 28.7
click at [1002, 485] on icon at bounding box center [1013, 484] width 31 height 31
click at [1004, 410] on icon at bounding box center [1012, 405] width 31 height 31
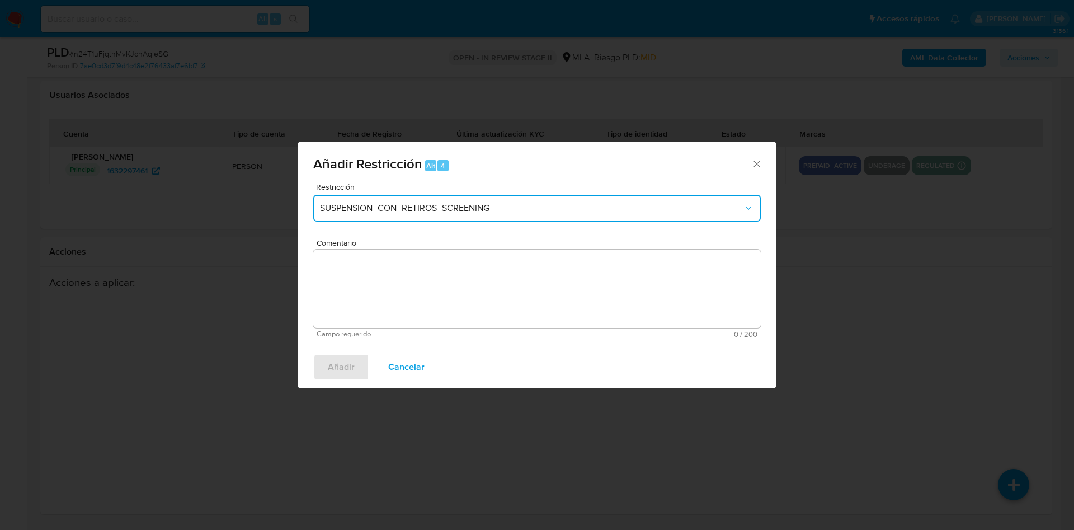
click at [430, 215] on button "SUSPENSION_CON_RETIROS_SCREENING" at bounding box center [536, 208] width 447 height 27
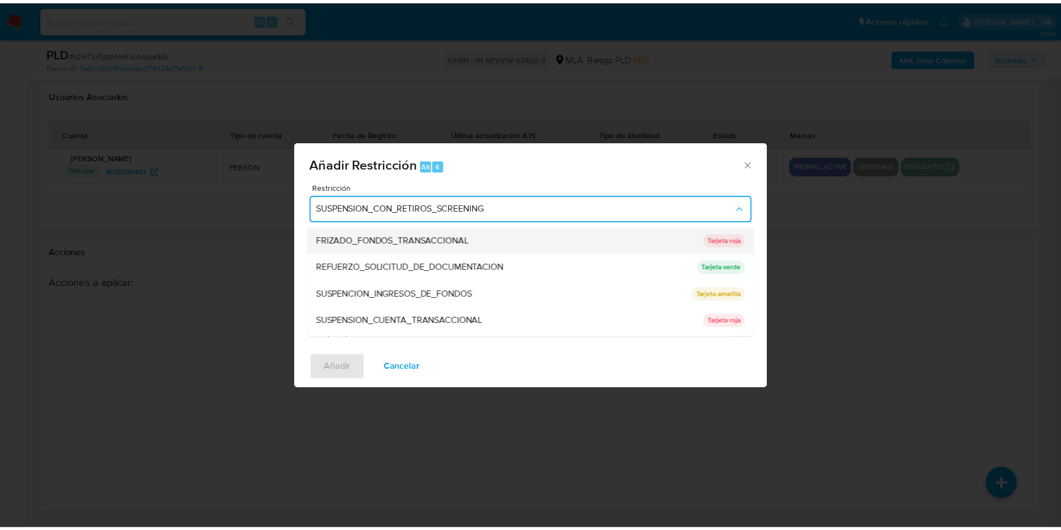
scroll to position [237, 0]
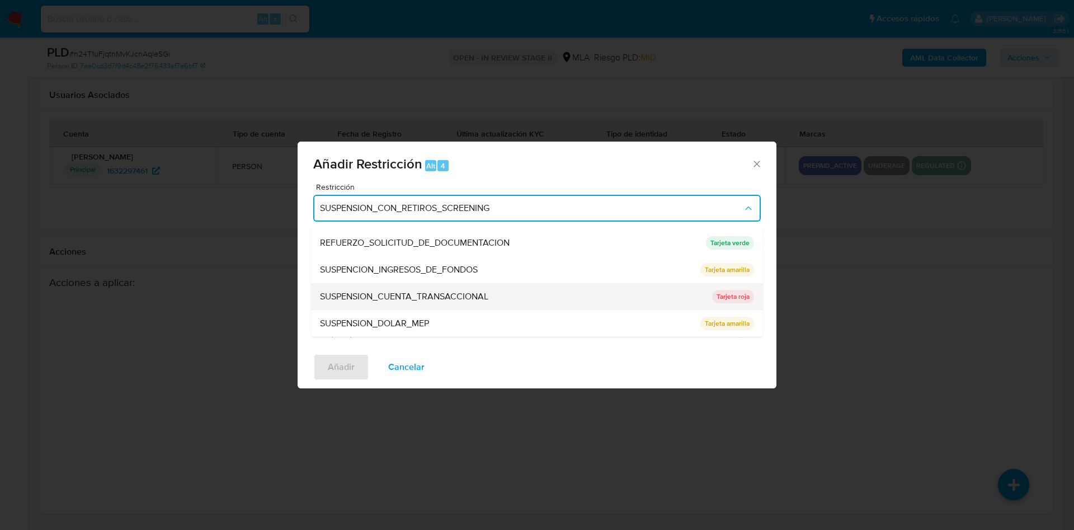
click at [475, 289] on div "SUSPENSION_CUENTA_TRANSACCIONAL" at bounding box center [512, 296] width 385 height 27
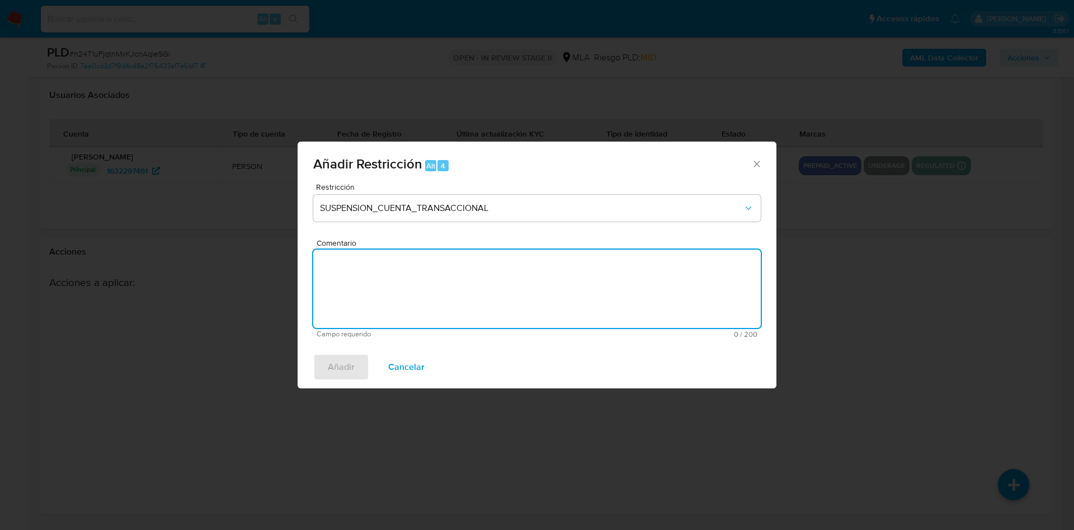
click at [475, 289] on textarea "Comentario" at bounding box center [536, 288] width 447 height 78
type textarea "AML"
click at [333, 366] on span "Añadir" at bounding box center [341, 367] width 27 height 25
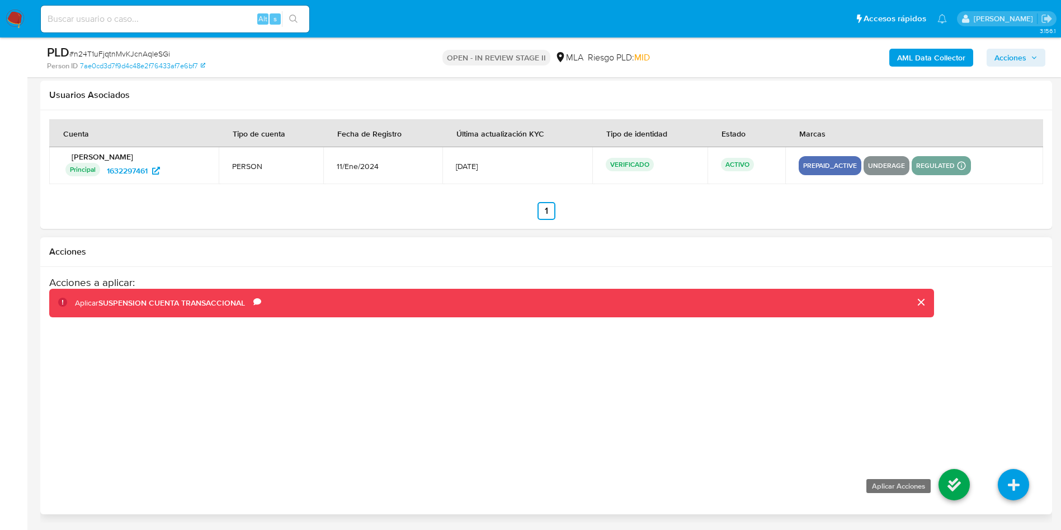
click at [944, 483] on icon at bounding box center [953, 484] width 31 height 31
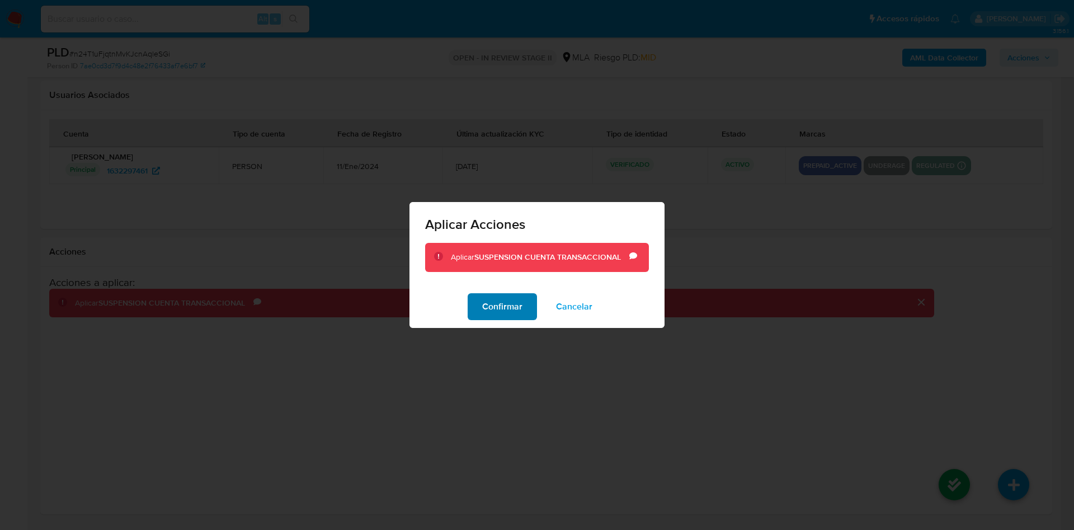
click at [500, 311] on span "Confirmar" at bounding box center [502, 306] width 40 height 25
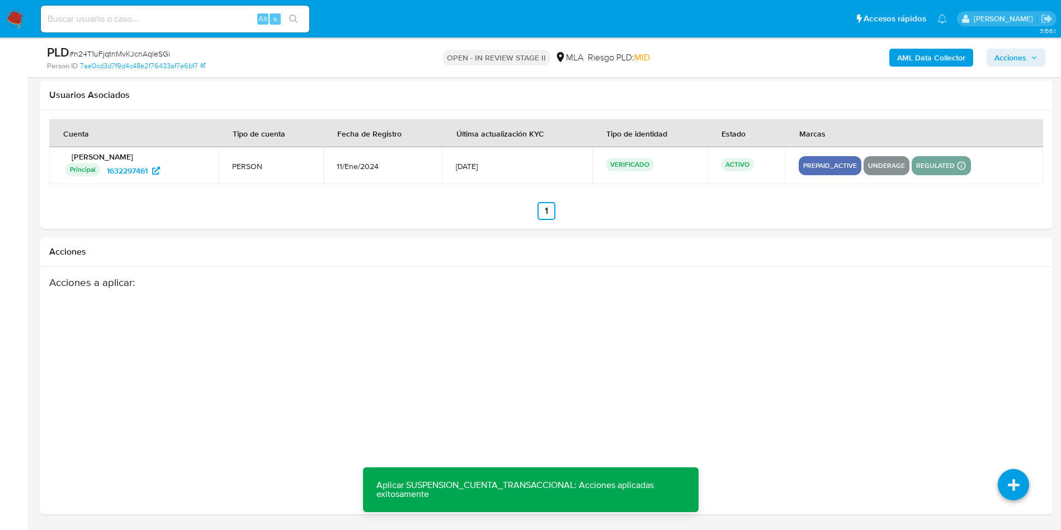
click at [1013, 54] on span "Acciones" at bounding box center [1010, 58] width 32 height 18
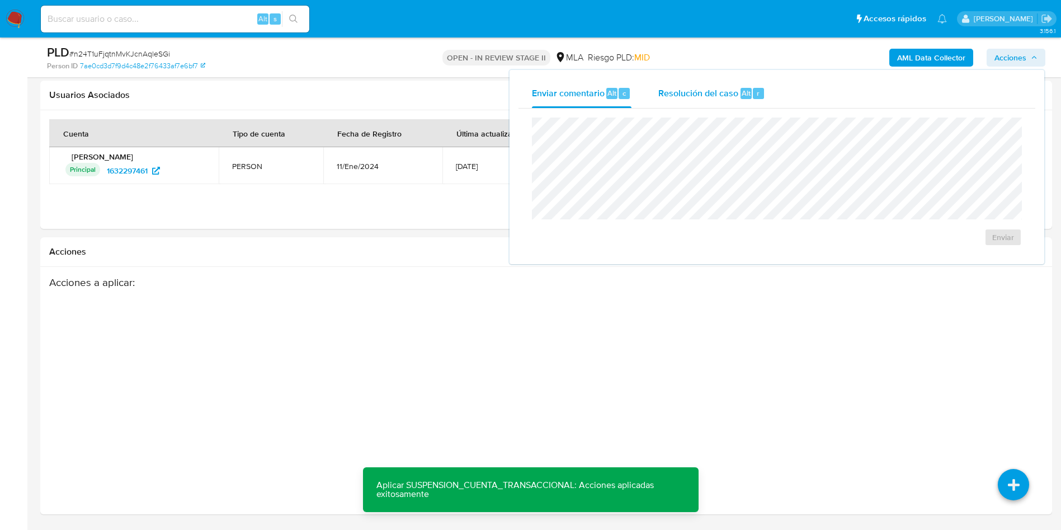
click at [738, 96] on div "Resolución del caso Alt r" at bounding box center [711, 93] width 107 height 29
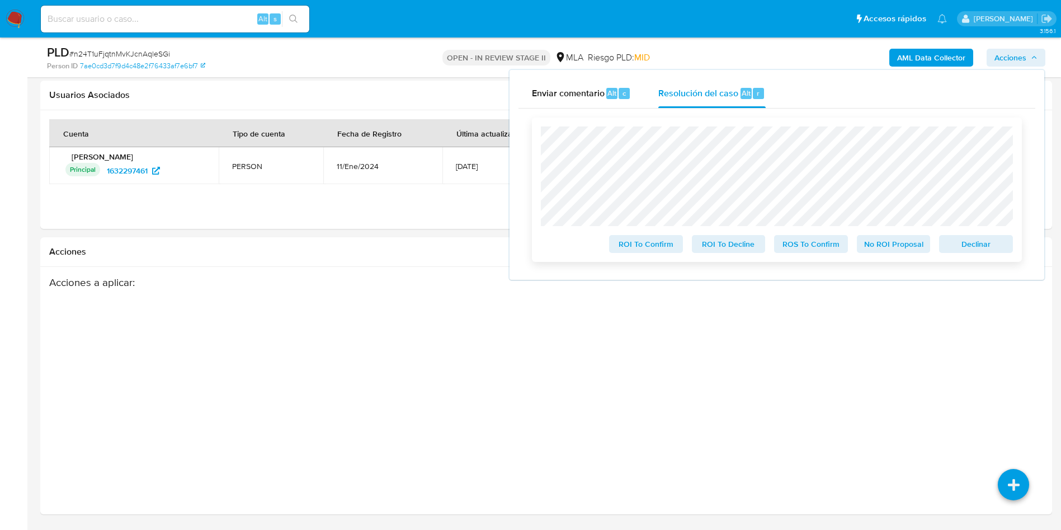
click at [802, 246] on span "ROS To Confirm" at bounding box center [811, 244] width 58 height 16
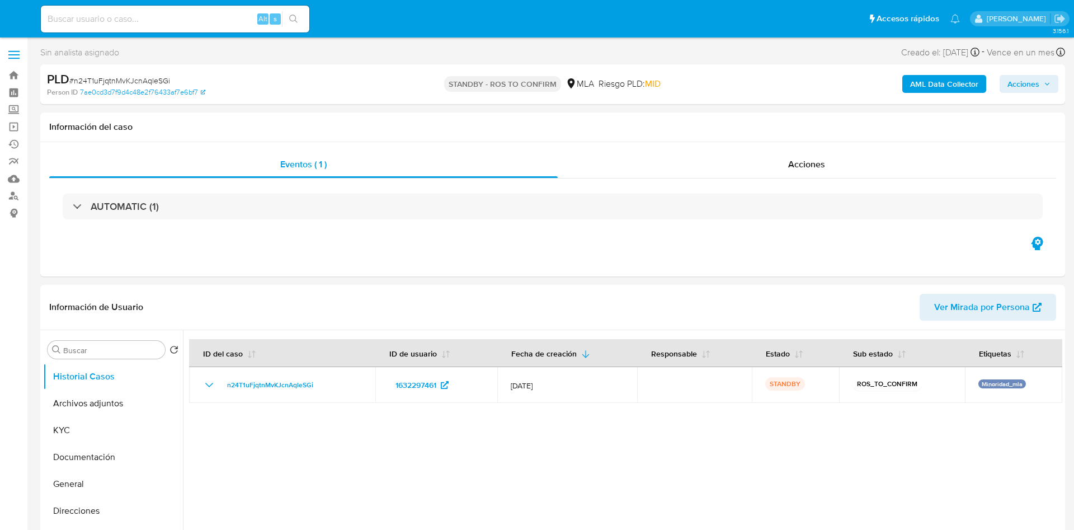
select select "10"
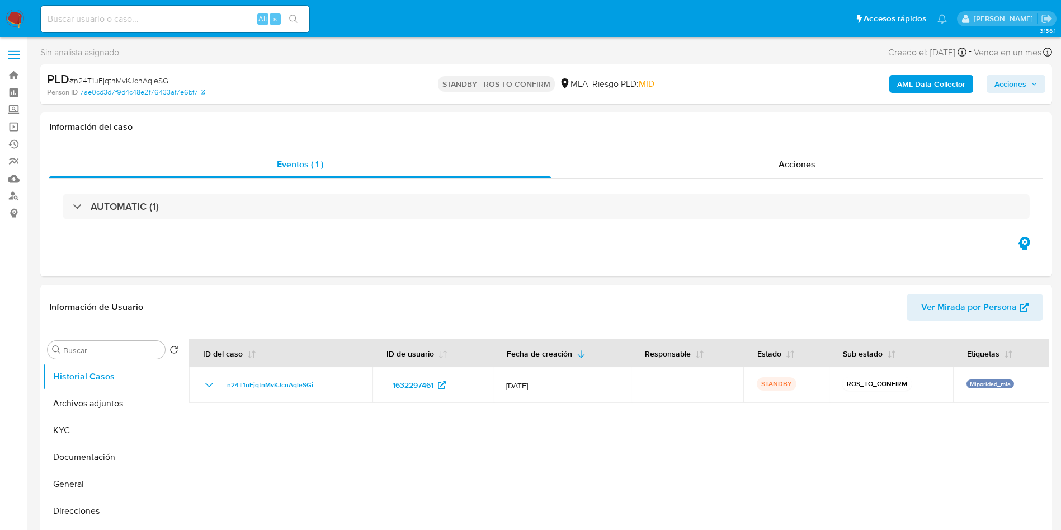
click at [211, 10] on div "Alt s" at bounding box center [175, 19] width 268 height 27
click at [211, 21] on input at bounding box center [175, 19] width 268 height 15
paste input "kBpIaxHB24jyfzVO7BXJpWGK"
type input "kBpIaxHB24jyfzVO7BXJpWGK"
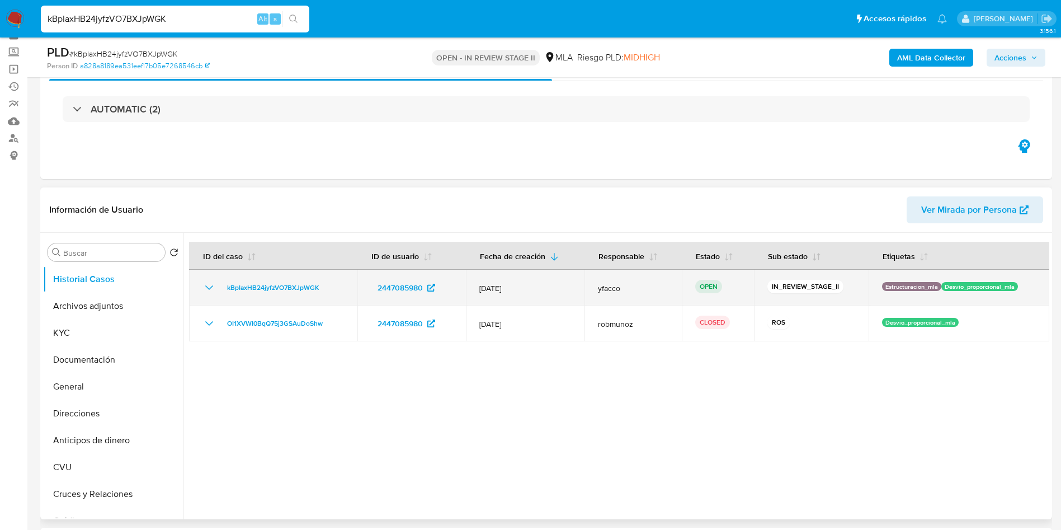
scroll to position [84, 0]
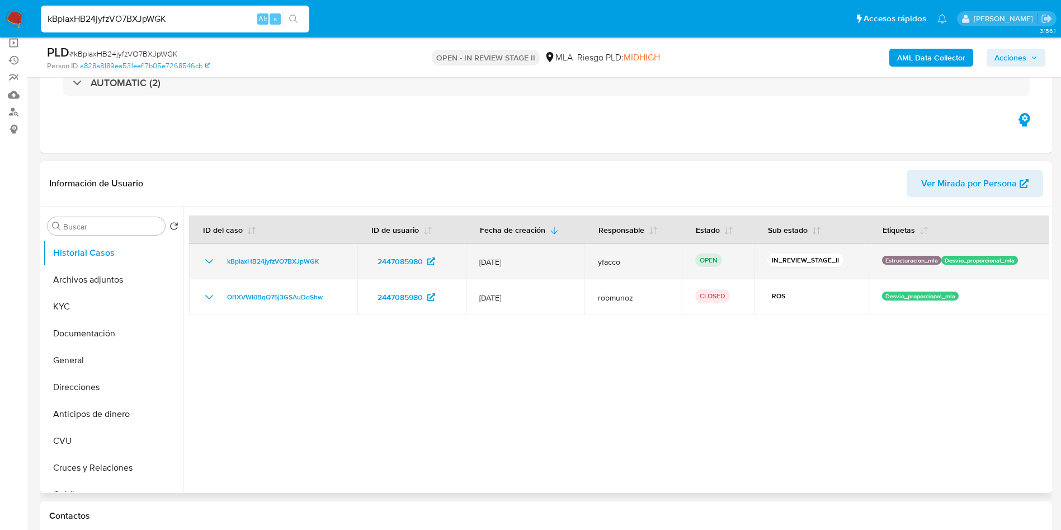
select select "10"
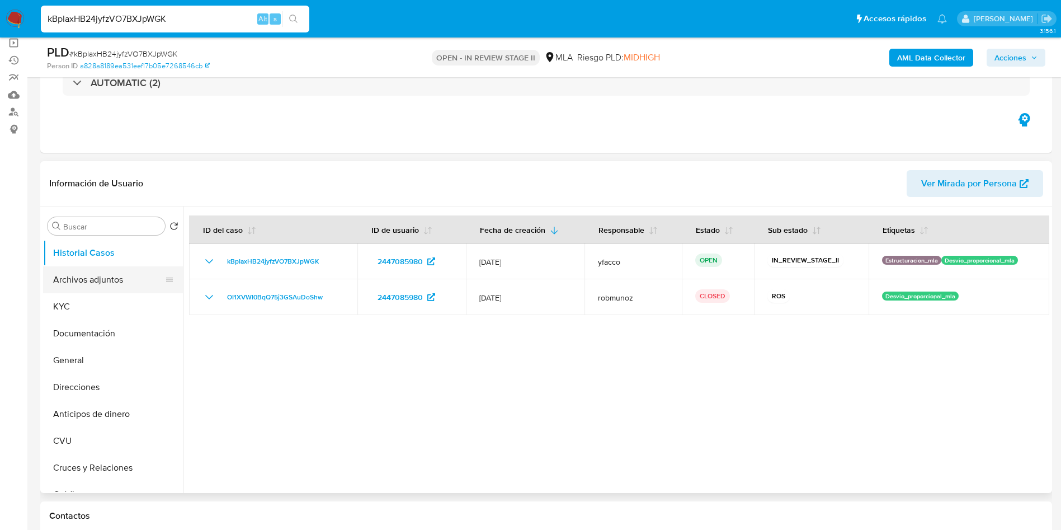
click at [104, 271] on button "Archivos adjuntos" at bounding box center [108, 279] width 131 height 27
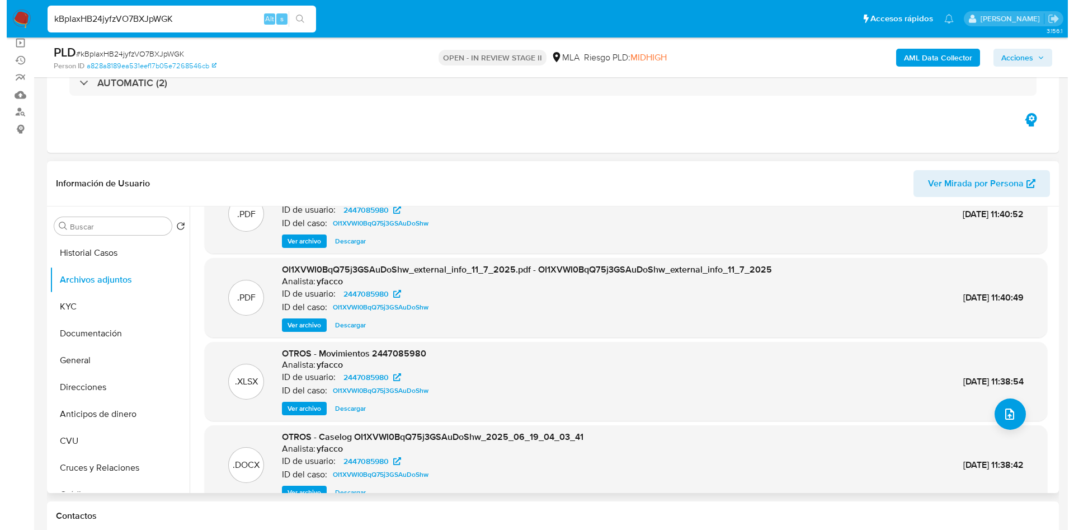
scroll to position [63, 0]
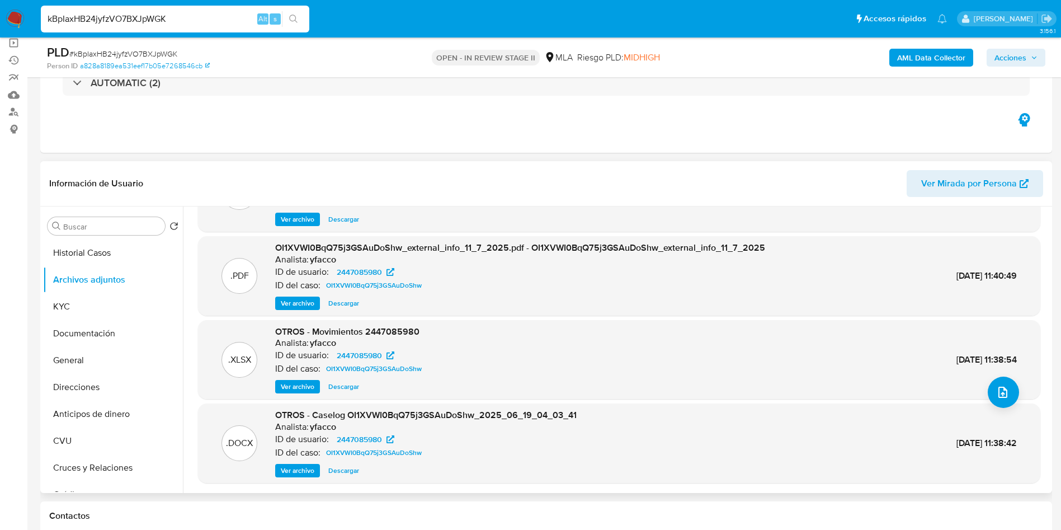
click at [290, 473] on span "Ver archivo" at bounding box center [298, 470] width 34 height 11
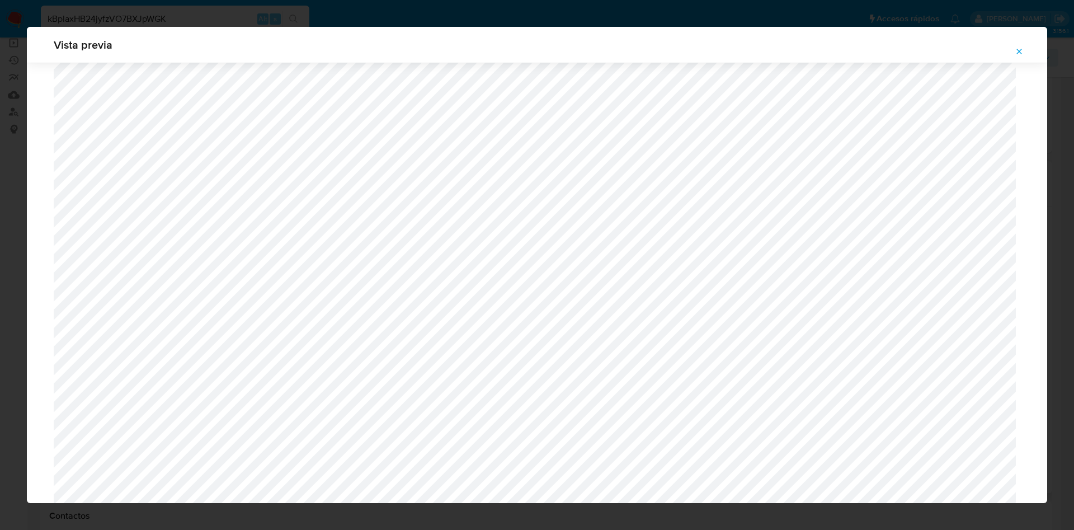
scroll to position [313, 0]
click at [1015, 47] on icon "Attachment preview" at bounding box center [1018, 51] width 9 height 9
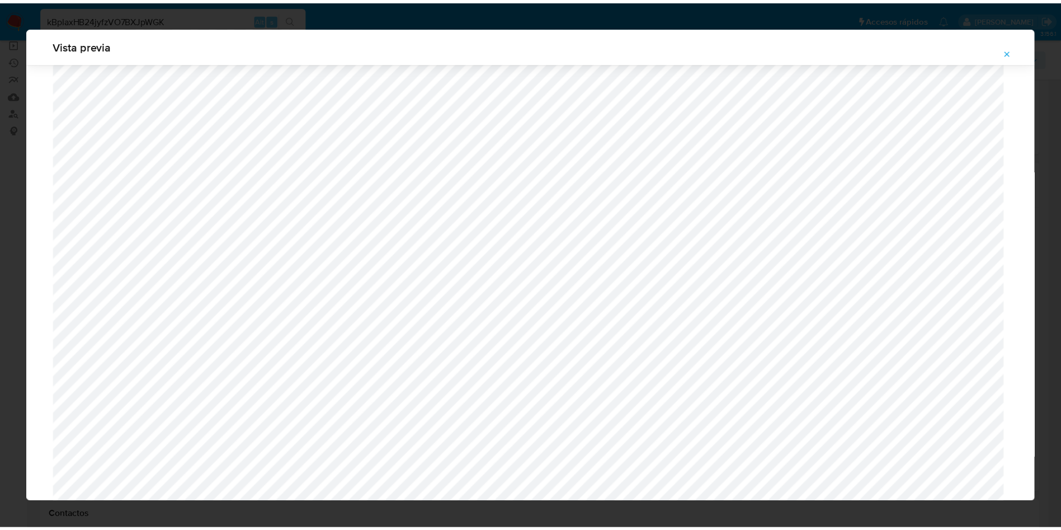
scroll to position [0, 0]
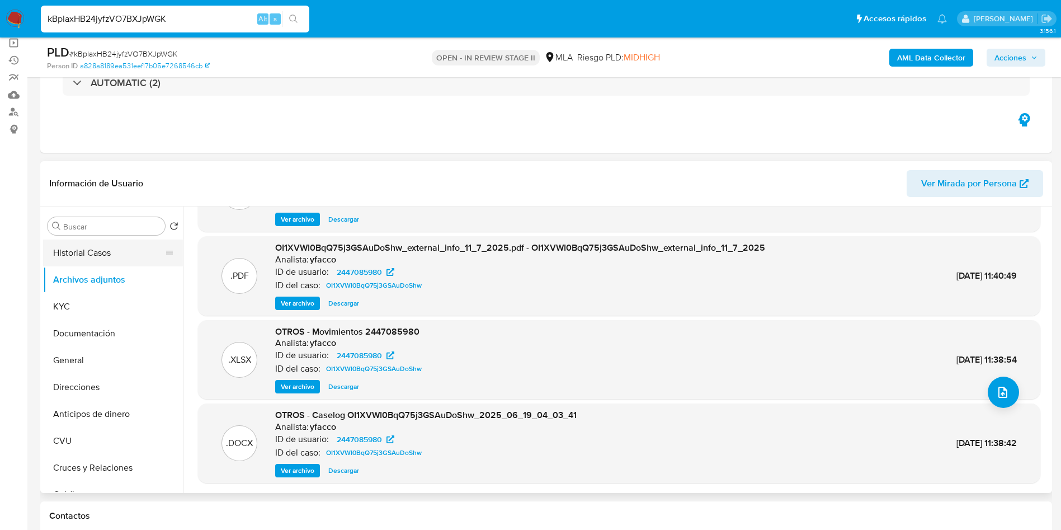
click at [96, 255] on button "Historial Casos" at bounding box center [108, 252] width 131 height 27
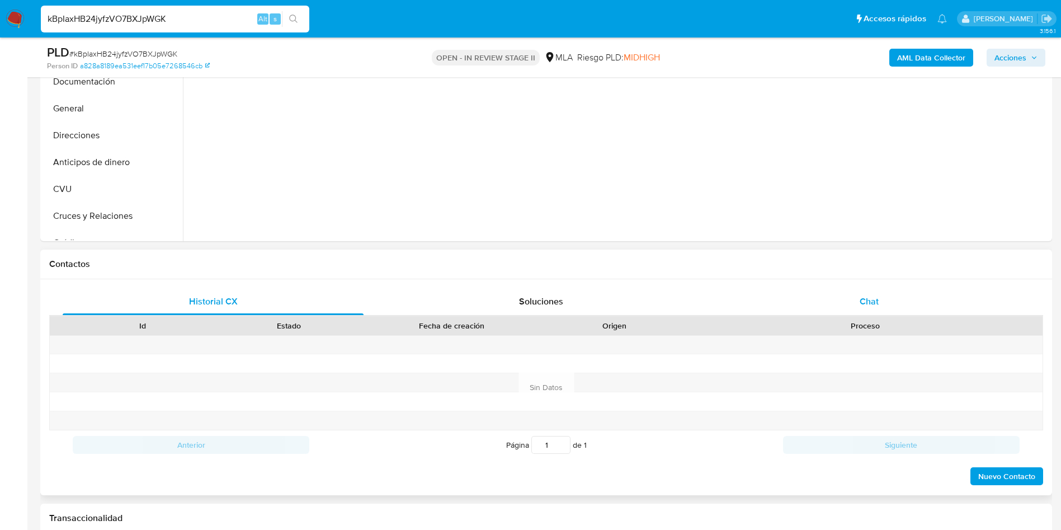
click at [848, 296] on div "Chat" at bounding box center [869, 301] width 301 height 27
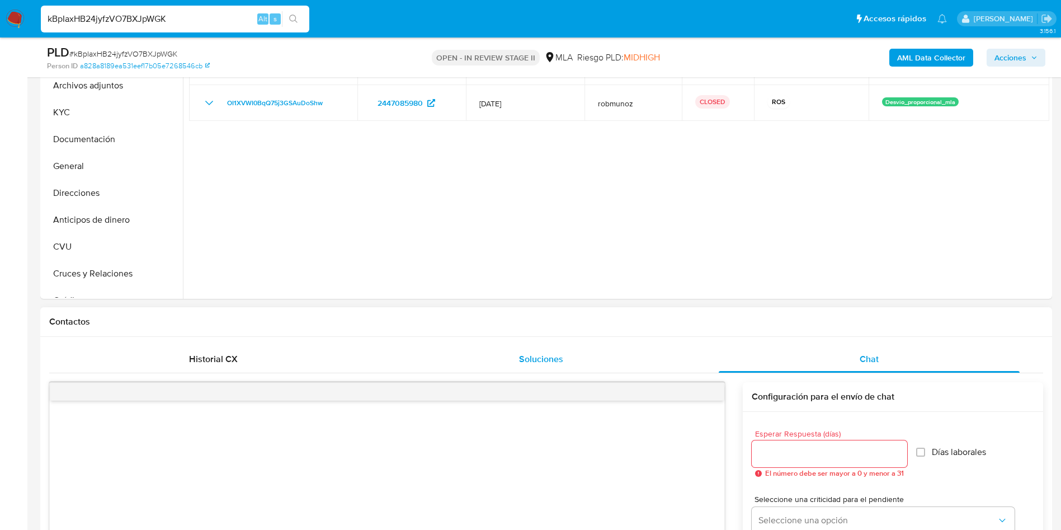
scroll to position [252, 0]
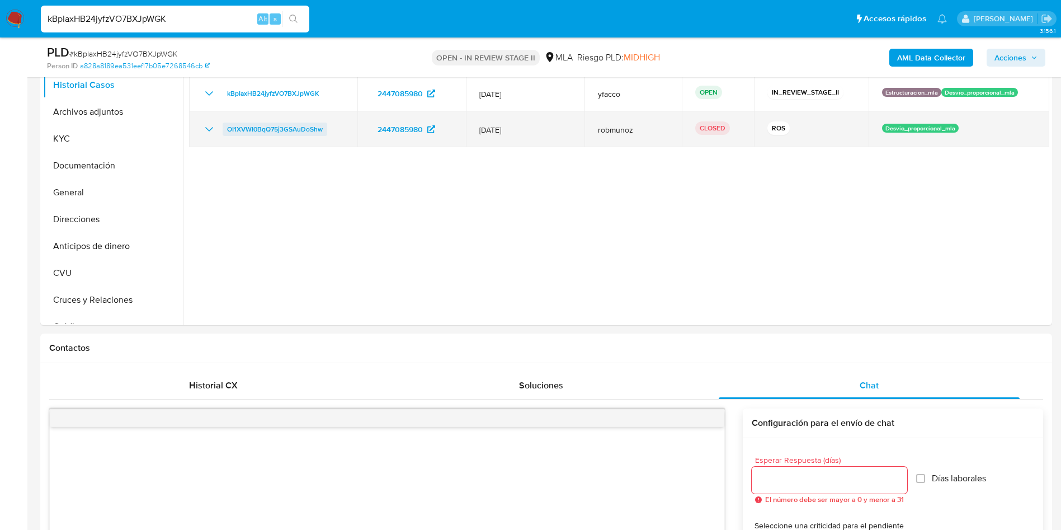
click at [263, 131] on span "OI1XVWI0BqQ75j3GSAuDoShw" at bounding box center [275, 128] width 96 height 13
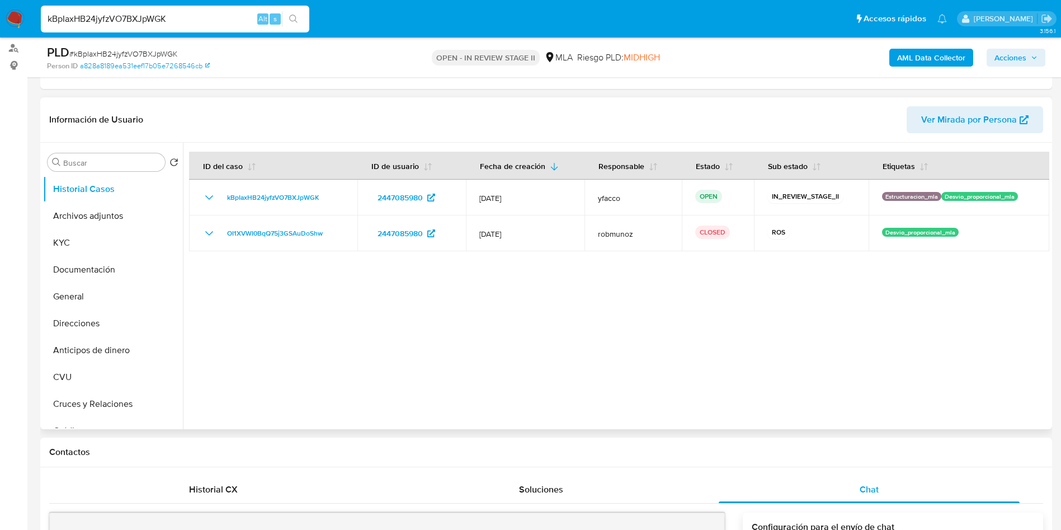
scroll to position [84, 0]
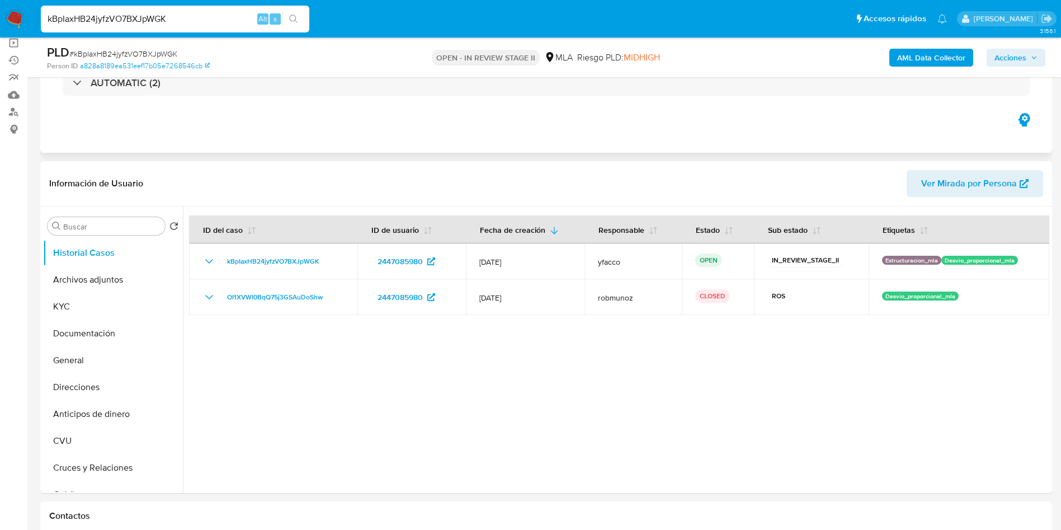
drag, startPoint x: 599, startPoint y: 120, endPoint x: 688, endPoint y: 119, distance: 88.4
click at [599, 120] on div "Eventos ( 2 ) Acciones AUTOMATIC (2)" at bounding box center [546, 85] width 1012 height 134
click at [932, 58] on b "AML Data Collector" at bounding box center [931, 58] width 68 height 18
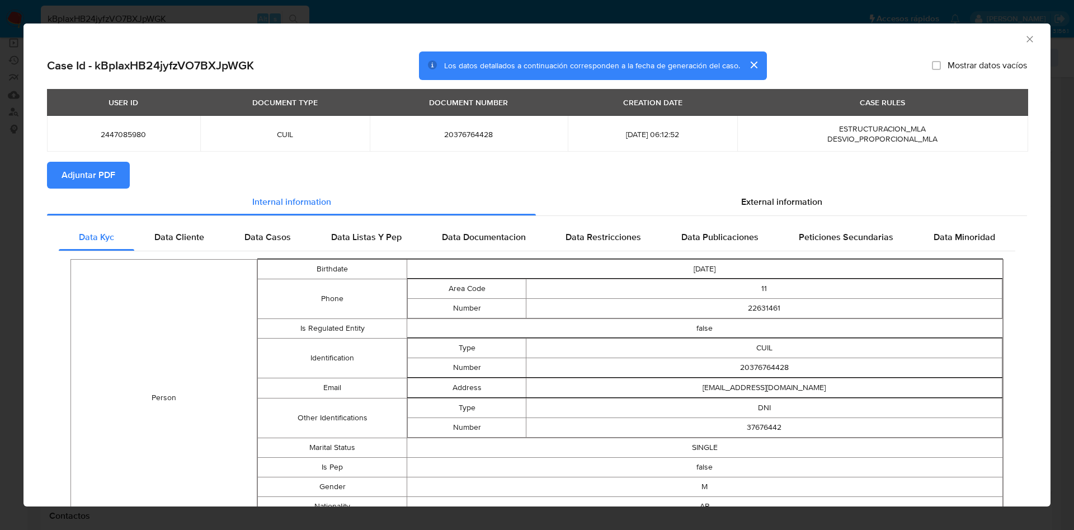
click at [81, 167] on span "Adjuntar PDF" at bounding box center [89, 175] width 54 height 25
click at [1024, 41] on icon "Cerrar ventana" at bounding box center [1029, 39] width 11 height 11
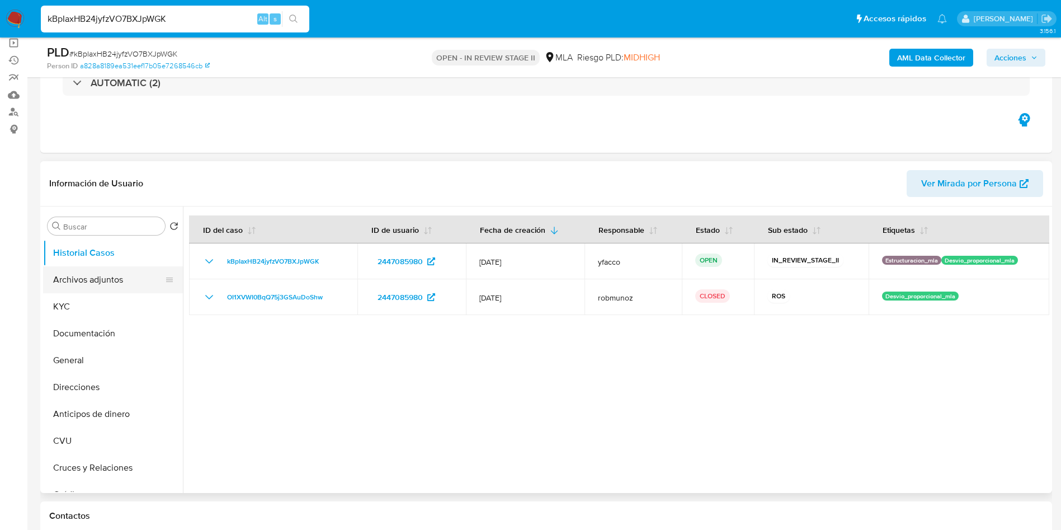
click at [80, 286] on button "Archivos adjuntos" at bounding box center [108, 279] width 131 height 27
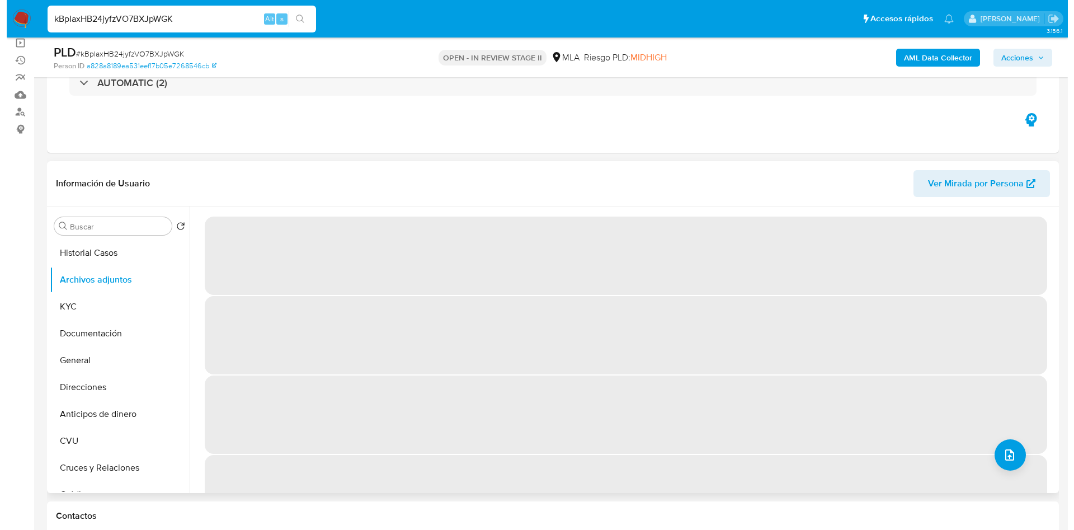
scroll to position [168, 0]
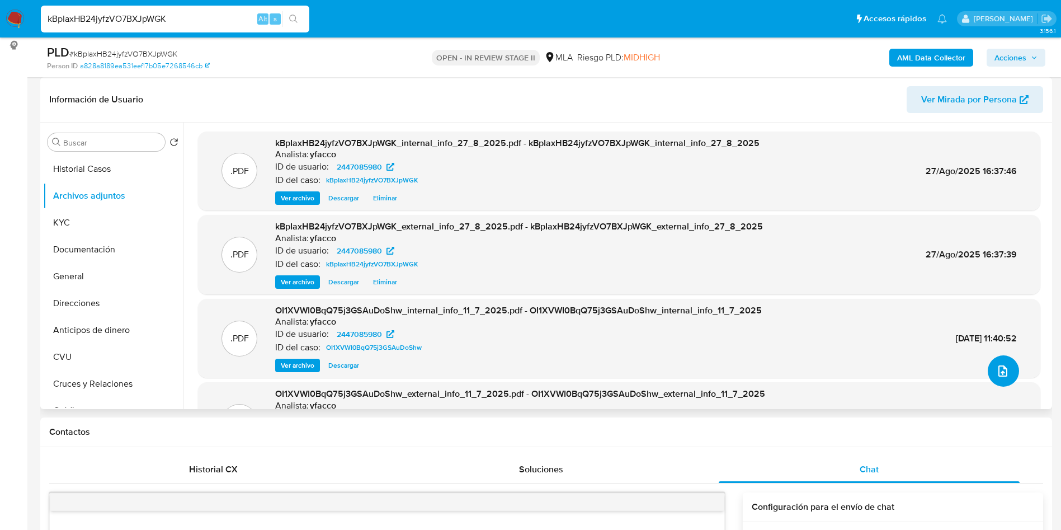
click at [996, 372] on icon "upload-file" at bounding box center [1002, 370] width 13 height 13
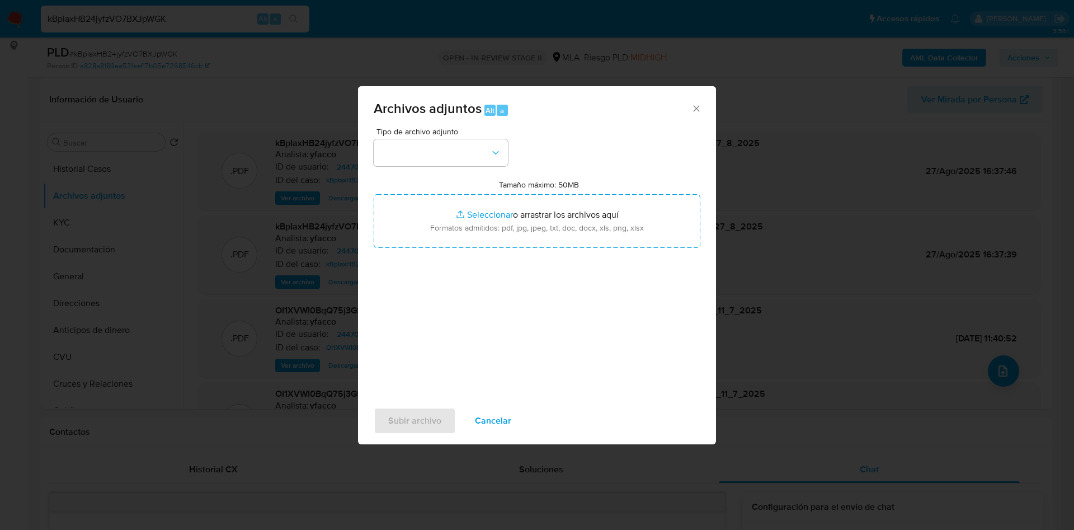
click at [488, 425] on span "Cancelar" at bounding box center [493, 420] width 36 height 25
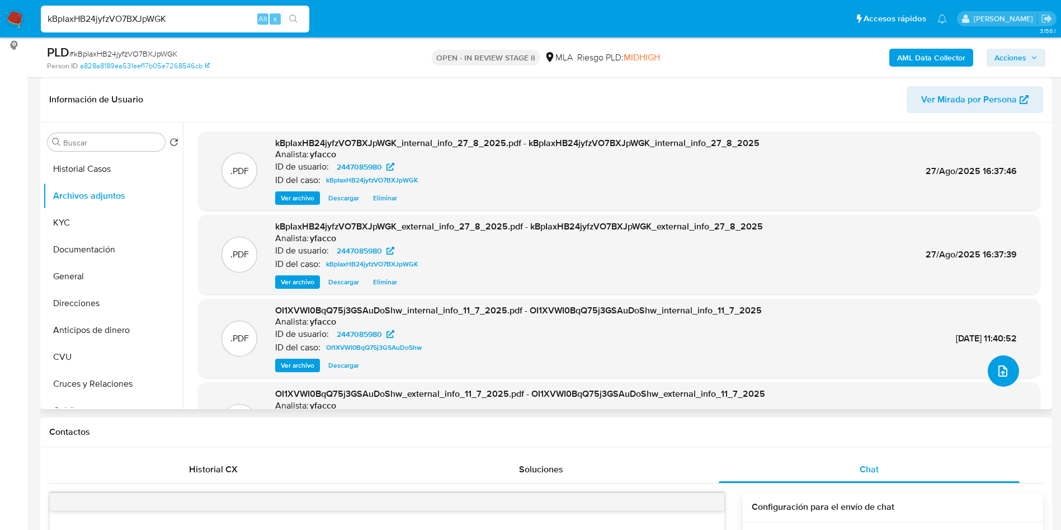
click at [989, 376] on button "upload-file" at bounding box center [1002, 370] width 31 height 31
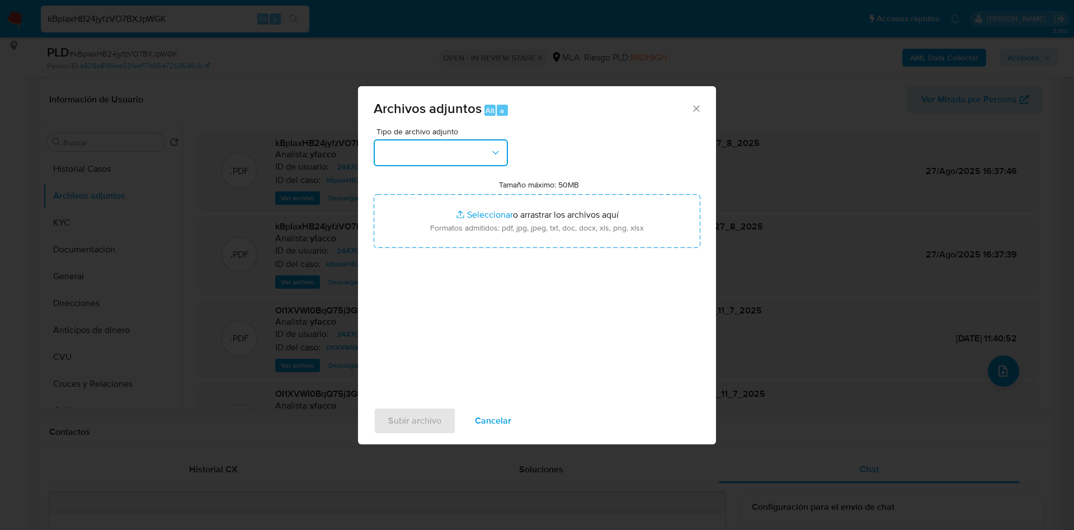
click at [441, 153] on button "button" at bounding box center [441, 152] width 134 height 27
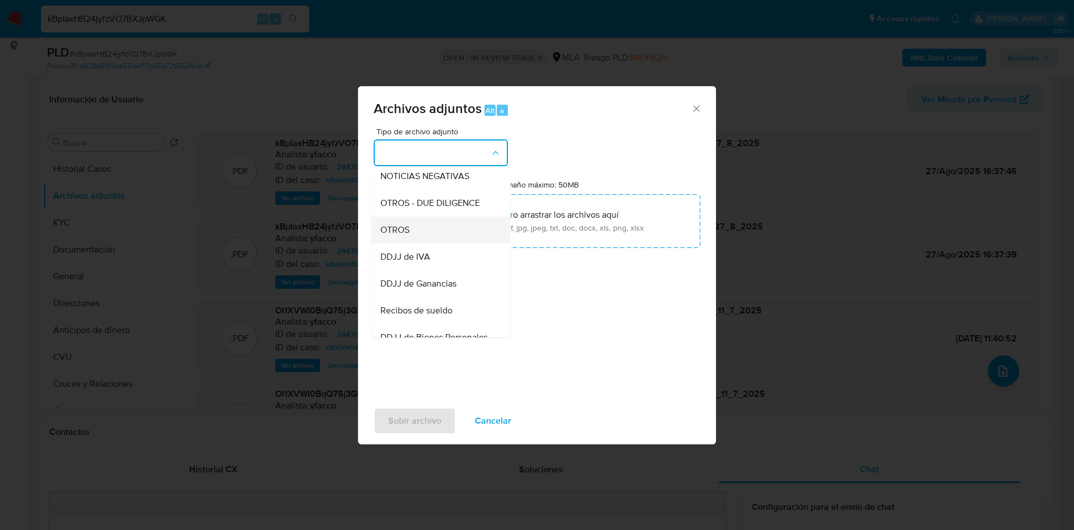
click at [401, 235] on span "OTROS" at bounding box center [394, 229] width 29 height 11
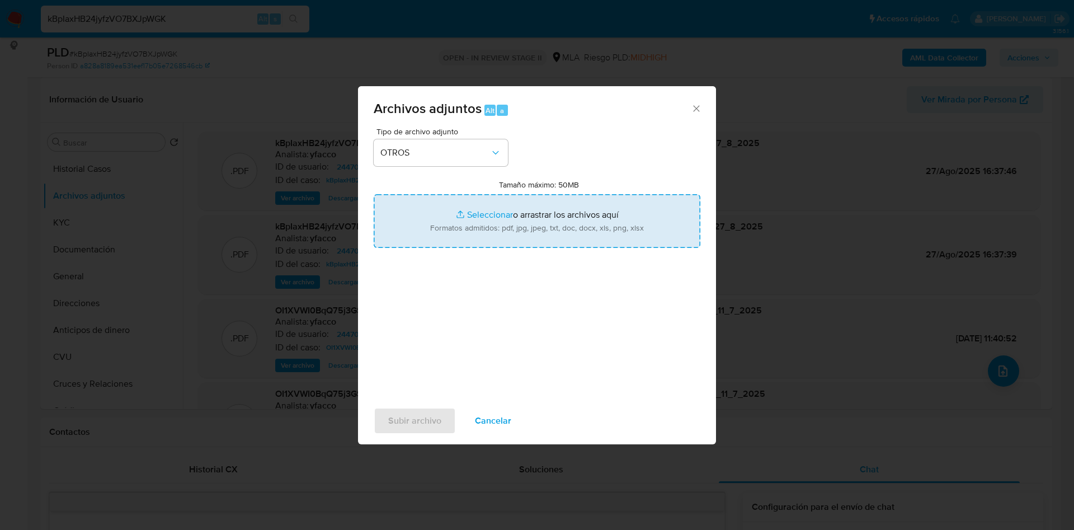
click at [496, 211] on input "Tamaño máximo: 50MB Seleccionar archivos" at bounding box center [537, 221] width 327 height 54
type input "C:\fakepath\Movimientos 2447085980.xlsx"
click at [475, 216] on input "Tamaño máximo: 50MB Seleccionar archivos" at bounding box center [537, 221] width 327 height 54
type input "C:\fakepath\Caselog kBpIaxHB24jyfzVO7BXJpWGK_2025_08_25_12_20_24.docx"
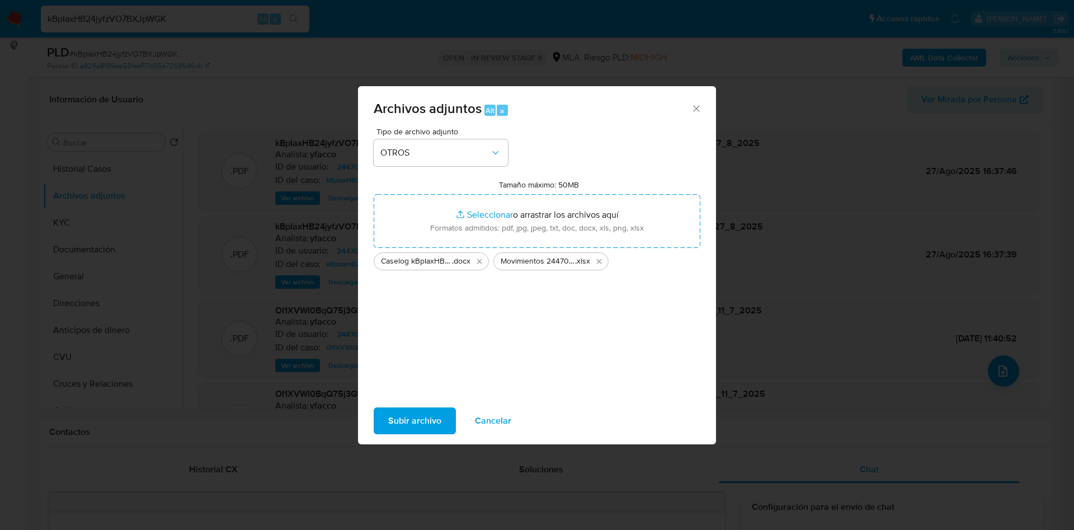
click at [415, 412] on span "Subir archivo" at bounding box center [414, 420] width 53 height 25
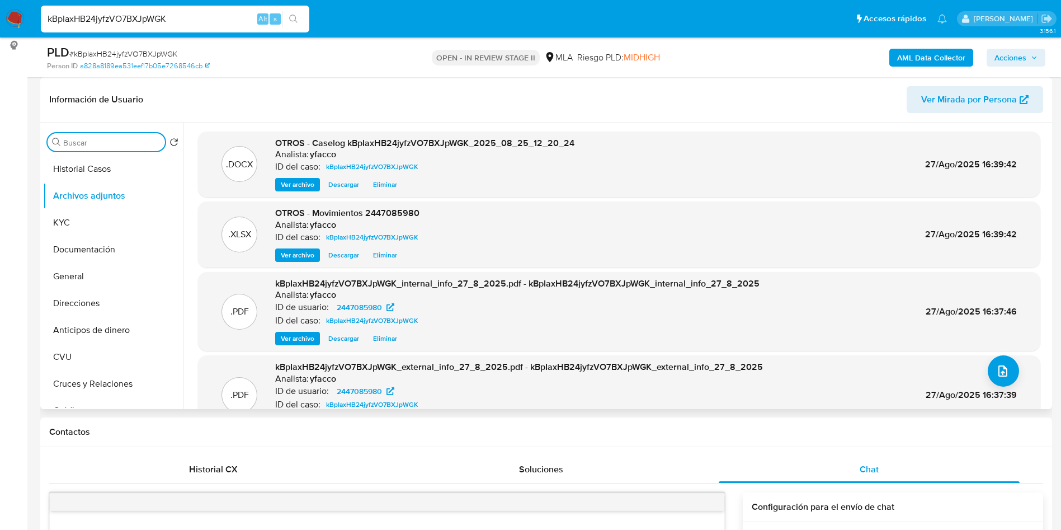
click at [117, 144] on input "Buscar" at bounding box center [111, 143] width 97 height 10
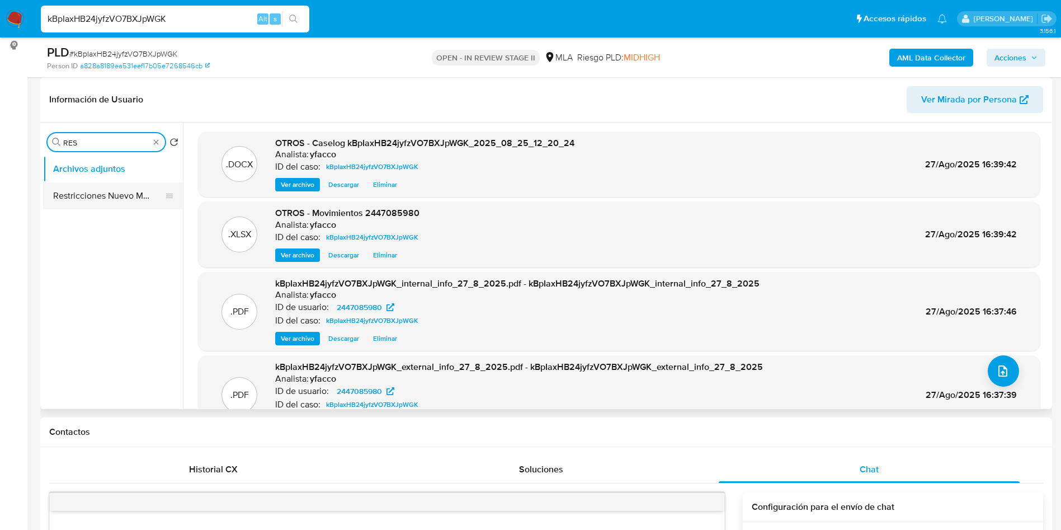
type input "RES"
click at [103, 205] on button "Restricciones Nuevo Mundo" at bounding box center [108, 195] width 131 height 27
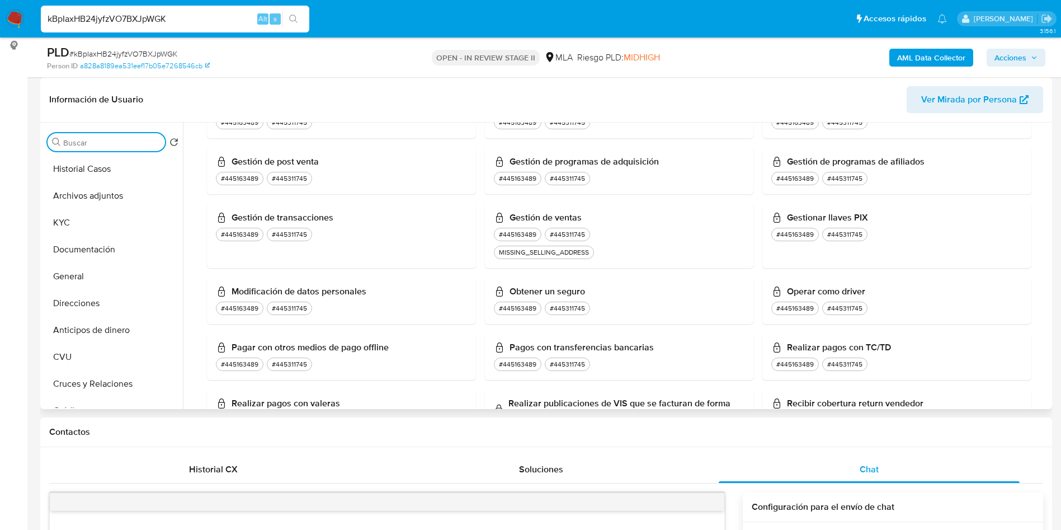
scroll to position [923, 0]
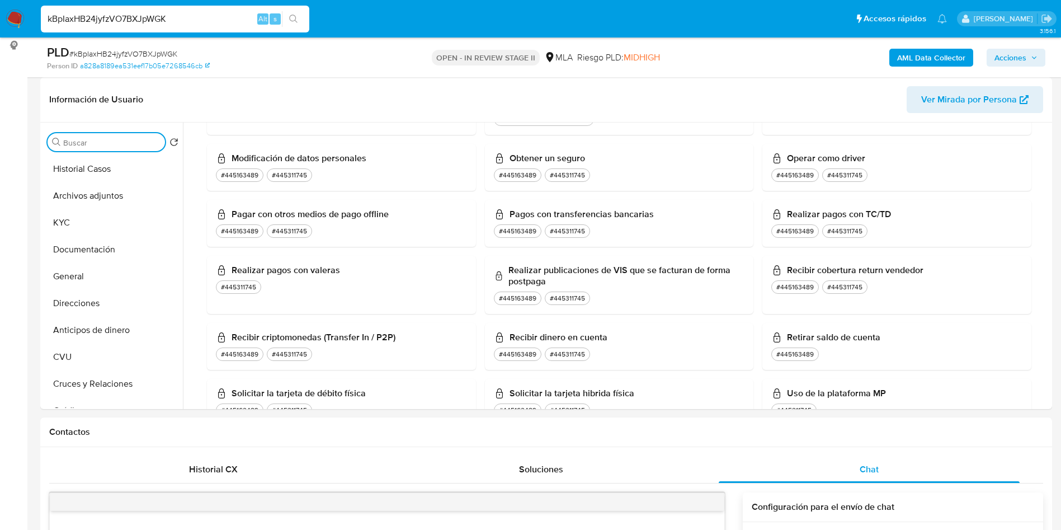
click at [1027, 59] on span "Acciones" at bounding box center [1015, 58] width 43 height 16
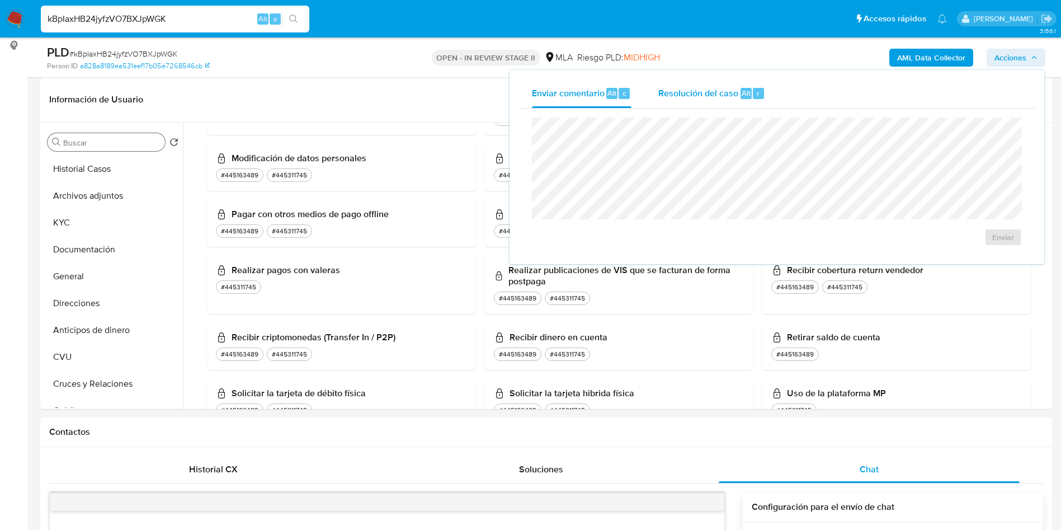
click at [744, 93] on span "Alt" at bounding box center [745, 93] width 9 height 11
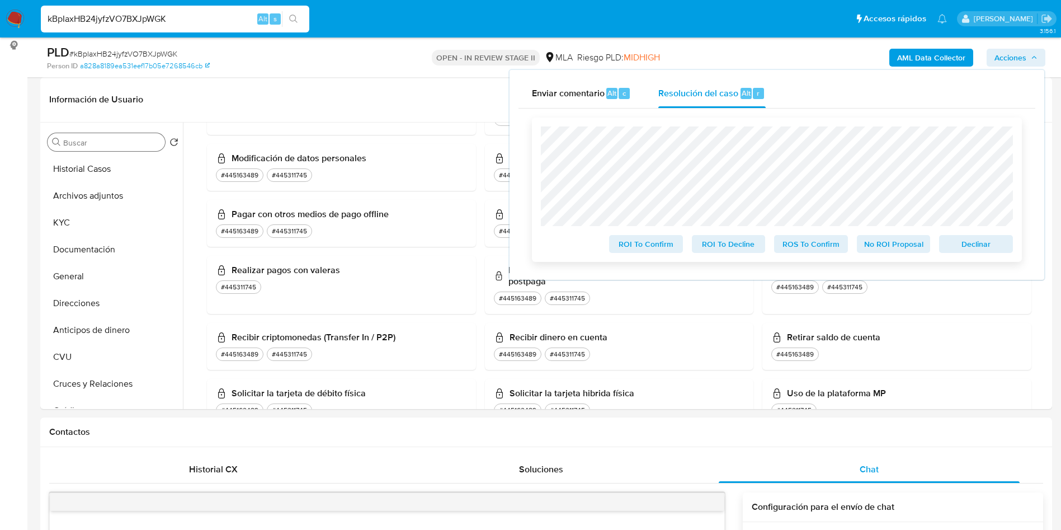
click at [802, 245] on span "ROS To Confirm" at bounding box center [811, 244] width 58 height 16
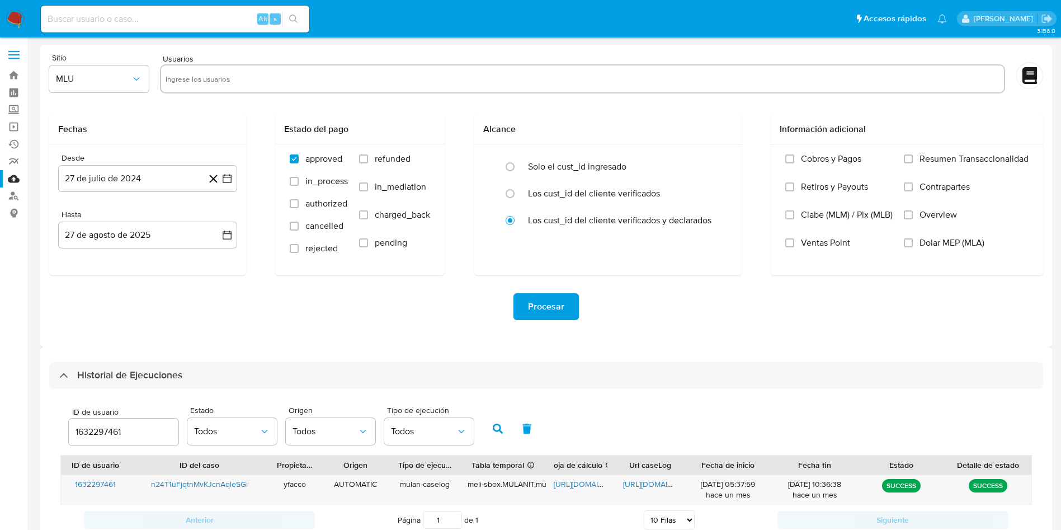
select select "10"
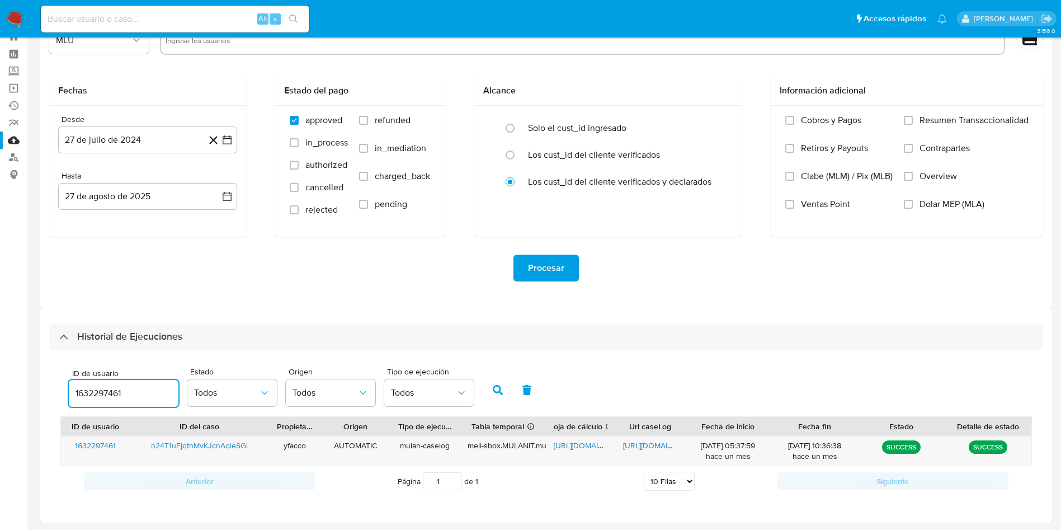
drag, startPoint x: 132, startPoint y: 396, endPoint x: 0, endPoint y: 315, distance: 154.9
click at [0, 323] on section "Bandeja Tablero Screening Búsqueda en Listas Watchlist Herramientas Operaciones…" at bounding box center [530, 245] width 1061 height 568
type input "2447085980"
click at [498, 390] on icon "button" at bounding box center [498, 390] width 10 height 10
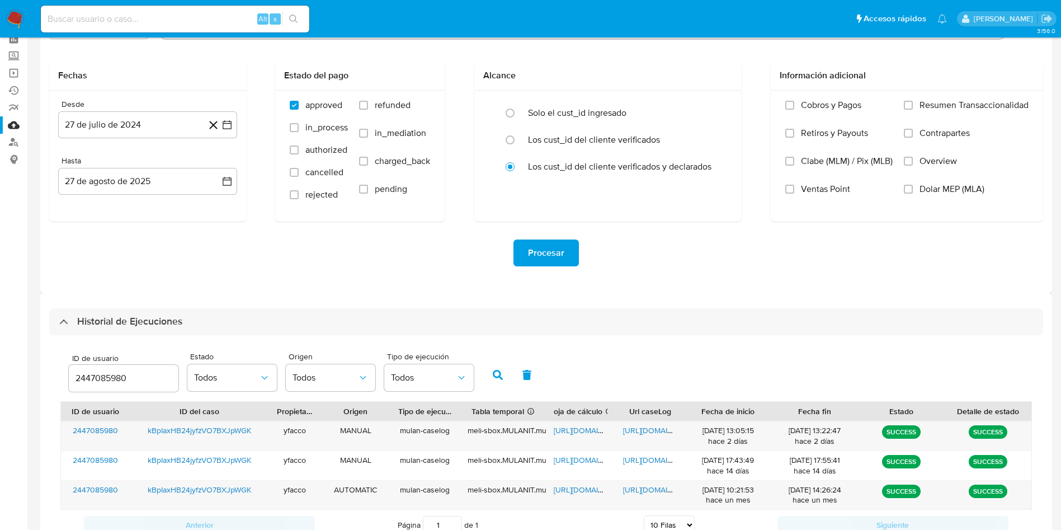
scroll to position [97, 0]
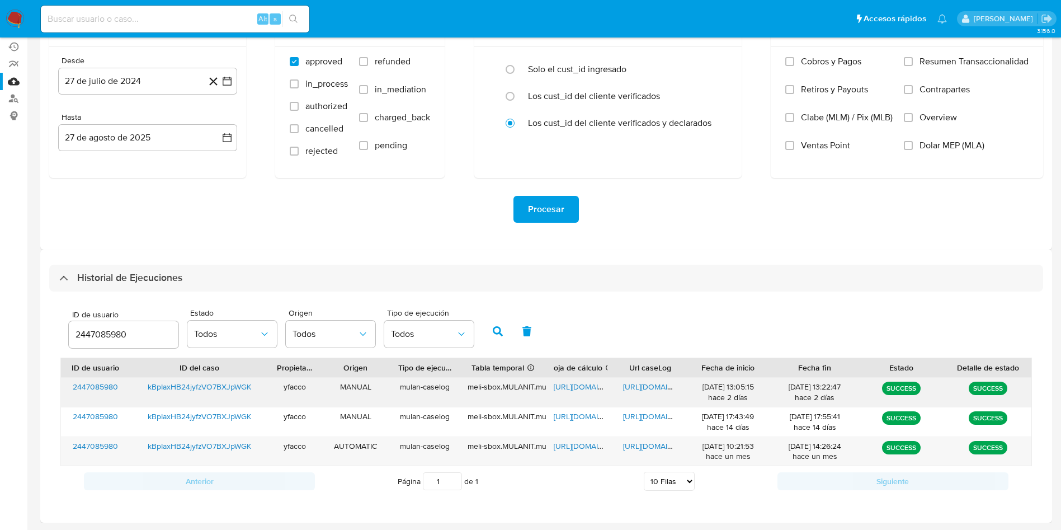
click at [566, 388] on span "https://docs.google.com/spreadsheets/d/1LBLHRCEJ9wT4F7TRRQsmabPQD69hwbcaxmu8PFO…" at bounding box center [592, 386] width 77 height 11
click at [636, 388] on span "https://docs.google.com/document/d/11QyDBFGm1WZ0su0m7wYNFa823LXn3u9BDXxEjYm4lys…" at bounding box center [661, 386] width 77 height 11
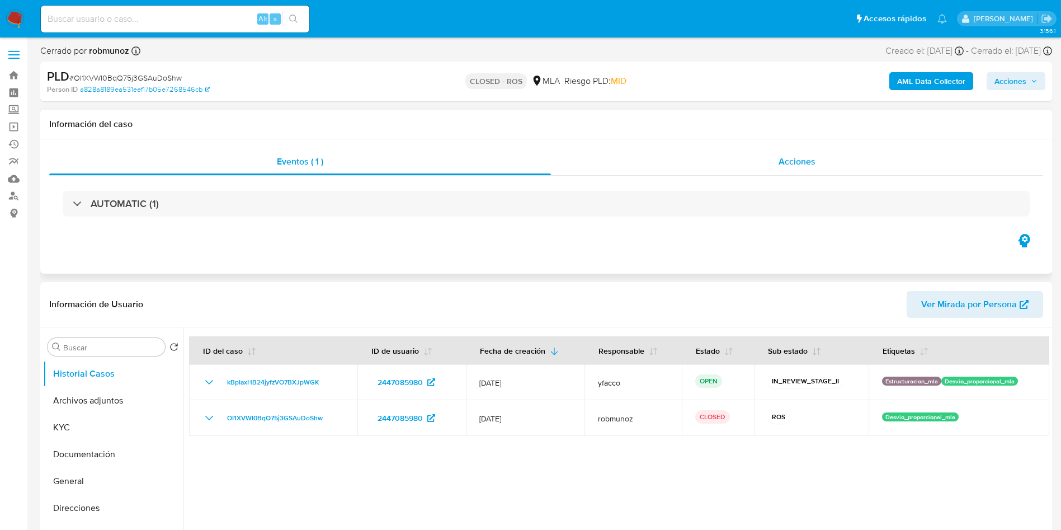
click at [783, 153] on div "Acciones" at bounding box center [797, 161] width 492 height 27
select select "10"
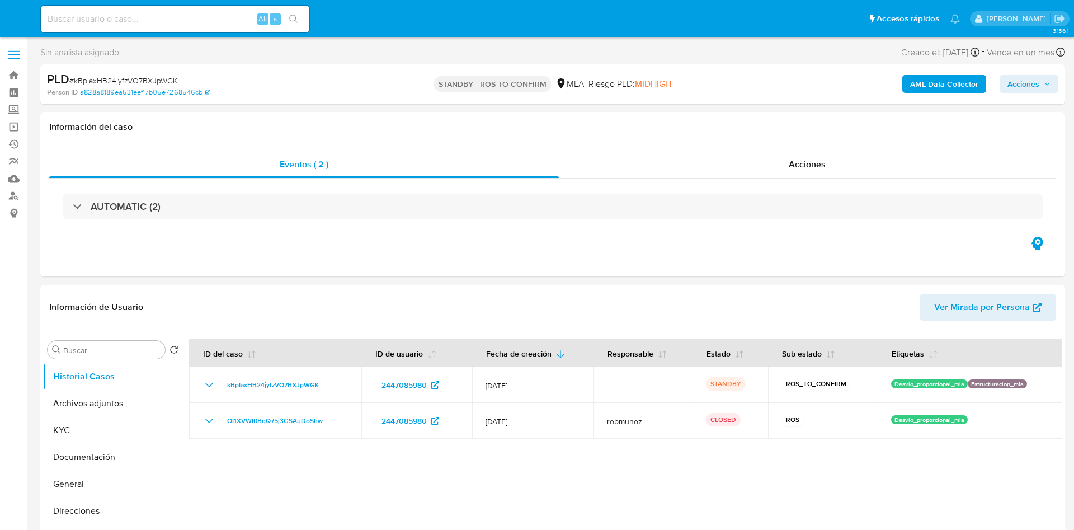
select select "10"
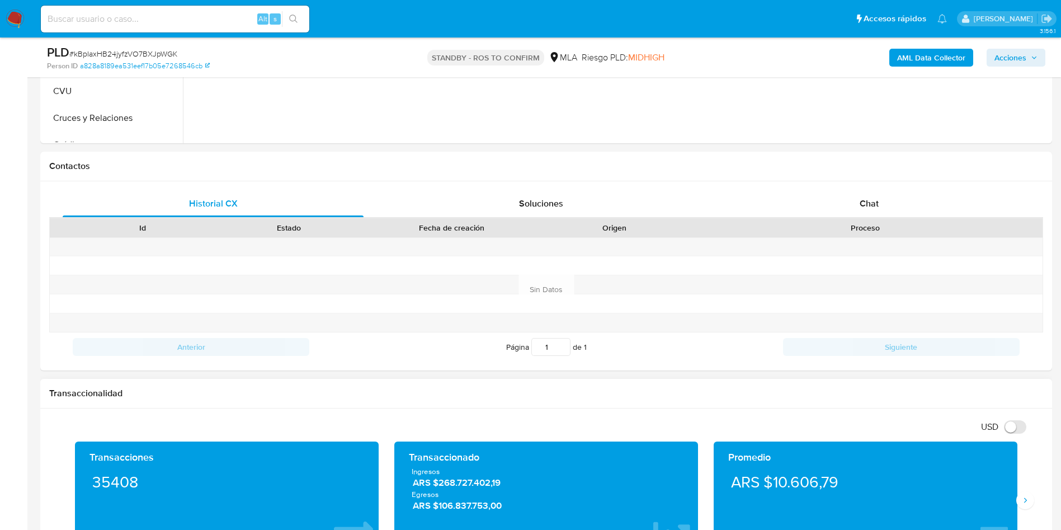
scroll to position [252, 0]
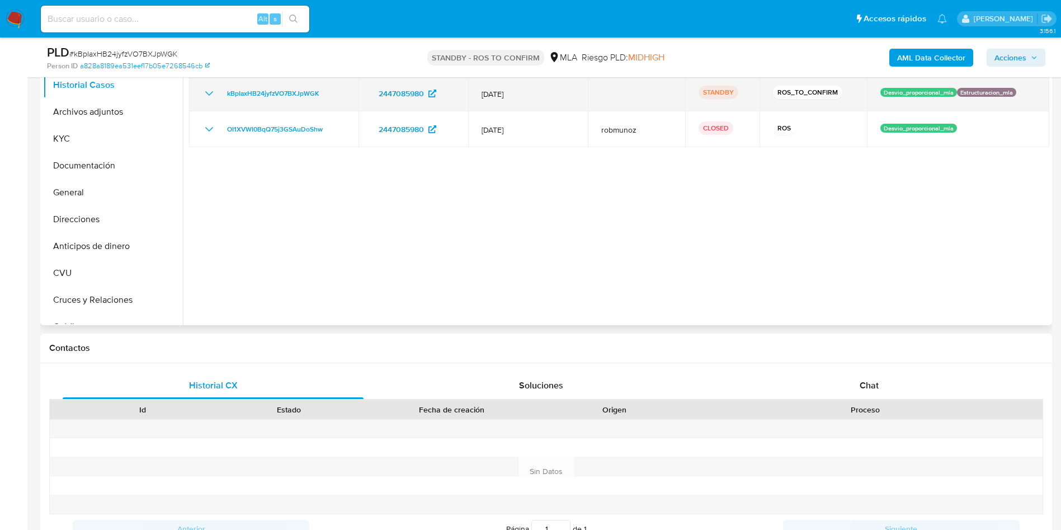
drag, startPoint x: 217, startPoint y: 96, endPoint x: 329, endPoint y: 95, distance: 112.4
click at [329, 95] on div "kBpIaxHB24jyfzVO7BXJpWGK" at bounding box center [273, 93] width 143 height 13
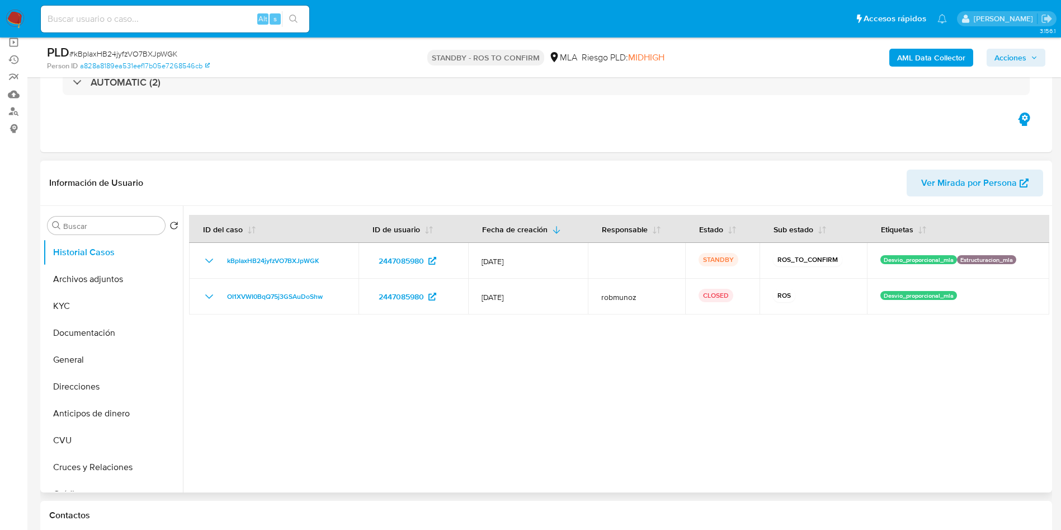
scroll to position [84, 0]
click at [143, 13] on input at bounding box center [175, 19] width 268 height 15
paste input "DDCRHMZTmsWAgWmZ3g1h6GtX"
type input "DDCRHMZTmsWAgWmZ3g1h6GtX"
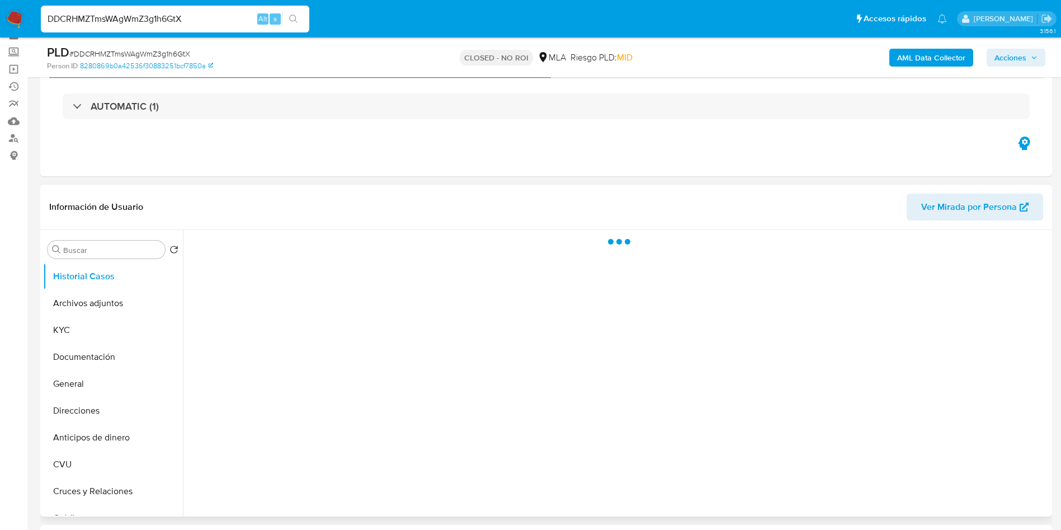
scroll to position [84, 0]
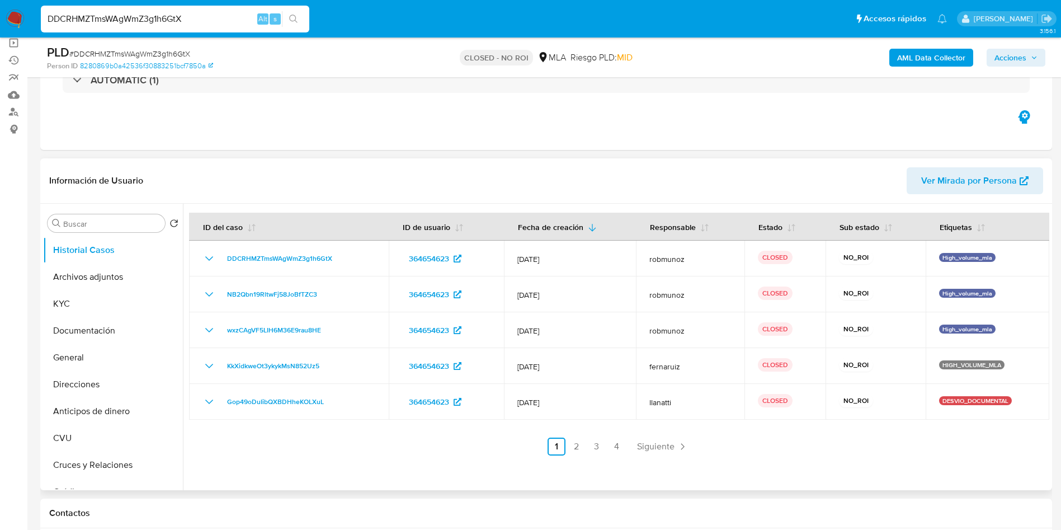
select select "10"
click at [188, 15] on input "DDCRHMZTmsWAgWmZ3g1h6GtX" at bounding box center [175, 19] width 268 height 15
paste input "Rl91fve9UYBtRZeWkwLN3c7O"
type input "Rl91fve9UYBtRZeWkwLN3c7O"
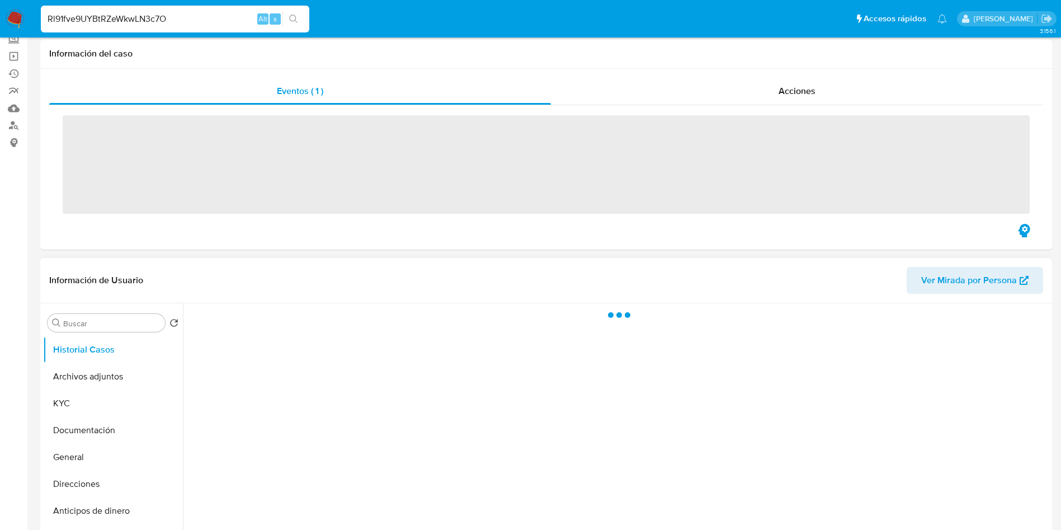
scroll to position [168, 0]
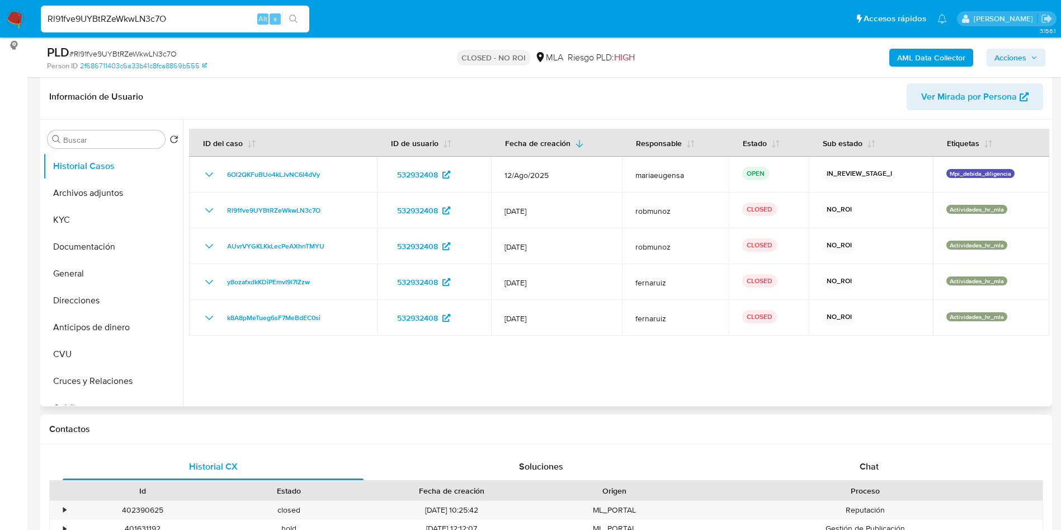
select select "10"
click at [86, 218] on button "KYC" at bounding box center [108, 219] width 131 height 27
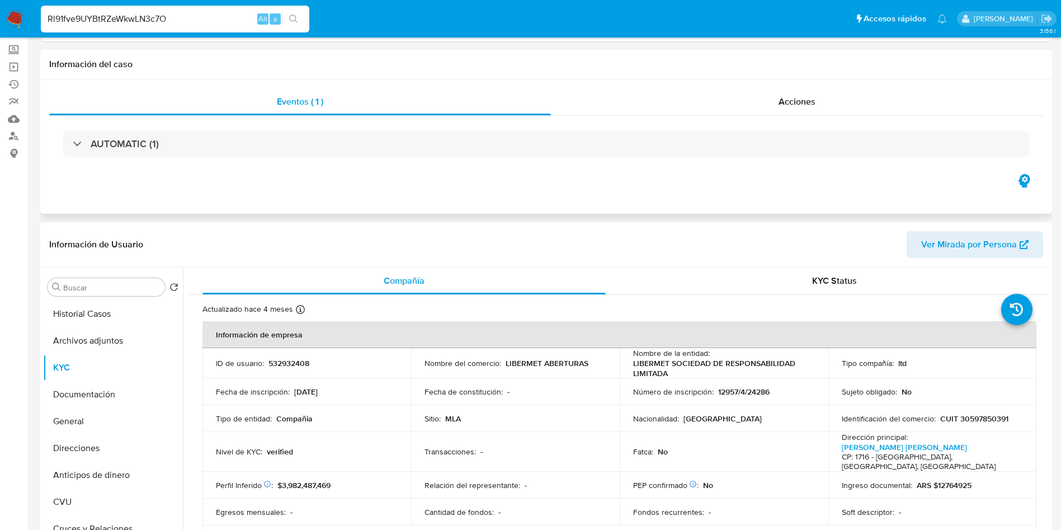
scroll to position [0, 0]
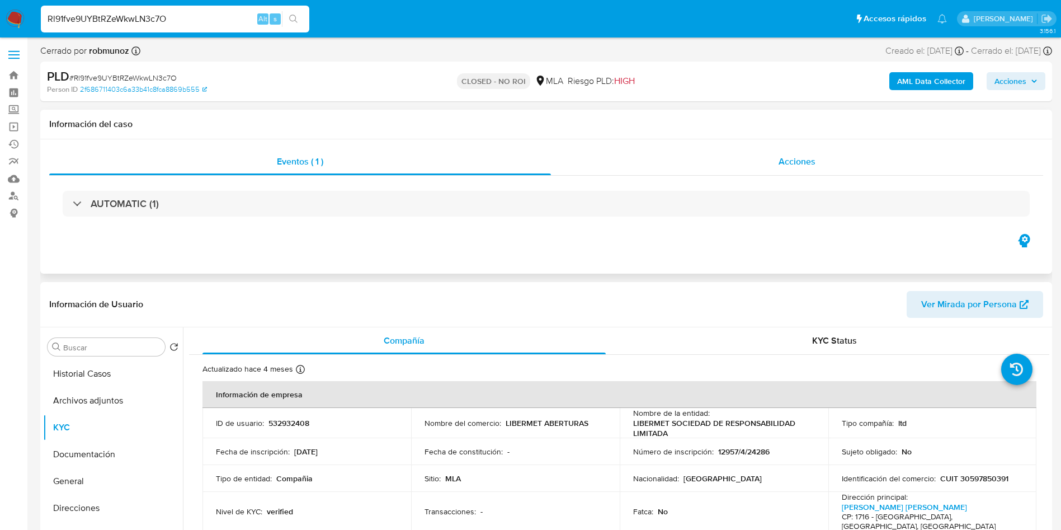
click at [806, 167] on span "Acciones" at bounding box center [796, 161] width 37 height 13
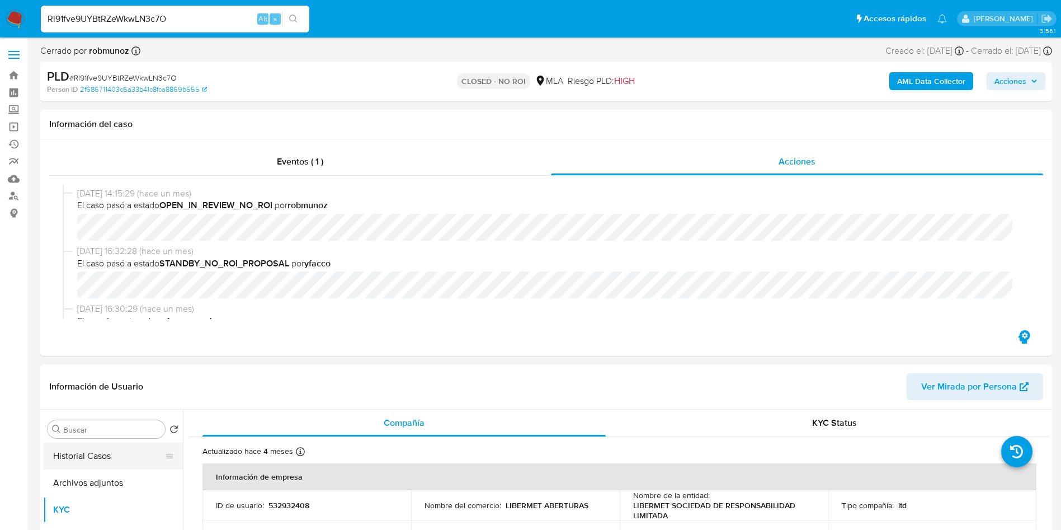
click at [102, 448] on button "Historial Casos" at bounding box center [108, 455] width 131 height 27
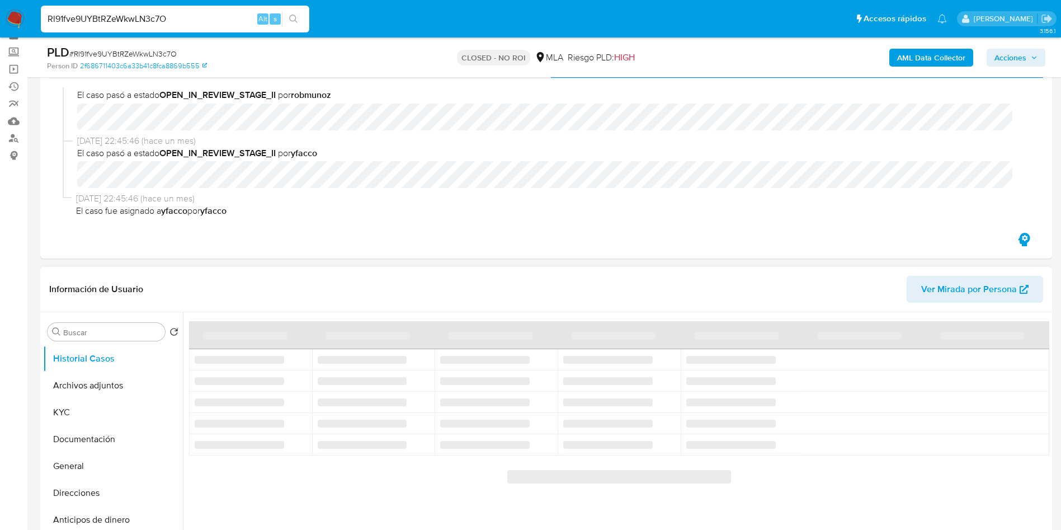
scroll to position [84, 0]
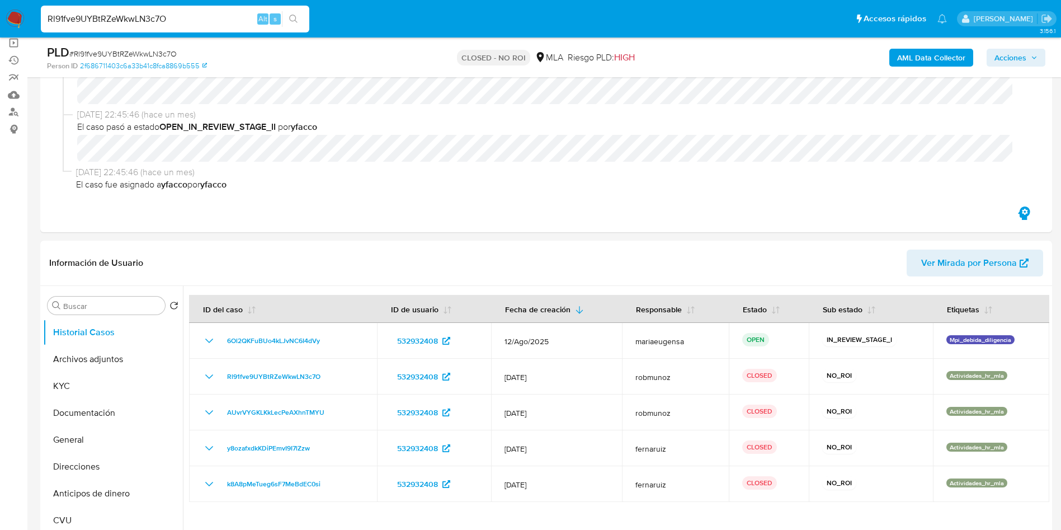
click at [187, 20] on input "Rl91fve9UYBtRZeWkwLN3c7O" at bounding box center [175, 19] width 268 height 15
paste input "8ML7LhxyxON2ihaLr0GOrJ7U"
type input "8ML7LhxyxON2ihaLr0GOrJ7U"
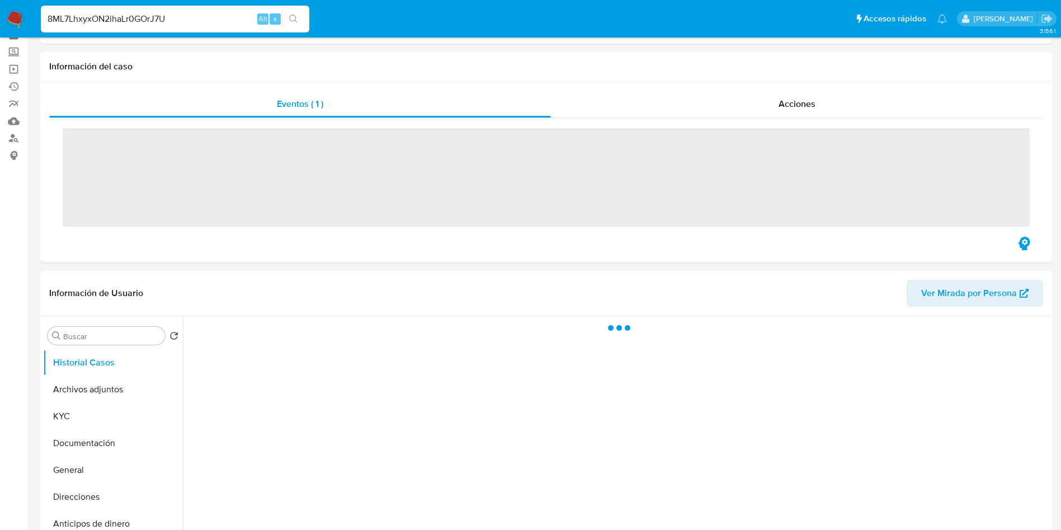
scroll to position [84, 0]
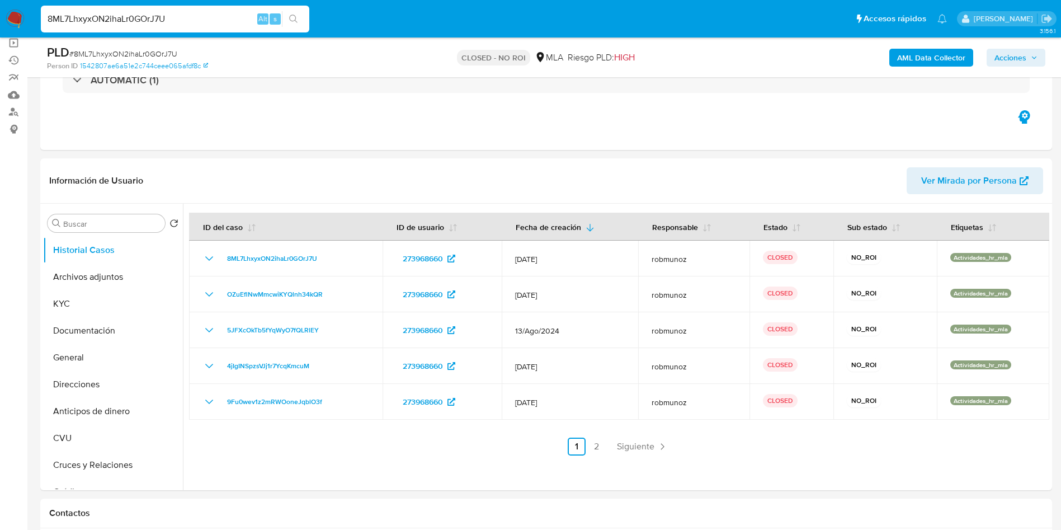
select select "10"
click at [188, 20] on input "8ML7LhxyxON2ihaLr0GOrJ7U" at bounding box center [175, 19] width 268 height 15
paste input "UVF0f3fC4qGMNvYL8CTqEGFS"
type input "UVF0f3fC4qGMNvYL8CTqEGFS"
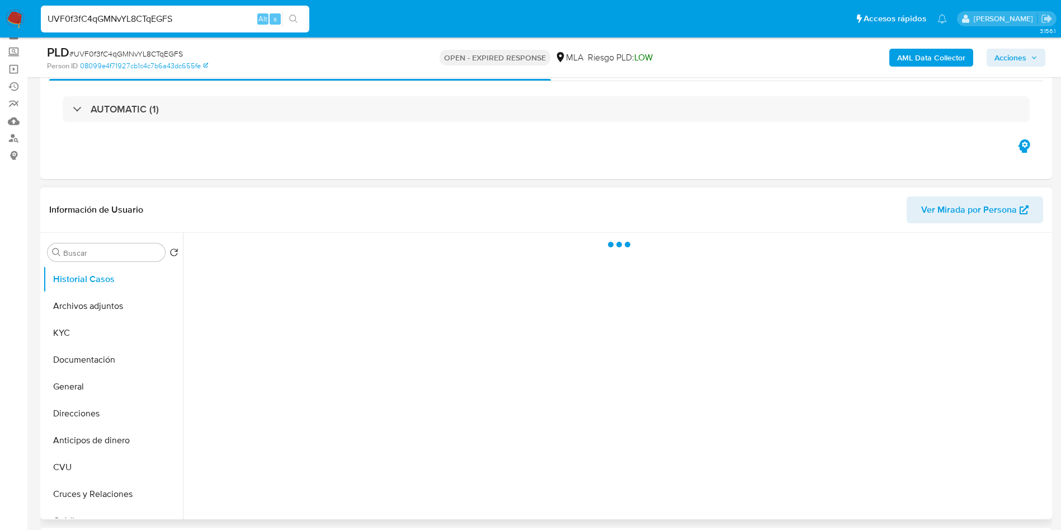
scroll to position [84, 0]
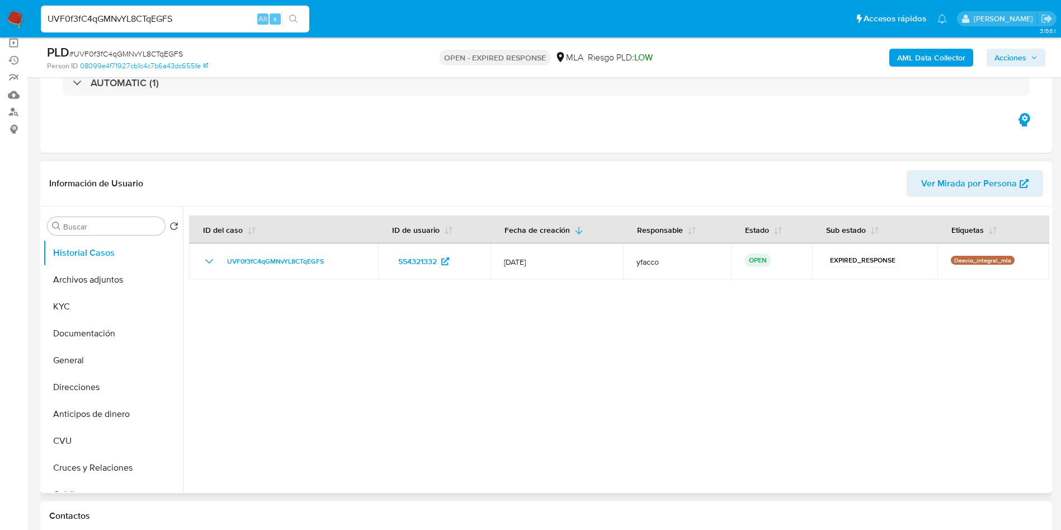
select select "10"
click at [197, 22] on input "UVF0f3fC4qGMNvYL8CTqEGFS" at bounding box center [175, 19] width 268 height 15
paste input "EMN7AXuToNJKA7fx2eXAlGcH"
type input "EMN7AXuToNJKA7fx2eXAlGcH"
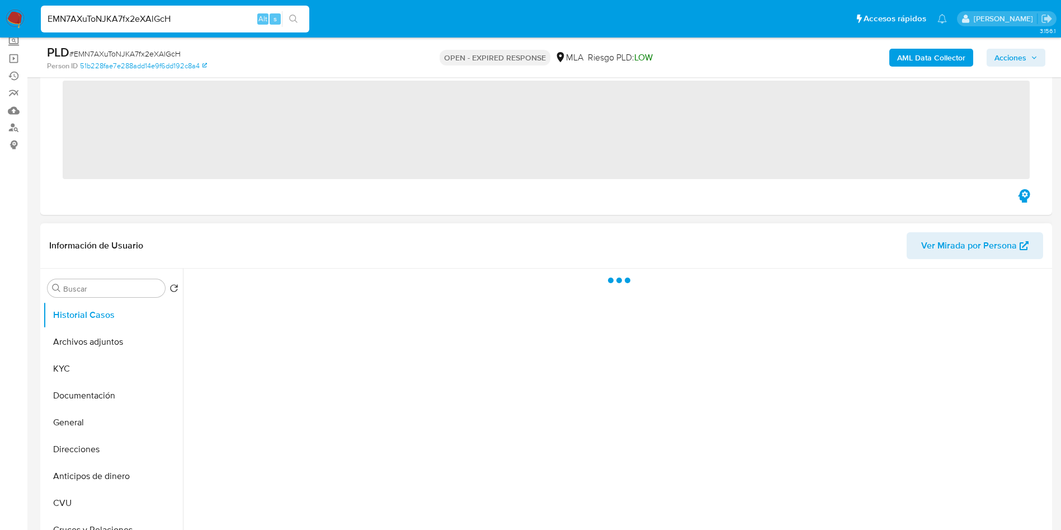
scroll to position [84, 0]
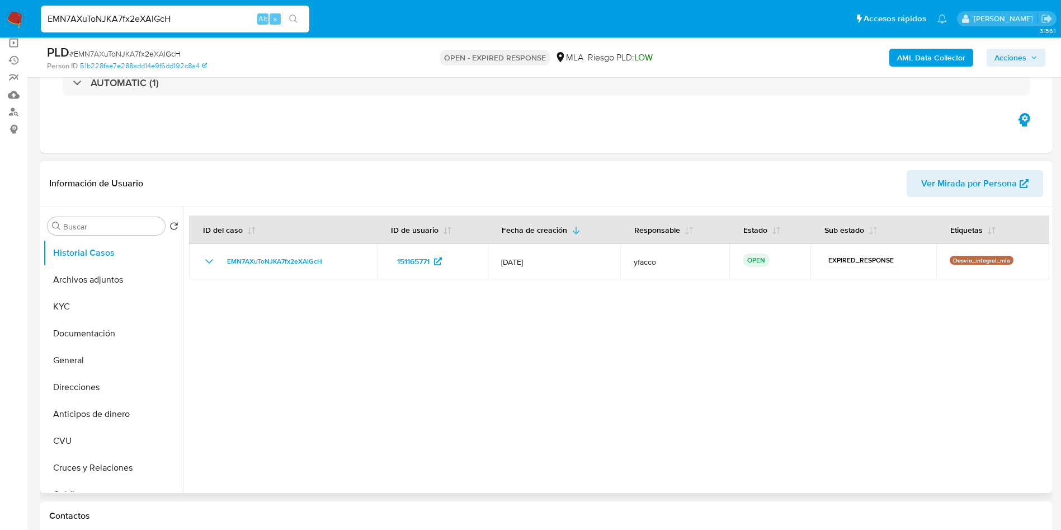
select select "10"
click at [212, 18] on input "EMN7AXuToNJKA7fx2eXAlGcH" at bounding box center [175, 19] width 268 height 15
paste input "Ii2Cdgws4FOW6LUVDJpesVf4"
type input "Ii2Cdgws4FOW6LUVDJpesVf4"
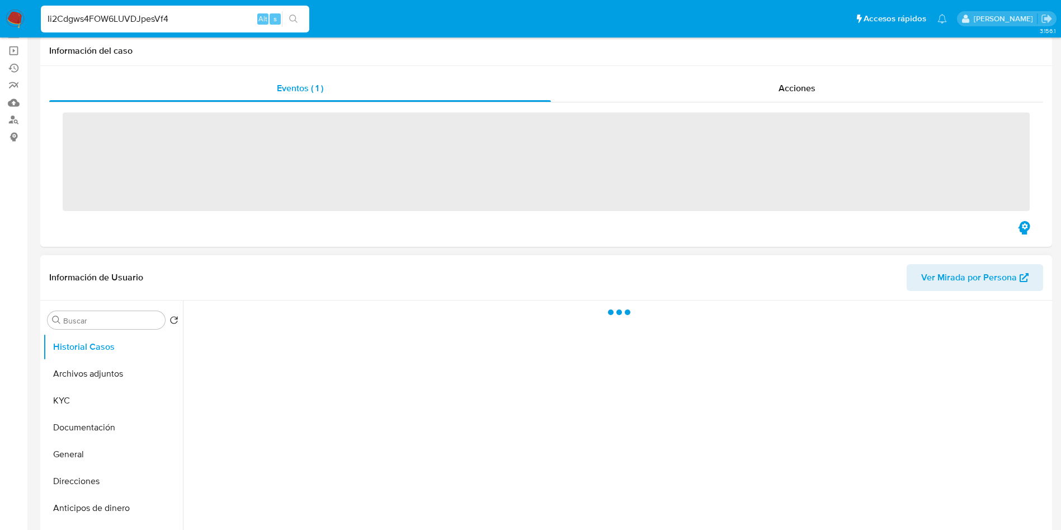
scroll to position [84, 0]
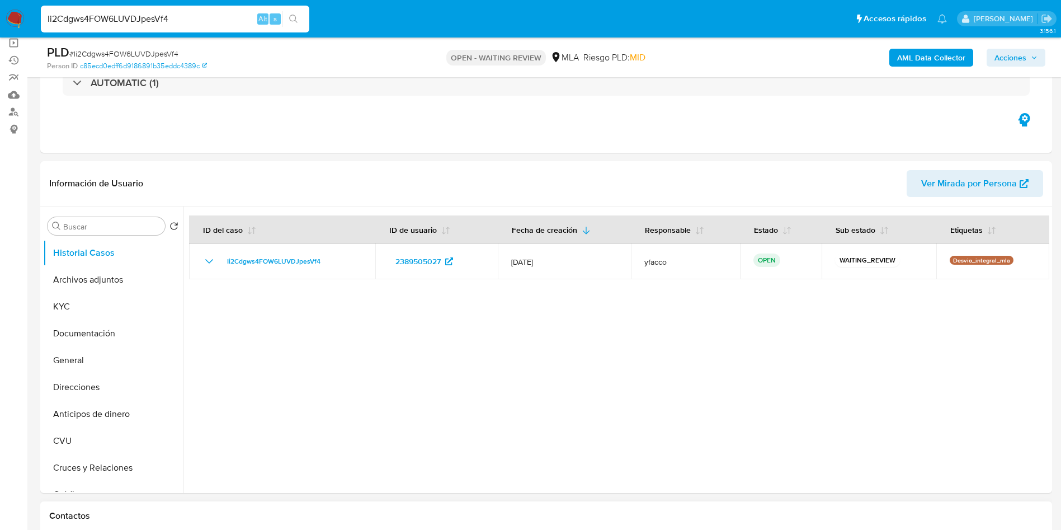
select select "10"
click at [211, 22] on input "Ii2Cdgws4FOW6LUVDJpesVf4" at bounding box center [175, 19] width 268 height 15
paste input "bCF4894Xz0Vuzh7q7k7JmLQv"
type input "bCF4894Xz0Vuzh7q7k7JmLQv"
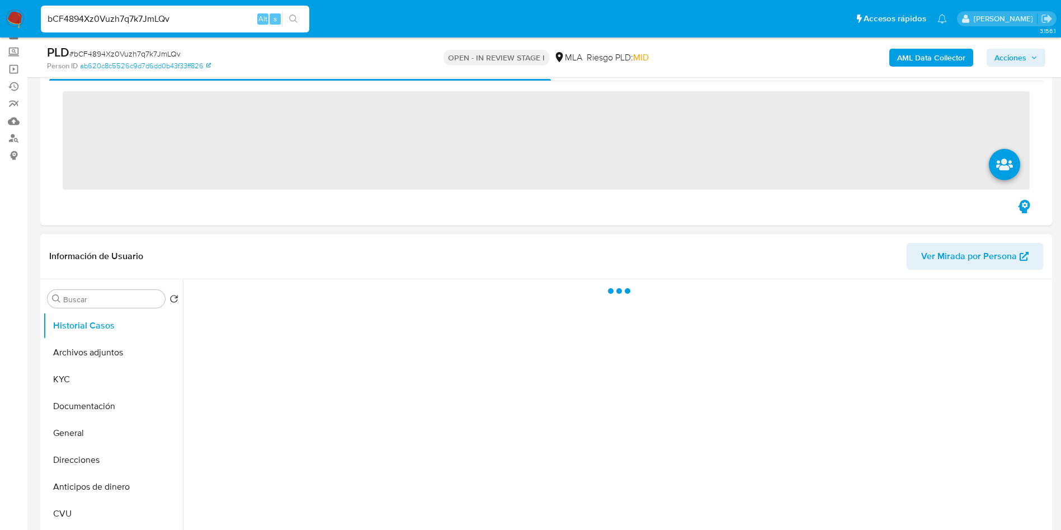
scroll to position [84, 0]
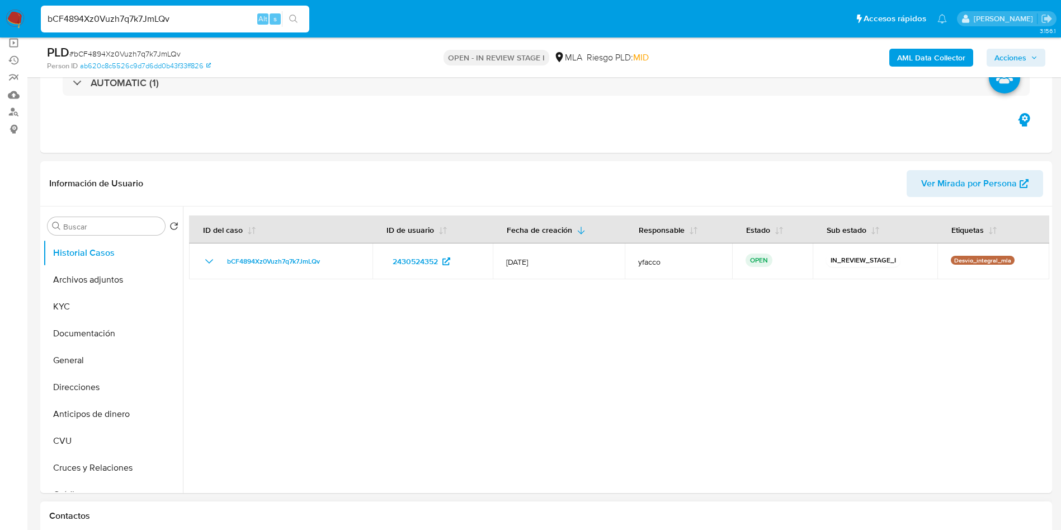
select select "10"
click at [187, 18] on input "bCF4894Xz0Vuzh7q7k7JmLQv" at bounding box center [175, 19] width 268 height 15
paste input "bCF4894Xz0Vuzh7q7k7JmLQv"
type input "bCF4894Xz0Vuzh7q7k7JmLQv"
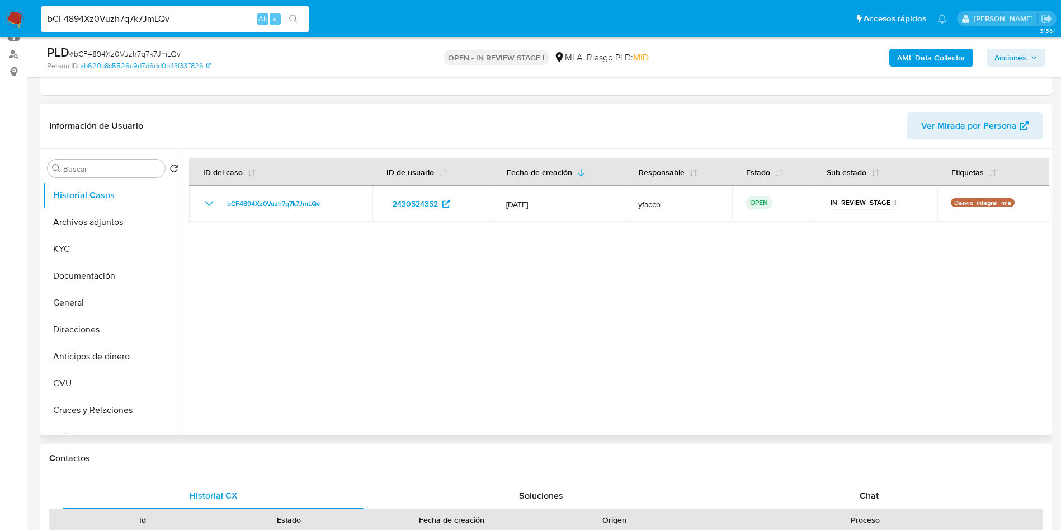
scroll to position [168, 0]
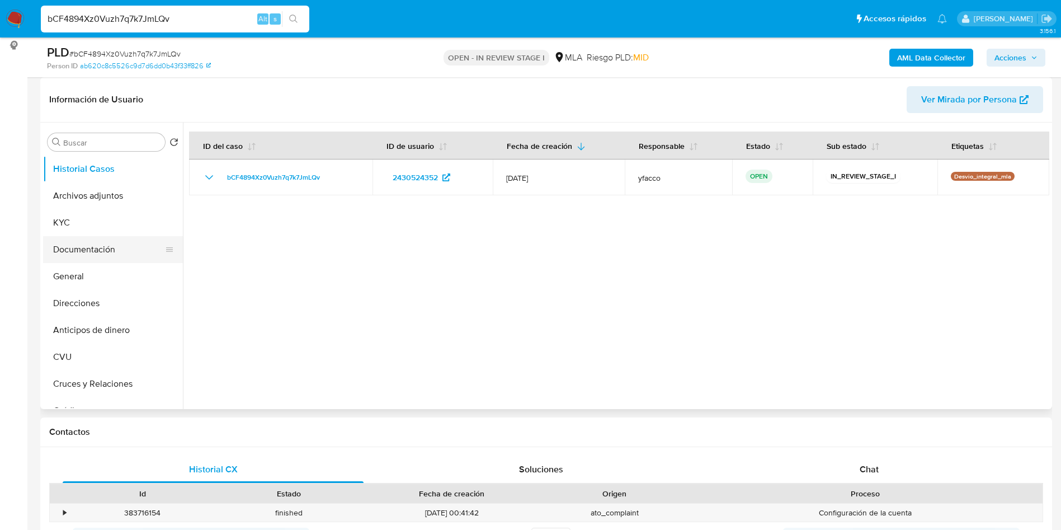
click at [96, 247] on button "Documentación" at bounding box center [108, 249] width 131 height 27
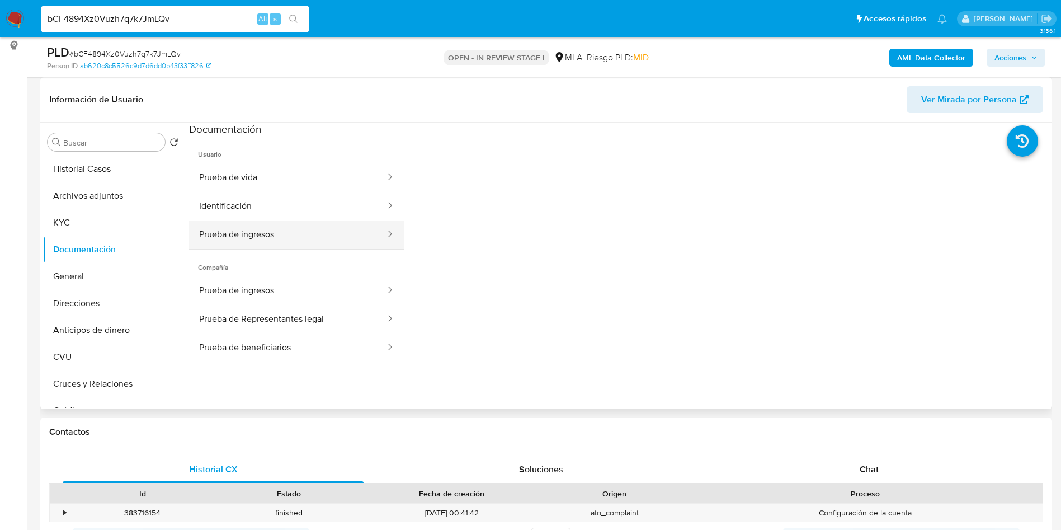
click at [279, 237] on button "Prueba de ingresos" at bounding box center [287, 234] width 197 height 29
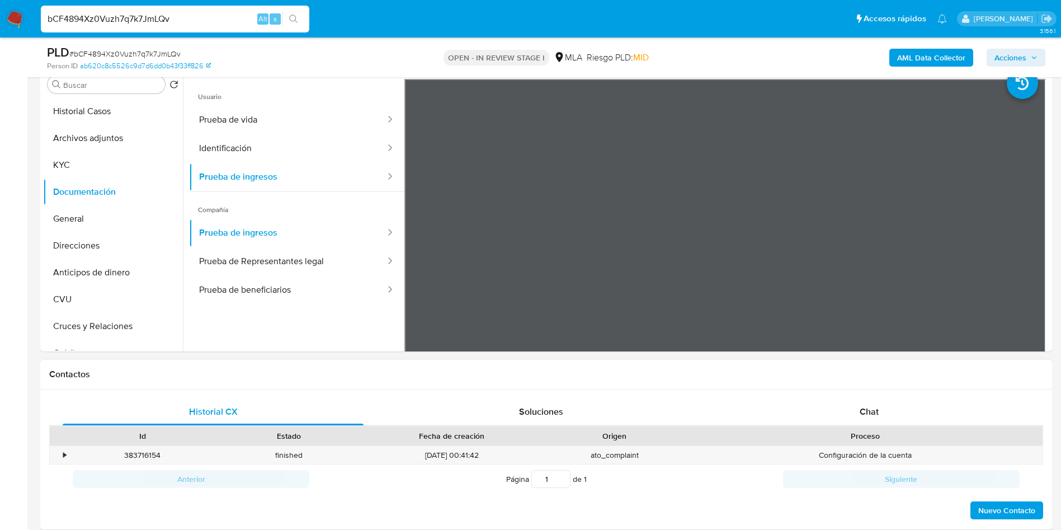
scroll to position [252, 0]
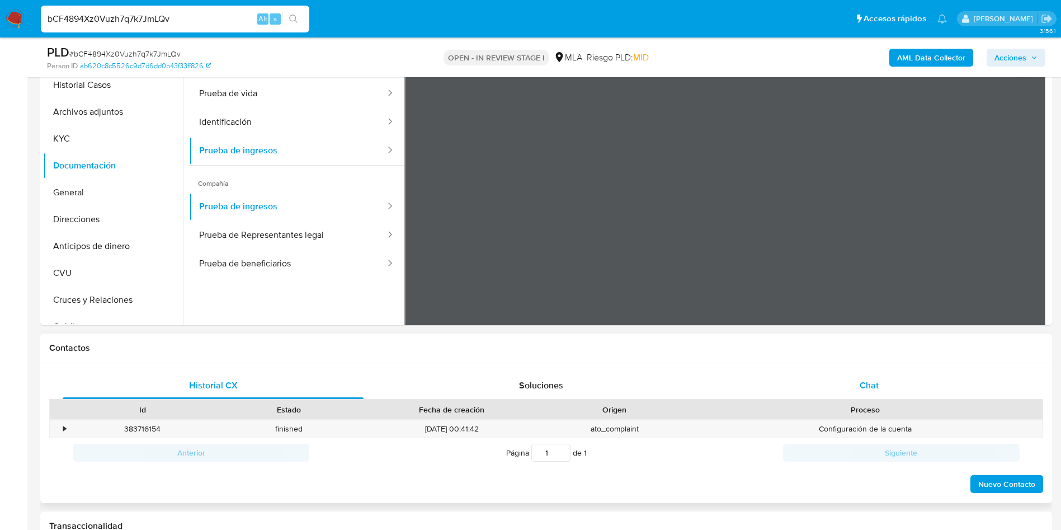
click at [851, 380] on div "Chat" at bounding box center [869, 385] width 301 height 27
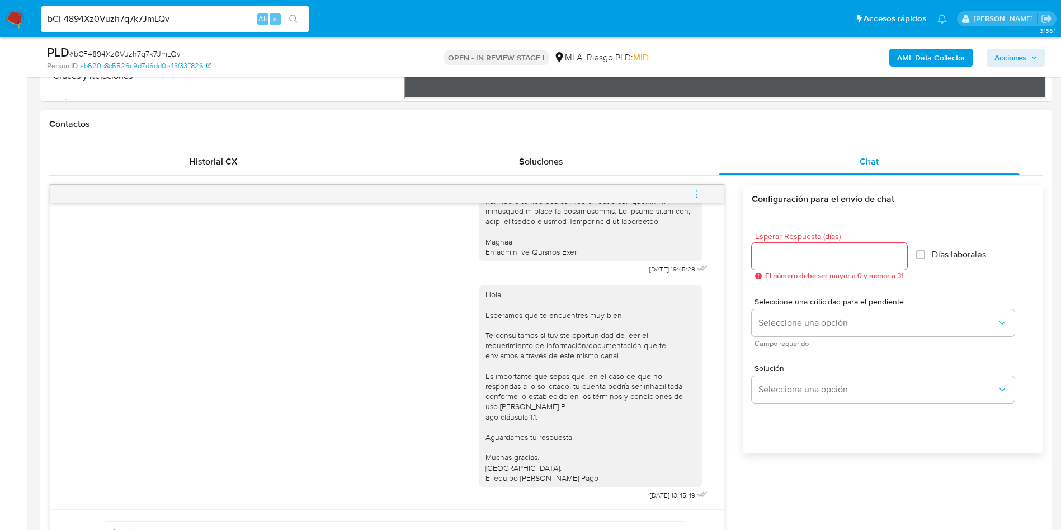
scroll to position [503, 0]
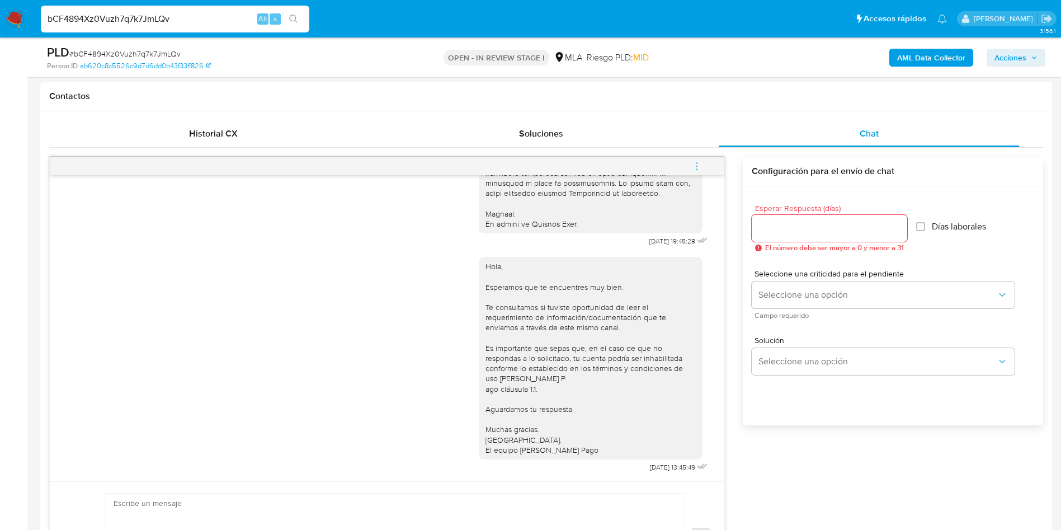
drag, startPoint x: 697, startPoint y: 173, endPoint x: 693, endPoint y: 168, distance: 6.8
click at [698, 173] on span "menu-action" at bounding box center [697, 166] width 10 height 27
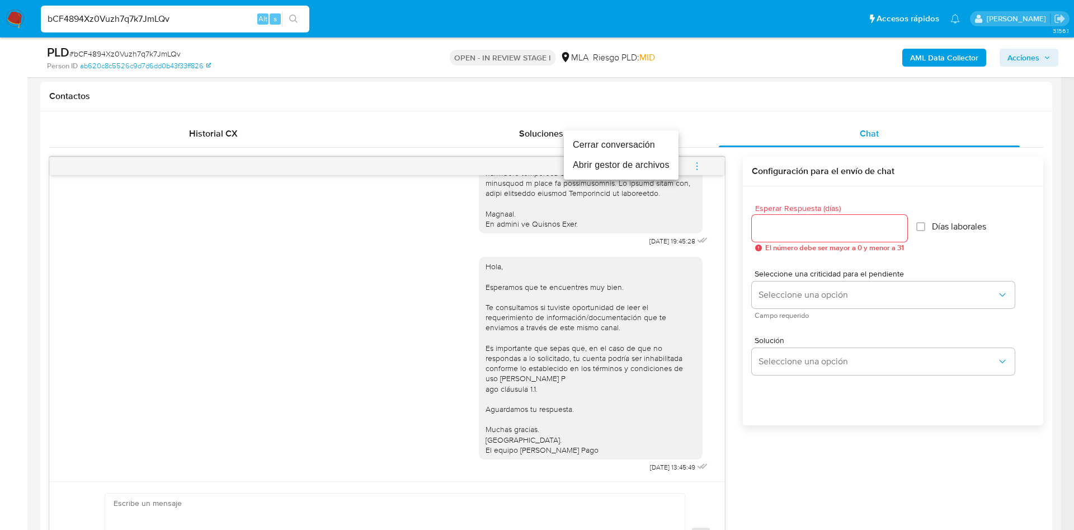
click at [630, 145] on li "Cerrar conversación" at bounding box center [621, 145] width 115 height 20
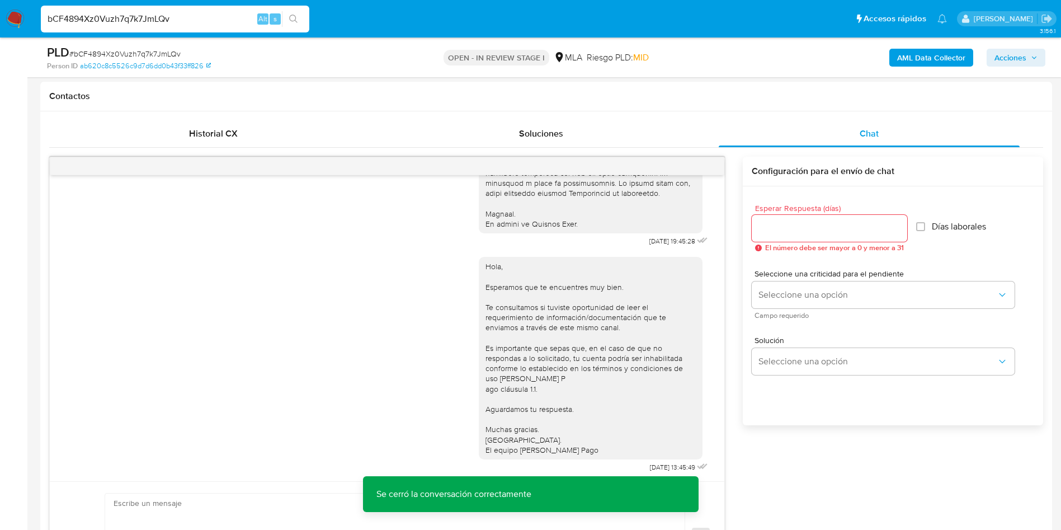
click at [185, 19] on input "bCF4894Xz0Vuzh7q7k7JmLQv" at bounding box center [175, 19] width 268 height 15
paste input "Ii2Cdgws4FOW6LUVDJpesVf4"
type input "Ii2Cdgws4FOW6LUVDJpesVf4"
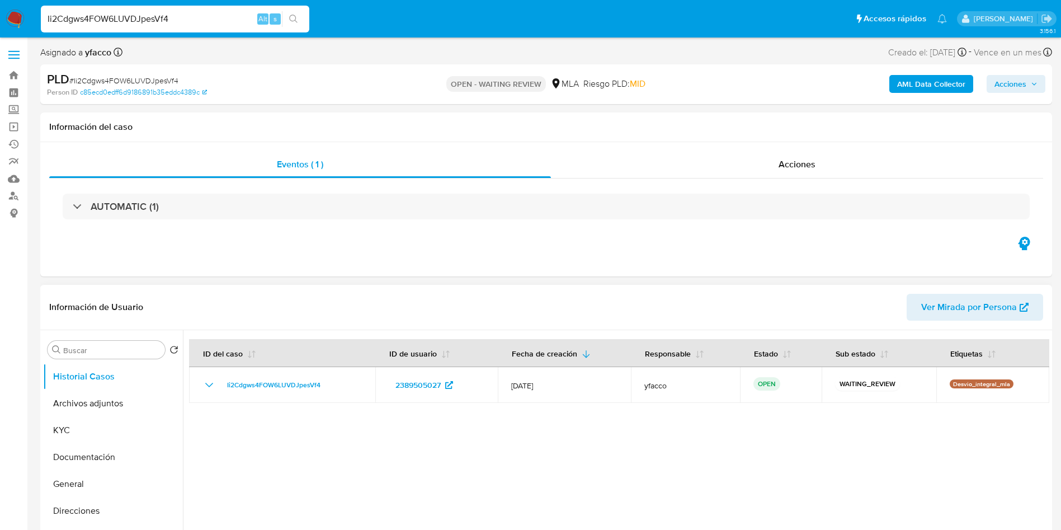
select select "10"
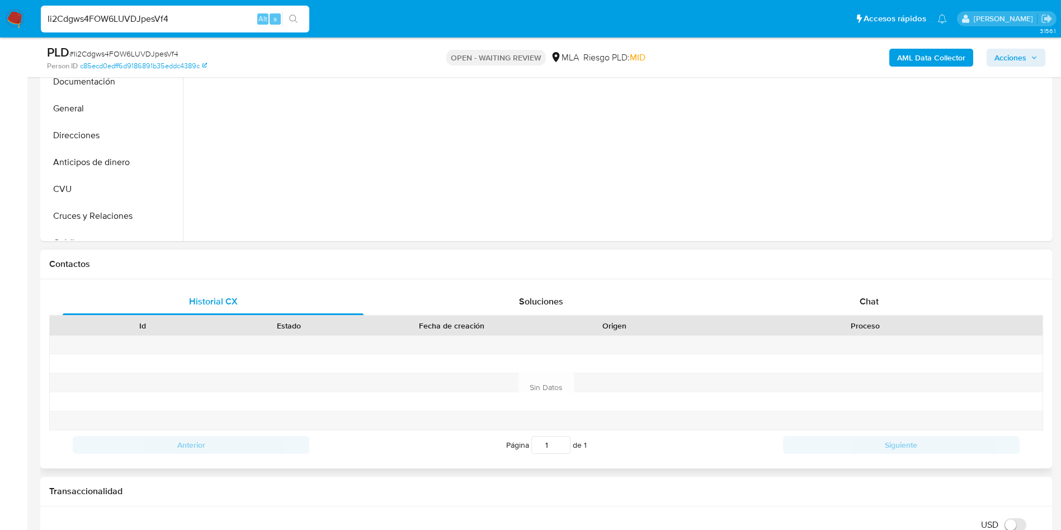
drag, startPoint x: 857, startPoint y: 308, endPoint x: 755, endPoint y: 284, distance: 103.9
click at [857, 308] on div "Chat" at bounding box center [869, 301] width 301 height 27
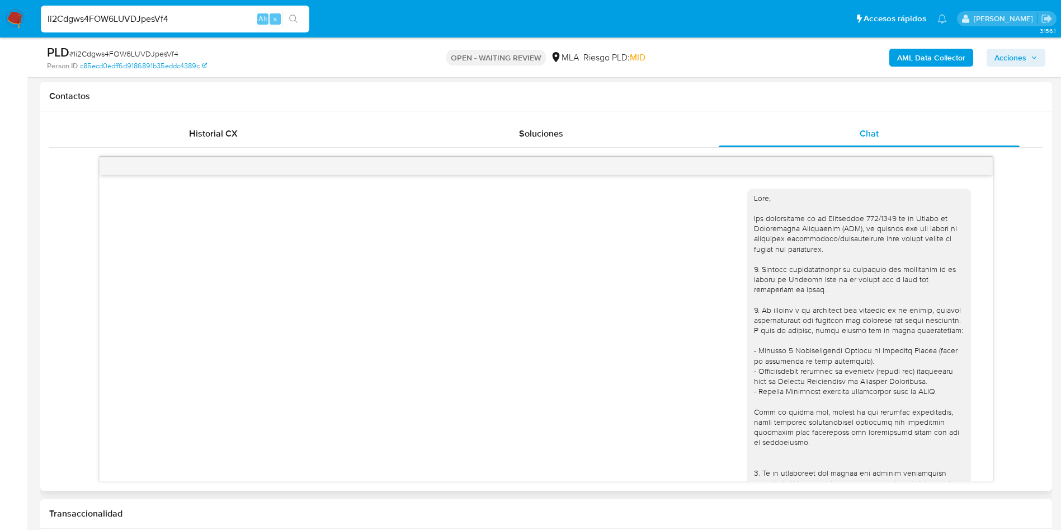
scroll to position [377, 0]
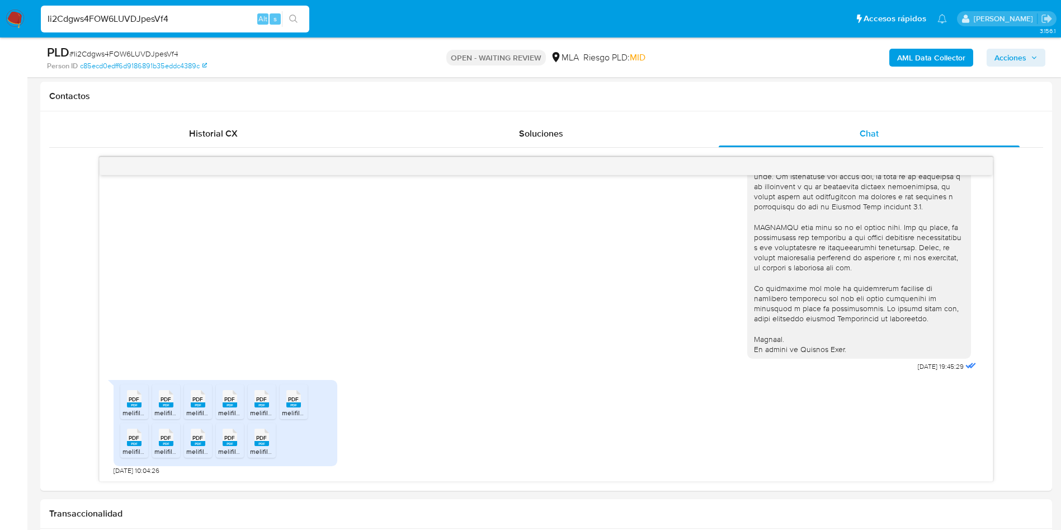
click at [210, 25] on input "Ii2Cdgws4FOW6LUVDJpesVf4" at bounding box center [175, 19] width 268 height 15
paste input "EMN7AXuToNJKA7fx2eXAlGcH"
type input "EMN7AXuToNJKA7fx2eXAlGcH"
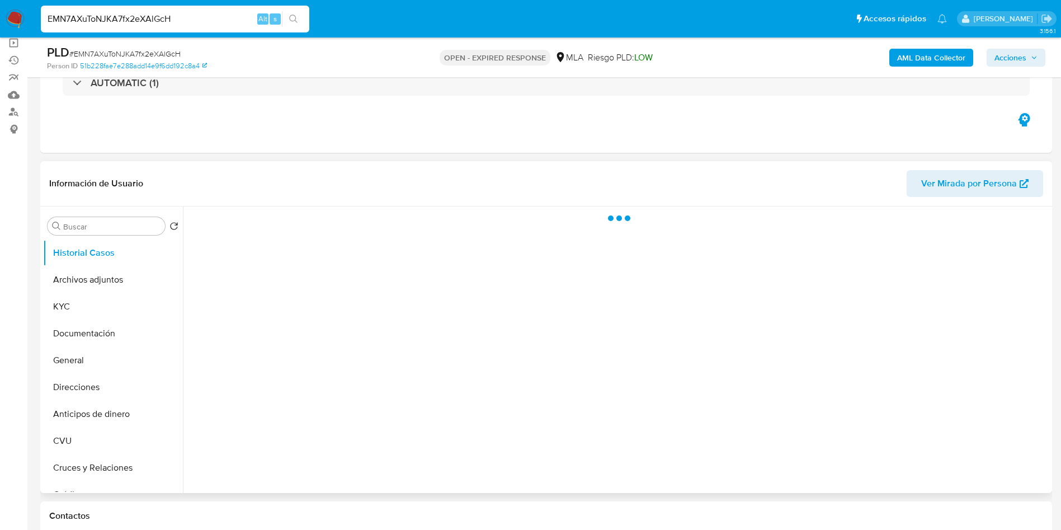
scroll to position [168, 0]
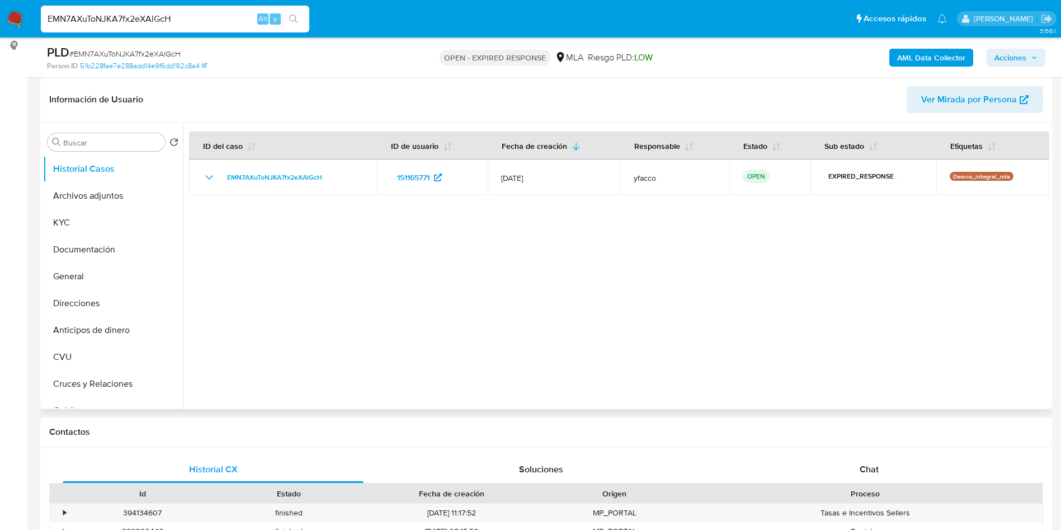
select select "10"
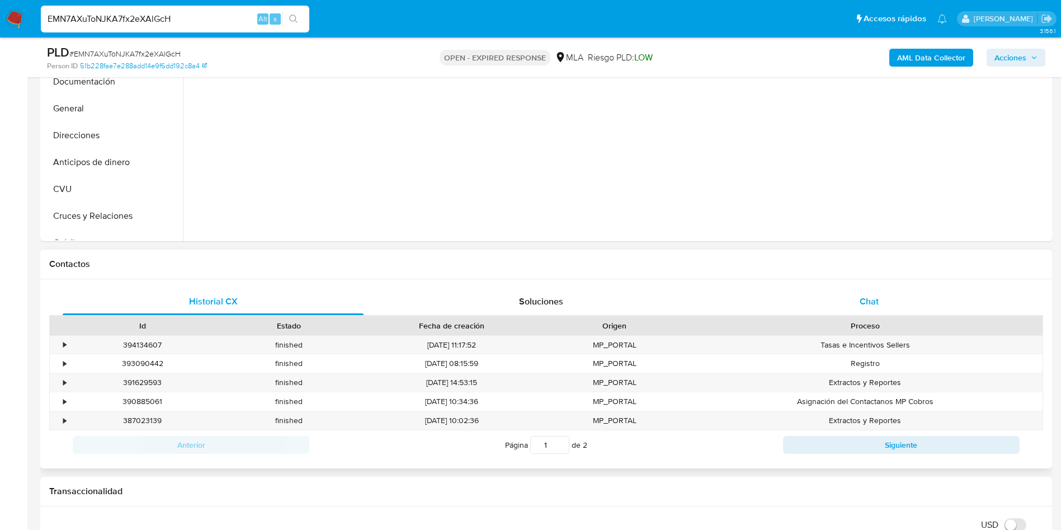
click at [875, 313] on div "Chat" at bounding box center [869, 301] width 301 height 27
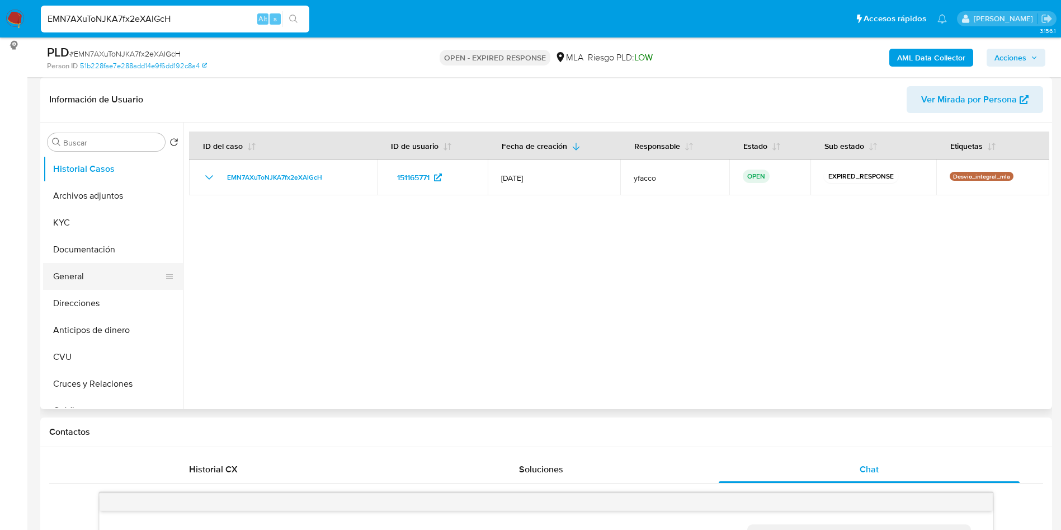
scroll to position [513, 0]
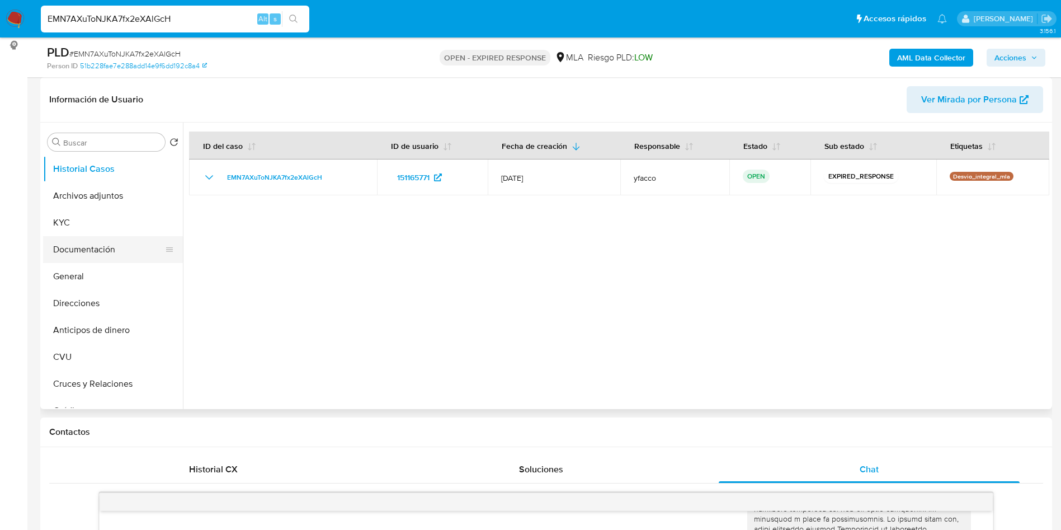
click at [109, 257] on button "Documentación" at bounding box center [108, 249] width 131 height 27
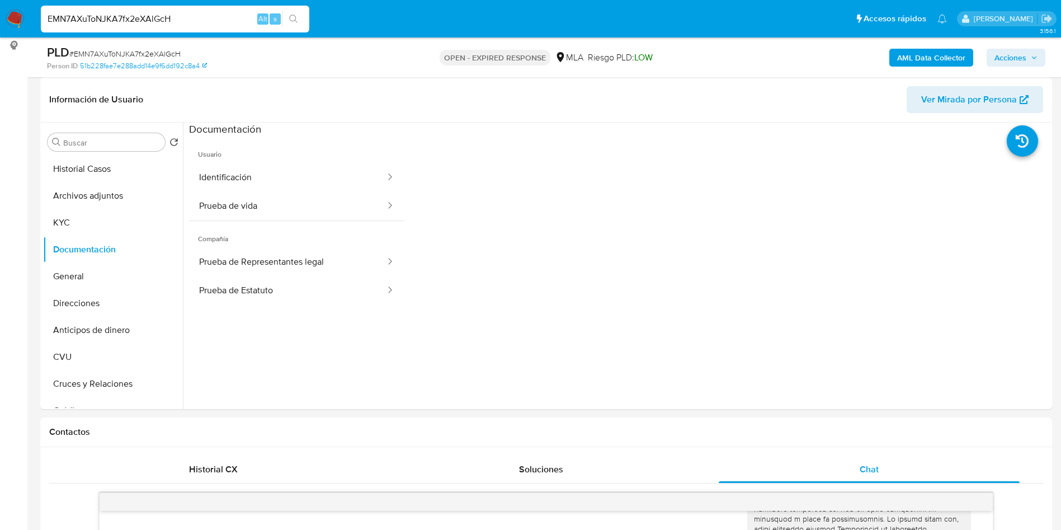
click at [186, 21] on input "EMN7AXuToNJKA7fx2eXAlGcH" at bounding box center [175, 19] width 268 height 15
paste input "UVF0f3fC4qGMNvYL8CTqEGFS"
type input "UVF0f3fC4qGMNvYL8CTqEGFS"
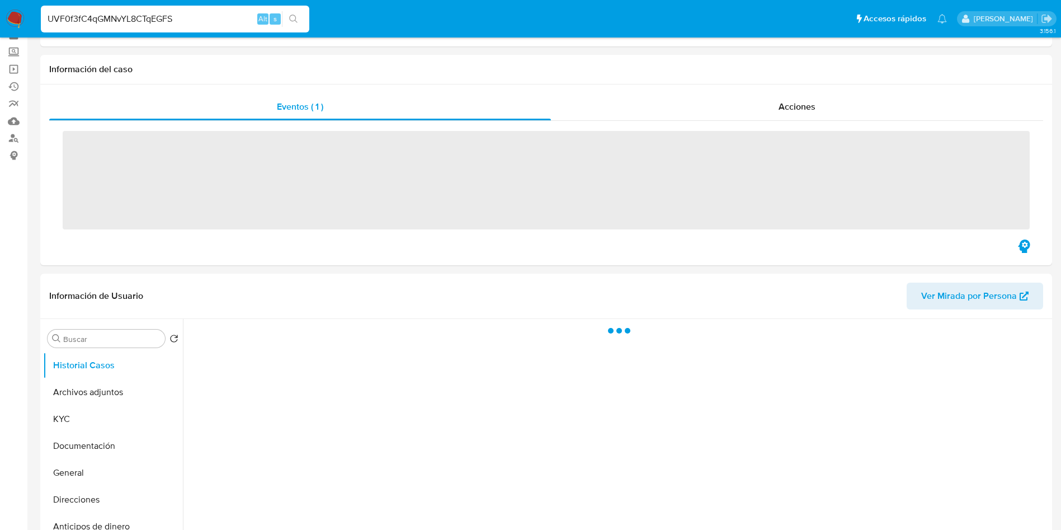
scroll to position [84, 0]
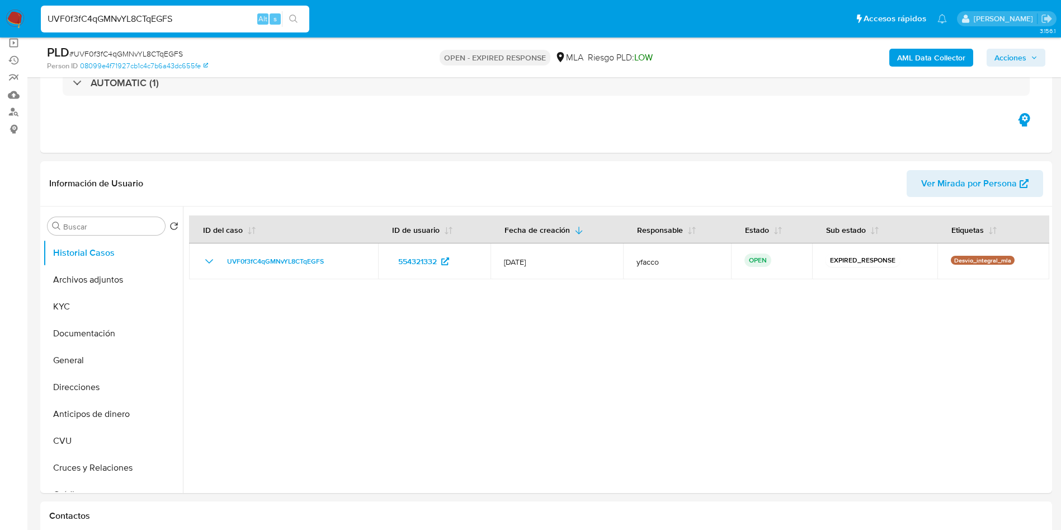
select select "10"
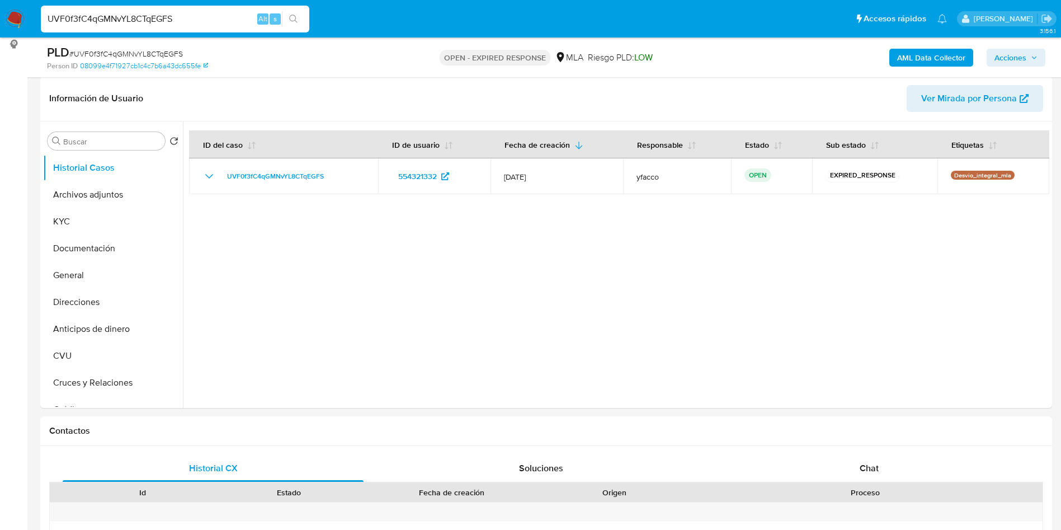
scroll to position [252, 0]
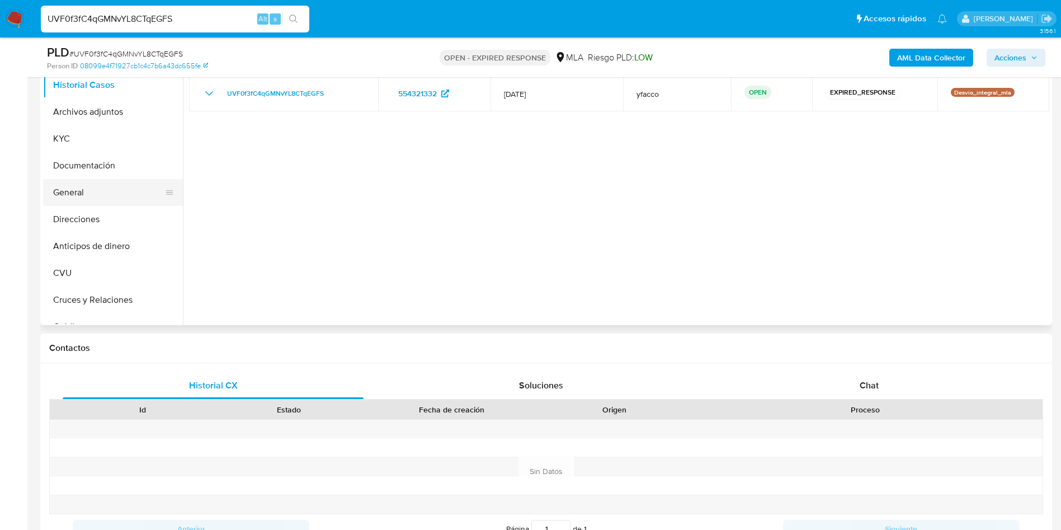
click at [97, 186] on button "General" at bounding box center [108, 192] width 131 height 27
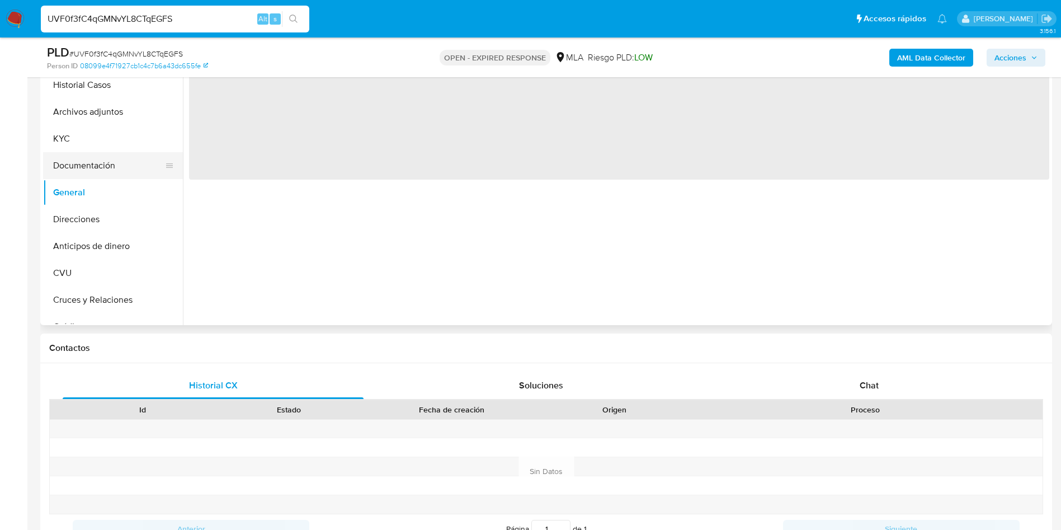
click at [96, 173] on button "Documentación" at bounding box center [108, 165] width 131 height 27
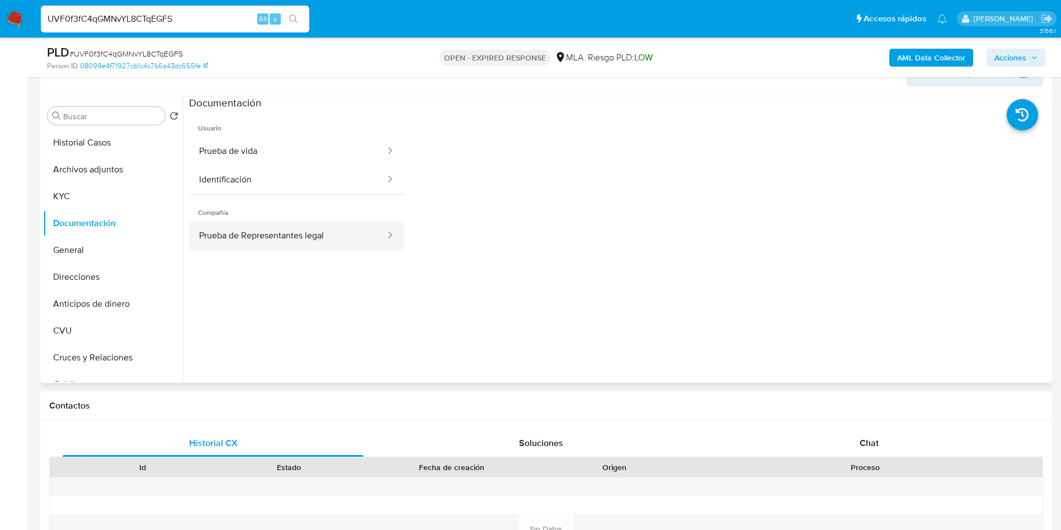
scroll to position [168, 0]
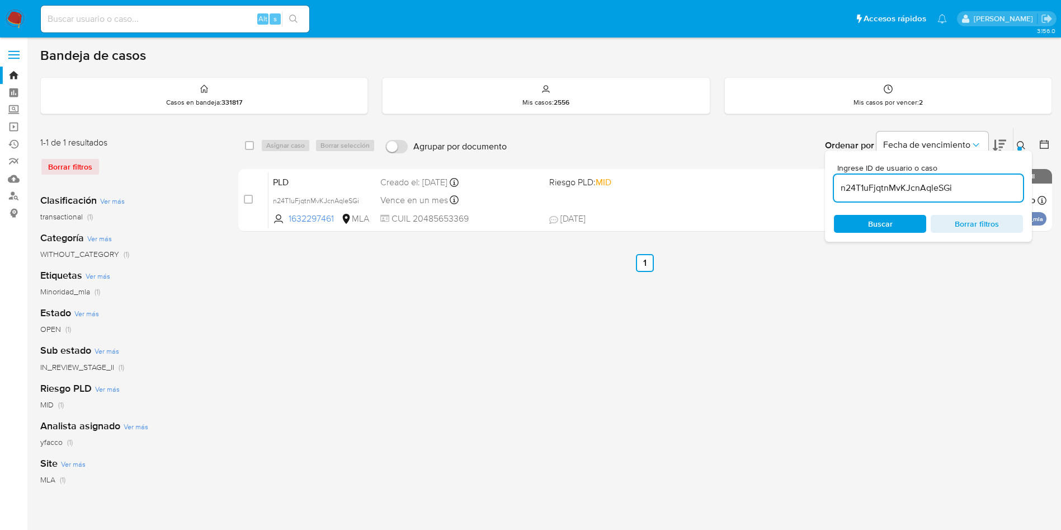
click at [963, 186] on input "n24T1uFjqtnMvKJcnAqleSGi" at bounding box center [928, 188] width 189 height 15
paste input "uNHWkHLJhHdkFidKaOJBUDz9"
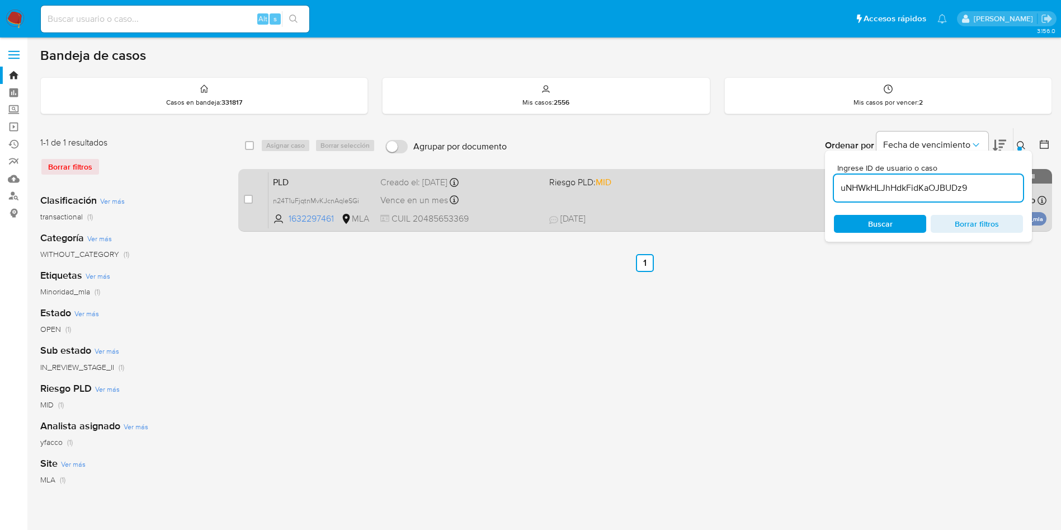
type input "uNHWkHLJhHdkFidKaOJBUDz9"
click at [253, 199] on div "case-item-checkbox No es posible asignar el caso" at bounding box center [256, 200] width 25 height 56
click at [249, 199] on input "checkbox" at bounding box center [248, 199] width 9 height 9
checkbox input "true"
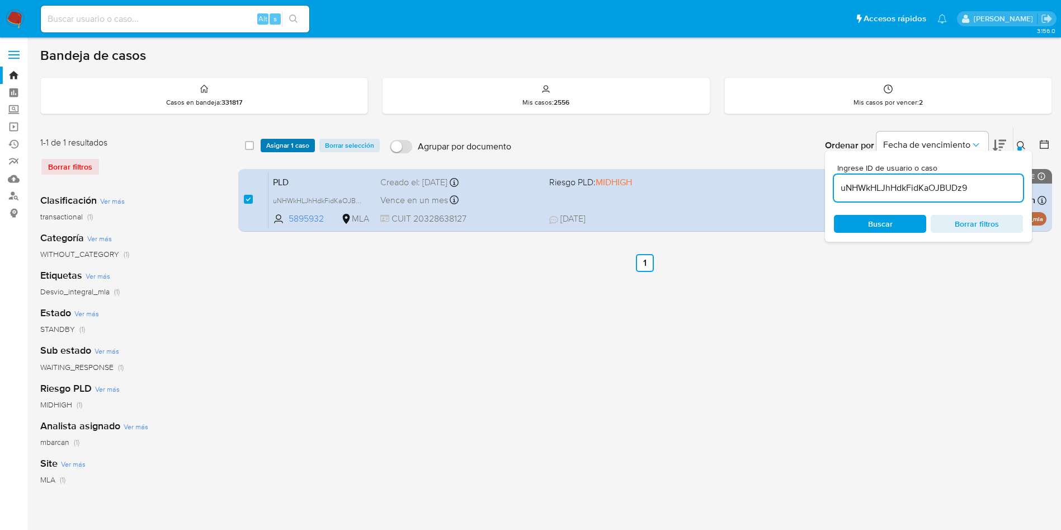
click at [297, 143] on span "Asignar 1 caso" at bounding box center [287, 145] width 43 height 11
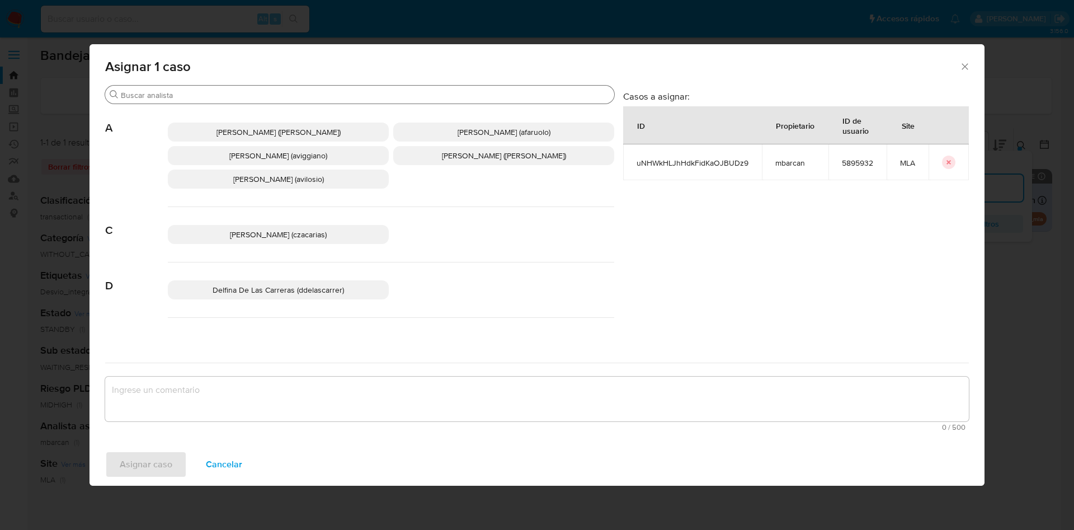
click at [208, 96] on input "Buscar" at bounding box center [365, 95] width 489 height 10
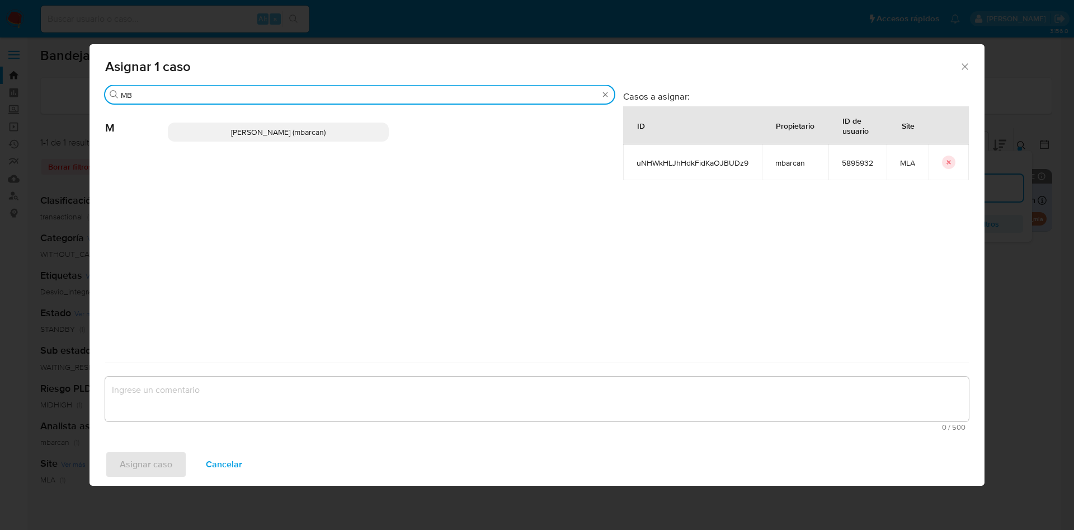
type input "MB"
click at [214, 136] on p "[PERSON_NAME] (mbarcan)" at bounding box center [278, 131] width 221 height 19
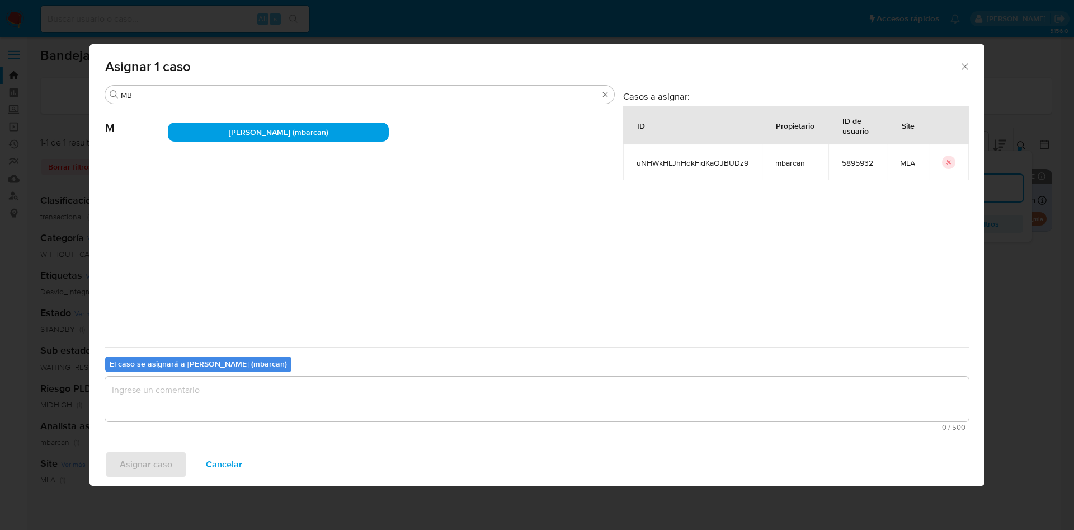
click at [209, 393] on textarea "assign-modal" at bounding box center [536, 398] width 863 height 45
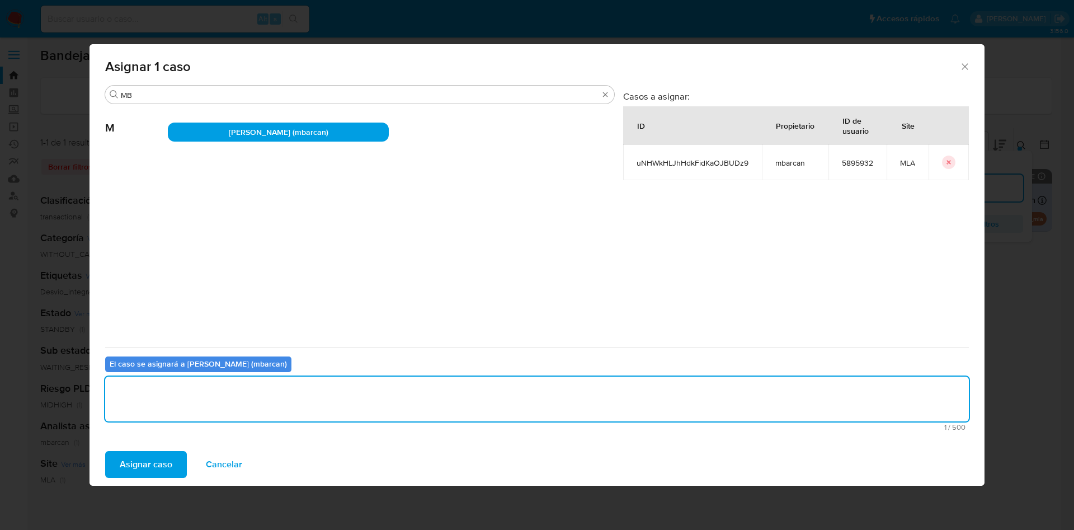
click at [138, 461] on span "Asignar caso" at bounding box center [146, 464] width 53 height 25
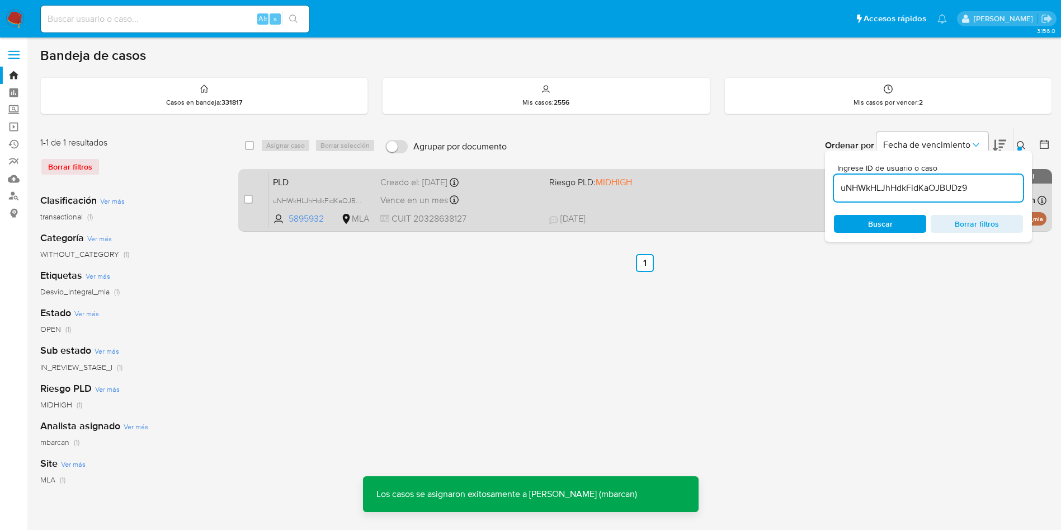
click at [509, 189] on div "PLD uNHWkHLJhHdkFidKaOJBUDz9 5895932 MLA Riesgo PLD: MIDHIGH Creado el: [DATE] …" at bounding box center [657, 200] width 778 height 56
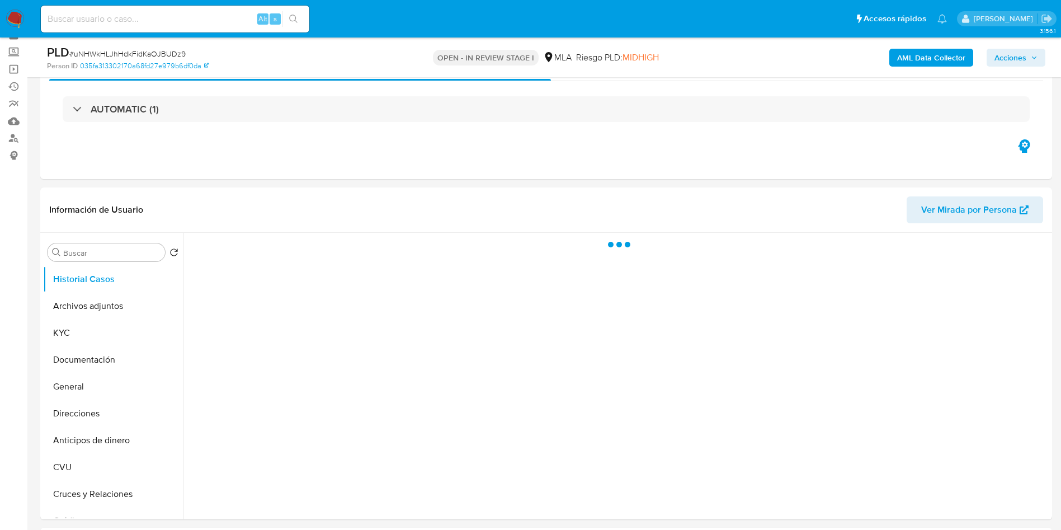
scroll to position [84, 0]
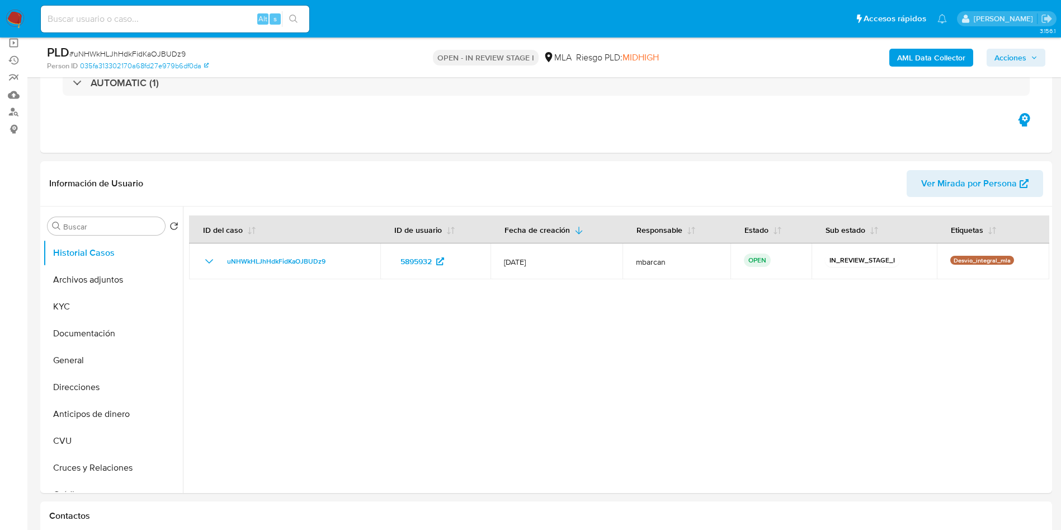
select select "10"
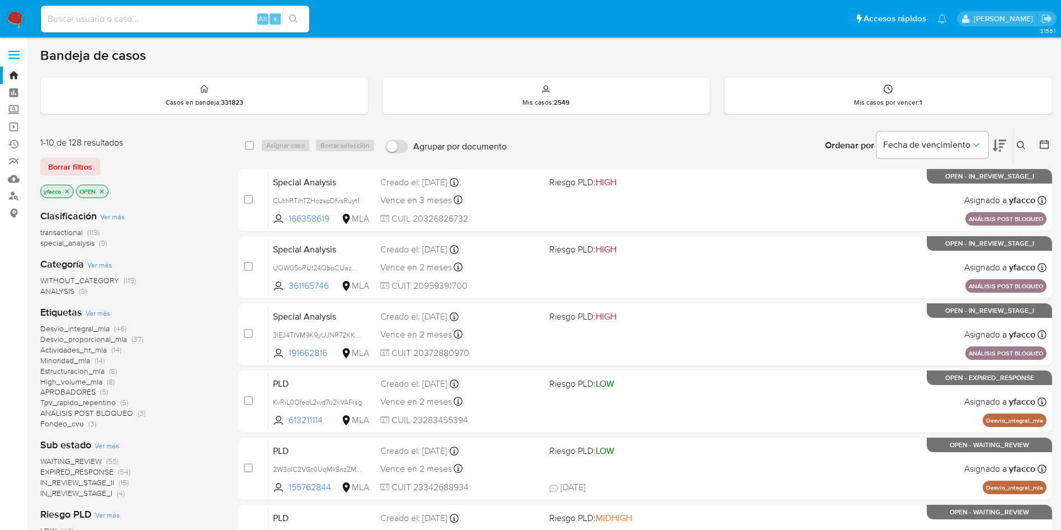
click at [90, 25] on input at bounding box center [175, 19] width 268 height 15
paste input "AaewMr3jjIXJhGzfW0ueRRS6"
type input "AaewMr3jjIXJhGzfW0ueRRS6"
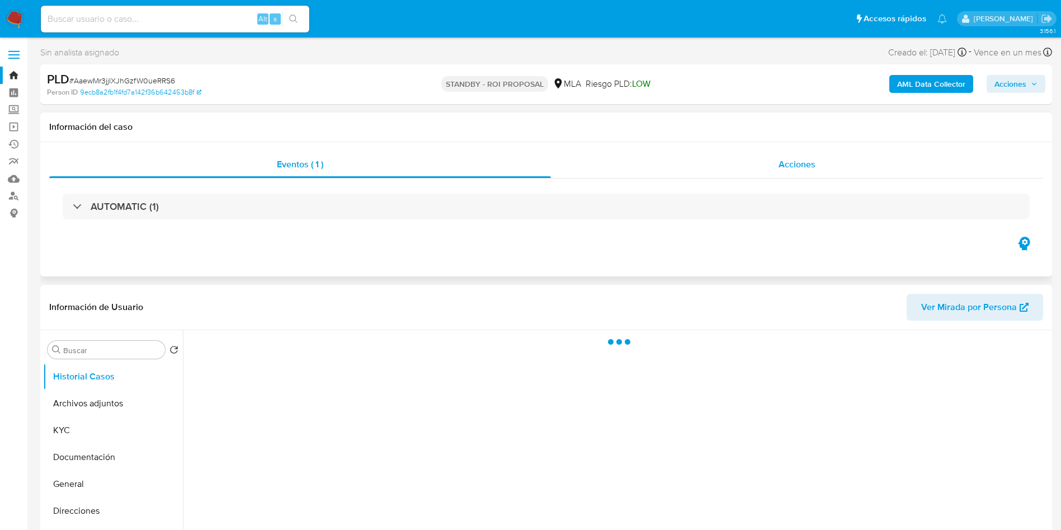
click at [701, 155] on div "Acciones" at bounding box center [797, 164] width 492 height 27
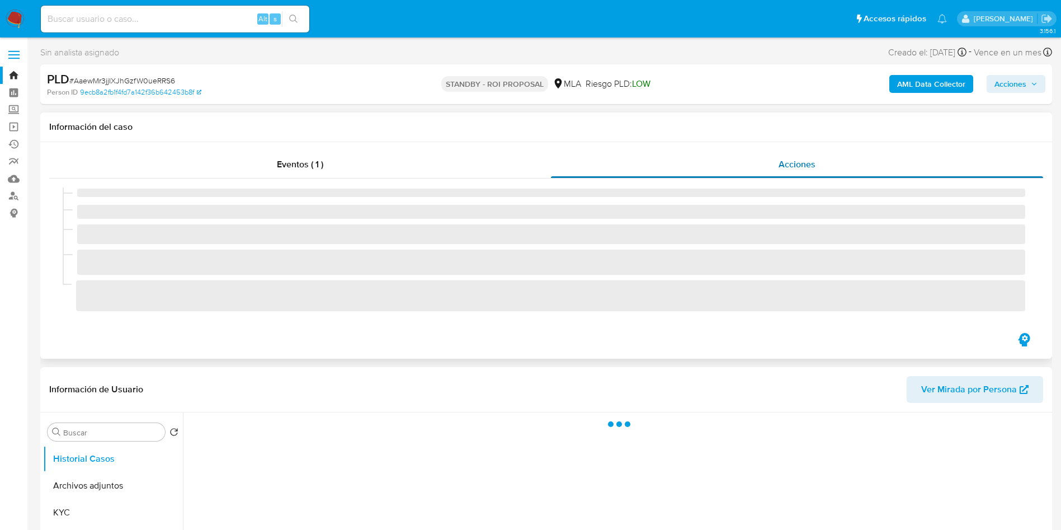
click at [813, 158] on span "Acciones" at bounding box center [796, 164] width 37 height 13
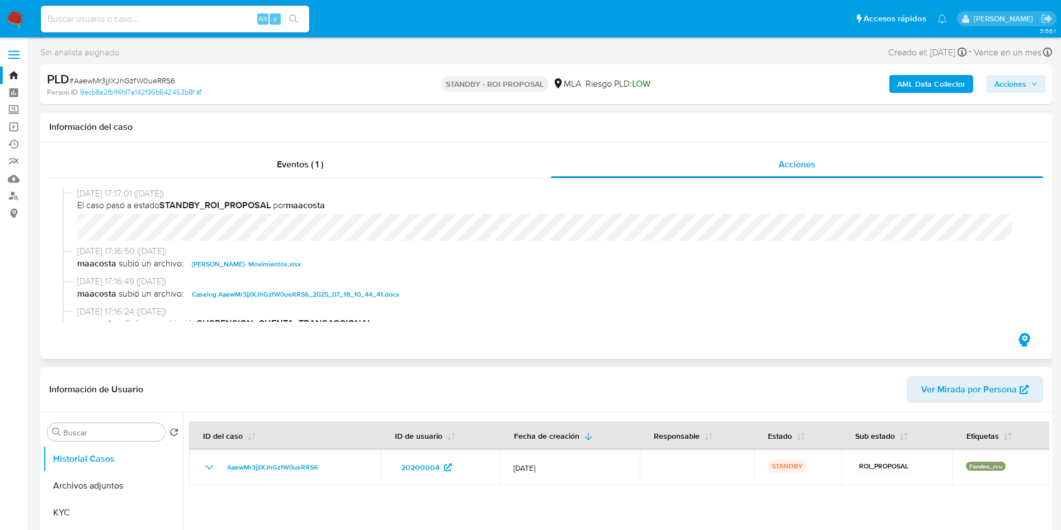
select select "10"
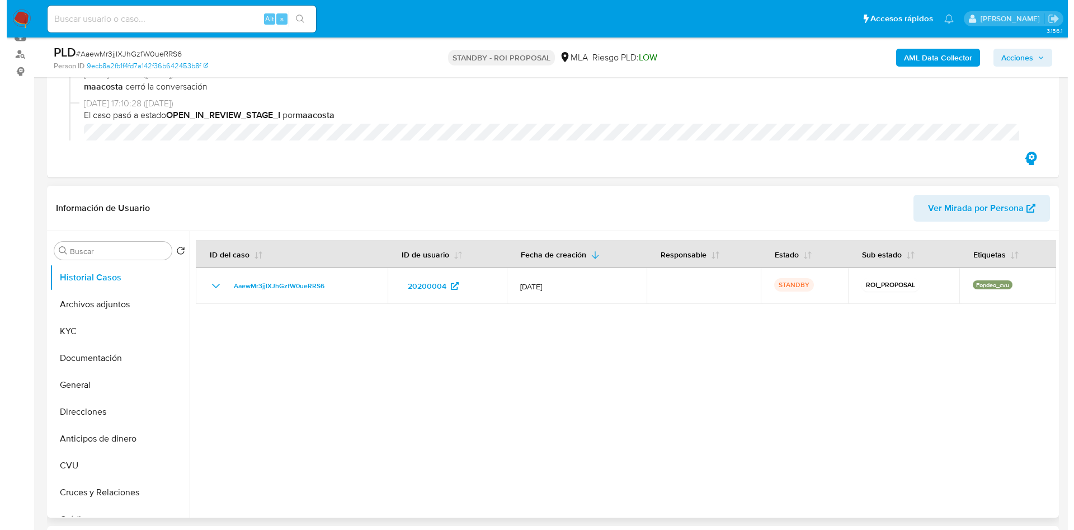
scroll to position [168, 0]
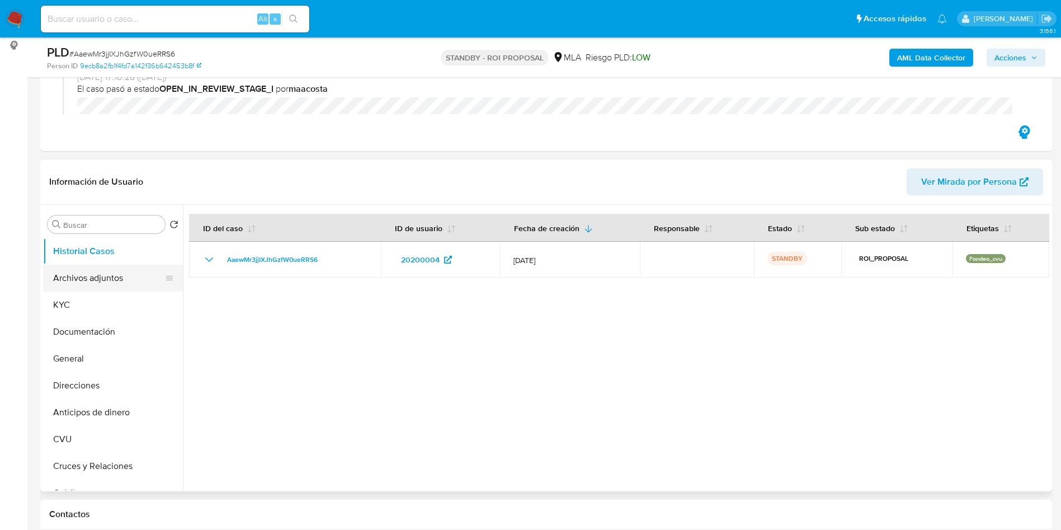
click at [119, 274] on button "Archivos adjuntos" at bounding box center [108, 277] width 131 height 27
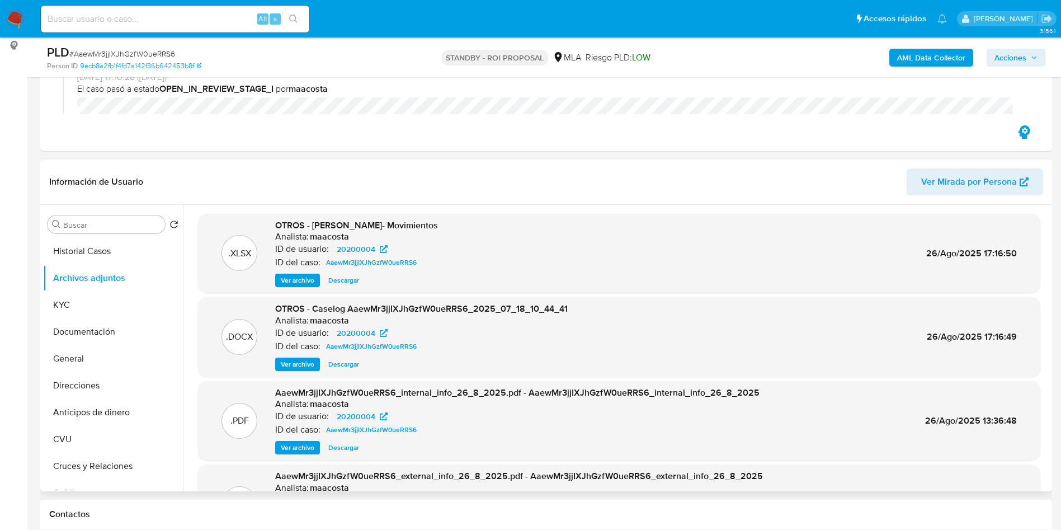
click at [290, 365] on span "Ver archivo" at bounding box center [298, 363] width 34 height 11
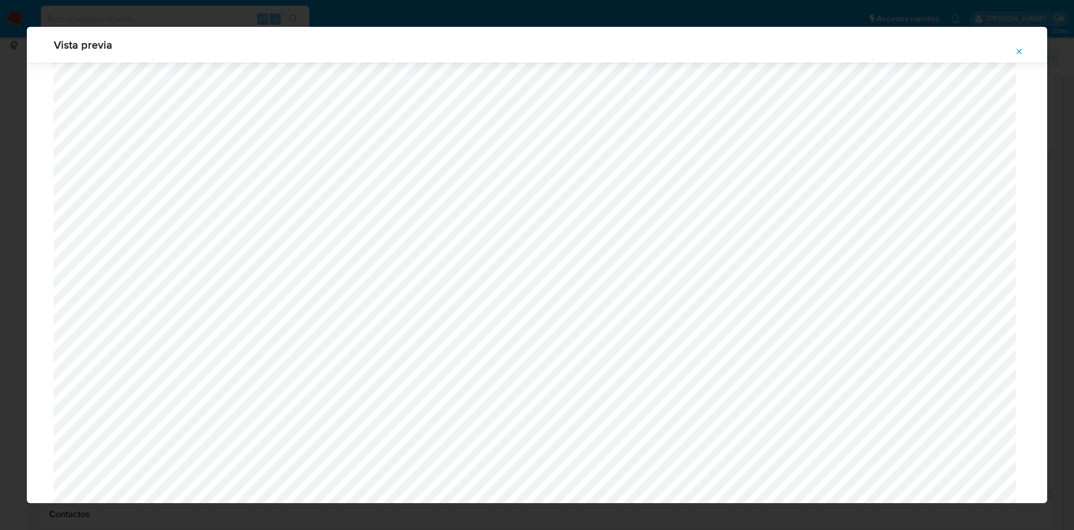
scroll to position [51, 0]
click at [1014, 54] on button "Attachment preview" at bounding box center [1019, 51] width 25 height 18
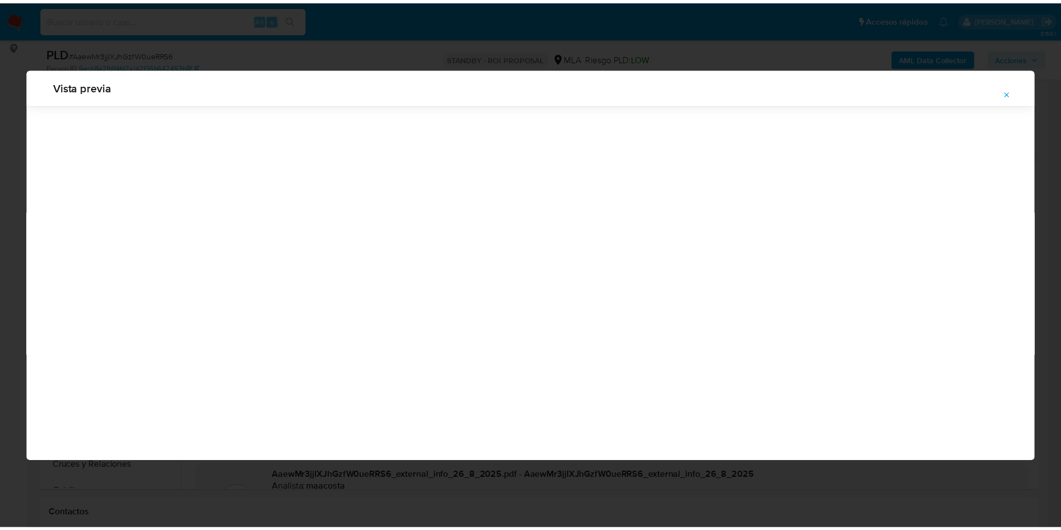
scroll to position [0, 0]
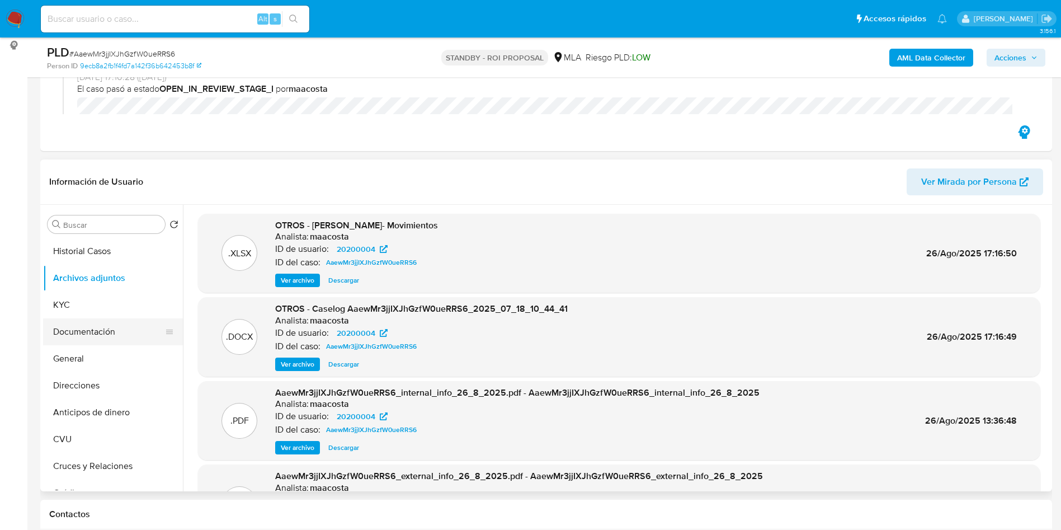
click at [91, 332] on button "Documentación" at bounding box center [108, 331] width 131 height 27
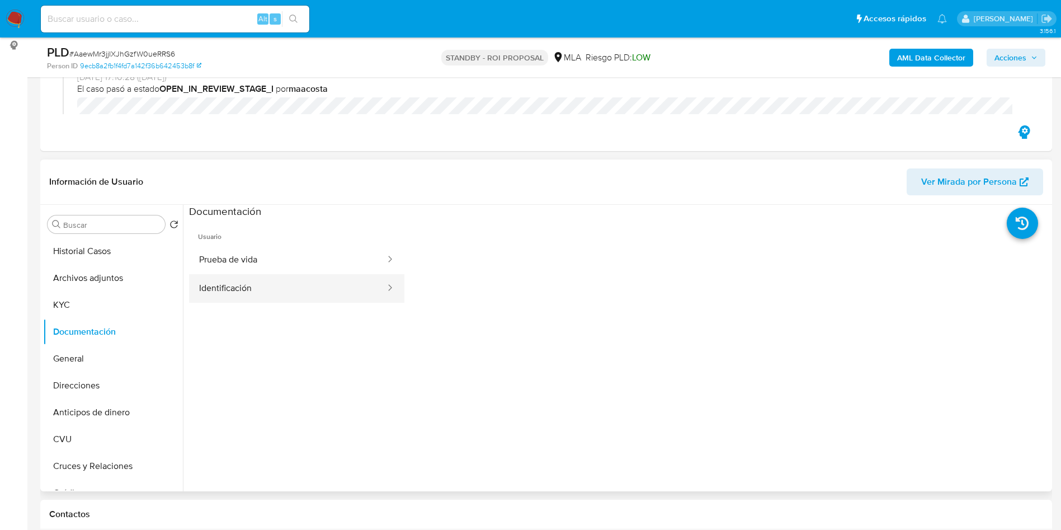
click at [263, 276] on button "Identificación" at bounding box center [287, 288] width 197 height 29
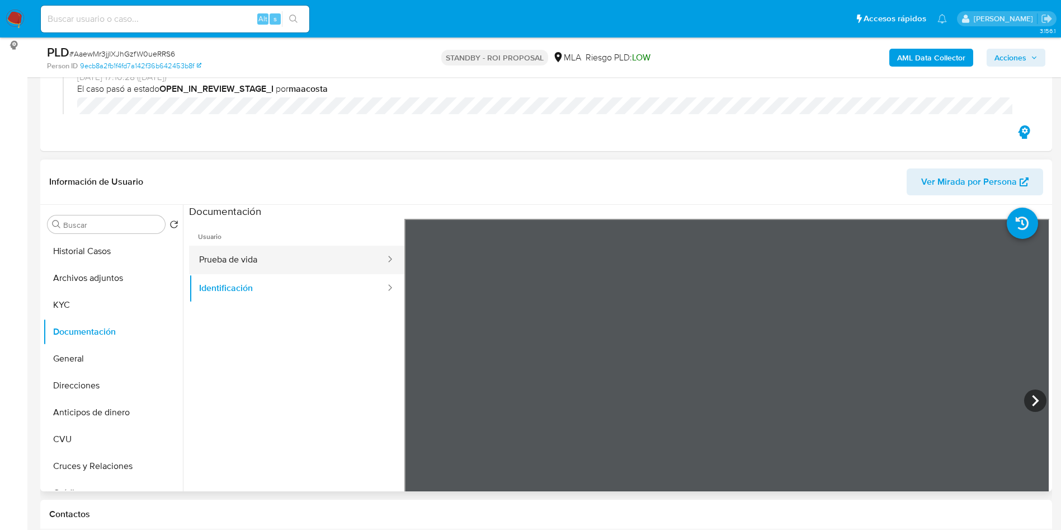
click at [212, 257] on button "Prueba de vida" at bounding box center [287, 259] width 197 height 29
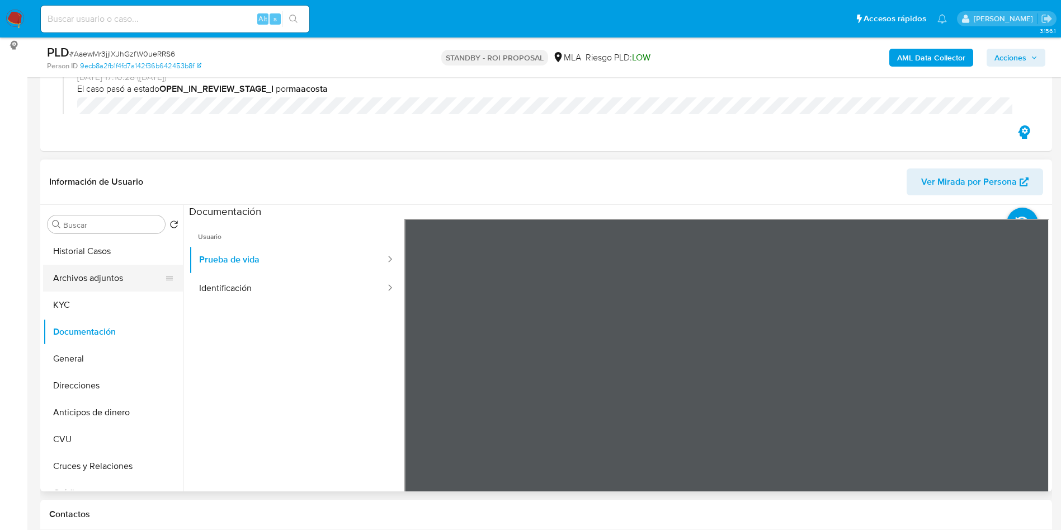
click at [114, 285] on button "Archivos adjuntos" at bounding box center [108, 277] width 131 height 27
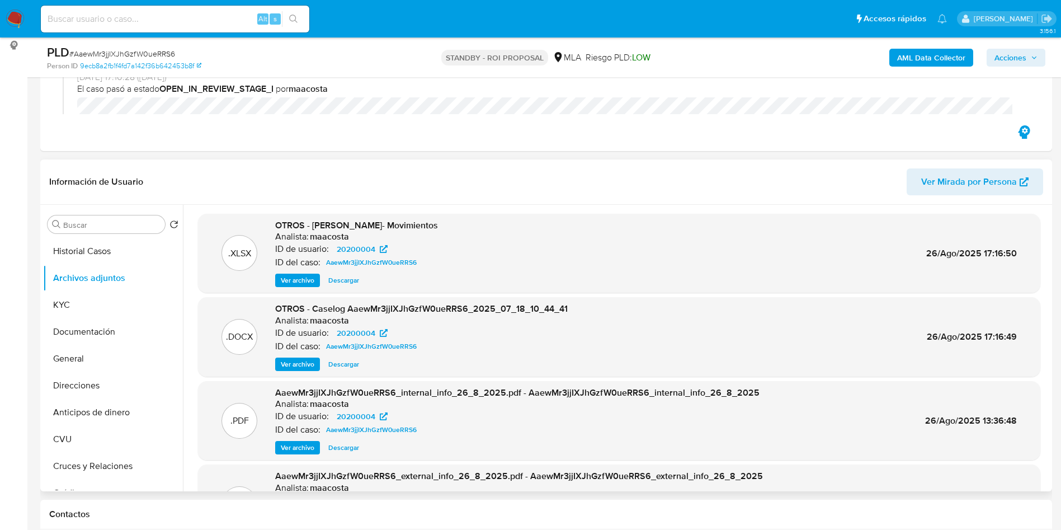
click at [339, 364] on span "Descargar" at bounding box center [343, 363] width 31 height 11
click at [211, 16] on input at bounding box center [175, 19] width 268 height 15
paste input "ugNTTCZUo3xlBLkKlC4dOibc"
type input "ugNTTCZUo3xlBLkKlC4dOibc"
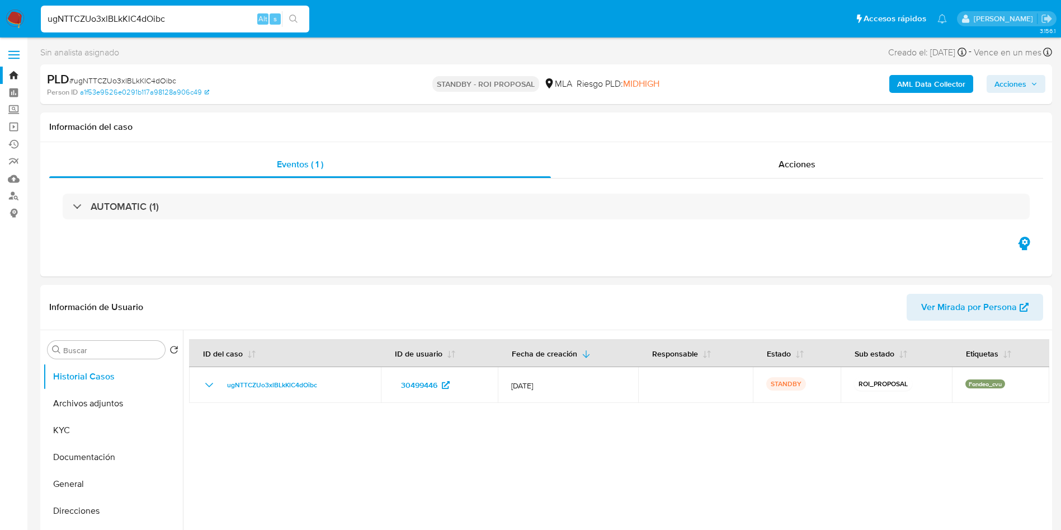
select select "10"
click at [75, 413] on button "Archivos adjuntos" at bounding box center [108, 403] width 131 height 27
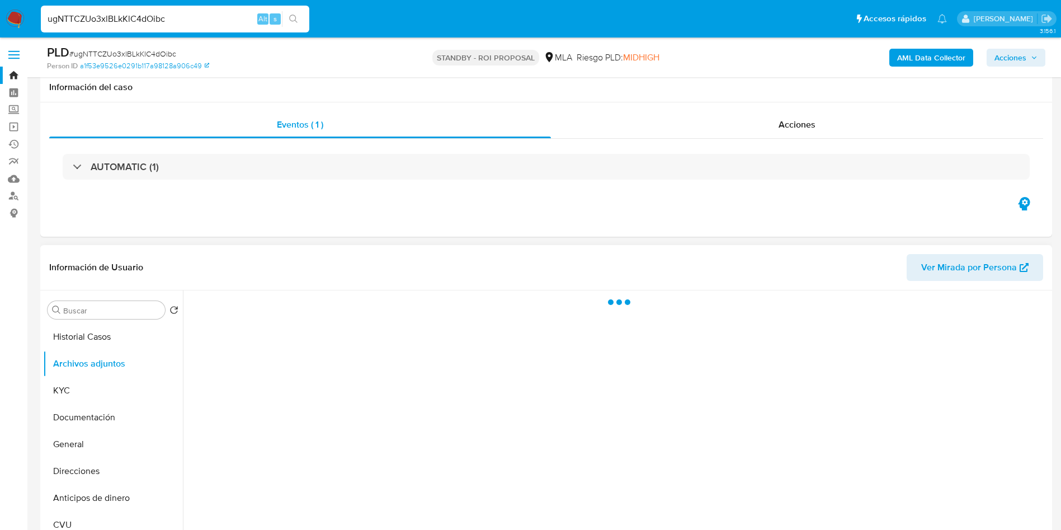
scroll to position [84, 0]
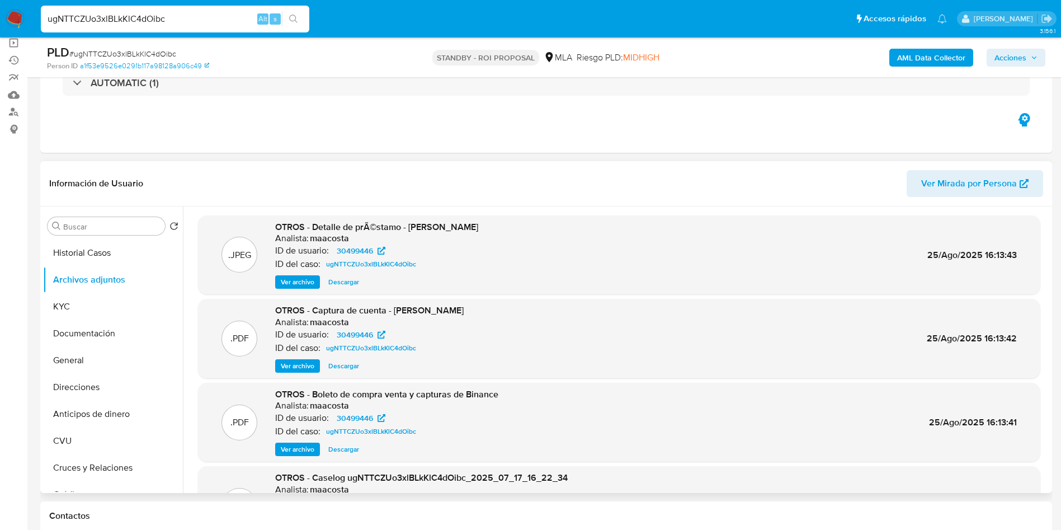
click at [306, 365] on span "Ver archivo" at bounding box center [298, 365] width 34 height 11
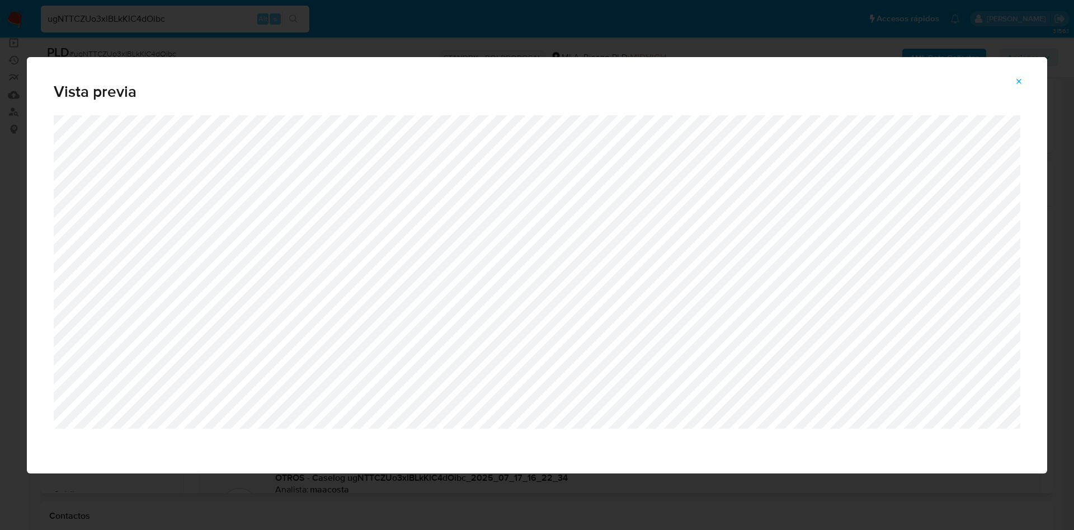
click at [1015, 83] on icon "Attachment preview" at bounding box center [1018, 81] width 9 height 9
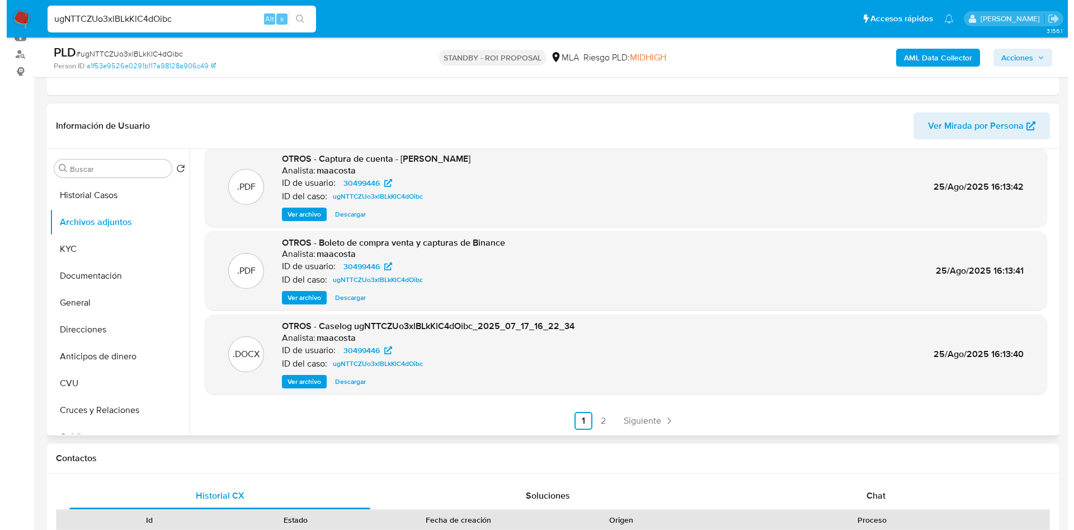
scroll to position [168, 0]
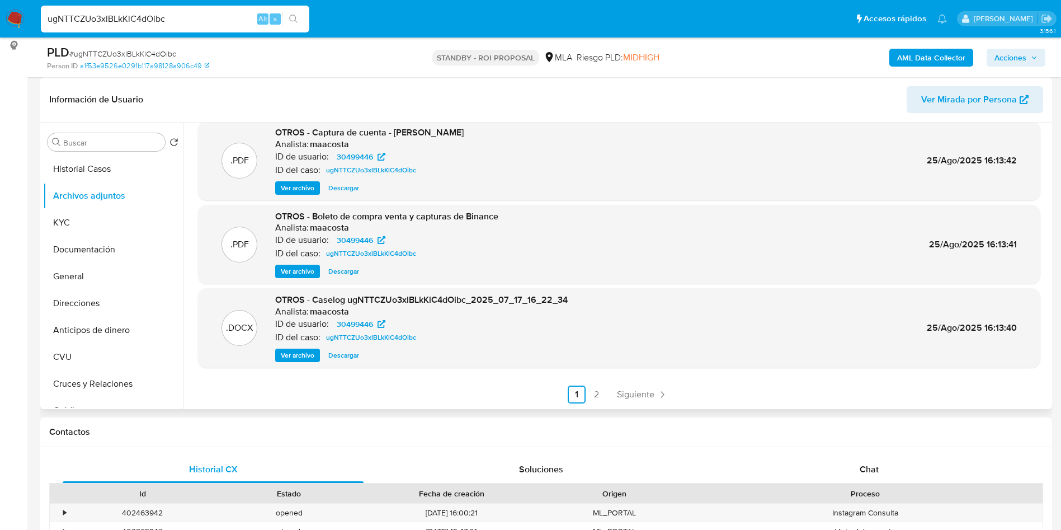
click at [295, 357] on span "Ver archivo" at bounding box center [298, 354] width 34 height 11
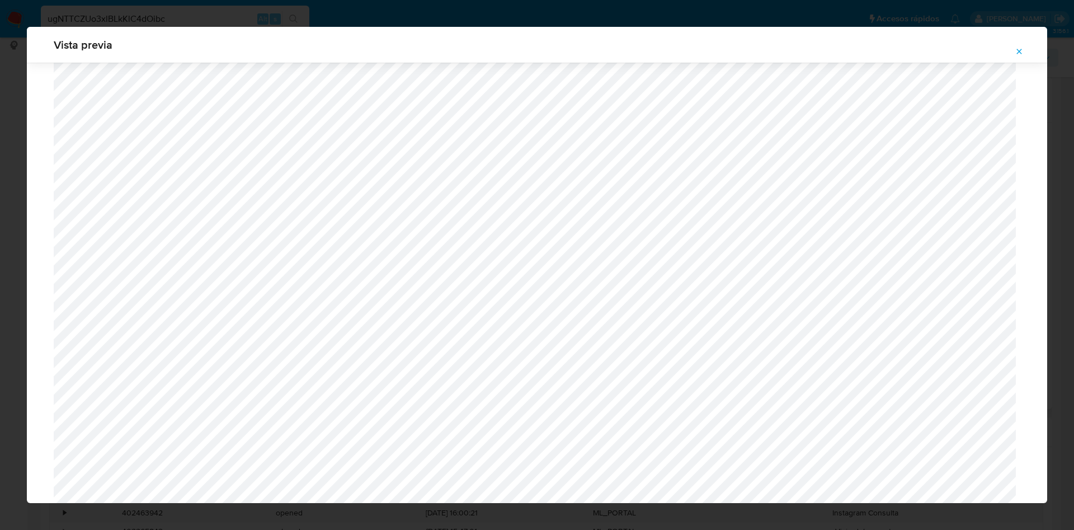
scroll to position [471, 0]
click at [1019, 53] on icon "Attachment preview" at bounding box center [1018, 51] width 9 height 9
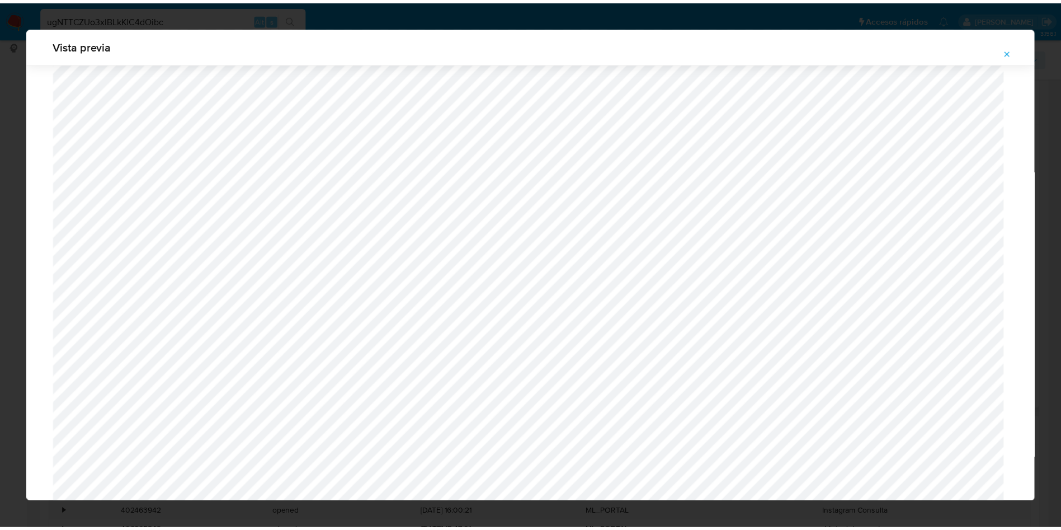
scroll to position [0, 0]
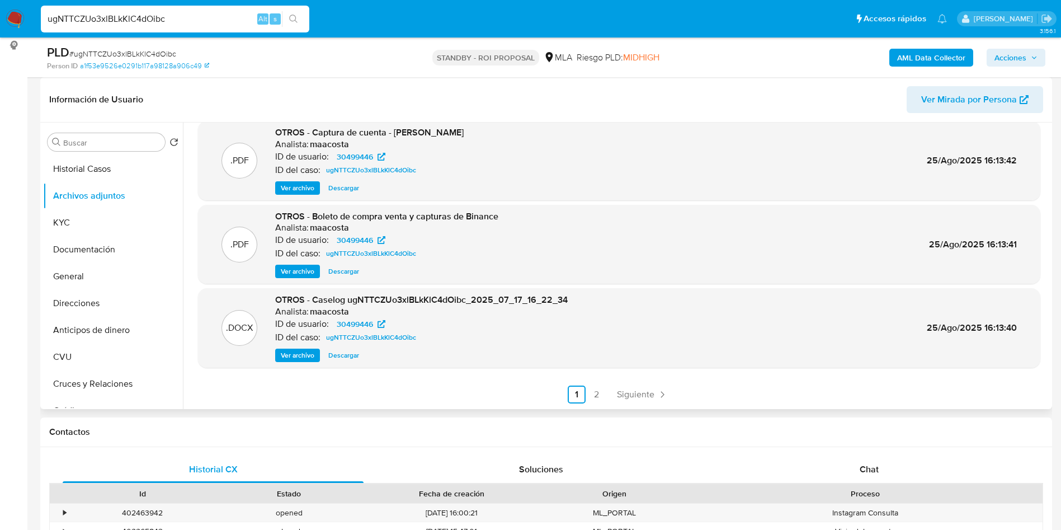
click at [190, 10] on div "ugNTTCZUo3xlBLkKlC4dOibc Alt s" at bounding box center [175, 19] width 268 height 27
click at [189, 19] on input "ugNTTCZUo3xlBLkKlC4dOibc" at bounding box center [175, 19] width 268 height 15
paste input "KInWRTrcRz3foqxzlkpSlcSd"
type input "KInWRTrcRz3foqxzlkpSlcSd"
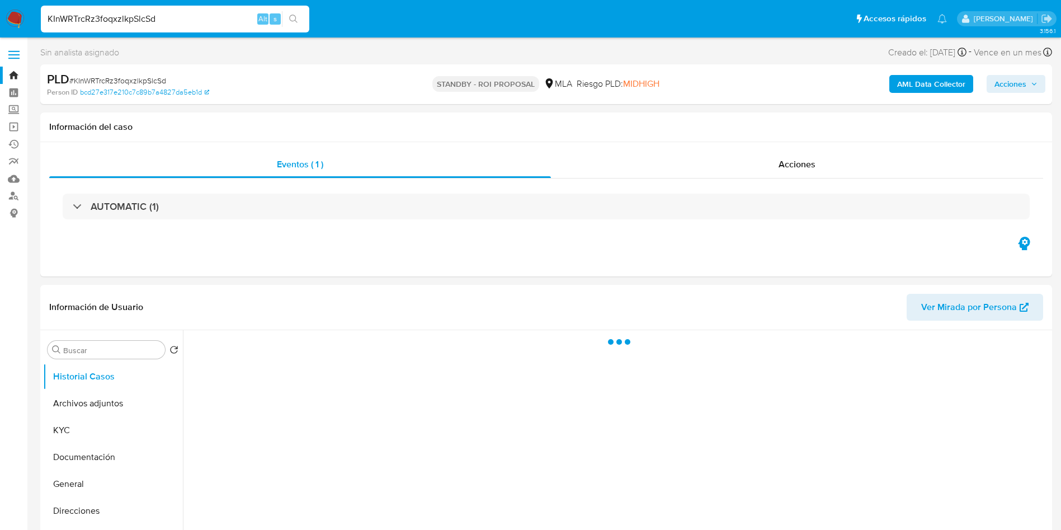
select select "10"
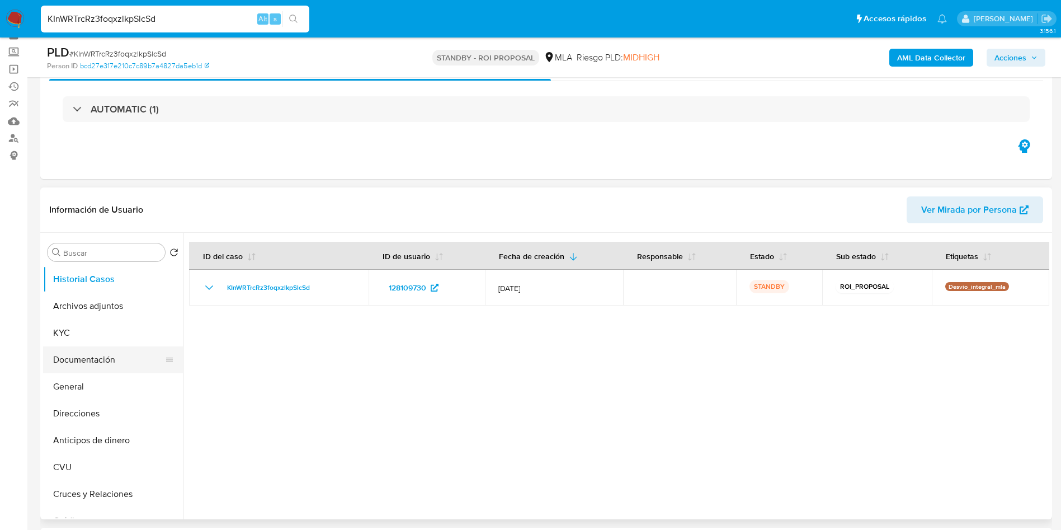
scroll to position [84, 0]
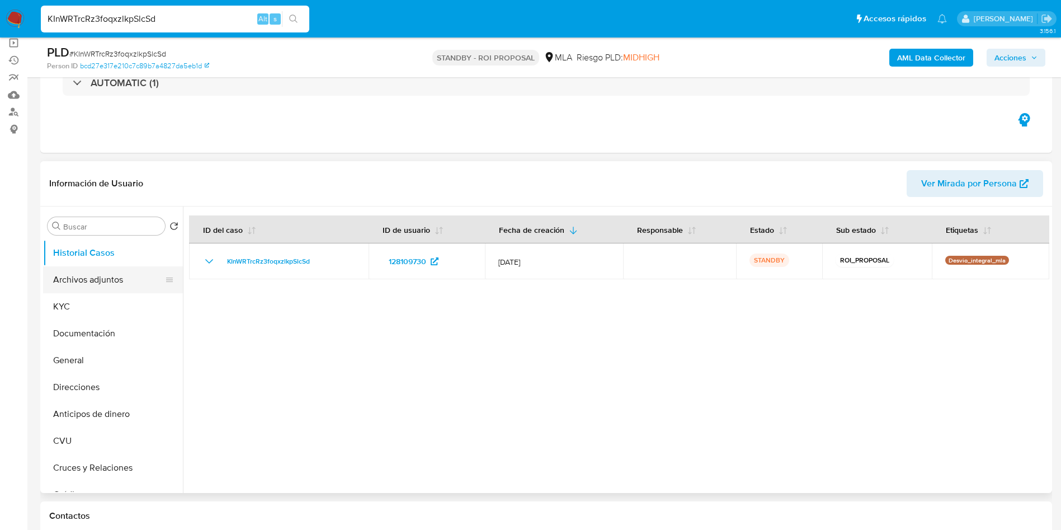
click at [100, 278] on button "Archivos adjuntos" at bounding box center [108, 279] width 131 height 27
